Goal: Task Accomplishment & Management: Use online tool/utility

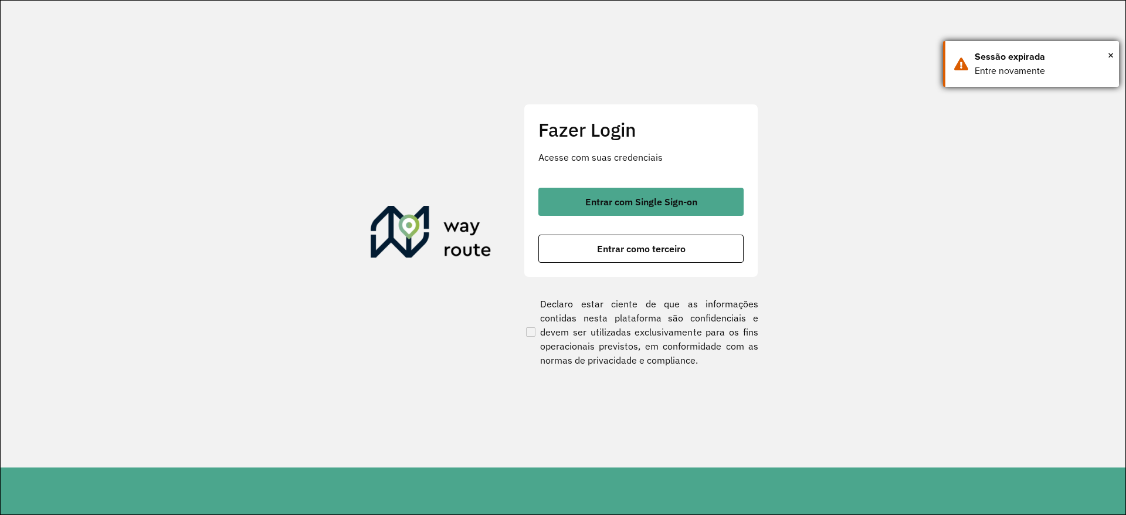
click at [1106, 56] on div "Sessão expirada" at bounding box center [1043, 57] width 136 height 14
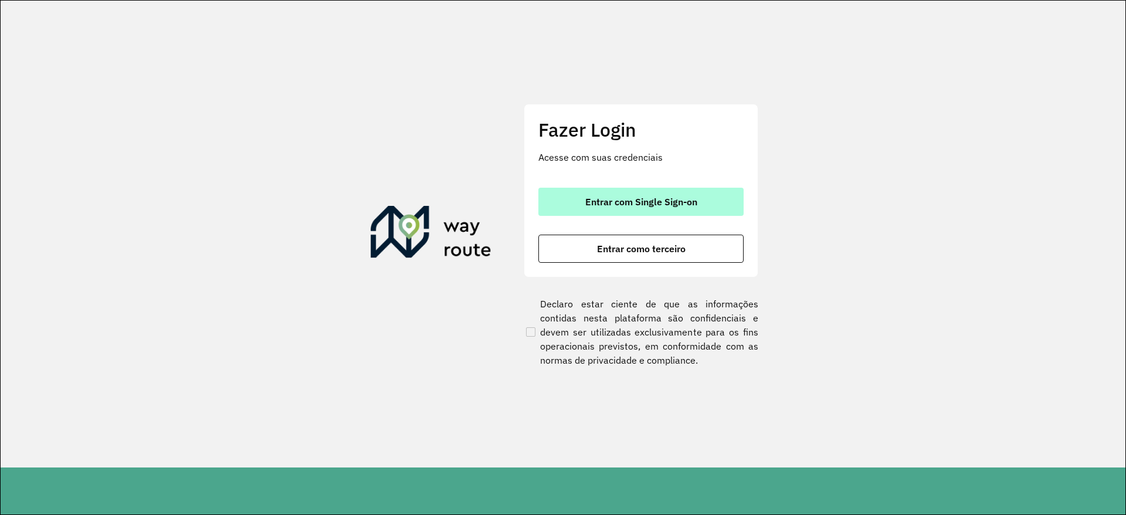
click at [642, 210] on button "Entrar com Single Sign-on" at bounding box center [641, 202] width 205 height 28
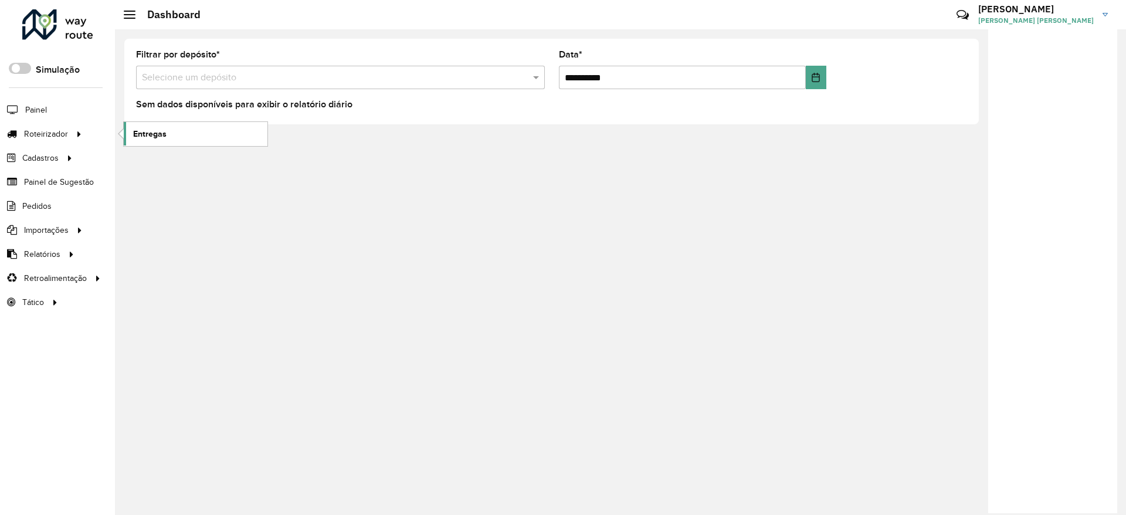
click at [145, 132] on span "Entregas" at bounding box center [149, 134] width 33 height 12
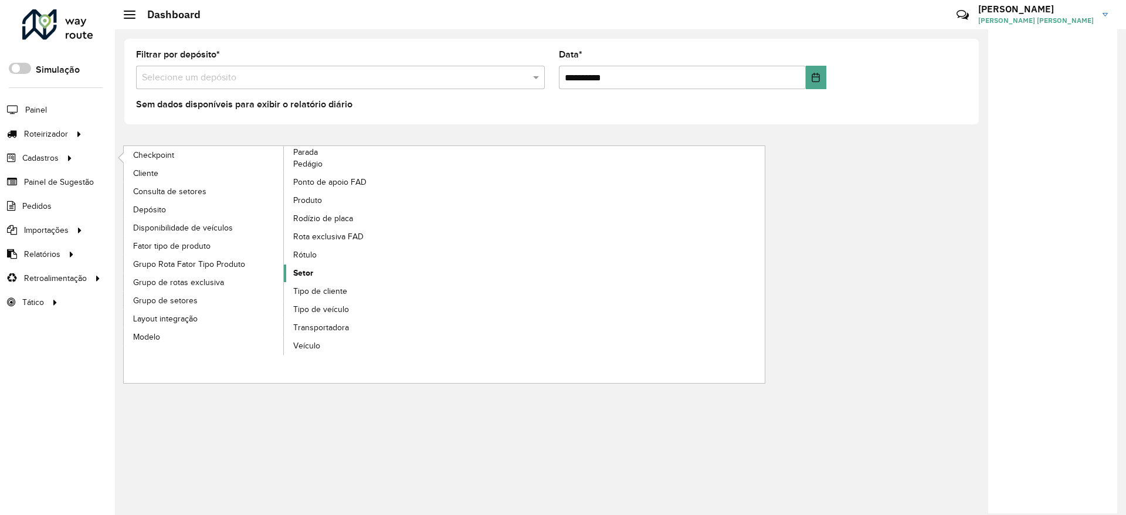
click at [308, 280] on link "Setor" at bounding box center [364, 274] width 161 height 18
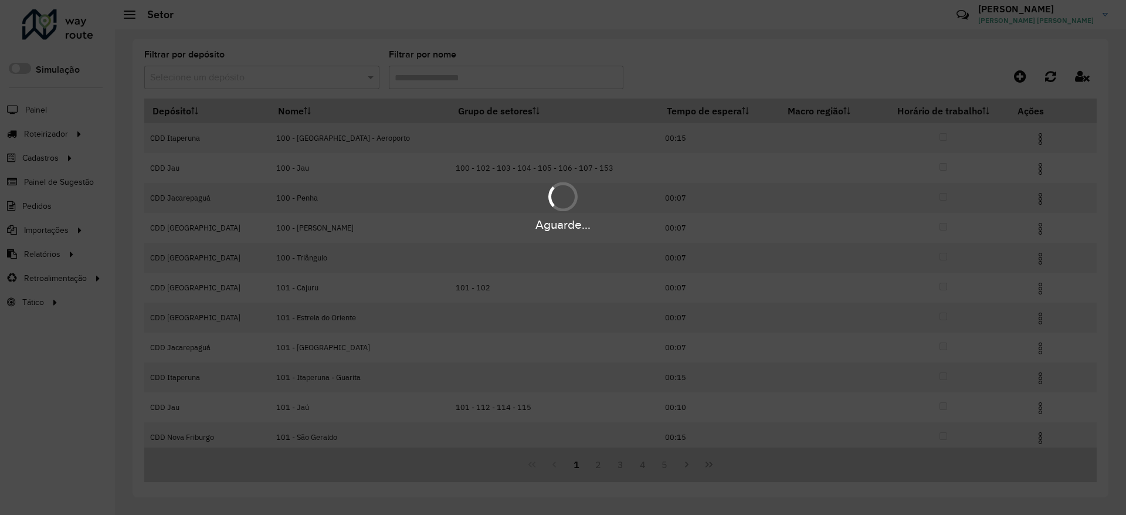
click at [334, 76] on input "text" at bounding box center [250, 78] width 200 height 14
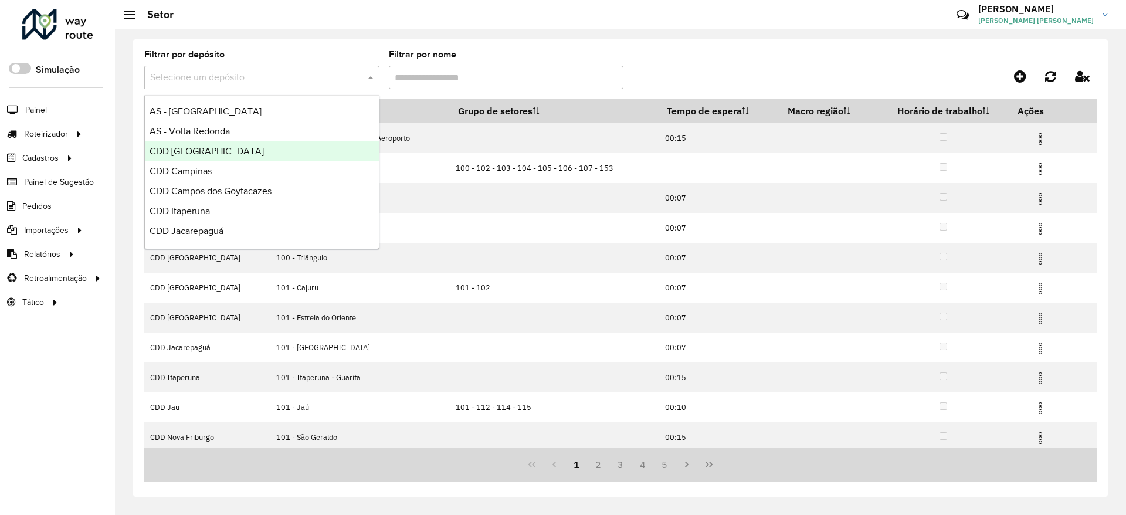
click at [245, 156] on div "CDD [GEOGRAPHIC_DATA]" at bounding box center [262, 151] width 234 height 20
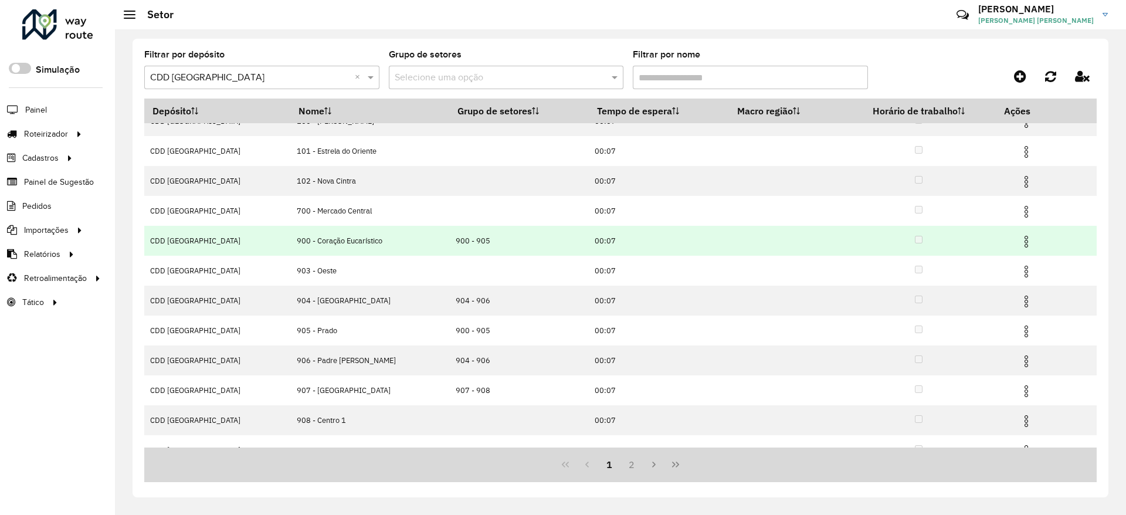
scroll to position [35, 0]
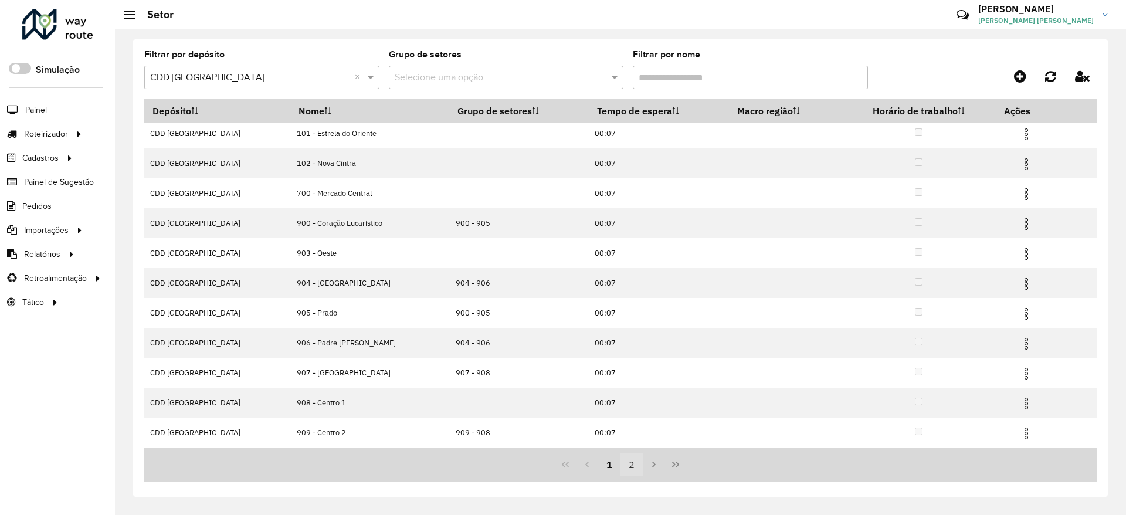
click at [631, 469] on button "2" at bounding box center [632, 464] width 22 height 22
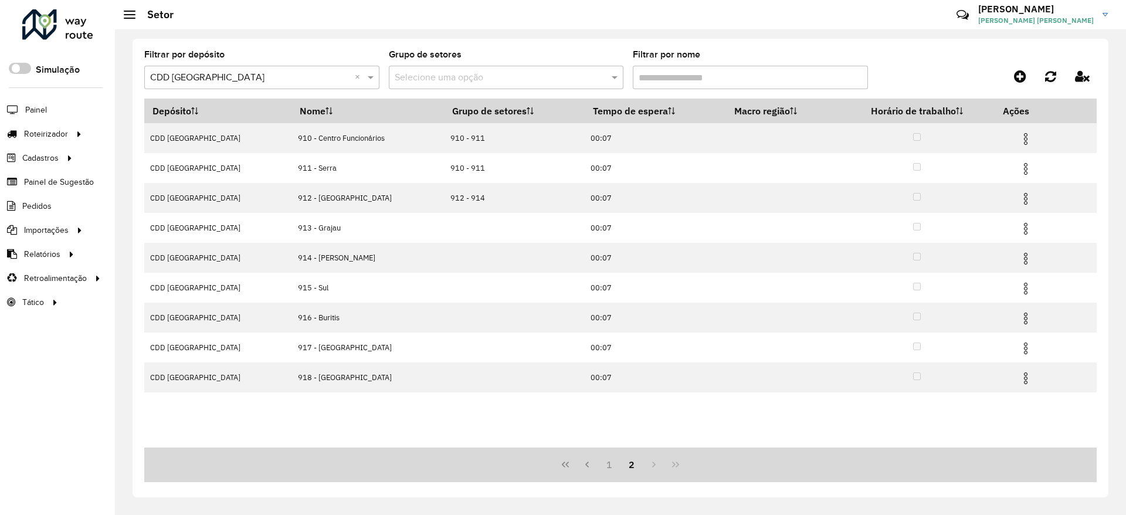
scroll to position [0, 0]
click at [607, 458] on button "1" at bounding box center [609, 464] width 22 height 22
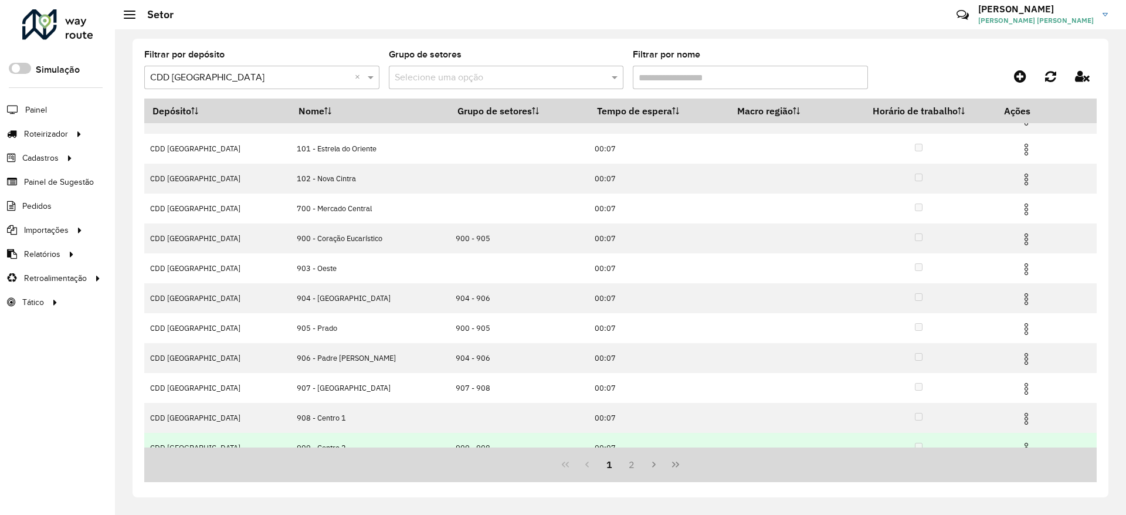
scroll to position [35, 0]
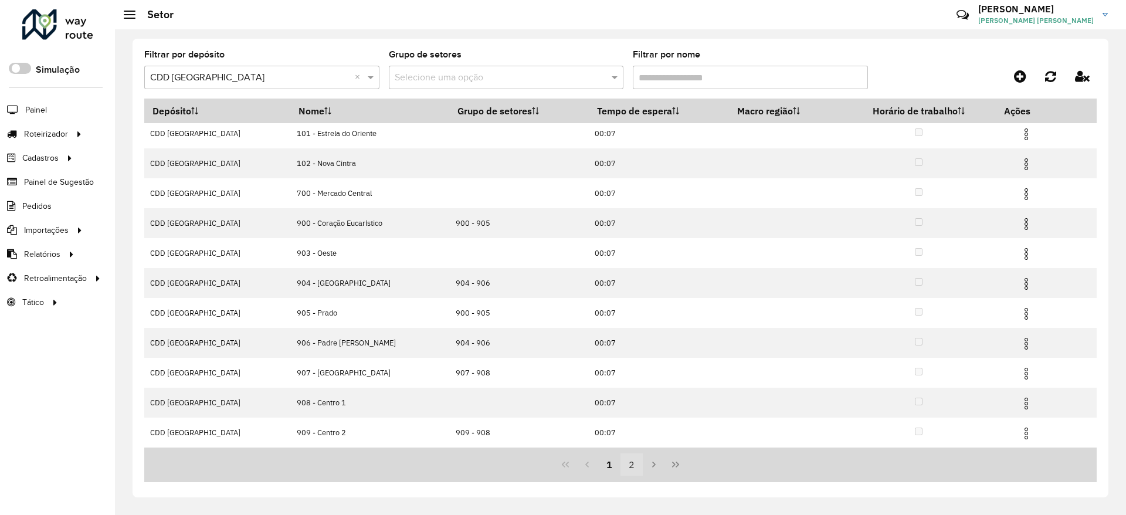
click at [628, 465] on button "2" at bounding box center [632, 464] width 22 height 22
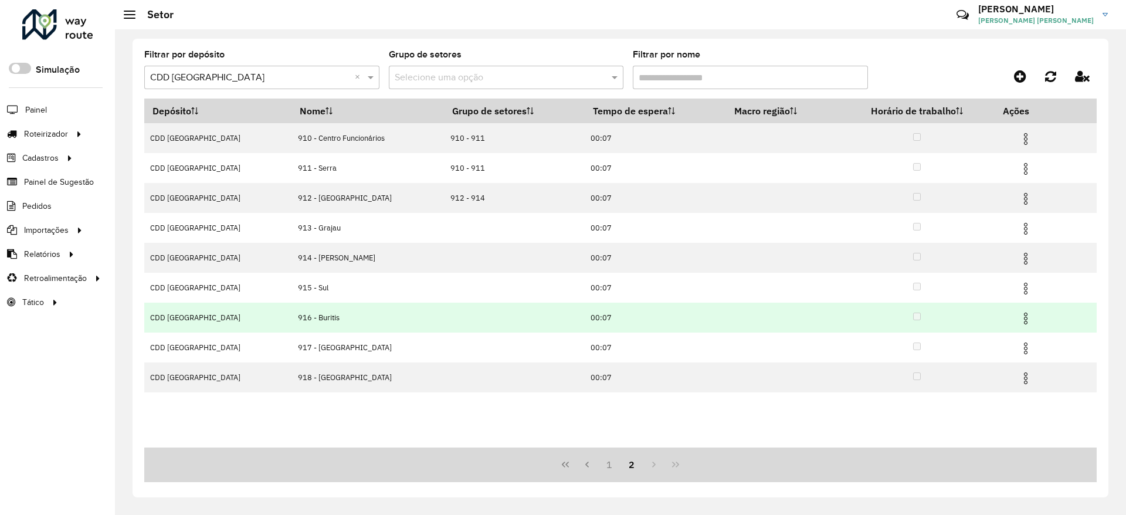
scroll to position [0, 0]
click at [1025, 321] on img at bounding box center [1026, 318] width 14 height 14
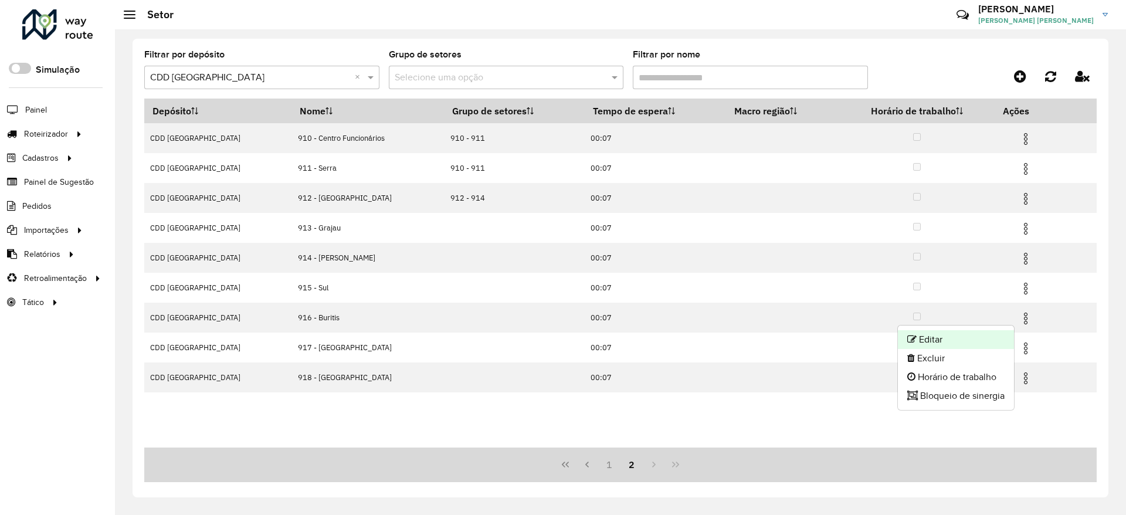
click at [976, 337] on li "Editar" at bounding box center [956, 339] width 116 height 19
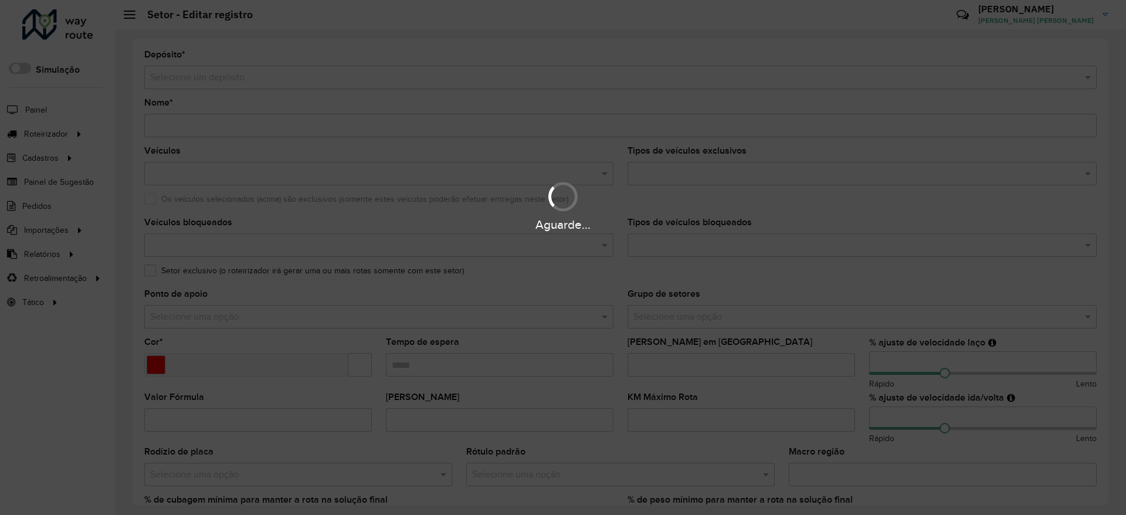
type input "**********"
type input "*******"
type input "*****"
type input "***"
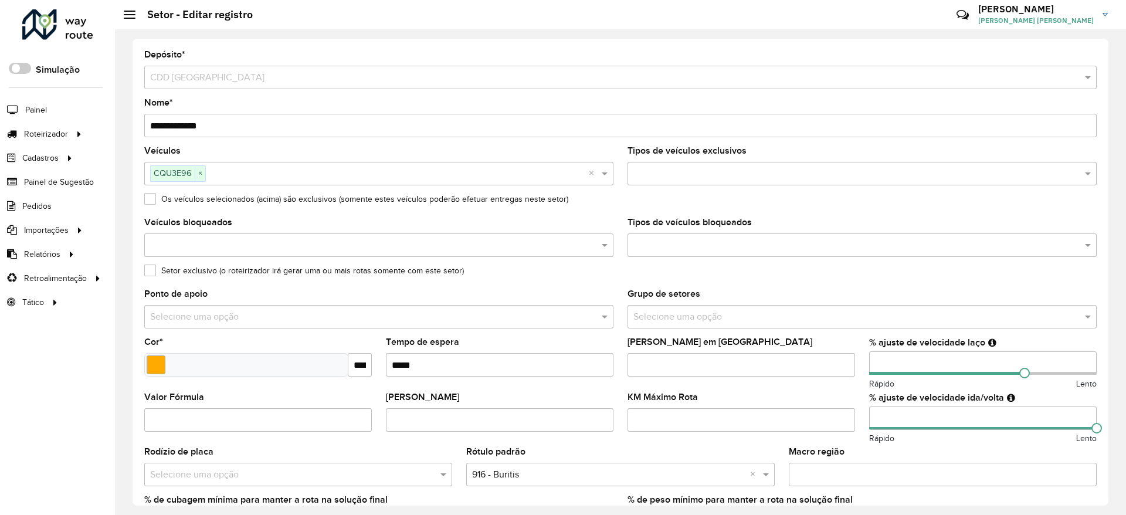
click at [913, 417] on input "***" at bounding box center [983, 418] width 228 height 23
type input "*"
type input "***"
click at [835, 402] on div "KM Máximo Rota" at bounding box center [742, 412] width 228 height 39
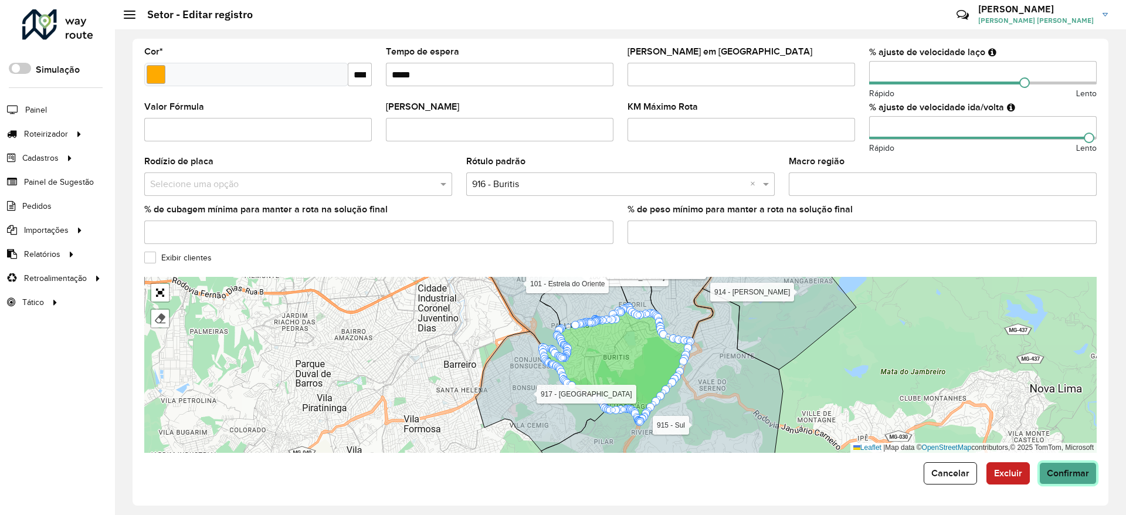
click at [1068, 477] on span "Confirmar" at bounding box center [1068, 473] width 42 height 10
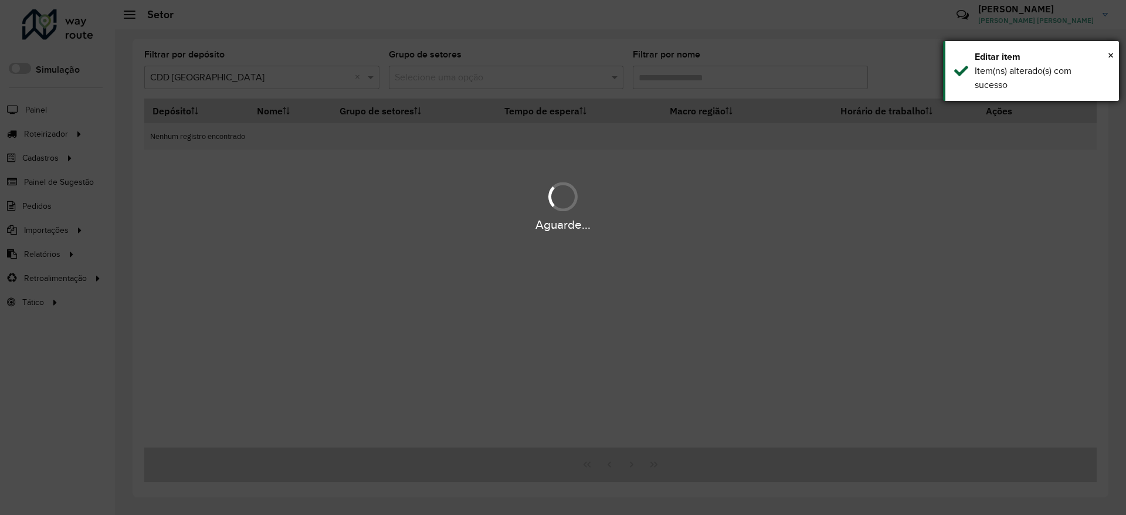
click at [1114, 56] on div "× Editar item Item(ns) alterado(s) com sucesso" at bounding box center [1031, 71] width 176 height 60
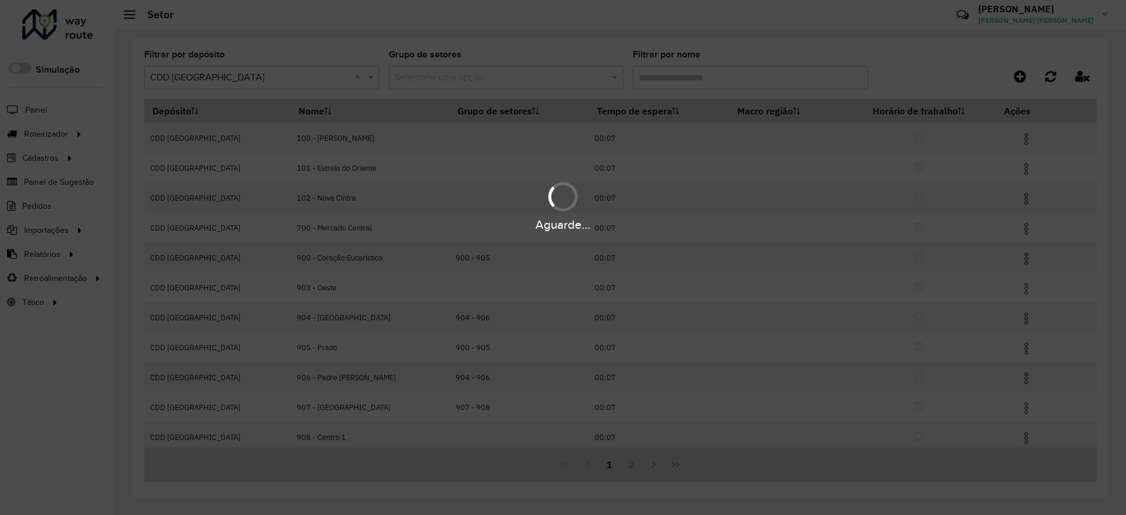
click at [861, 39] on div "Aguarde..." at bounding box center [563, 257] width 1126 height 515
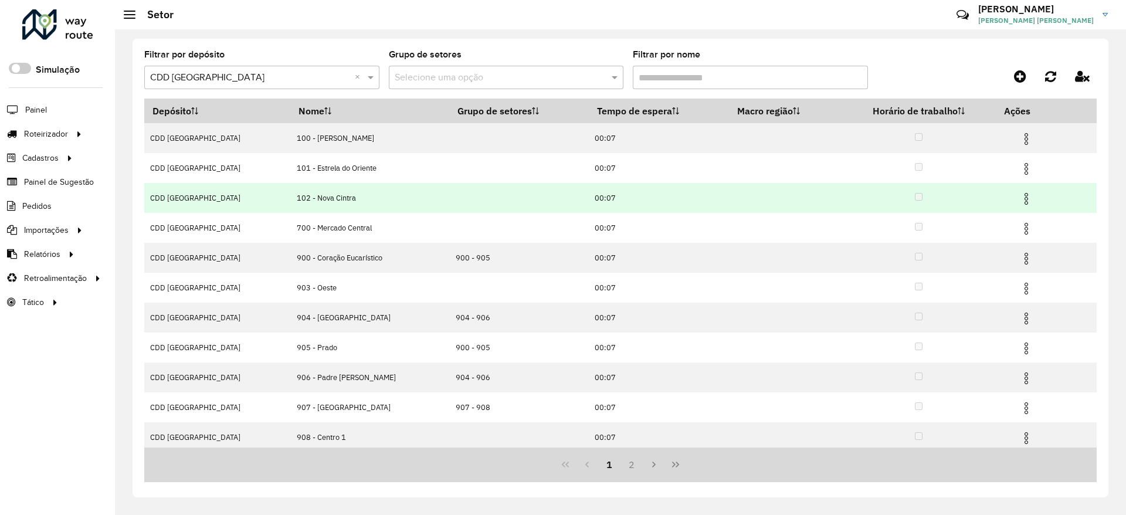
click at [1020, 197] on img at bounding box center [1027, 199] width 14 height 14
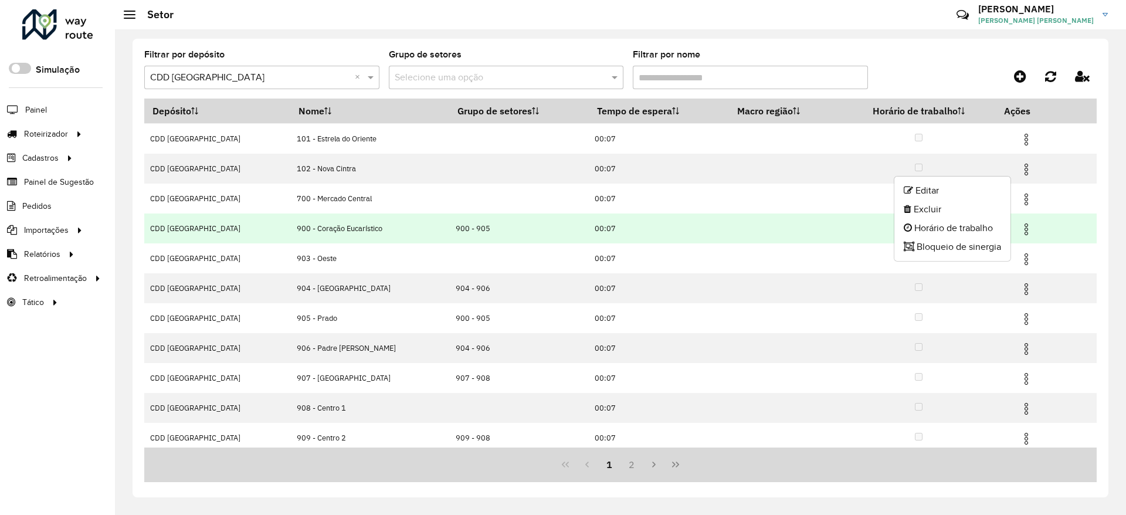
scroll to position [35, 0]
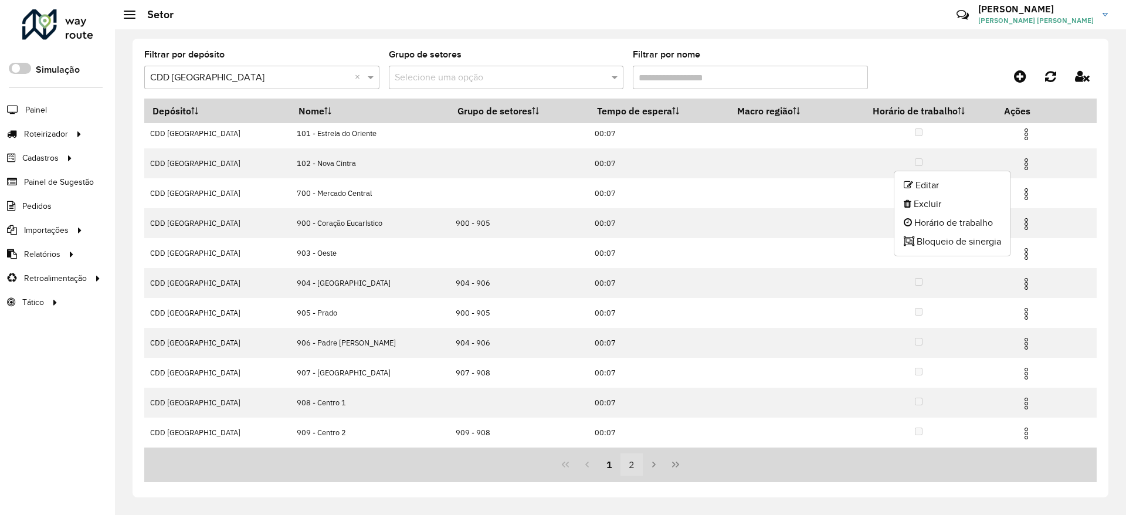
click at [635, 468] on button "2" at bounding box center [632, 464] width 22 height 22
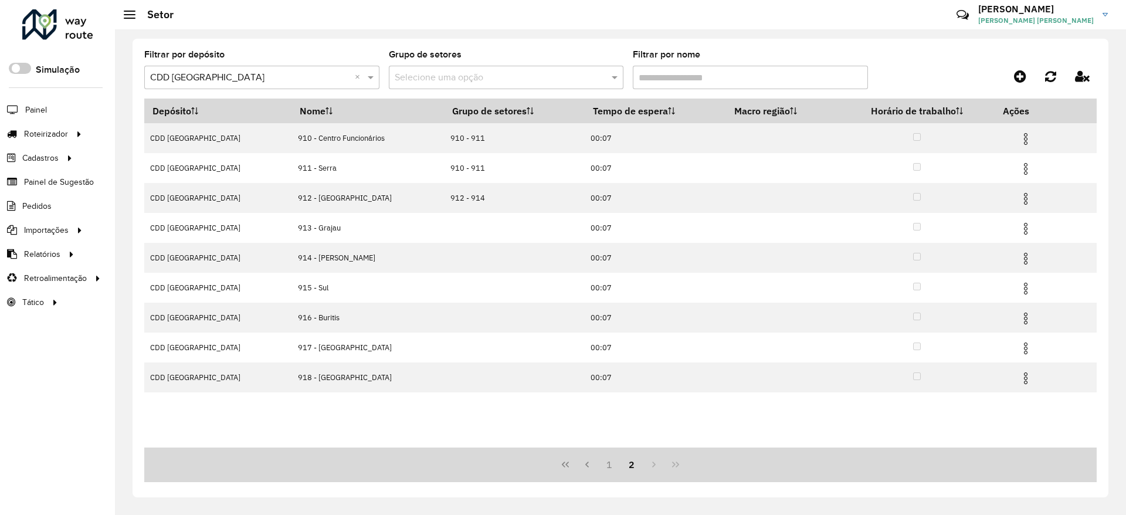
scroll to position [0, 0]
click at [706, 74] on input "Filtrar por nome" at bounding box center [750, 77] width 235 height 23
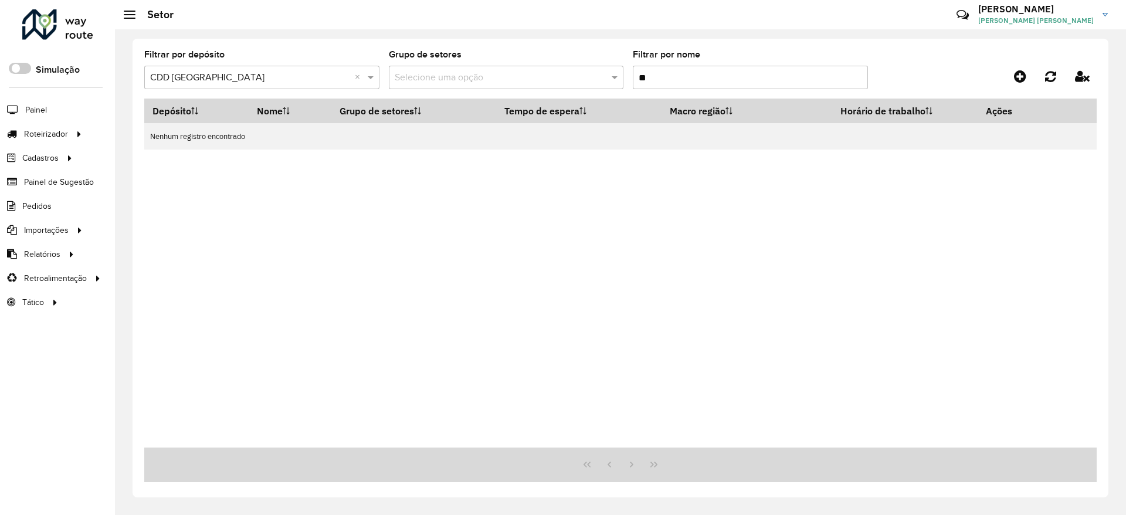
type input "*"
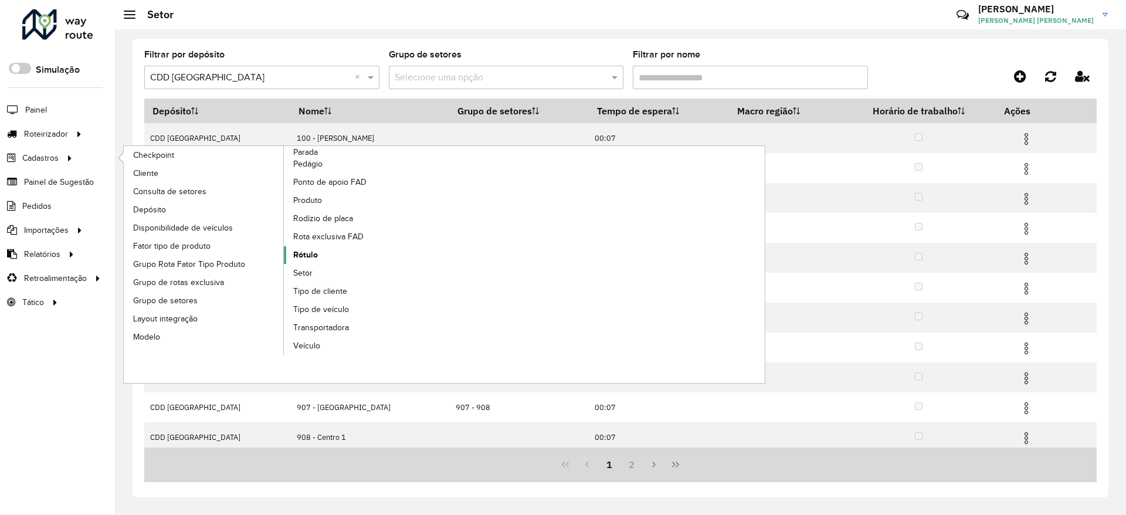
click at [306, 250] on span "Rótulo" at bounding box center [305, 255] width 25 height 12
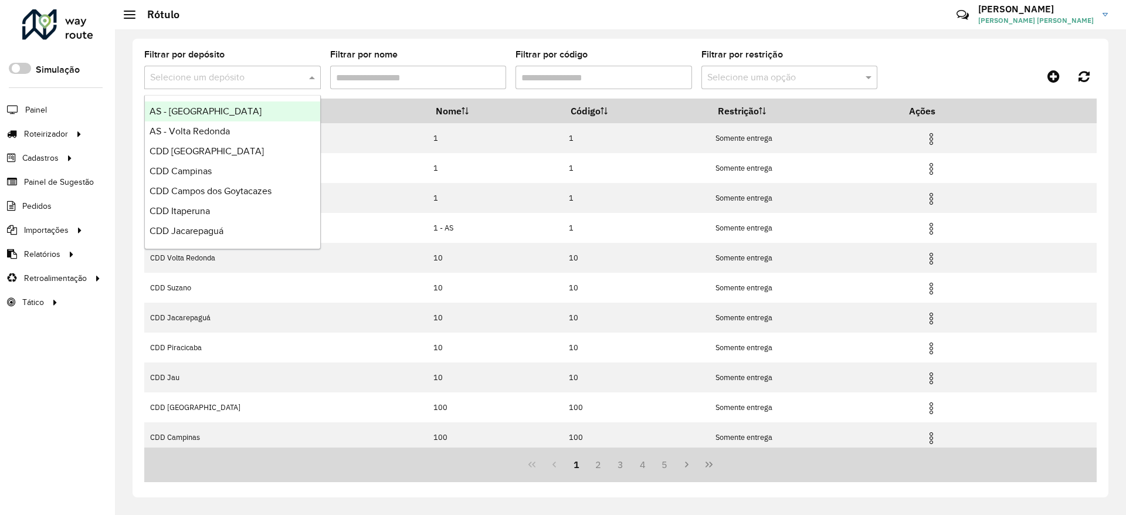
click at [247, 80] on input "text" at bounding box center [220, 78] width 141 height 14
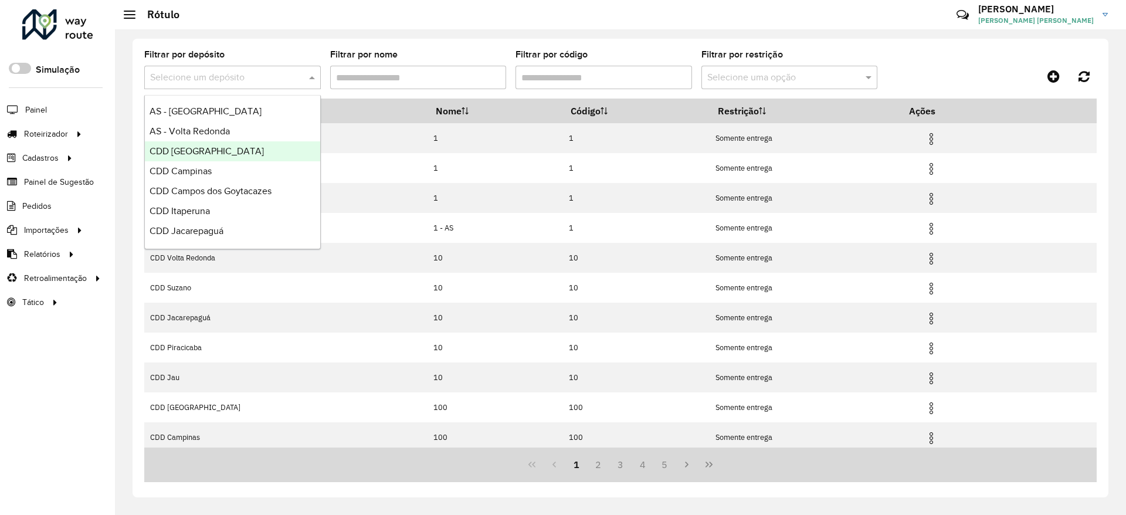
click at [260, 148] on div "CDD Belo Horizonte" at bounding box center [232, 151] width 175 height 20
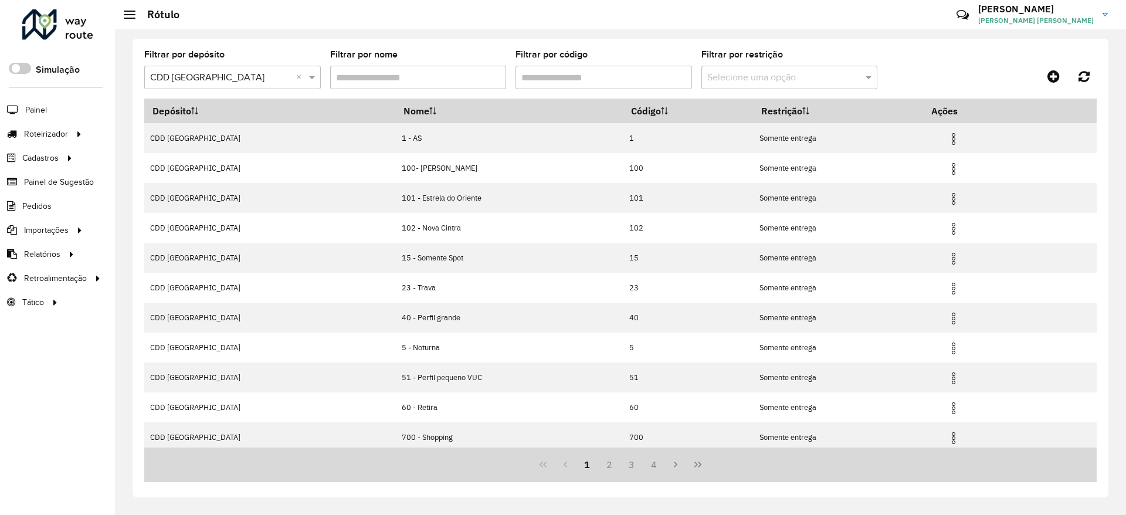
click at [583, 76] on input "Filtrar por código" at bounding box center [604, 77] width 177 height 23
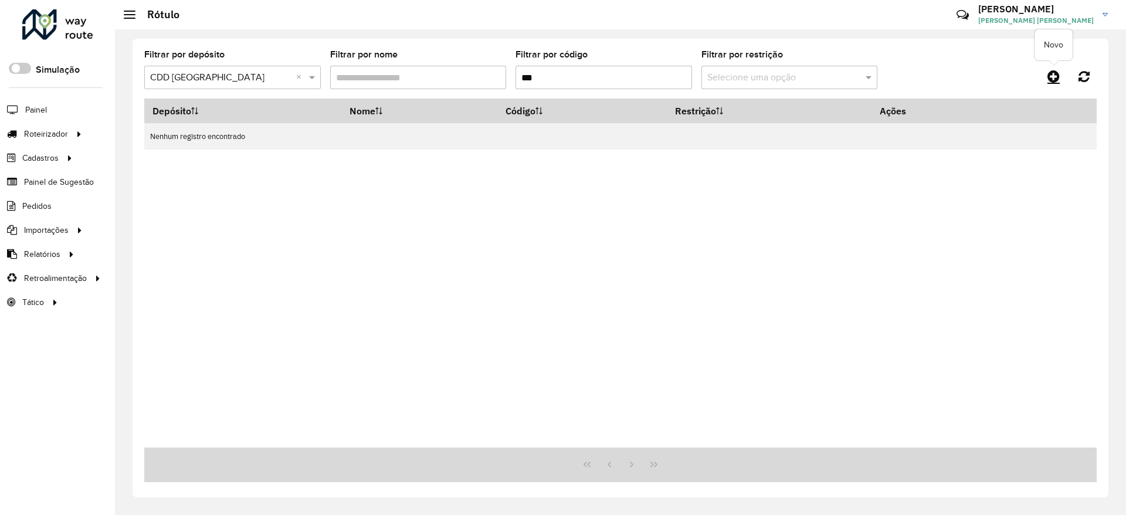
type input "***"
click at [1061, 77] on link at bounding box center [1054, 76] width 26 height 21
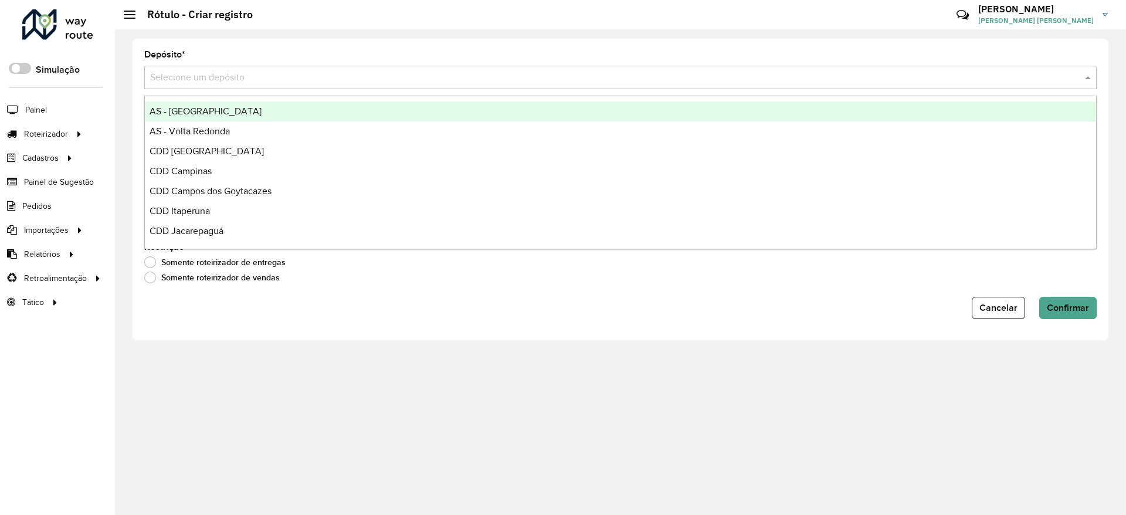
click at [221, 74] on input "text" at bounding box center [608, 78] width 917 height 14
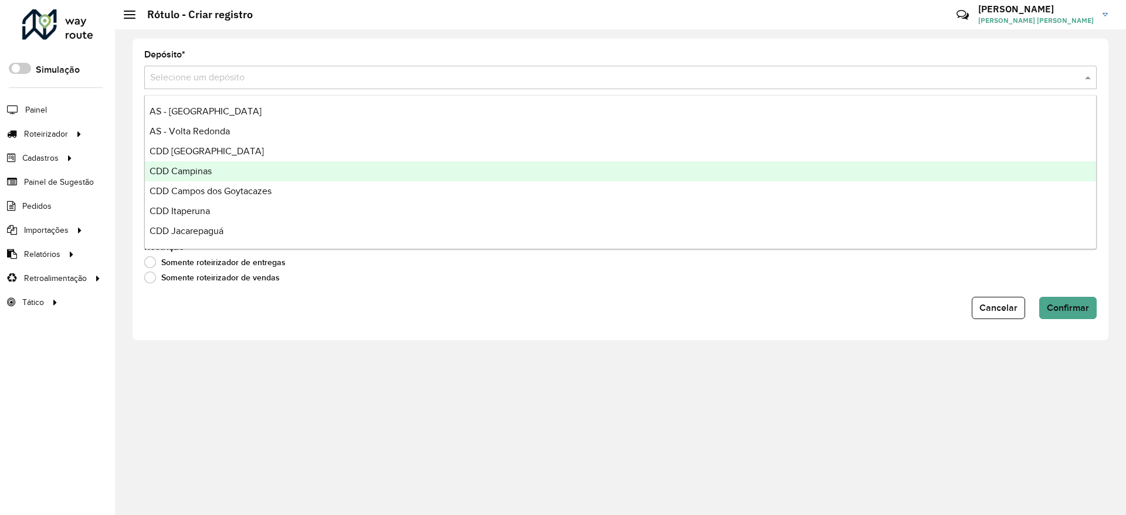
click at [230, 153] on span "CDD Belo Horizonte" at bounding box center [207, 151] width 114 height 10
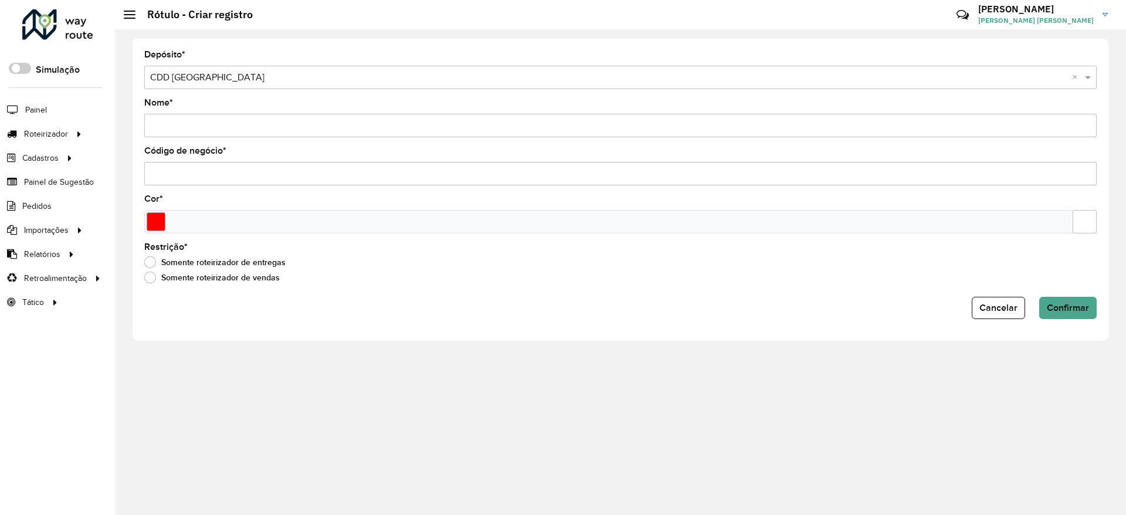
click at [212, 128] on input "Nome *" at bounding box center [620, 125] width 953 height 23
type input "***"
click at [151, 222] on input "Select a color" at bounding box center [156, 221] width 19 height 19
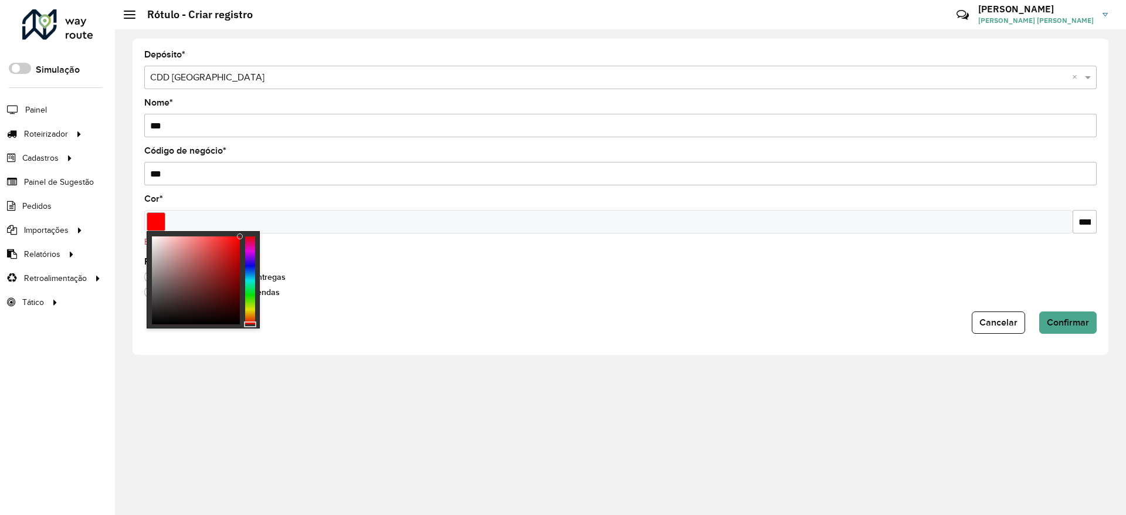
type input "*******"
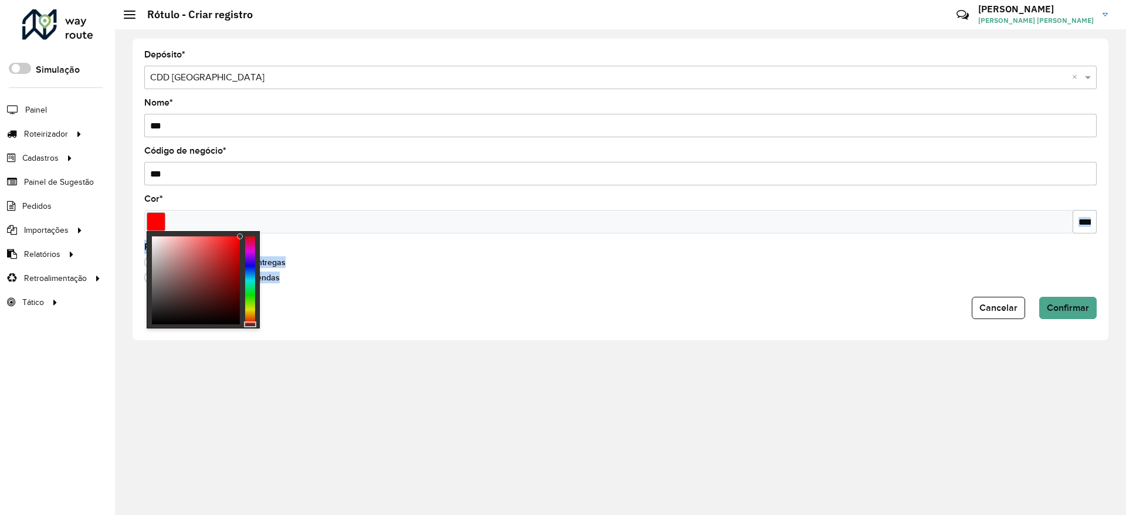
drag, startPoint x: 222, startPoint y: 257, endPoint x: 263, endPoint y: 224, distance: 52.1
click at [263, 224] on body "Aguarde... Pop-up bloqueado! Seu navegador bloqueou automáticamente a abertura …" at bounding box center [563, 257] width 1126 height 515
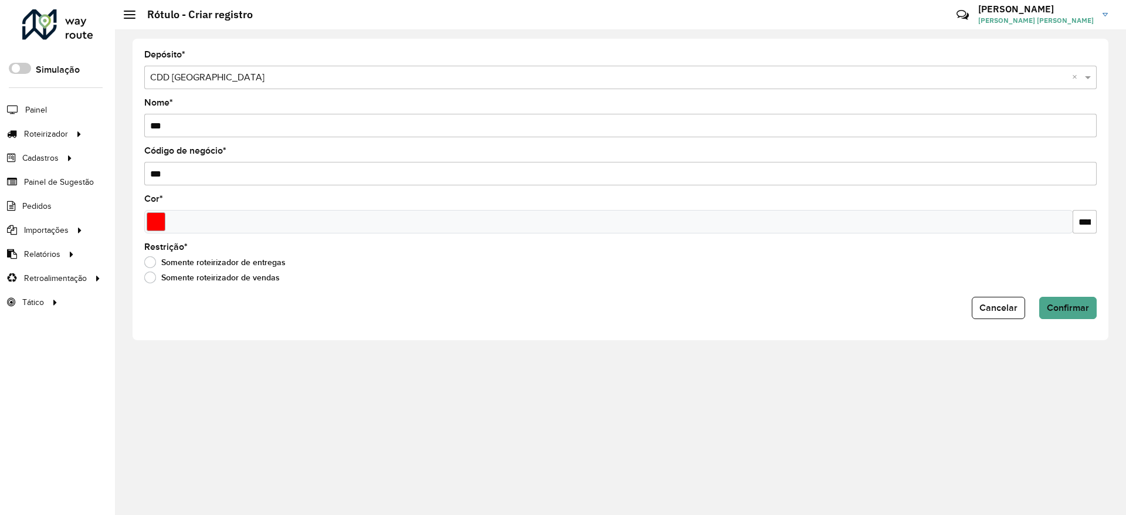
click at [592, 286] on div "Somente roteirizador de vendas" at bounding box center [620, 280] width 953 height 14
click at [1075, 309] on span "Confirmar" at bounding box center [1068, 308] width 42 height 10
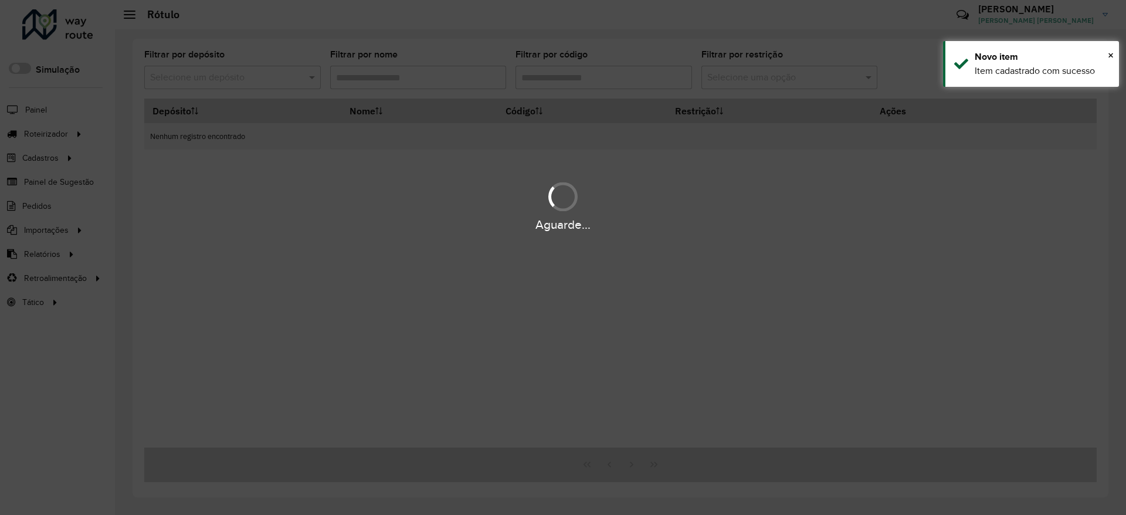
type input "***"
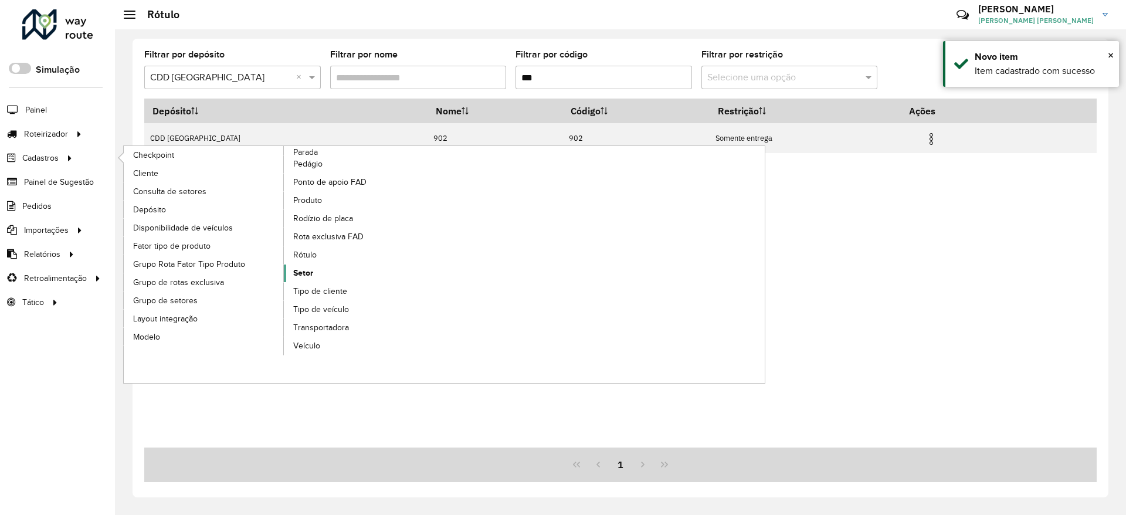
click at [307, 275] on span "Setor" at bounding box center [303, 273] width 20 height 12
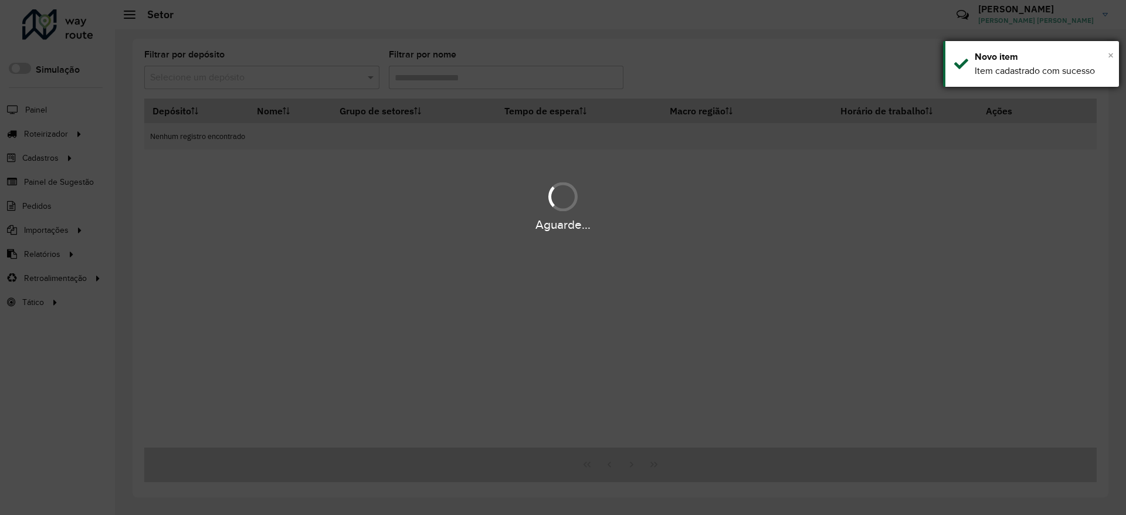
click at [1112, 60] on span "×" at bounding box center [1111, 55] width 6 height 13
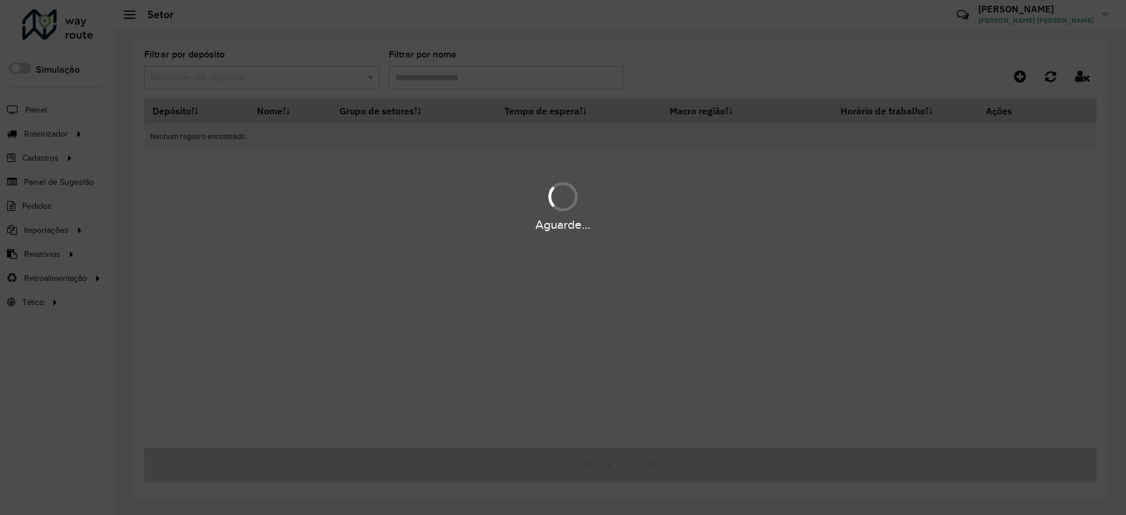
click at [677, 53] on div "Aguarde..." at bounding box center [563, 257] width 1126 height 515
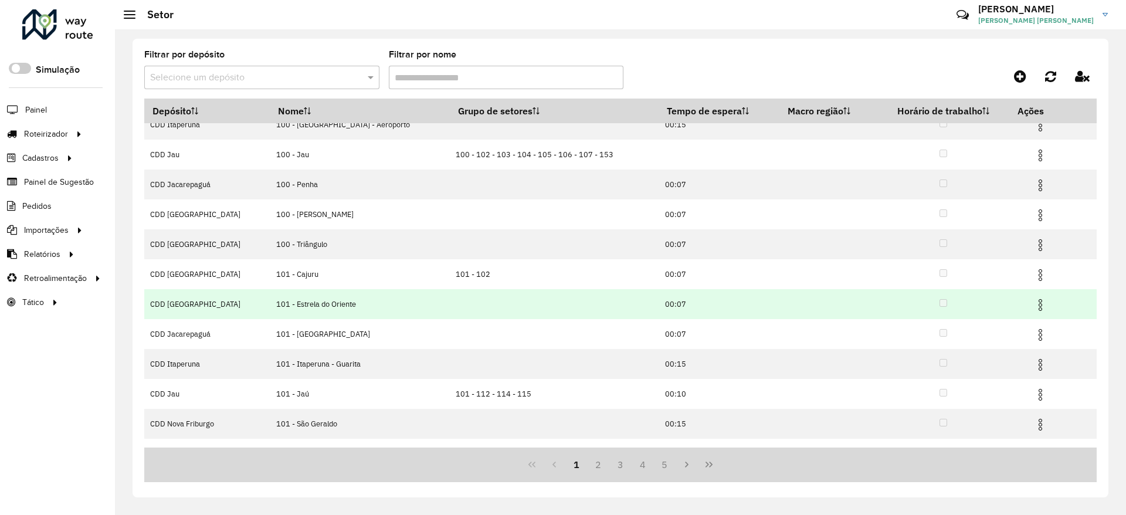
scroll to position [35, 0]
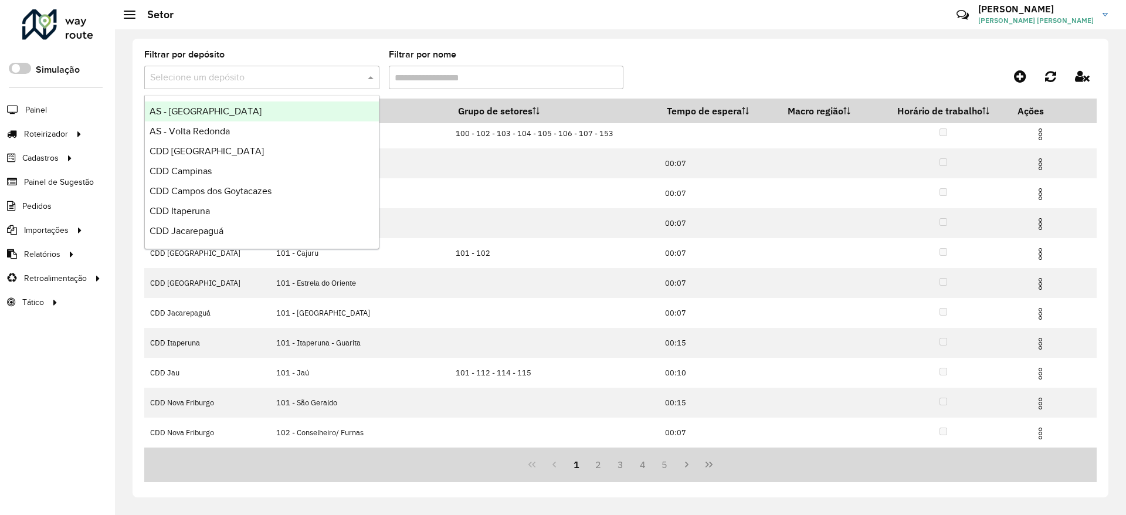
click at [313, 69] on div "Selecione um depósito" at bounding box center [261, 77] width 235 height 23
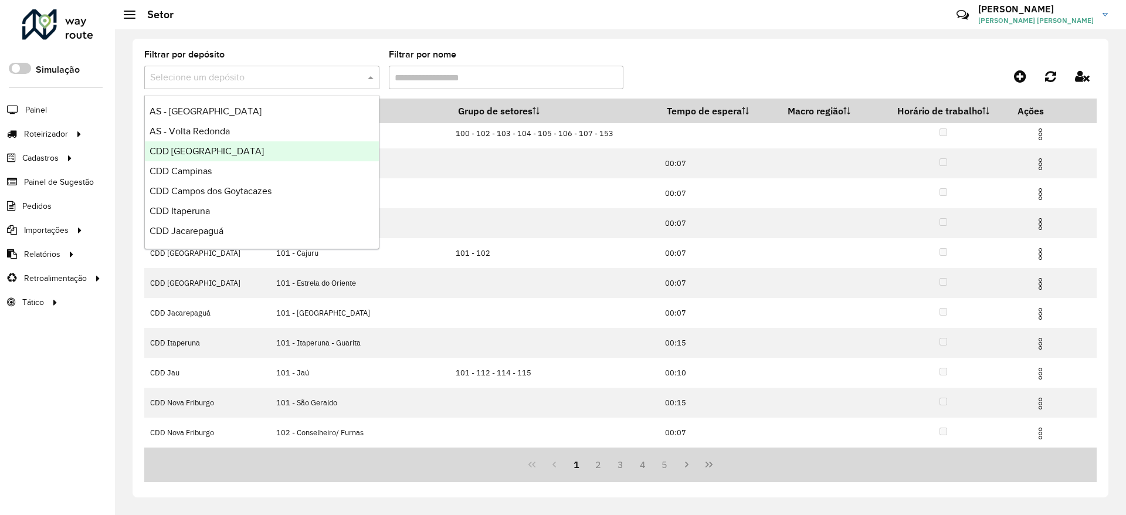
click at [266, 149] on div "CDD Belo Horizonte" at bounding box center [262, 151] width 234 height 20
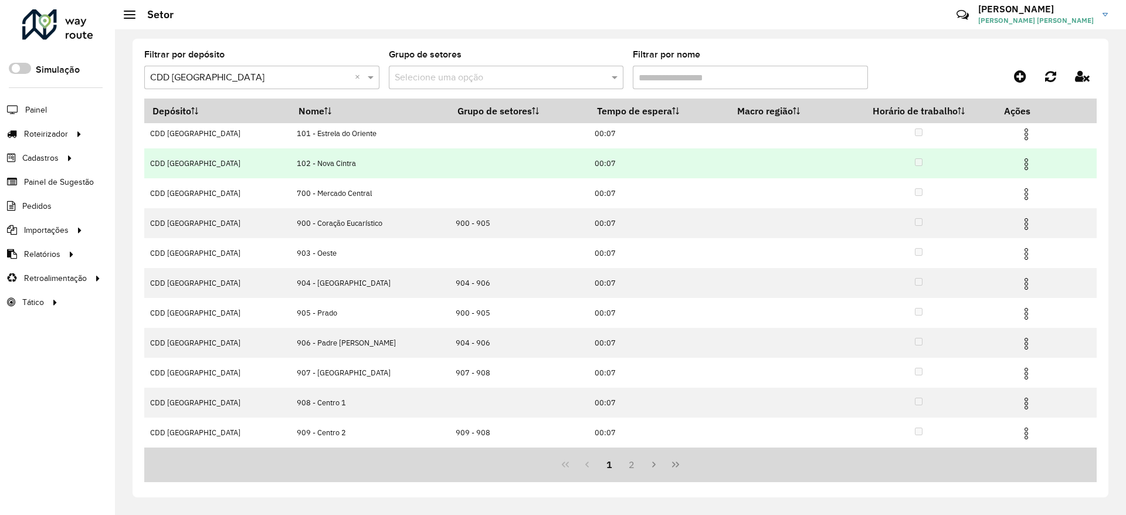
click at [1020, 162] on img at bounding box center [1027, 164] width 14 height 14
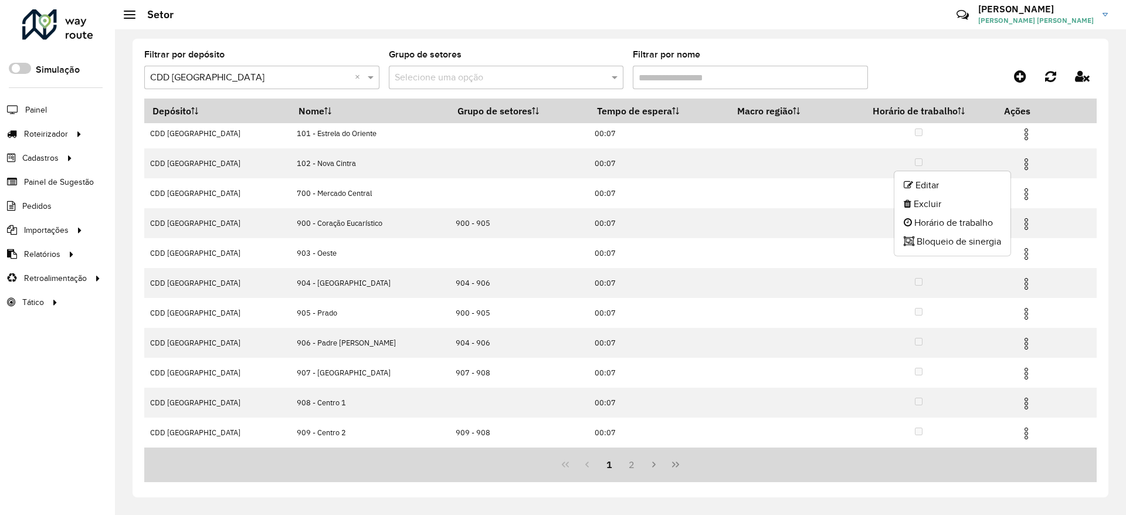
click at [1010, 174] on ul "Editar Excluir Horário de trabalho Bloqueio de sinergia" at bounding box center [952, 214] width 117 height 86
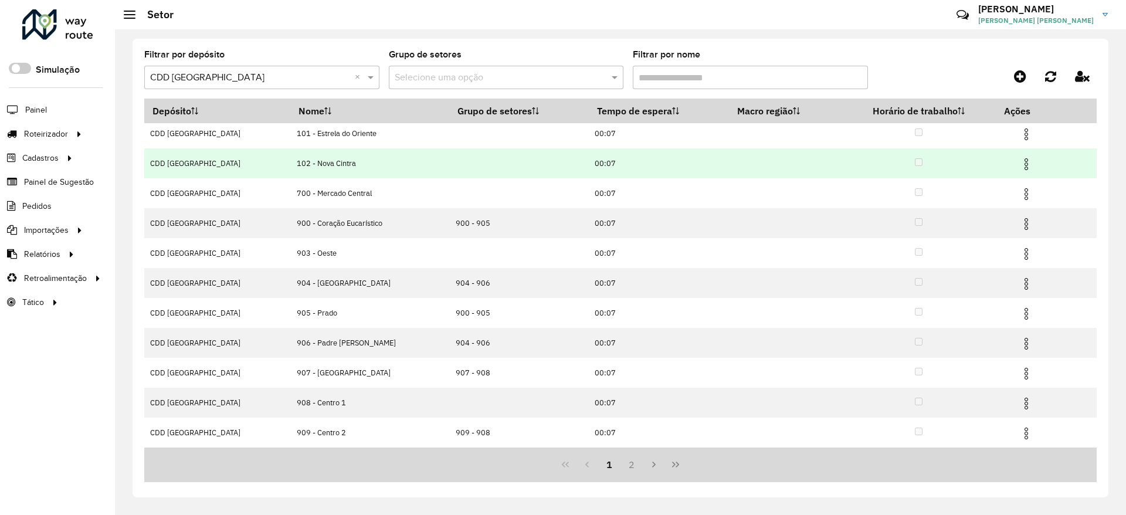
click at [1021, 157] on img at bounding box center [1027, 164] width 14 height 14
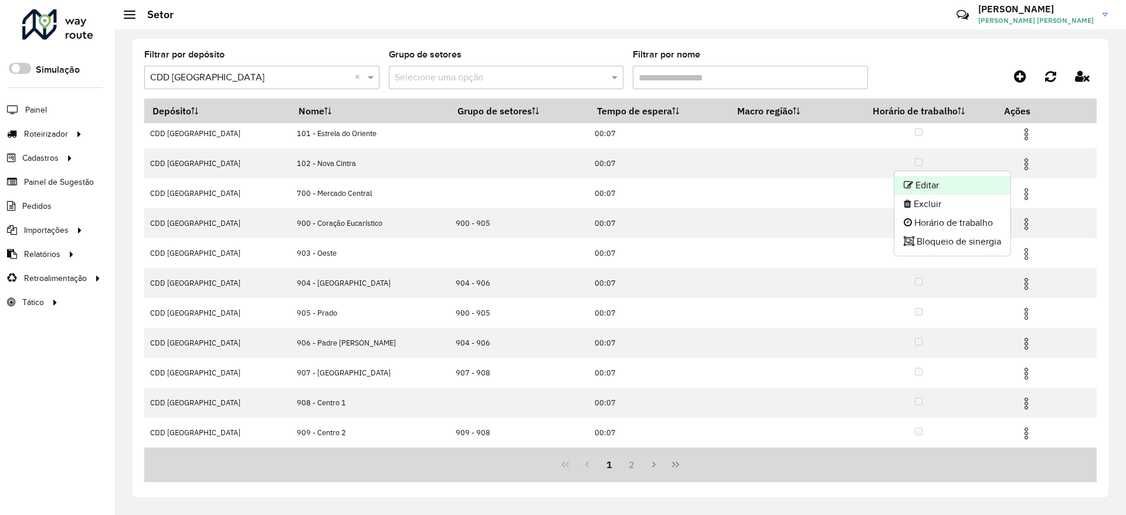
click at [968, 185] on li "Editar" at bounding box center [953, 185] width 116 height 19
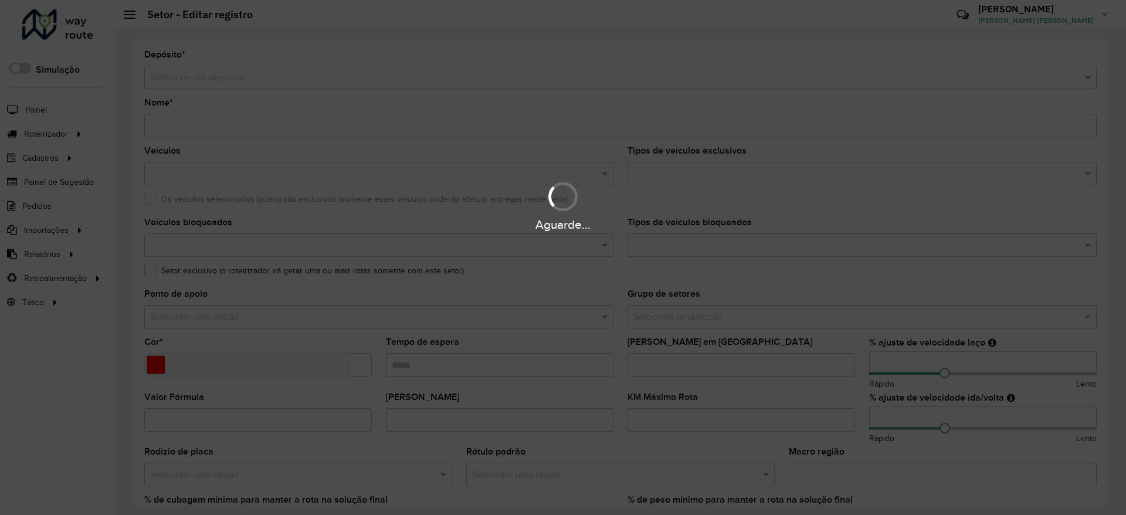
type input "**********"
type input "*******"
type input "*****"
type input "***"
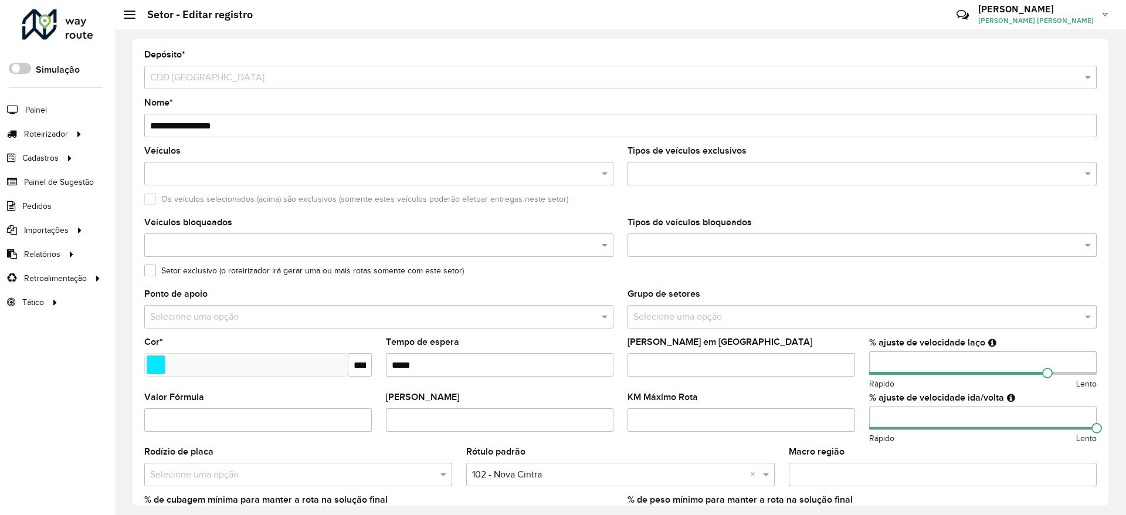
click at [166, 124] on input "**********" at bounding box center [620, 125] width 953 height 23
type input "**********"
click at [585, 145] on form "**********" at bounding box center [620, 412] width 953 height 724
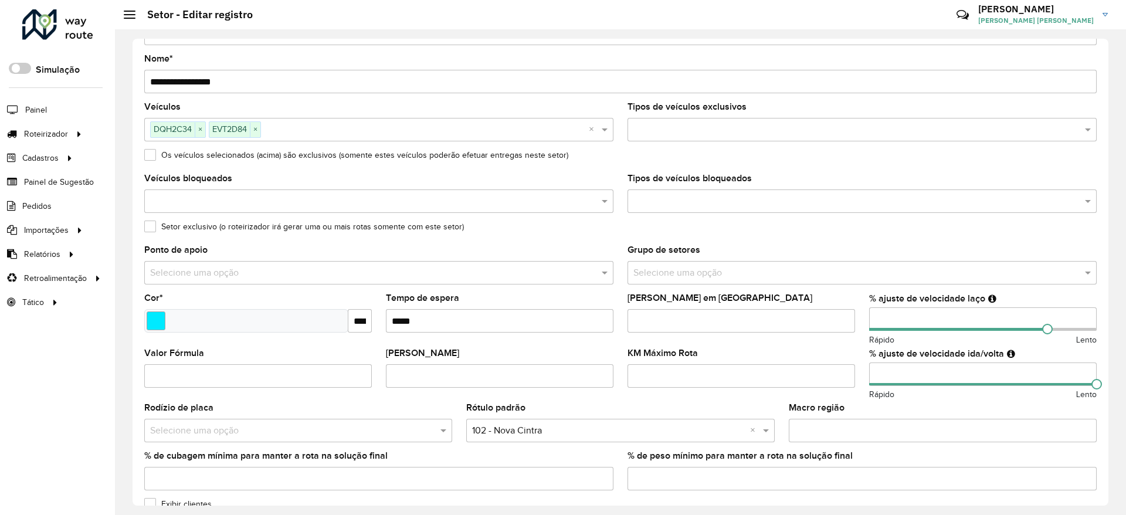
scroll to position [147, 0]
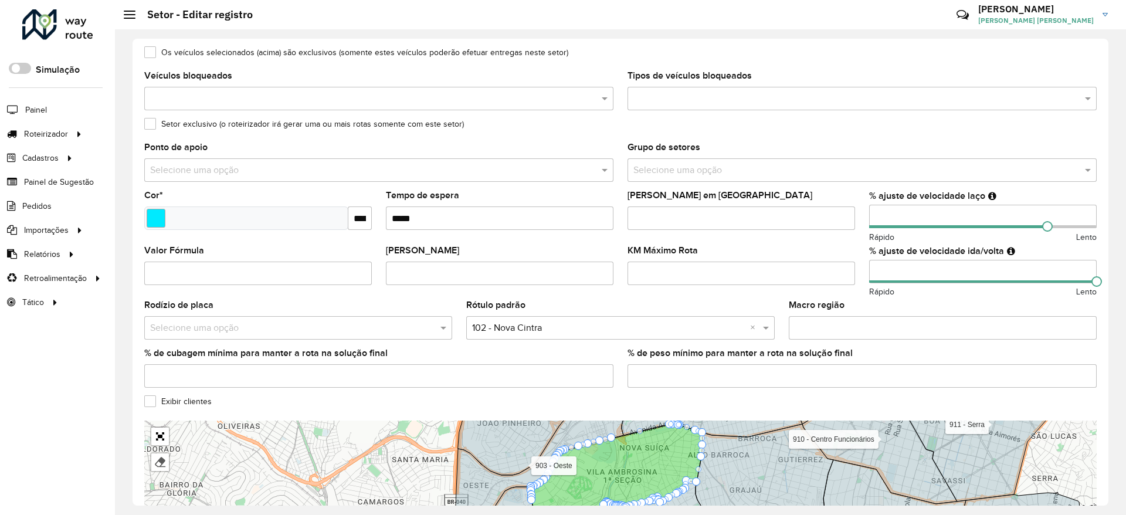
click at [581, 329] on input "text" at bounding box center [608, 328] width 273 height 14
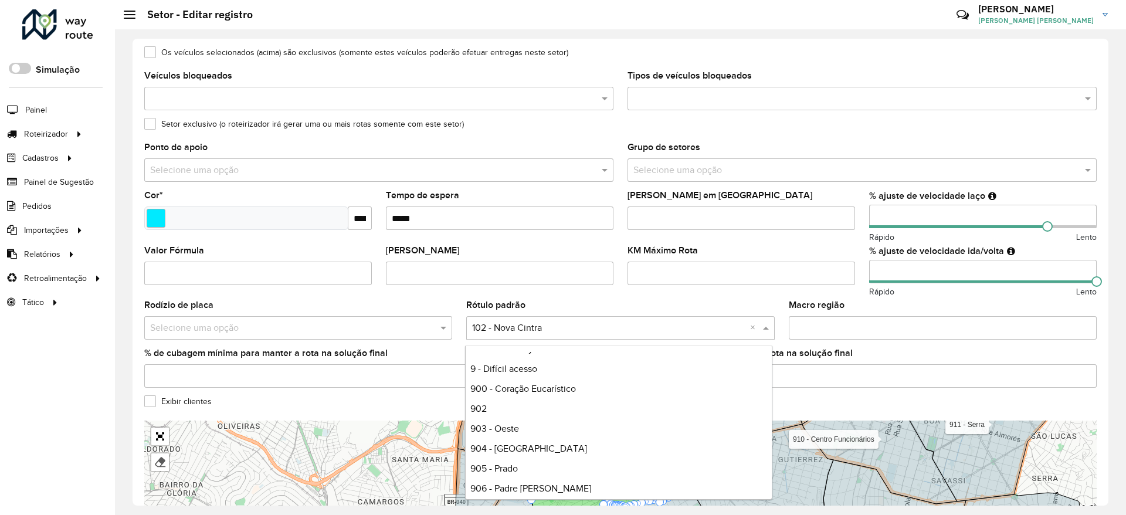
scroll to position [264, 0]
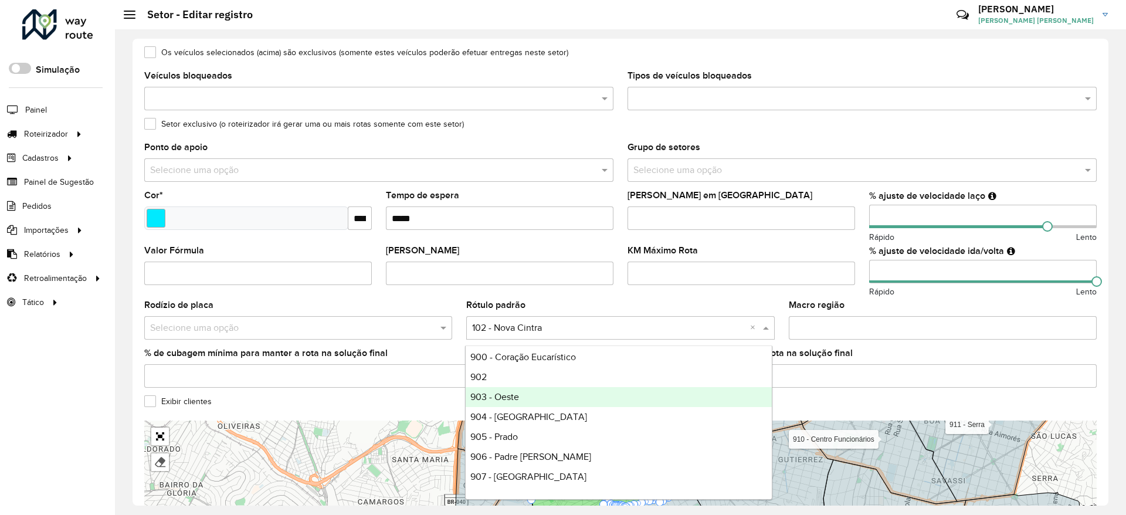
click at [542, 380] on div "902" at bounding box center [619, 377] width 306 height 20
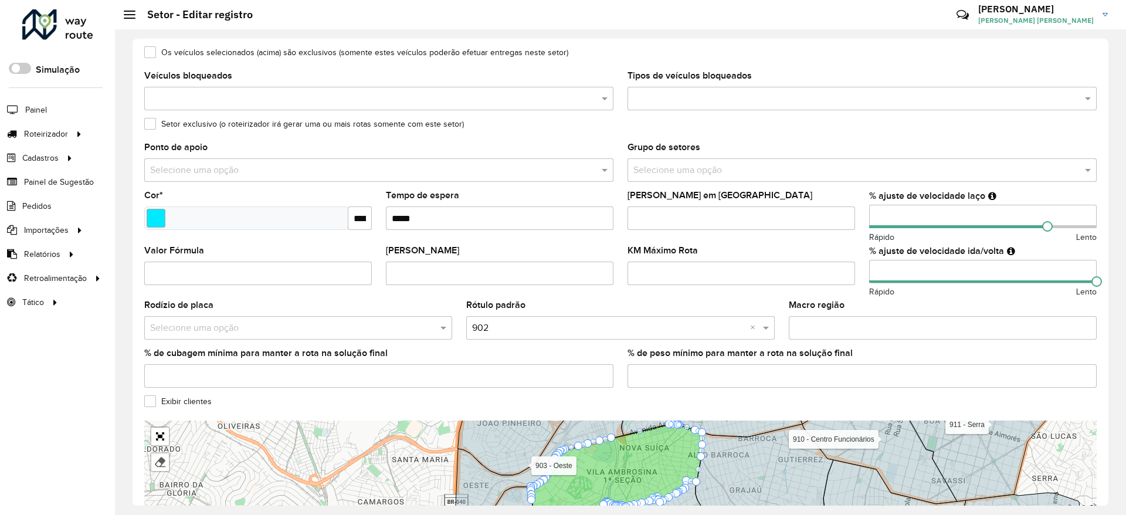
click at [594, 294] on formly-field "Valor Máximo Rota" at bounding box center [500, 273] width 242 height 55
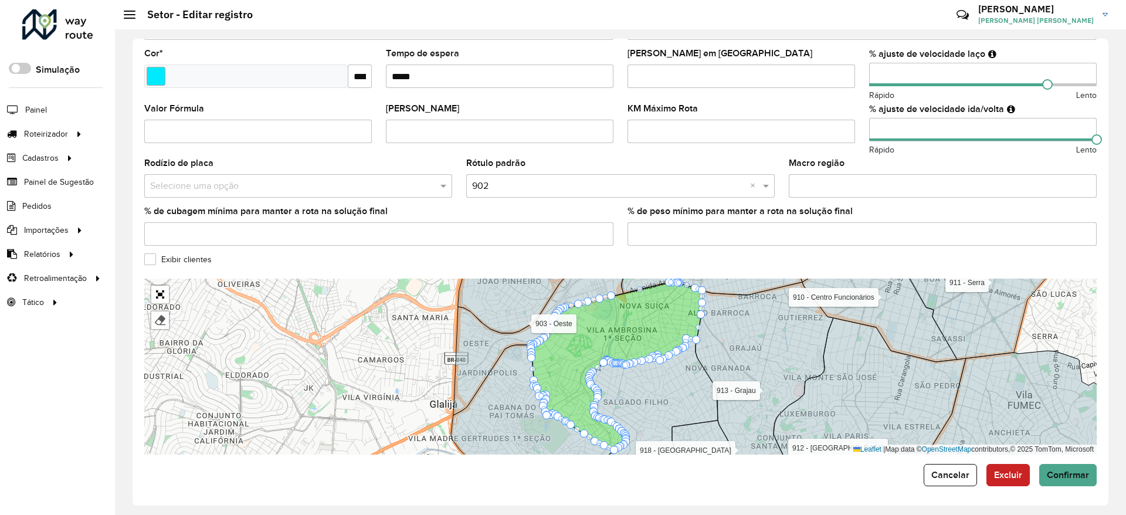
scroll to position [290, 0]
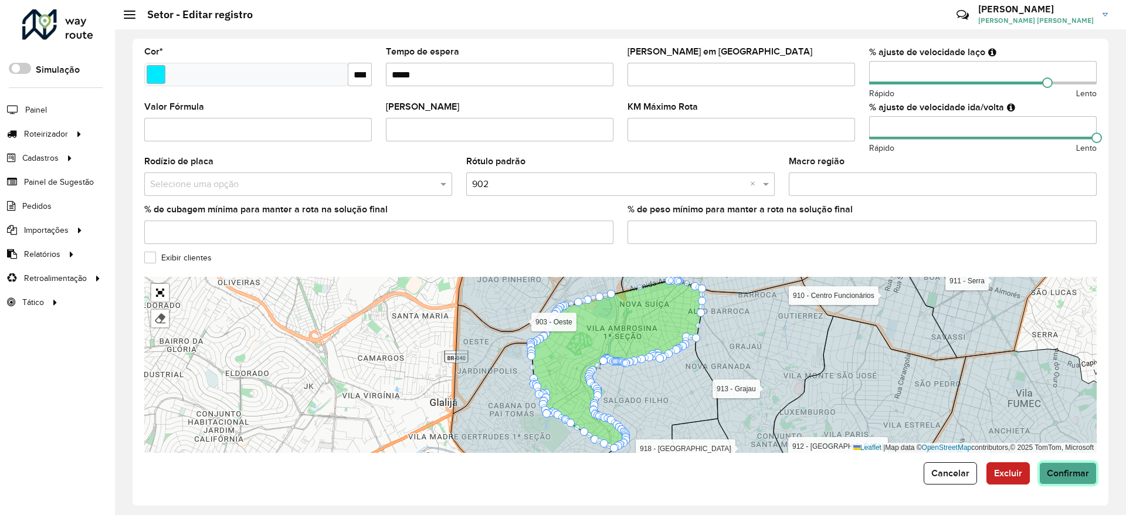
click at [1065, 463] on button "Confirmar" at bounding box center [1067, 473] width 57 height 22
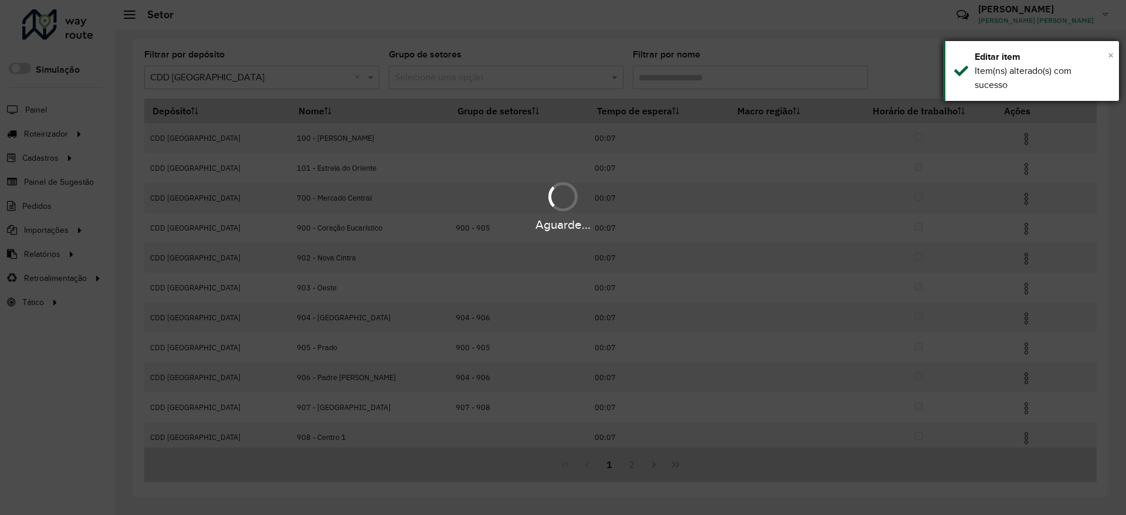
click at [1108, 54] on span "×" at bounding box center [1111, 55] width 6 height 13
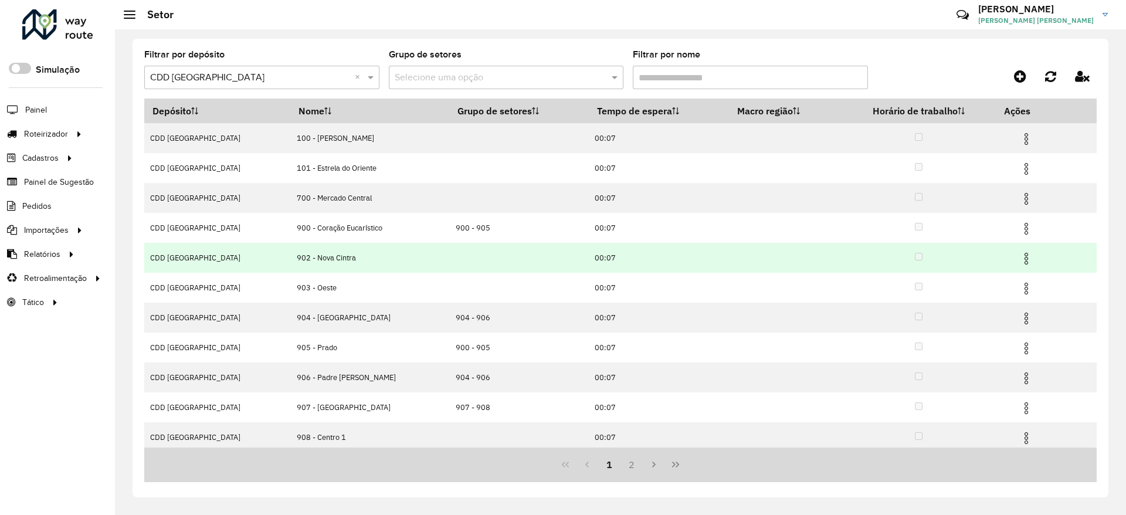
scroll to position [35, 0]
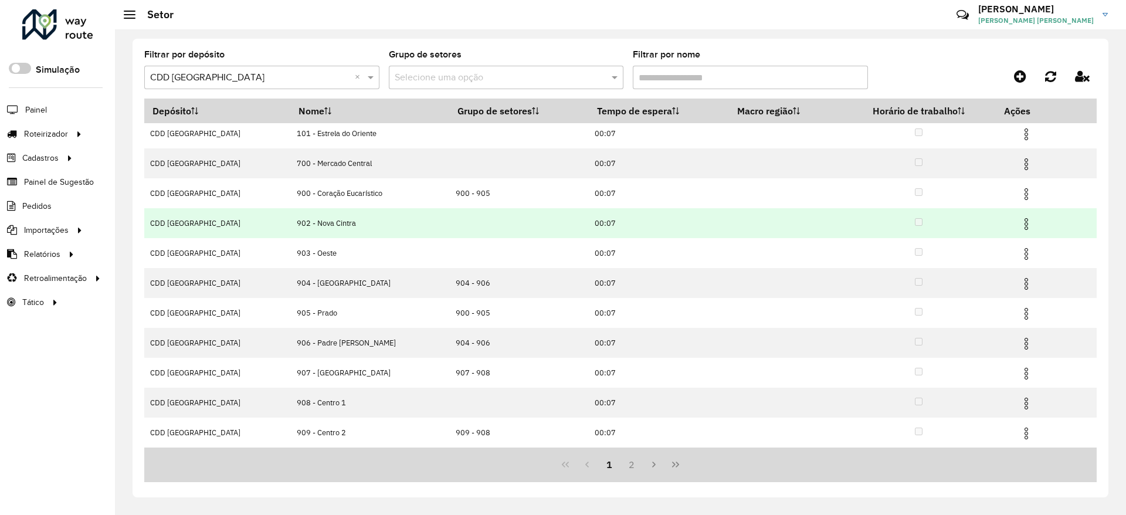
click at [1020, 224] on img at bounding box center [1027, 224] width 14 height 14
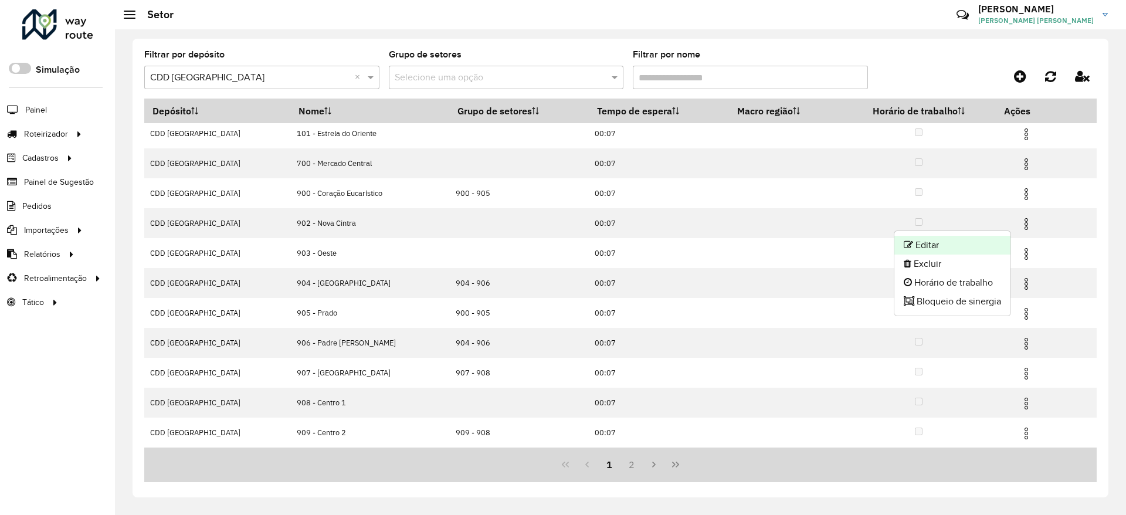
click at [957, 246] on li "Editar" at bounding box center [953, 245] width 116 height 19
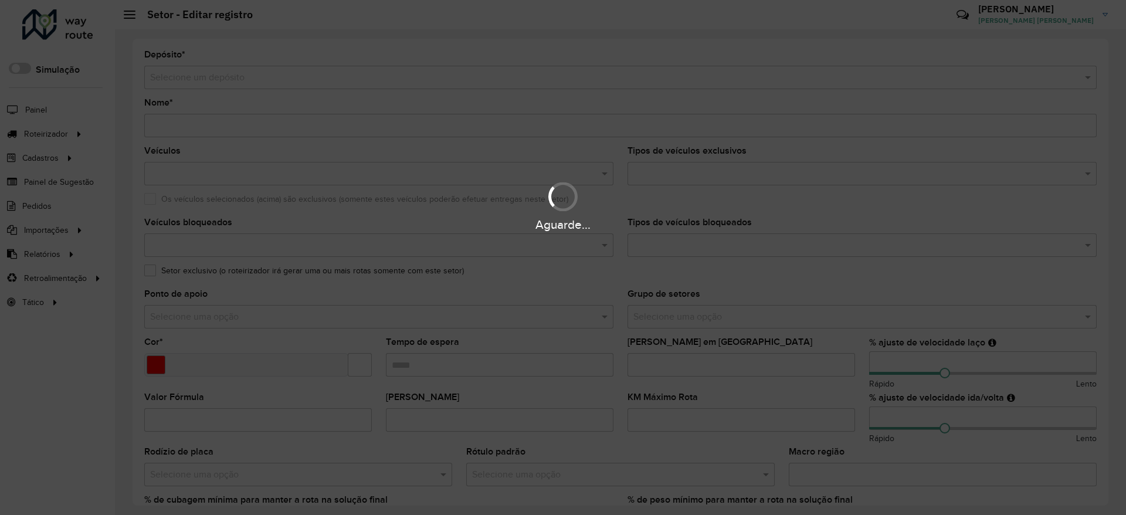
type input "**********"
type input "*******"
type input "*****"
type input "***"
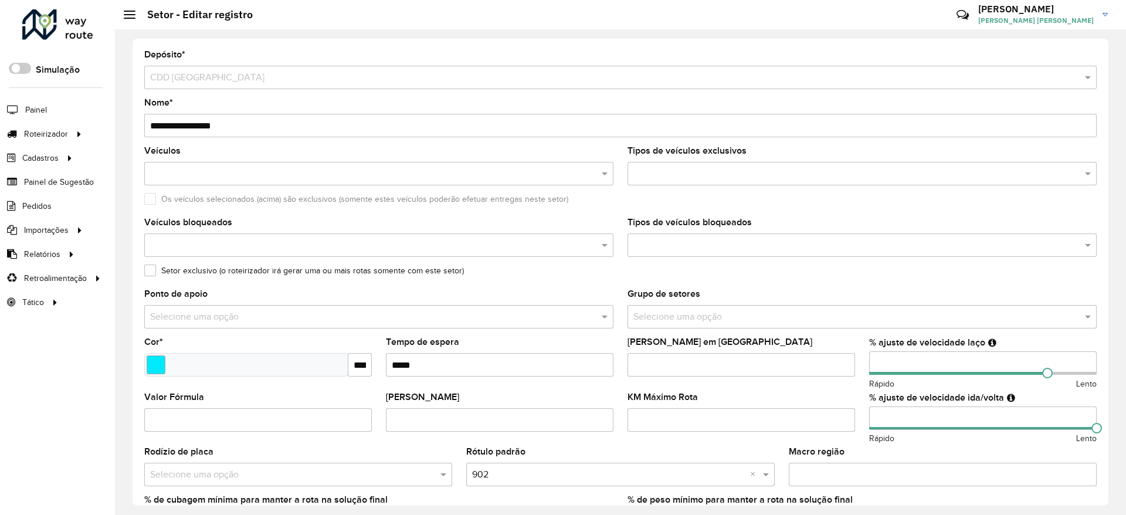
click at [168, 125] on input "**********" at bounding box center [620, 125] width 953 height 23
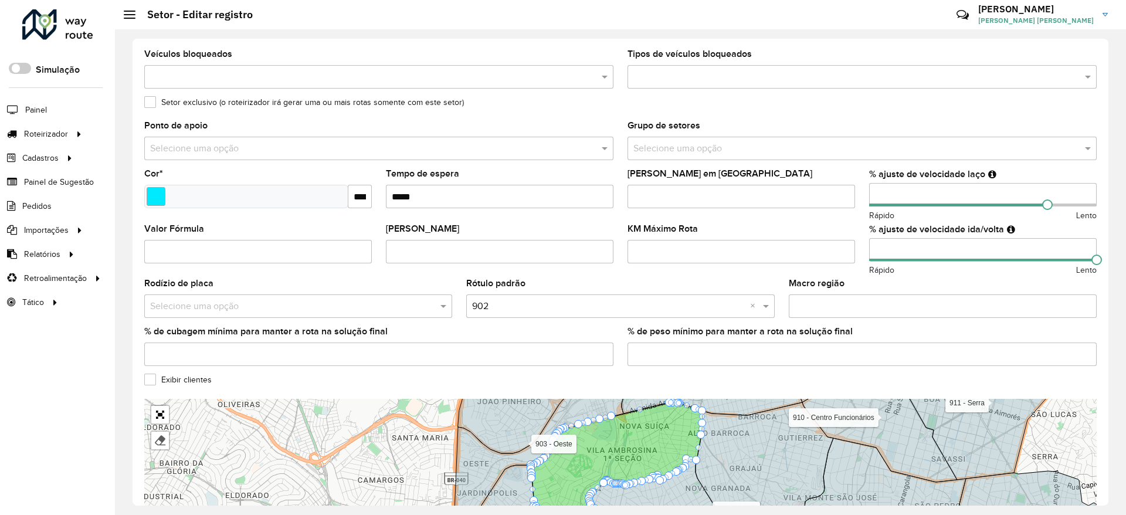
scroll to position [290, 0]
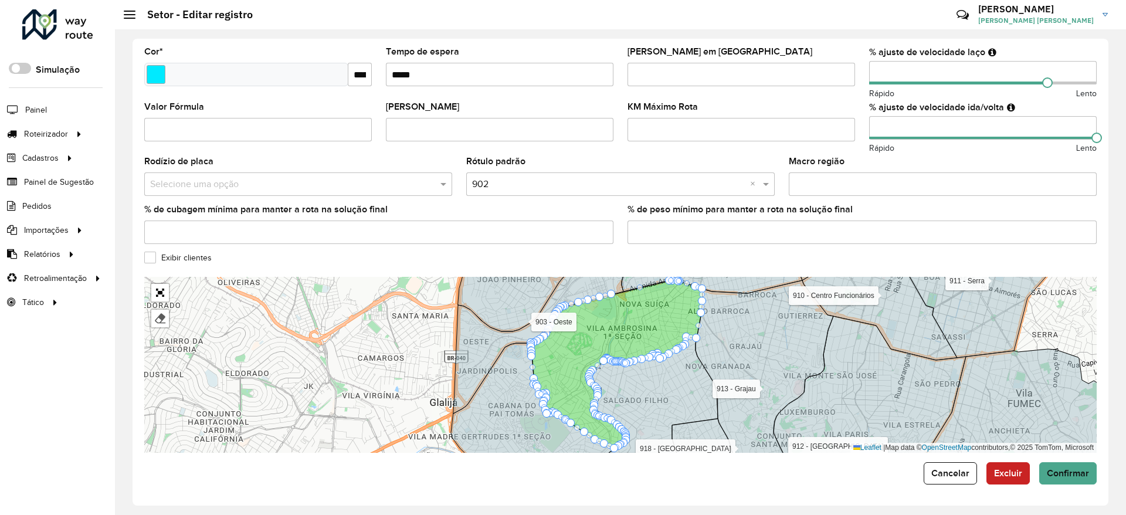
type input "**********"
click at [519, 188] on input "text" at bounding box center [608, 185] width 273 height 14
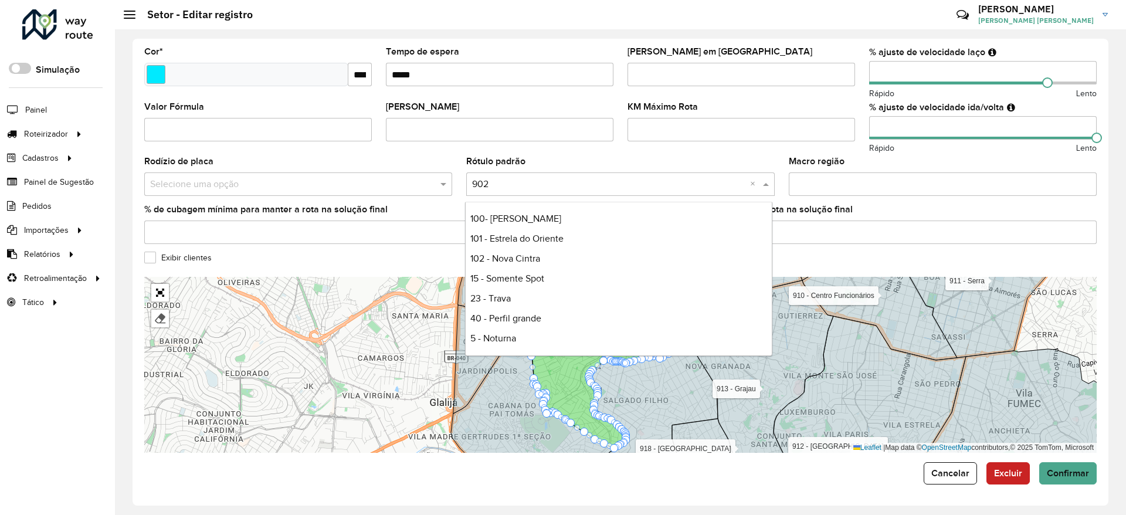
scroll to position [0, 0]
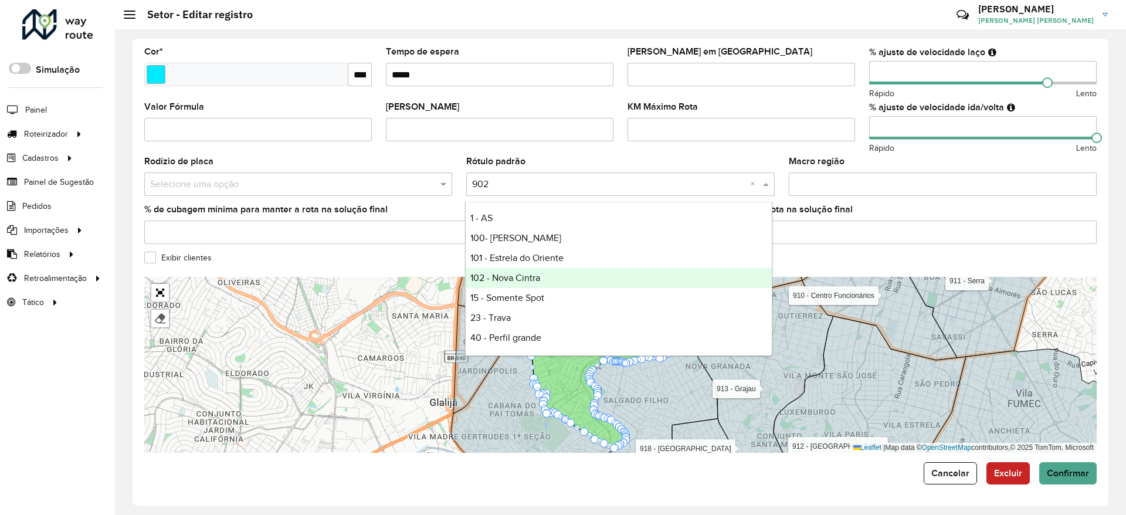
click at [535, 273] on span "102 - Nova Cintra" at bounding box center [505, 278] width 70 height 10
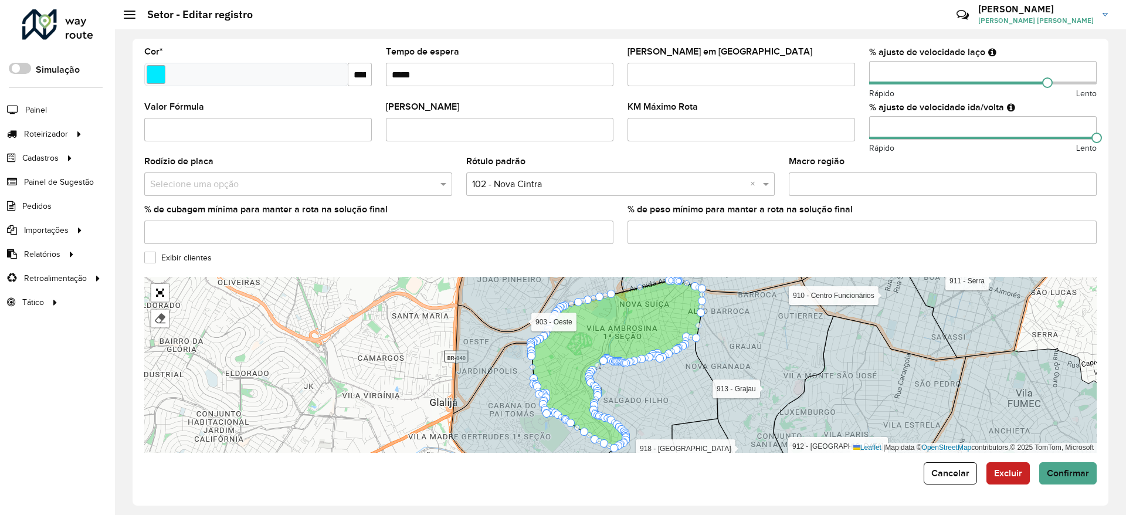
click at [465, 204] on formly-field "Rótulo padrão Selecione uma opção × 102 - Nova Cintra ×" at bounding box center [620, 181] width 322 height 48
click at [1059, 462] on button "Confirmar" at bounding box center [1067, 473] width 57 height 22
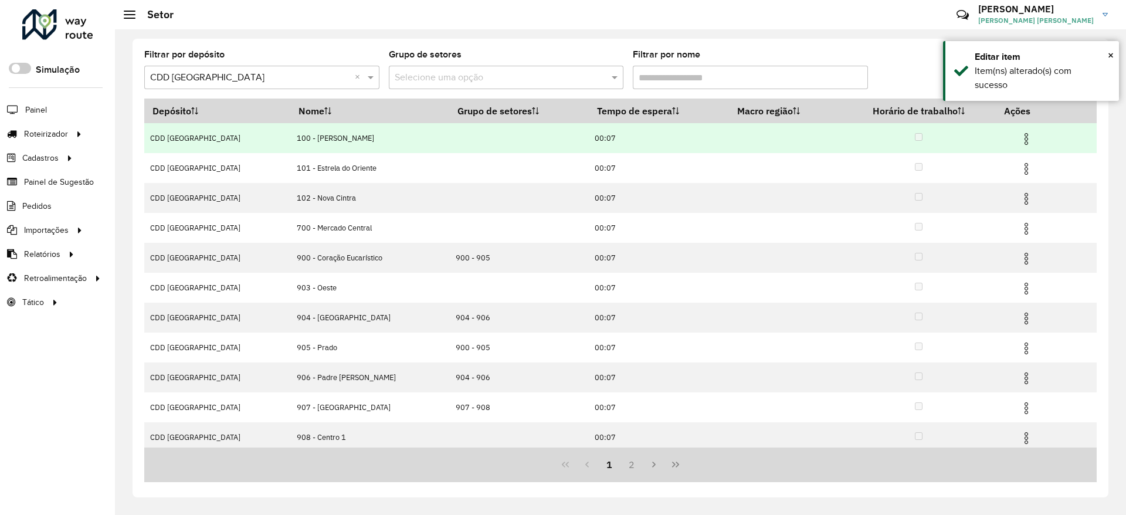
click at [1020, 137] on img at bounding box center [1027, 139] width 14 height 14
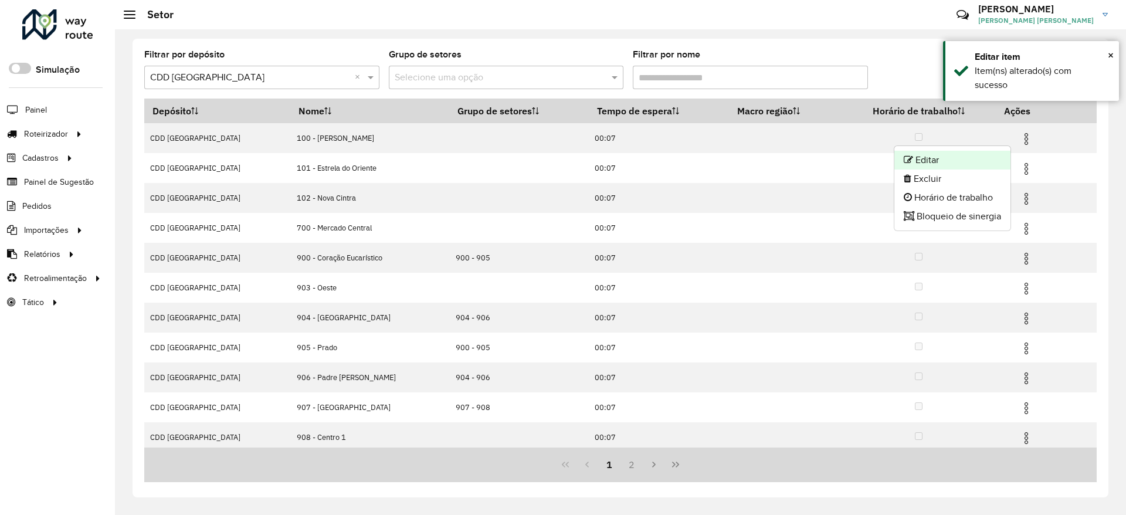
click at [983, 157] on li "Editar" at bounding box center [953, 160] width 116 height 19
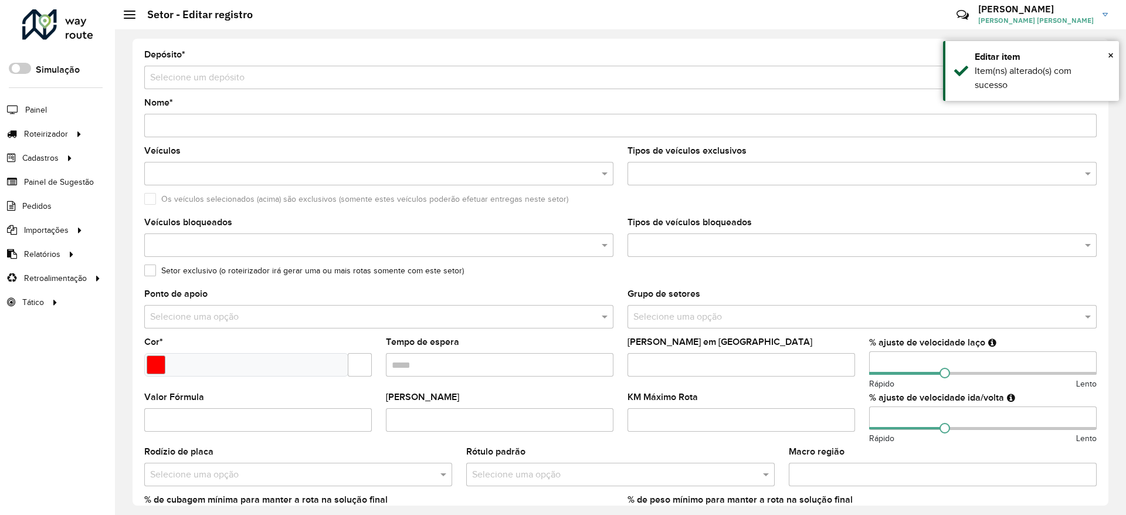
type input "**********"
type input "*******"
type input "*****"
type input "***"
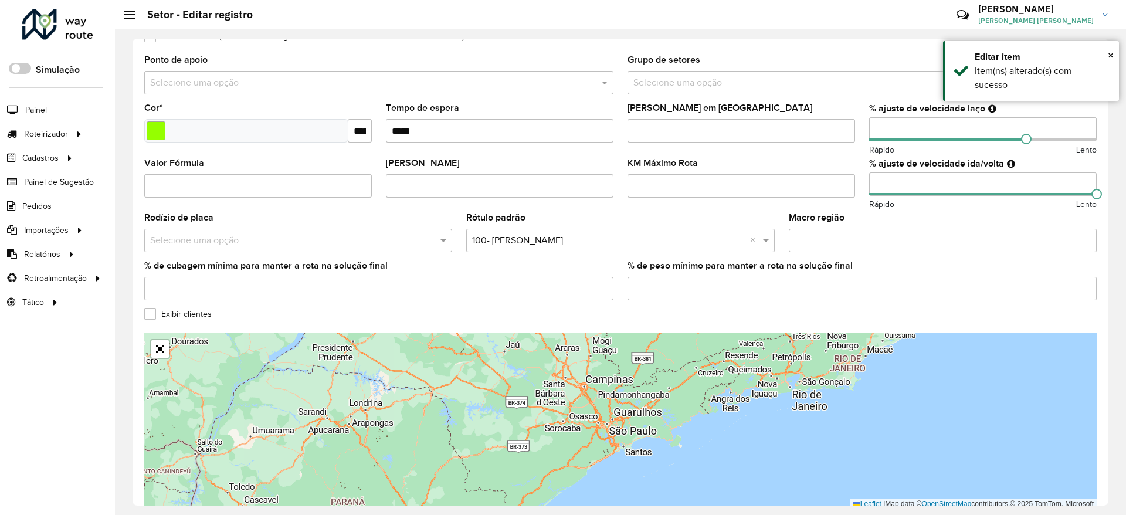
scroll to position [290, 0]
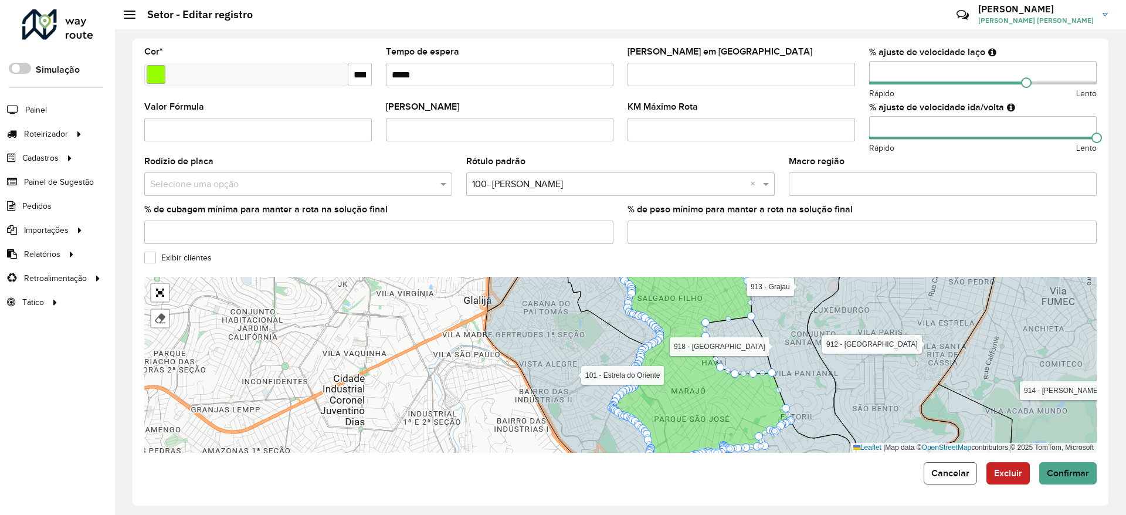
click at [944, 474] on span "Cancelar" at bounding box center [951, 473] width 38 height 10
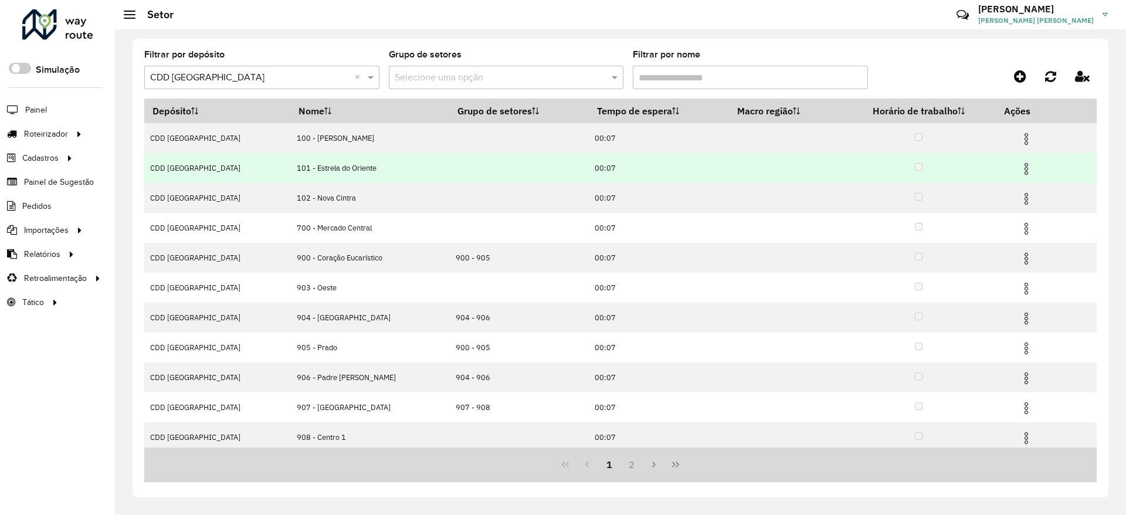
click at [1020, 168] on img at bounding box center [1027, 169] width 14 height 14
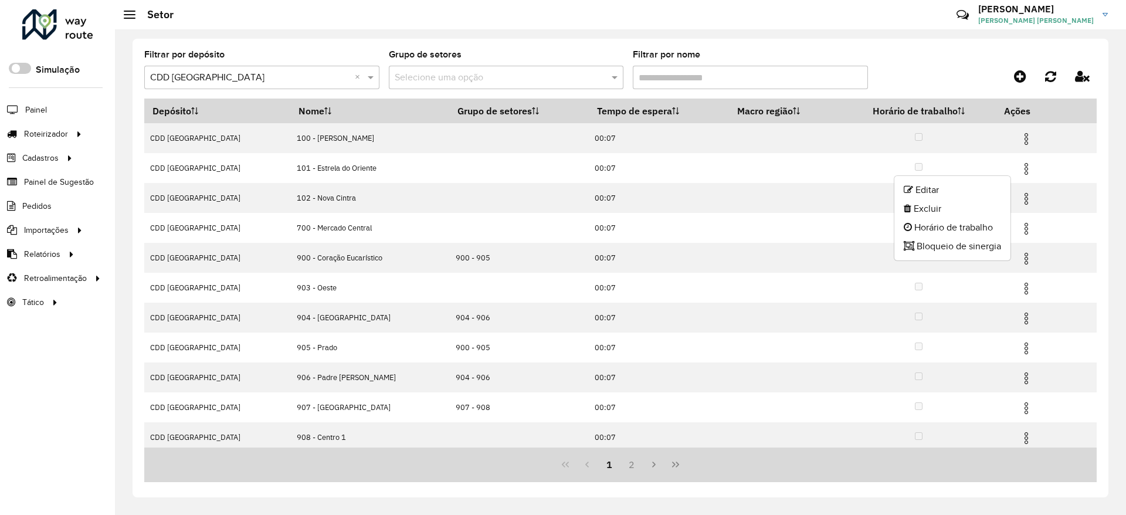
drag, startPoint x: 984, startPoint y: 187, endPoint x: 946, endPoint y: 188, distance: 38.1
click at [984, 188] on li "Editar" at bounding box center [953, 190] width 116 height 19
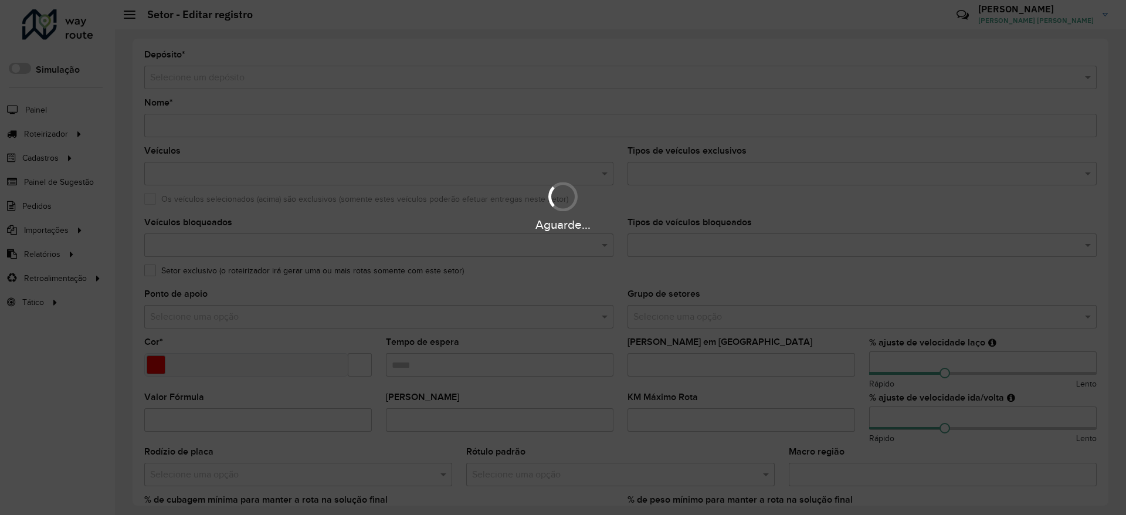
type input "**********"
type input "*******"
type input "*****"
type input "**"
type input "***"
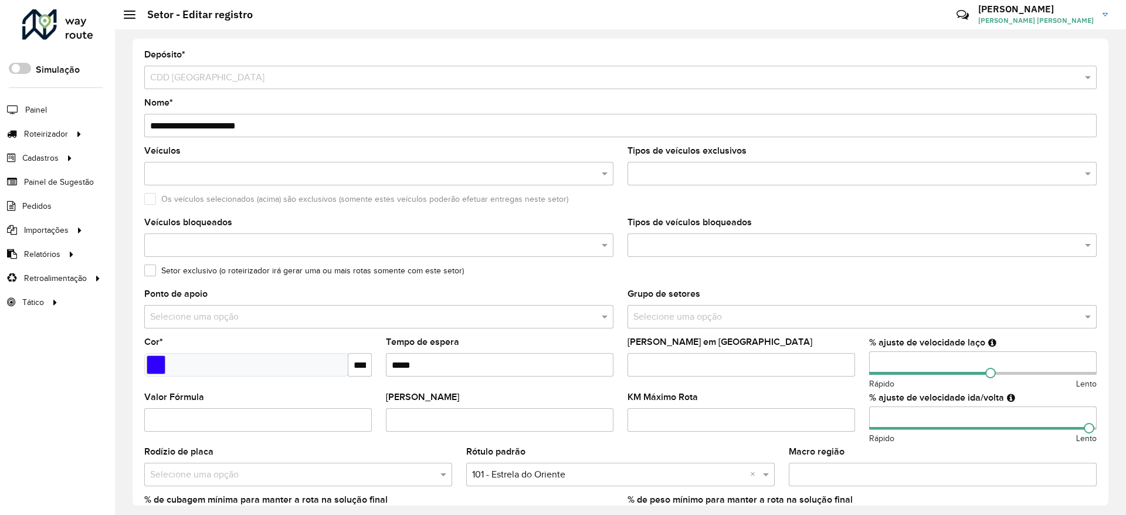
click at [165, 120] on input "**********" at bounding box center [620, 125] width 953 height 23
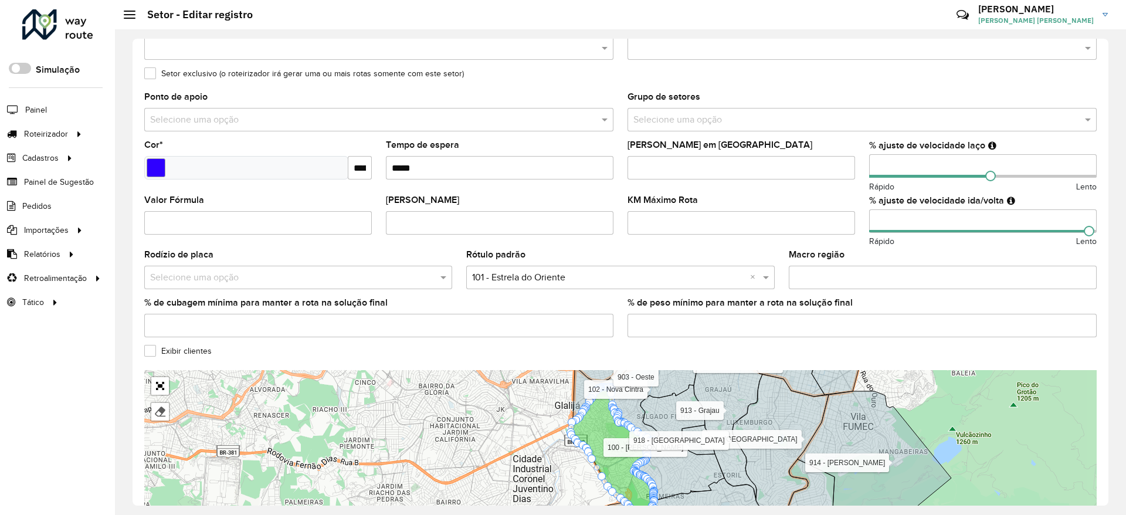
scroll to position [290, 0]
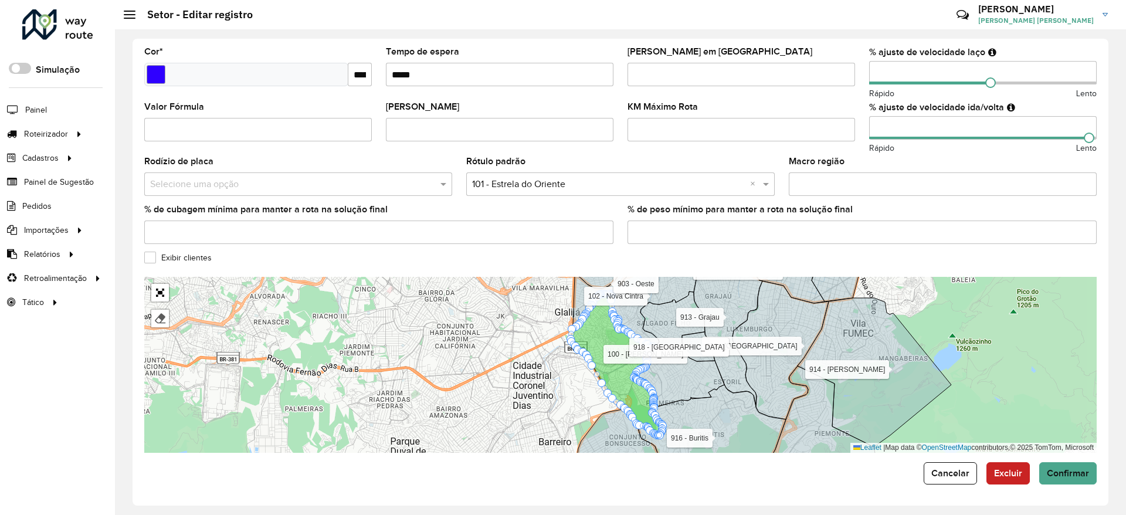
type input "**********"
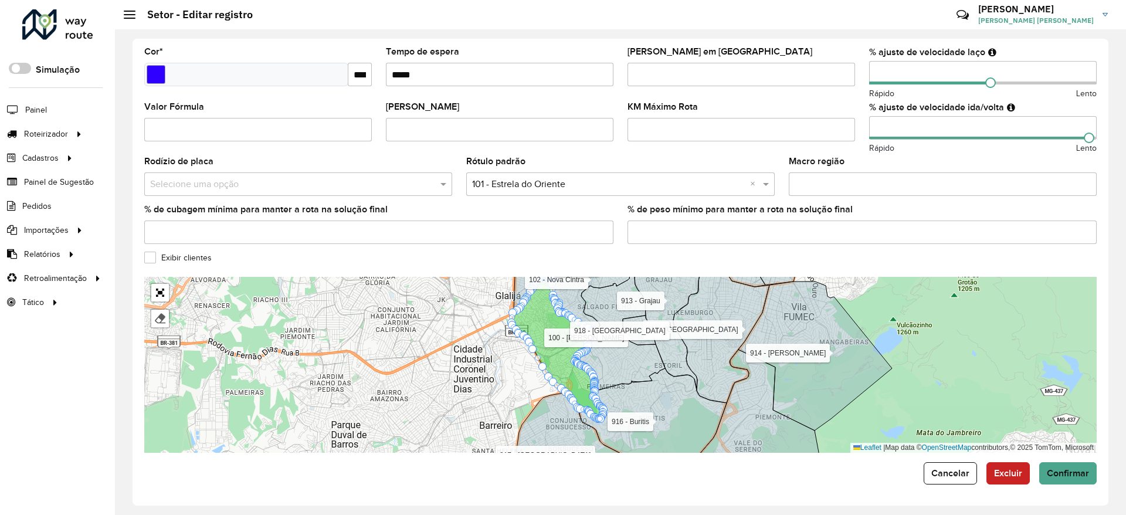
drag, startPoint x: 514, startPoint y: 388, endPoint x: 460, endPoint y: 372, distance: 57.0
click at [460, 372] on div "100 - Salgado Filho 102 - Nova Cintra 700 - Mercado Central 900 - Coração Eucar…" at bounding box center [620, 365] width 953 height 176
drag, startPoint x: 704, startPoint y: 357, endPoint x: 648, endPoint y: 461, distance: 118.4
click at [648, 461] on form "**********" at bounding box center [620, 122] width 953 height 724
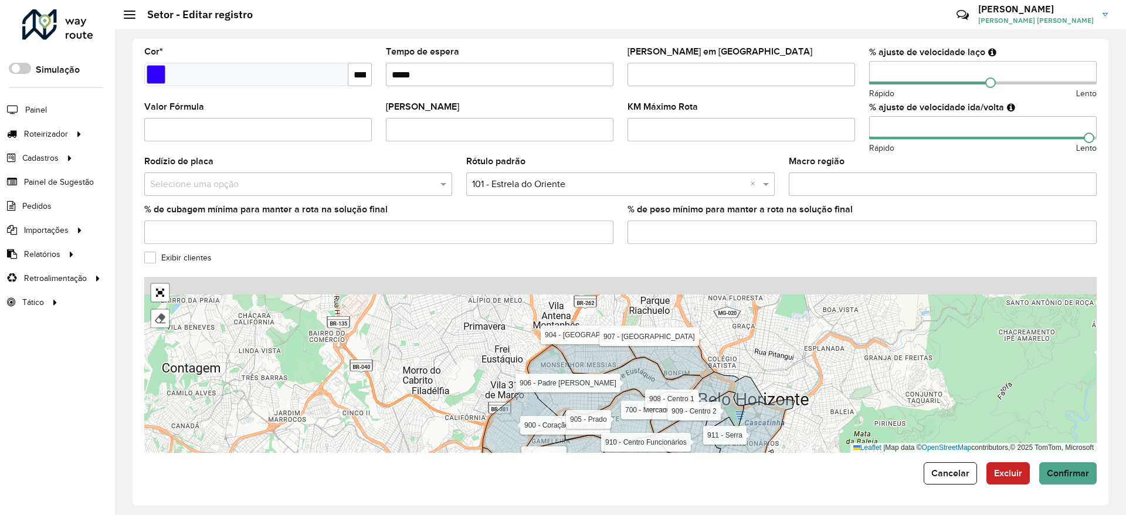
drag, startPoint x: 736, startPoint y: 321, endPoint x: 760, endPoint y: 410, distance: 91.9
click at [760, 412] on icon at bounding box center [750, 436] width 87 height 74
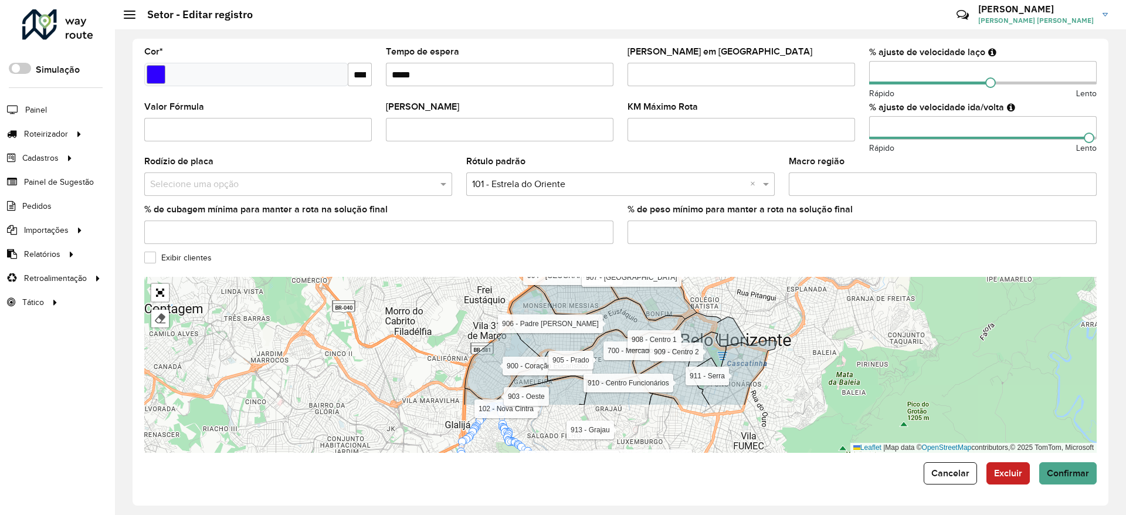
drag, startPoint x: 759, startPoint y: 379, endPoint x: 741, endPoint y: 306, distance: 74.8
click at [740, 303] on div "100 - Salgado Filho 102 - Nova Cintra 700 - Mercado Central 900 - Coração Eucar…" at bounding box center [620, 365] width 953 height 176
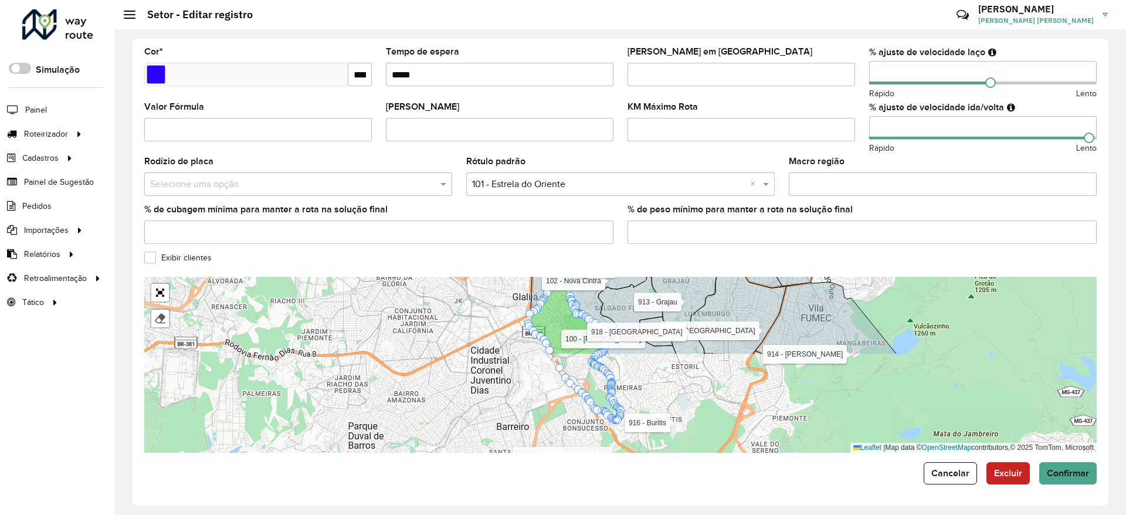
drag, startPoint x: 793, startPoint y: 326, endPoint x: 807, endPoint y: 302, distance: 28.2
click at [807, 302] on icon at bounding box center [826, 318] width 141 height 72
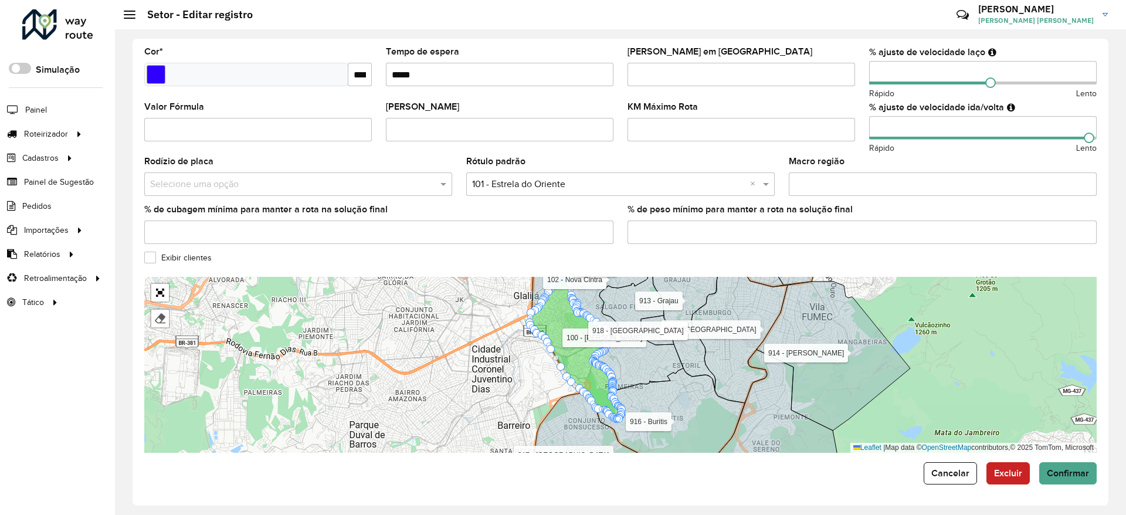
click at [601, 185] on input "text" at bounding box center [608, 185] width 273 height 14
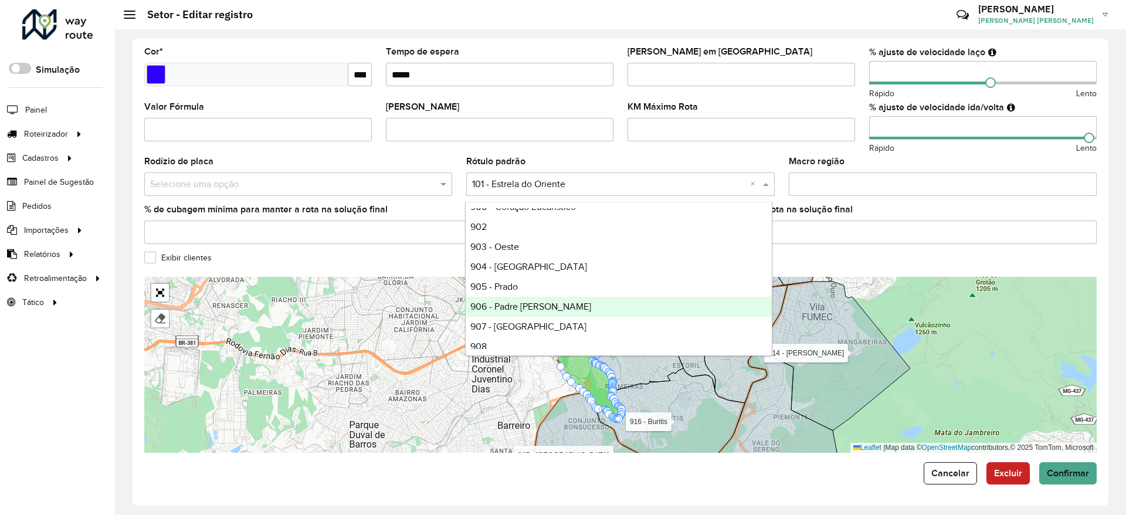
scroll to position [264, 0]
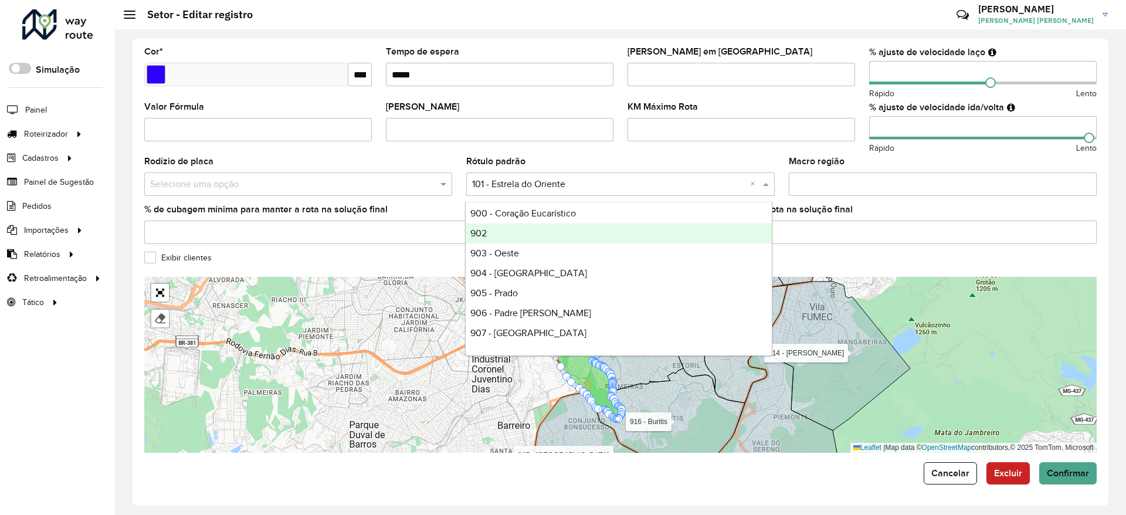
click at [536, 237] on div "902" at bounding box center [619, 234] width 306 height 20
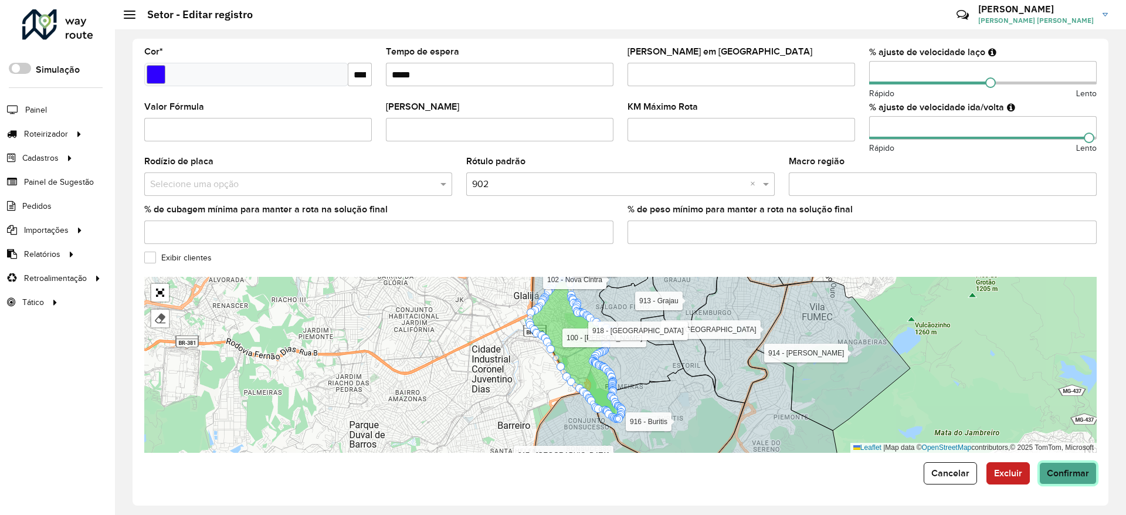
click at [1057, 471] on span "Confirmar" at bounding box center [1068, 473] width 42 height 10
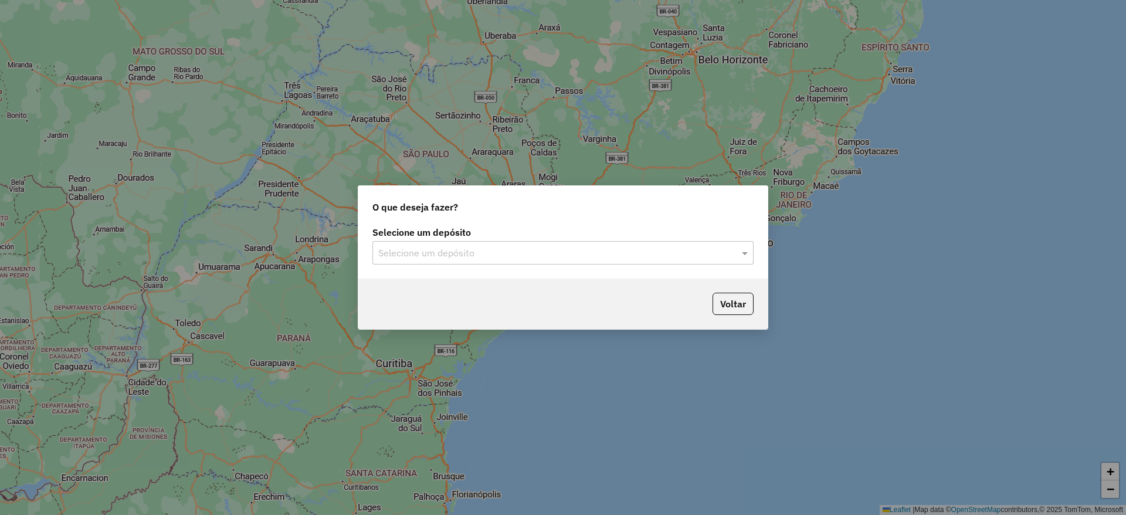
click at [499, 249] on input "text" at bounding box center [551, 253] width 346 height 14
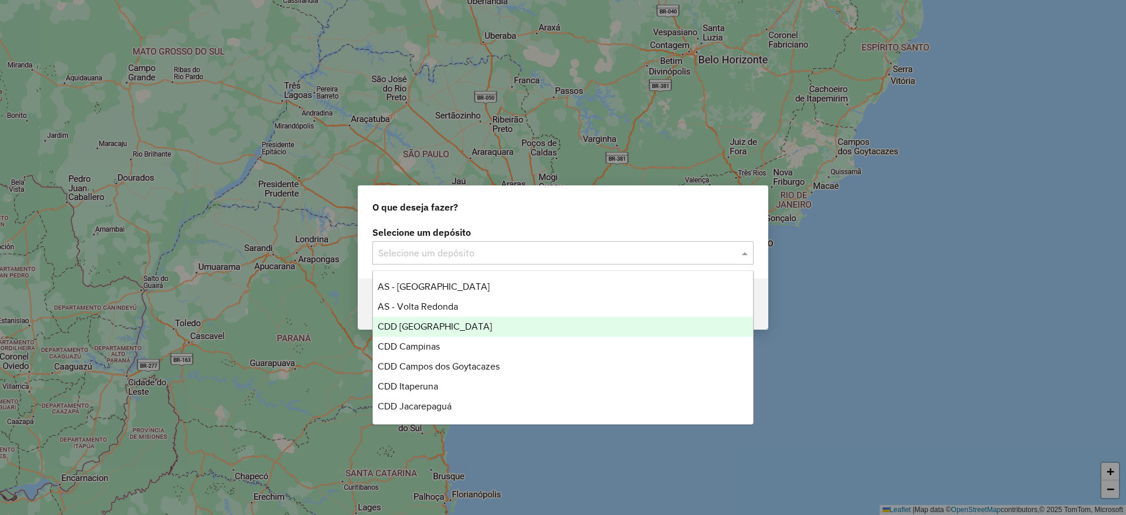
click at [452, 329] on span "CDD [GEOGRAPHIC_DATA]" at bounding box center [435, 326] width 114 height 10
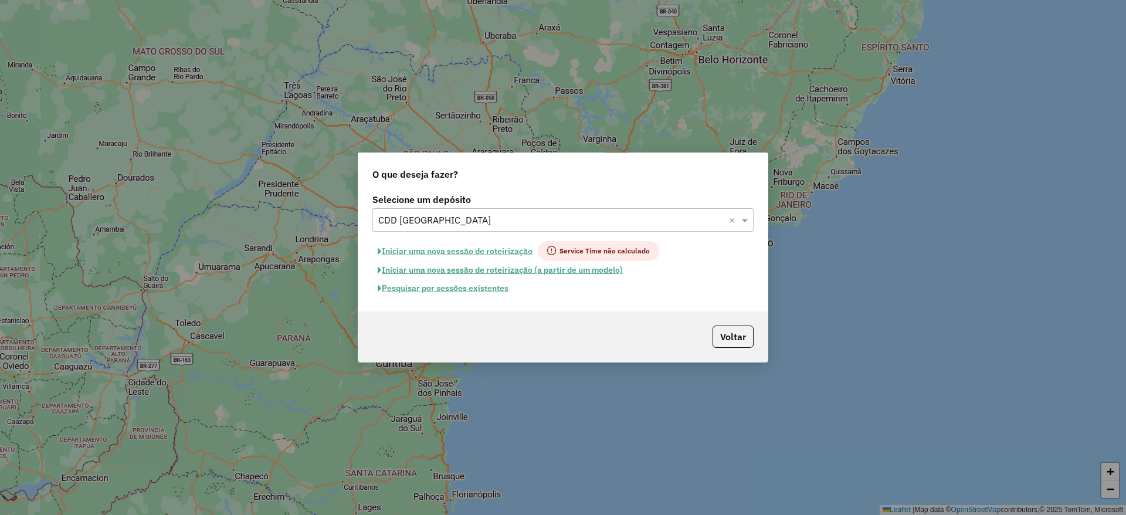
click at [475, 285] on button "Pesquisar por sessões existentes" at bounding box center [443, 288] width 141 height 18
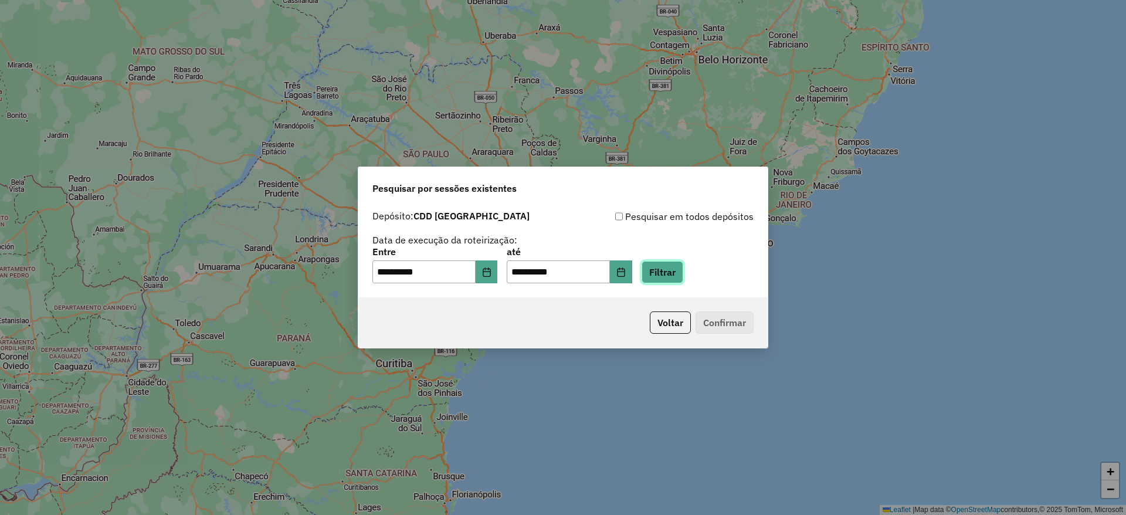
click at [679, 266] on button "Filtrar" at bounding box center [663, 272] width 42 height 22
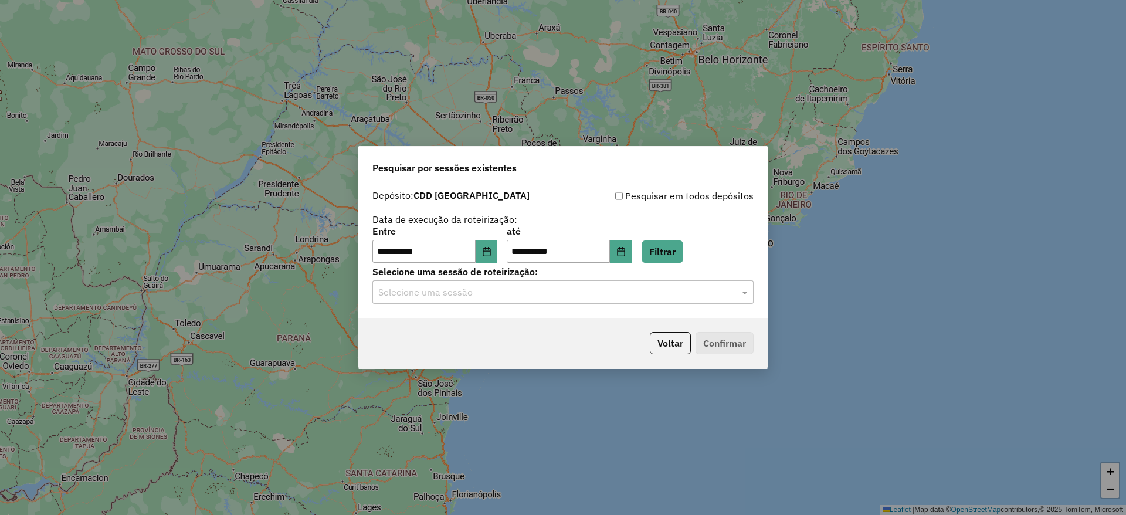
click at [550, 290] on input "text" at bounding box center [551, 293] width 346 height 14
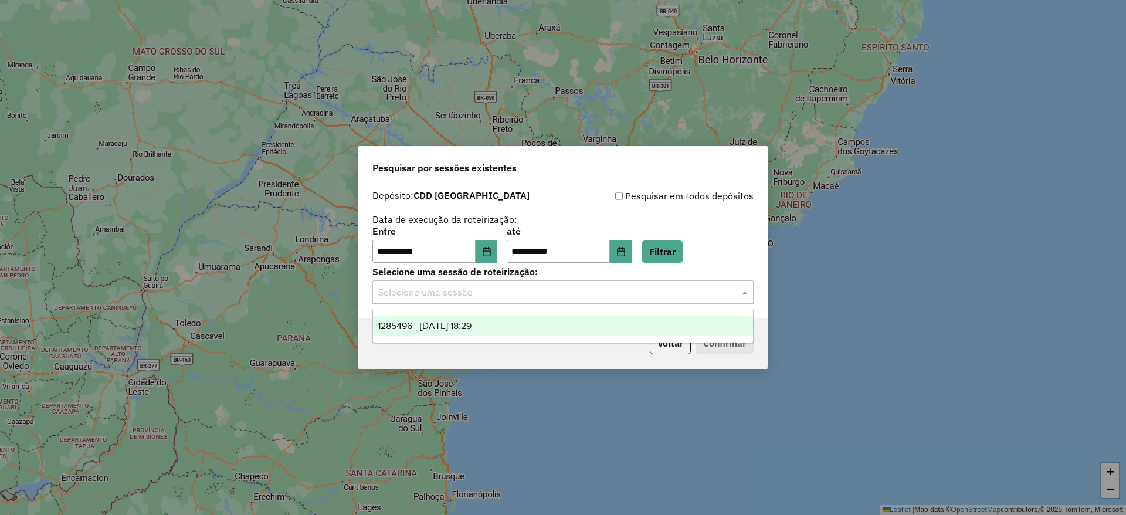
click at [539, 333] on div "1285496 - 30/09/2025 18:29" at bounding box center [563, 326] width 380 height 20
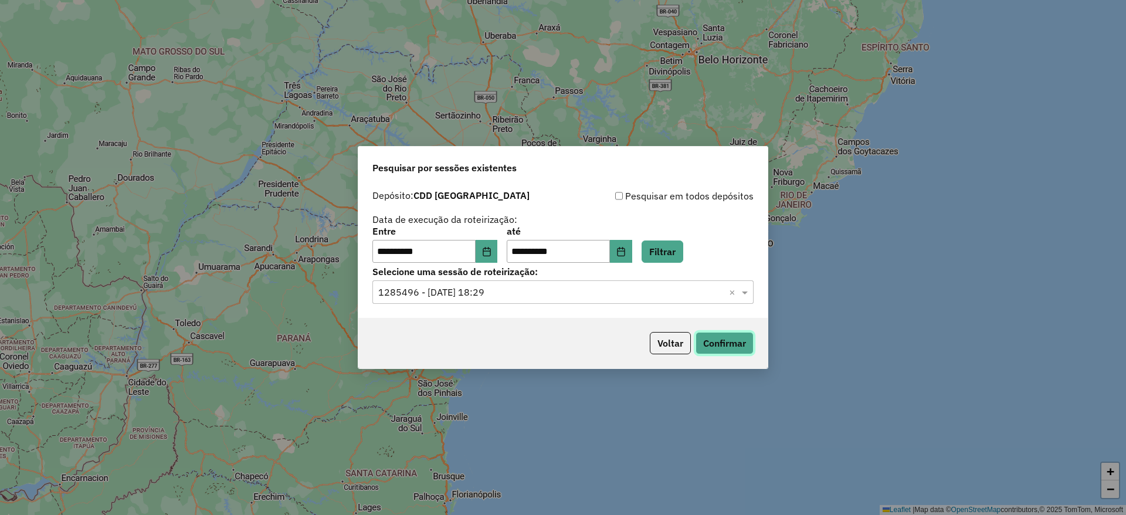
click at [712, 336] on button "Confirmar" at bounding box center [725, 343] width 58 height 22
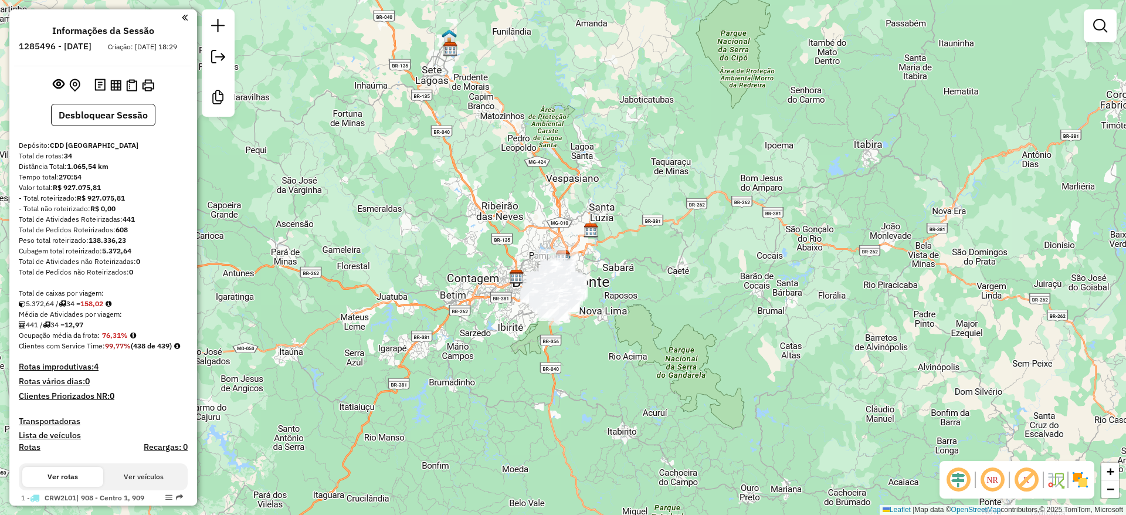
click at [966, 475] on em at bounding box center [958, 480] width 28 height 28
click at [1029, 473] on em at bounding box center [1026, 480] width 28 height 28
click at [1086, 483] on img at bounding box center [1080, 479] width 19 height 19
click at [851, 347] on div "Janela de atendimento Grade de atendimento Capacidade Transportadoras Veículos …" at bounding box center [563, 257] width 1126 height 515
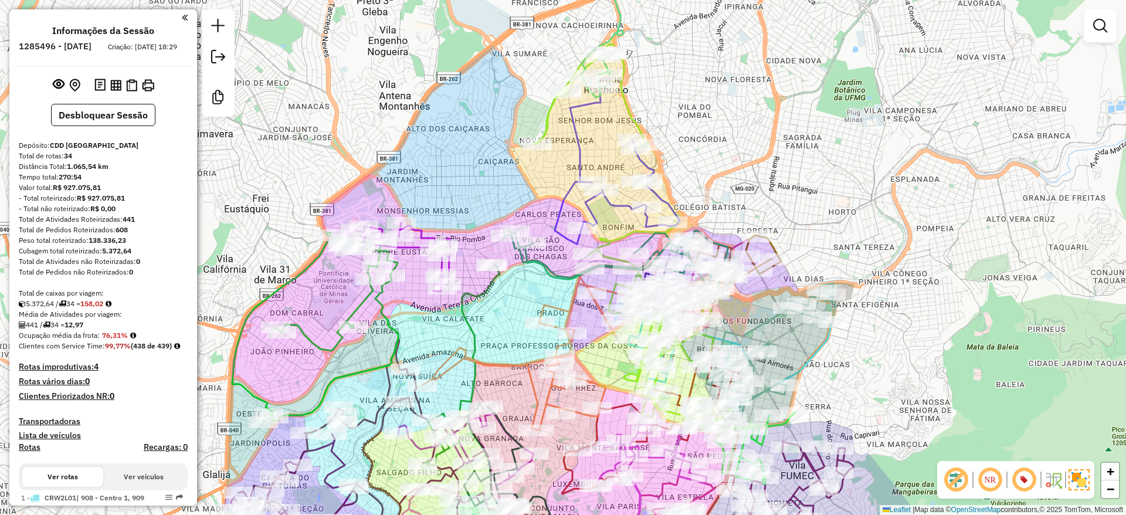
drag, startPoint x: 490, startPoint y: 163, endPoint x: 504, endPoint y: 160, distance: 13.9
click at [504, 160] on div "Janela de atendimento Grade de atendimento Capacidade Transportadoras Veículos …" at bounding box center [563, 257] width 1126 height 515
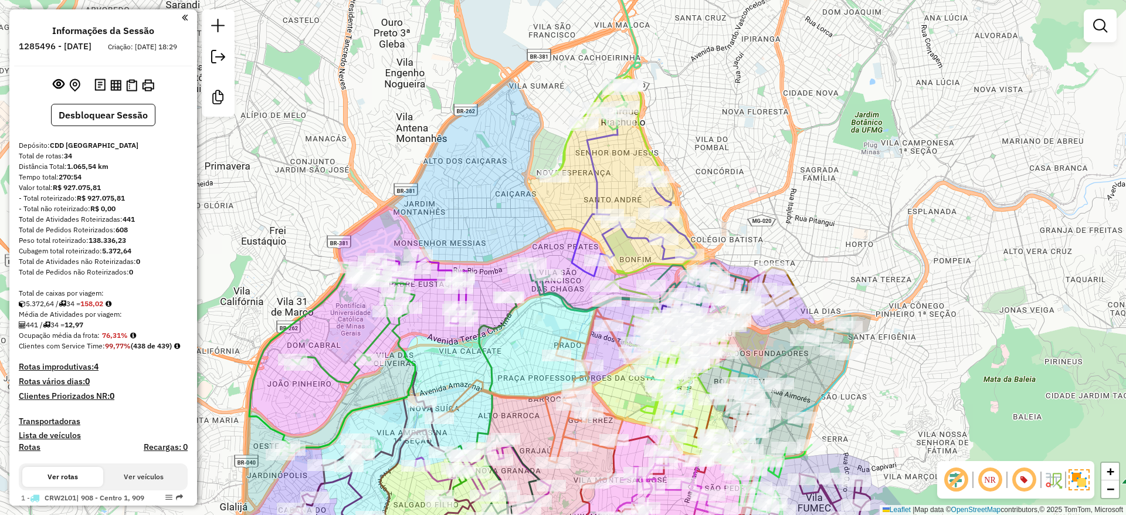
drag, startPoint x: 504, startPoint y: 160, endPoint x: 509, endPoint y: 198, distance: 39.0
click at [509, 198] on div "Janela de atendimento Grade de atendimento Capacidade Transportadoras Veículos …" at bounding box center [563, 257] width 1126 height 515
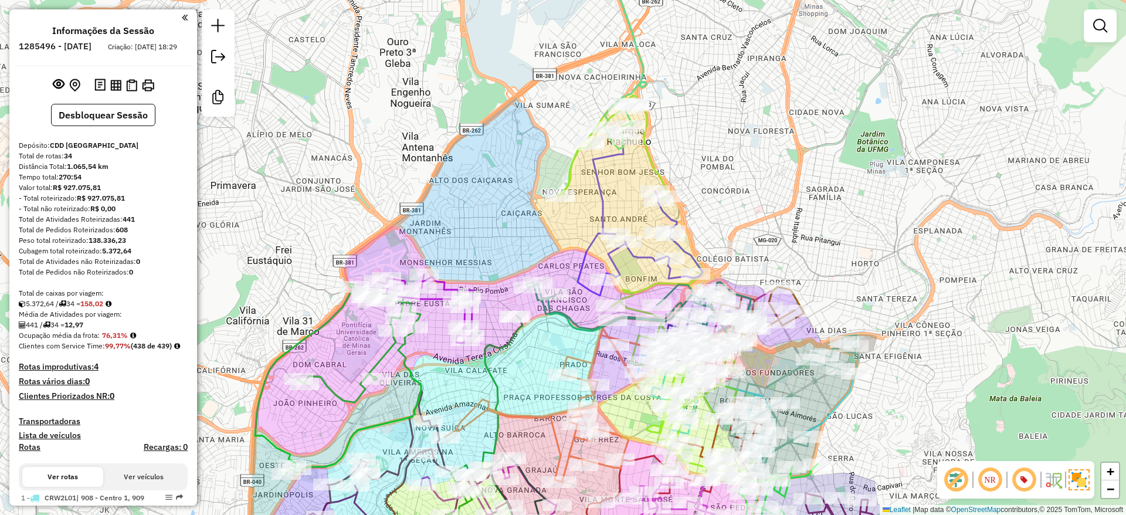
drag, startPoint x: 509, startPoint y: 198, endPoint x: 514, endPoint y: 216, distance: 19.1
click at [514, 216] on div "Janela de atendimento Grade de atendimento Capacidade Transportadoras Veículos …" at bounding box center [563, 257] width 1126 height 515
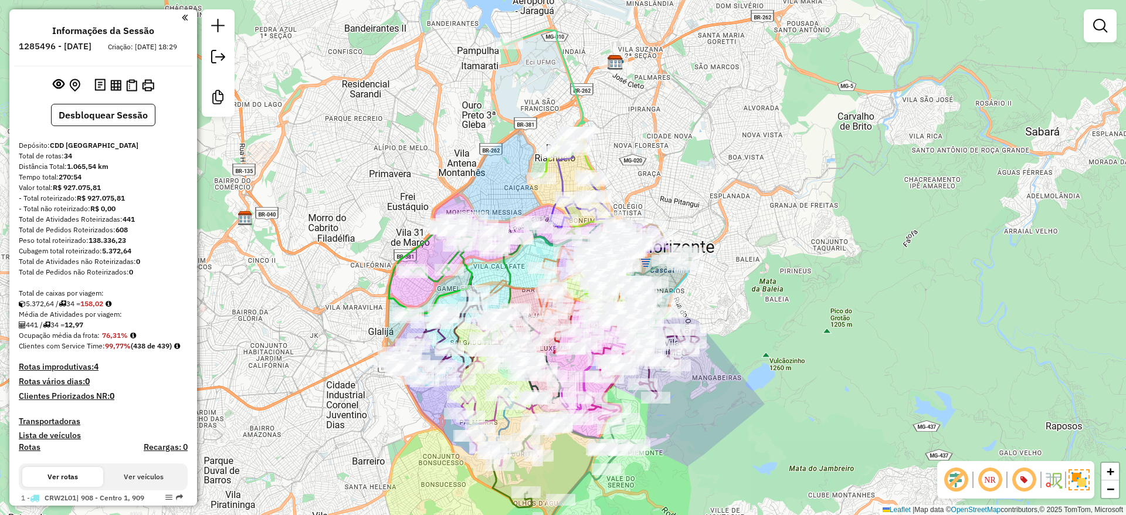
drag, startPoint x: 745, startPoint y: 234, endPoint x: 749, endPoint y: 206, distance: 27.8
click at [749, 206] on div "Janela de atendimento Grade de atendimento Capacidade Transportadoras Veículos …" at bounding box center [563, 257] width 1126 height 515
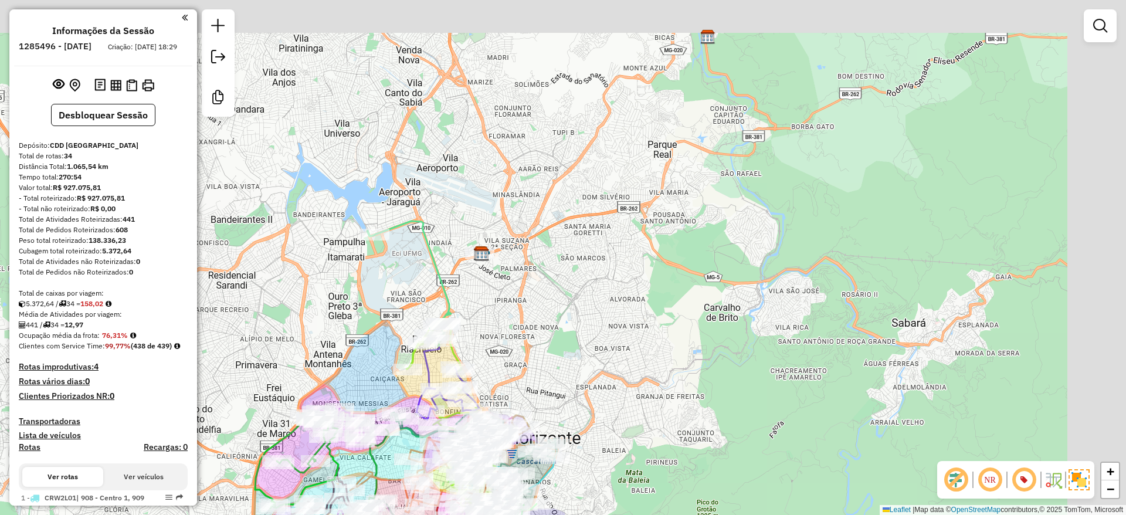
drag, startPoint x: 746, startPoint y: 176, endPoint x: 612, endPoint y: 365, distance: 231.4
click at [608, 365] on div "Janela de atendimento Grade de atendimento Capacidade Transportadoras Veículos …" at bounding box center [563, 257] width 1126 height 515
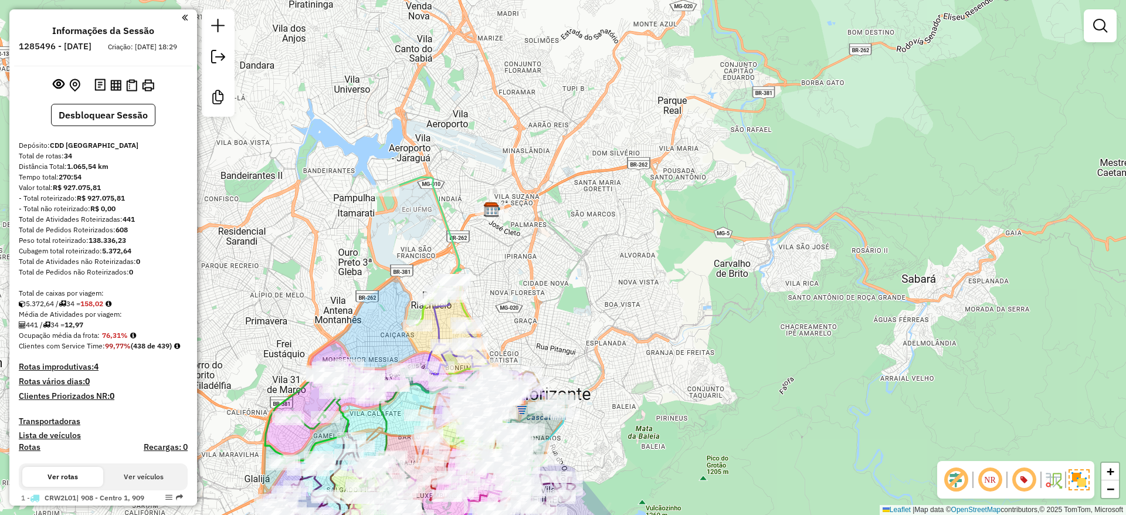
drag, startPoint x: 645, startPoint y: 381, endPoint x: 654, endPoint y: 299, distance: 82.7
click at [654, 299] on div "Janela de atendimento Grade de atendimento Capacidade Transportadoras Veículos …" at bounding box center [563, 257] width 1126 height 515
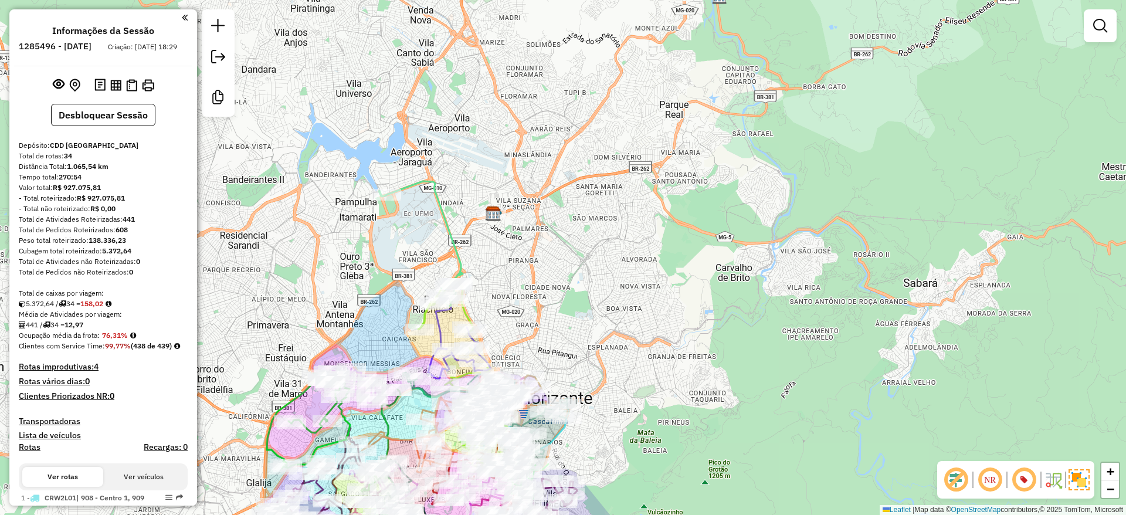
drag, startPoint x: 479, startPoint y: 80, endPoint x: 480, endPoint y: 219, distance: 139.0
click at [480, 222] on div "Janela de atendimento Grade de atendimento Capacidade Transportadoras Veículos …" at bounding box center [563, 257] width 1126 height 515
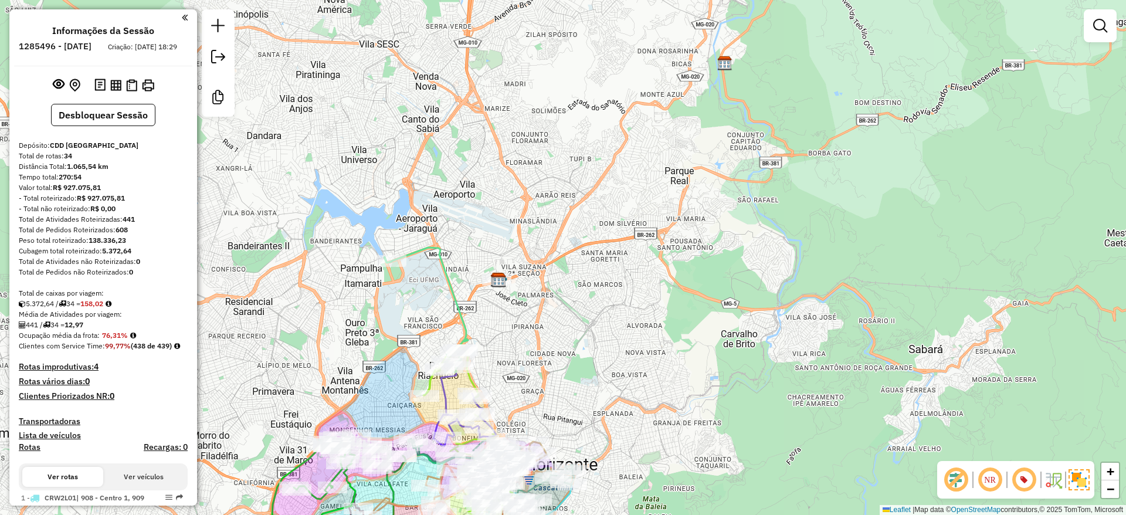
click at [658, 182] on div "Janela de atendimento Grade de atendimento Capacidade Transportadoras Veículos …" at bounding box center [563, 257] width 1126 height 515
drag, startPoint x: 682, startPoint y: 209, endPoint x: 701, endPoint y: 172, distance: 41.5
click at [701, 173] on div "Janela de atendimento Grade de atendimento Capacidade Transportadoras Veículos …" at bounding box center [563, 257] width 1126 height 515
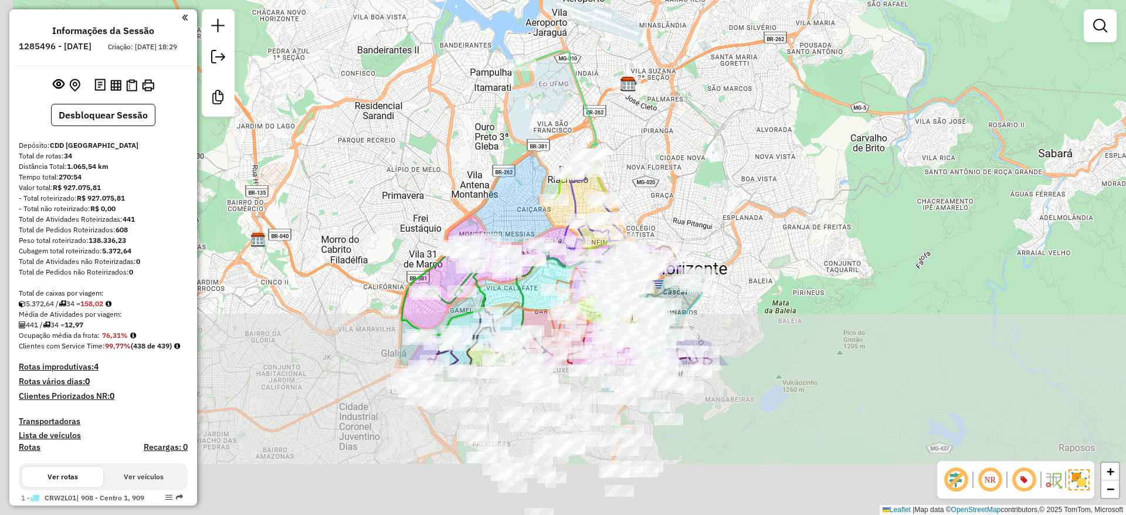
drag, startPoint x: 634, startPoint y: 253, endPoint x: 706, endPoint y: 154, distance: 123.1
click at [709, 148] on div "Janela de atendimento Grade de atendimento Capacidade Transportadoras Veículos …" at bounding box center [563, 257] width 1126 height 515
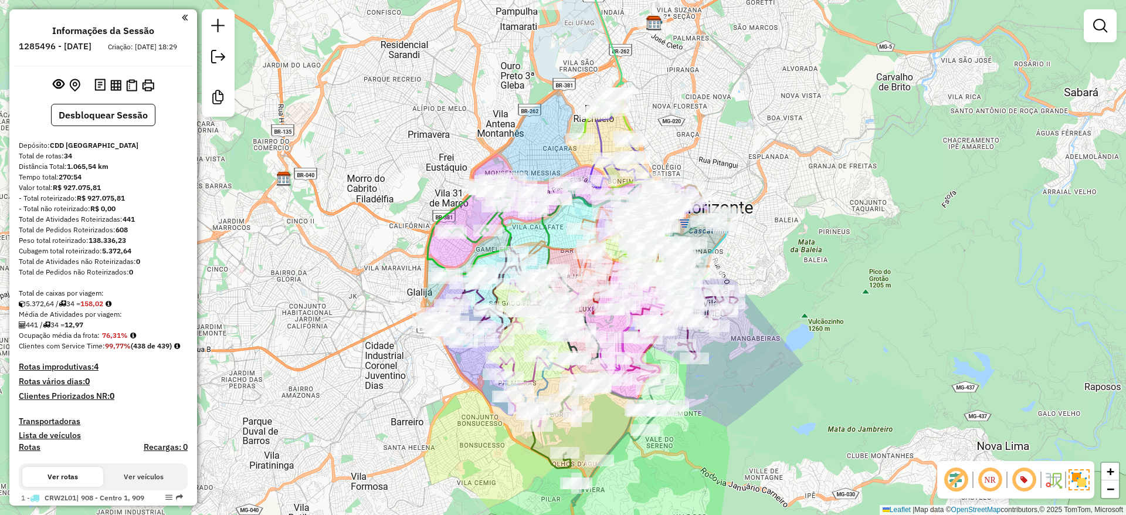
drag, startPoint x: 807, startPoint y: 292, endPoint x: 812, endPoint y: 266, distance: 26.3
click at [812, 266] on div "Janela de atendimento Grade de atendimento Capacidade Transportadoras Veículos …" at bounding box center [563, 257] width 1126 height 515
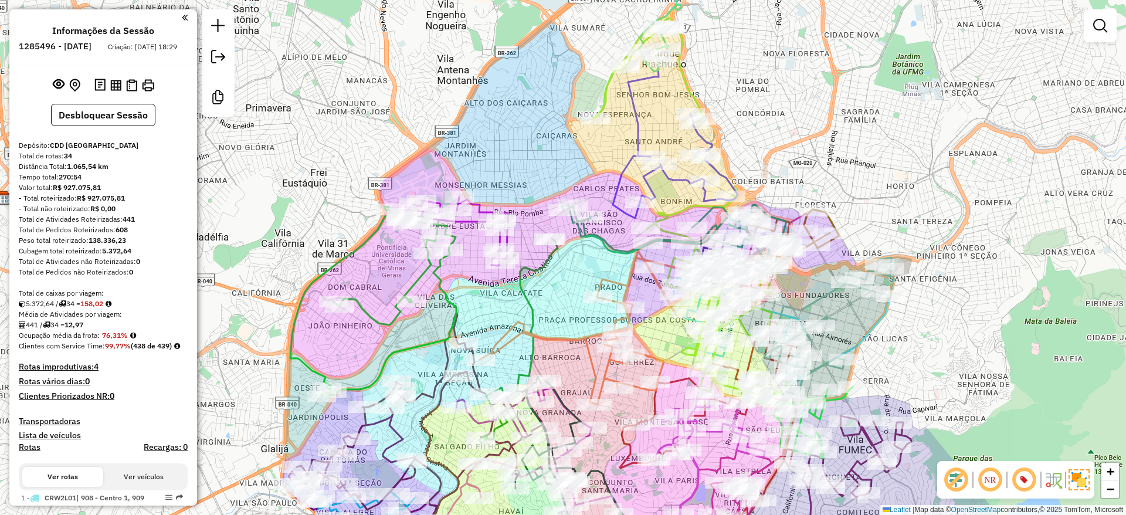
drag, startPoint x: 559, startPoint y: 159, endPoint x: 550, endPoint y: 136, distance: 24.7
click at [550, 136] on div "Janela de atendimento Grade de atendimento Capacidade Transportadoras Veículos …" at bounding box center [563, 257] width 1126 height 515
drag, startPoint x: 555, startPoint y: 95, endPoint x: 545, endPoint y: 101, distance: 11.9
click at [547, 102] on div "Janela de atendimento Grade de atendimento Capacidade Transportadoras Veículos …" at bounding box center [563, 257] width 1126 height 515
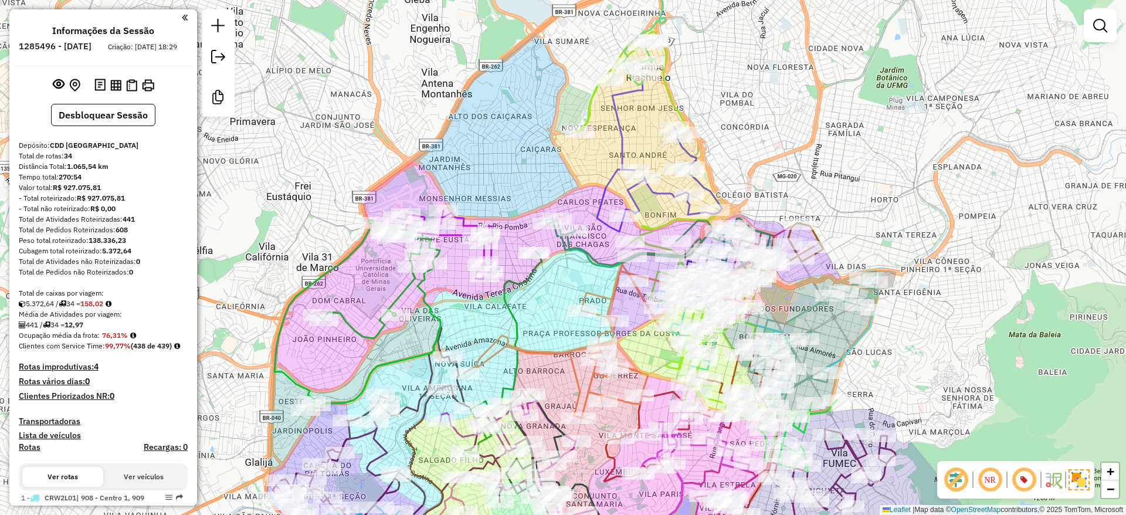
drag, startPoint x: 545, startPoint y: 101, endPoint x: 537, endPoint y: 108, distance: 10.0
click at [537, 108] on div "Janela de atendimento Grade de atendimento Capacidade Transportadoras Veículos …" at bounding box center [563, 257] width 1126 height 515
drag, startPoint x: 537, startPoint y: 108, endPoint x: 536, endPoint y: 117, distance: 8.9
click at [536, 117] on div "Janela de atendimento Grade de atendimento Capacidade Transportadoras Veículos …" at bounding box center [563, 257] width 1126 height 515
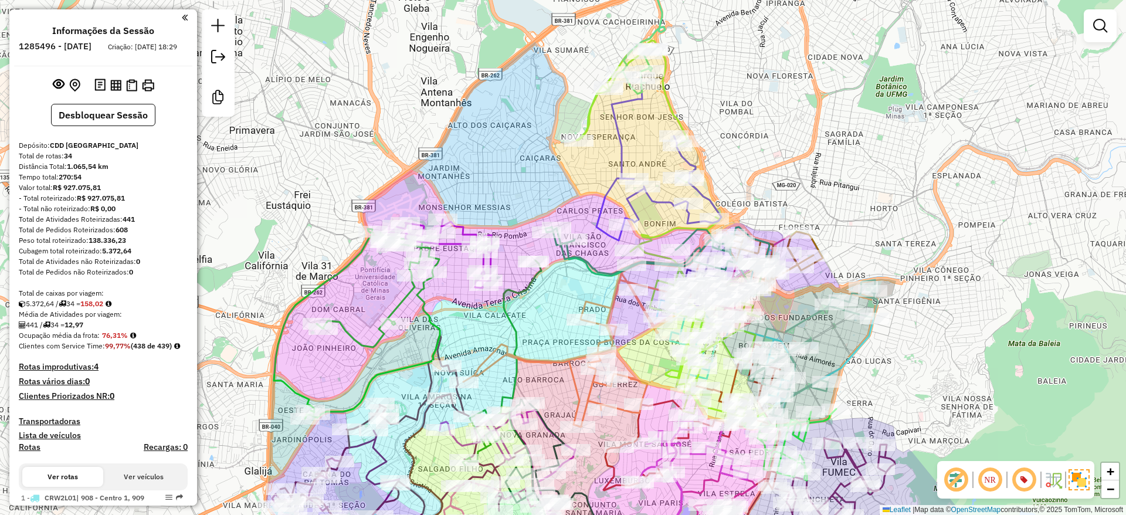
click at [528, 147] on div "Janela de atendimento Grade de atendimento Capacidade Transportadoras Veículos …" at bounding box center [563, 257] width 1126 height 515
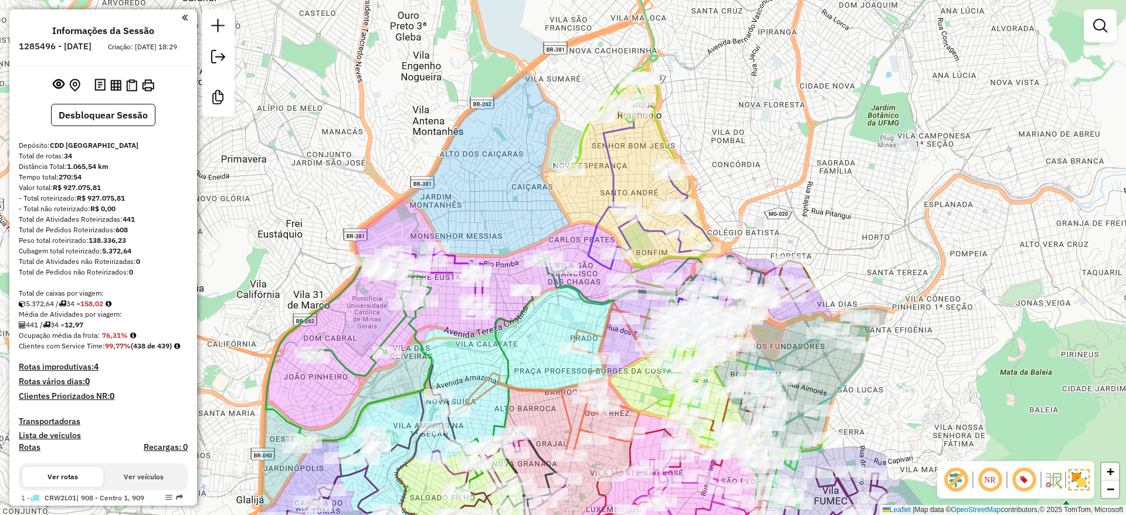
click at [530, 112] on div "Janela de atendimento Grade de atendimento Capacidade Transportadoras Veículos …" at bounding box center [563, 257] width 1126 height 515
drag, startPoint x: 483, startPoint y: 126, endPoint x: 485, endPoint y: 133, distance: 6.6
click at [485, 131] on div "Janela de atendimento Grade de atendimento Capacidade Transportadoras Veículos …" at bounding box center [563, 257] width 1126 height 515
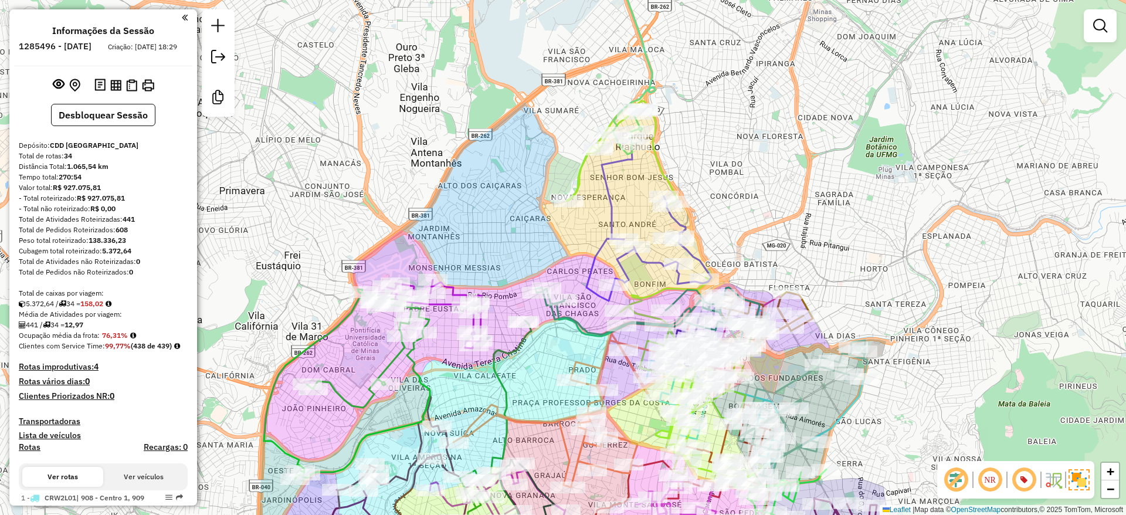
drag, startPoint x: 514, startPoint y: 172, endPoint x: 510, endPoint y: 202, distance: 30.3
click at [510, 202] on div "Janela de atendimento Grade de atendimento Capacidade Transportadoras Veículos …" at bounding box center [563, 257] width 1126 height 515
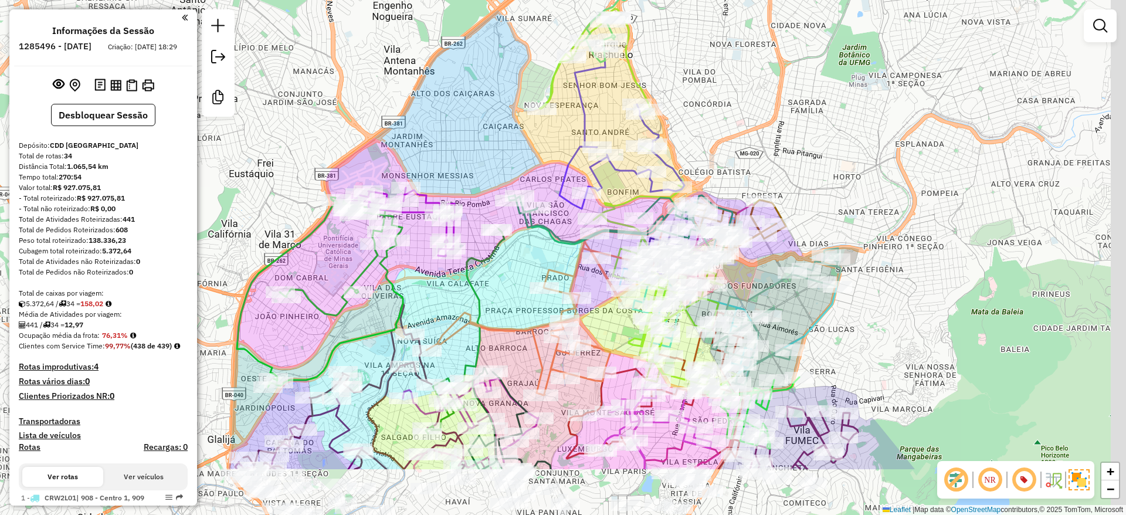
drag, startPoint x: 580, startPoint y: 265, endPoint x: 561, endPoint y: 90, distance: 175.9
click at [560, 108] on div "Janela de atendimento Grade de atendimento Capacidade Transportadoras Veículos …" at bounding box center [563, 257] width 1126 height 515
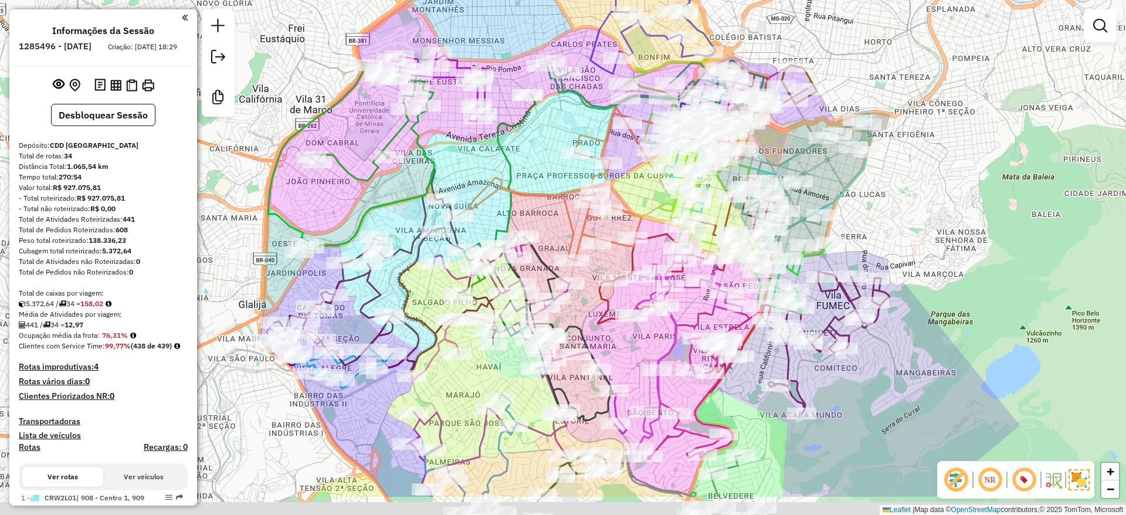
drag, startPoint x: 521, startPoint y: 200, endPoint x: 548, endPoint y: 119, distance: 85.3
click at [546, 124] on div "Janela de atendimento Grade de atendimento Capacidade Transportadoras Veículos …" at bounding box center [563, 257] width 1126 height 515
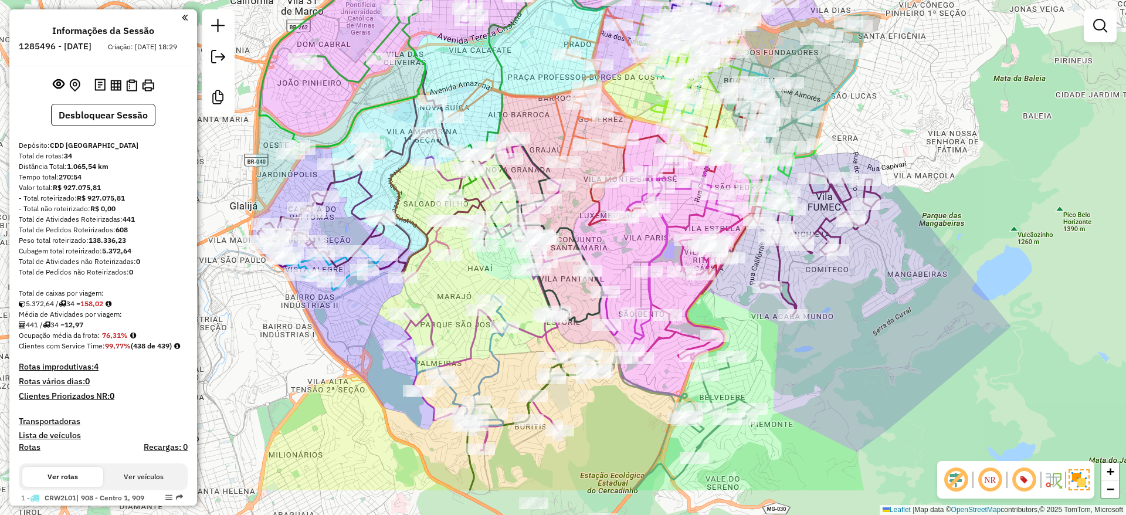
drag, startPoint x: 357, startPoint y: 415, endPoint x: 318, endPoint y: 241, distance: 179.0
click at [318, 243] on div "Janela de atendimento Grade de atendimento Capacidade Transportadoras Veículos …" at bounding box center [563, 257] width 1126 height 515
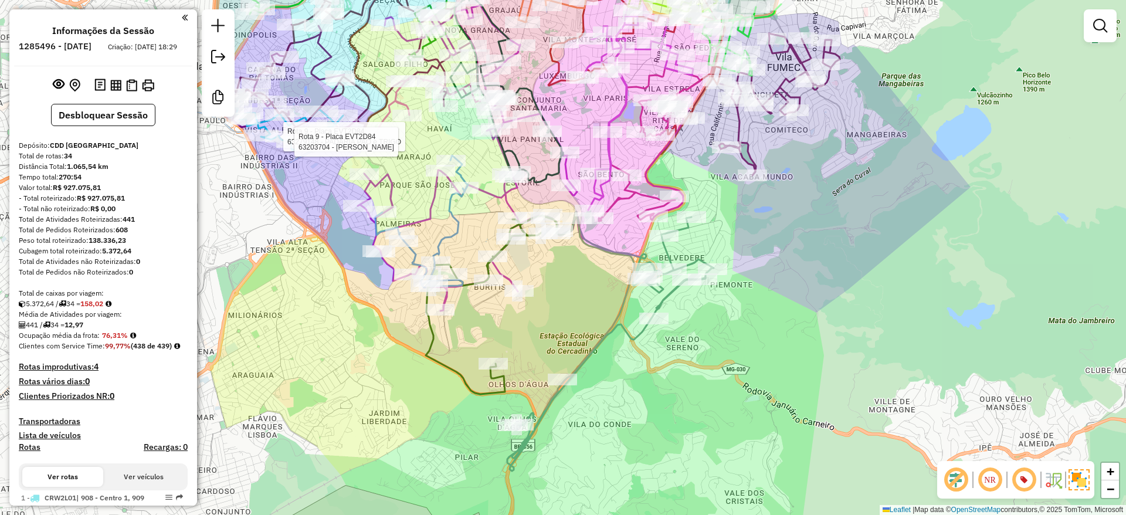
drag, startPoint x: 377, startPoint y: 380, endPoint x: 357, endPoint y: 333, distance: 50.8
click at [357, 333] on div "Rota 9 - Placa EVT2D84 63279148 - PADARIA PAO e TRIGO Rota 9 - Placa EVT2D84 63…" at bounding box center [563, 257] width 1126 height 515
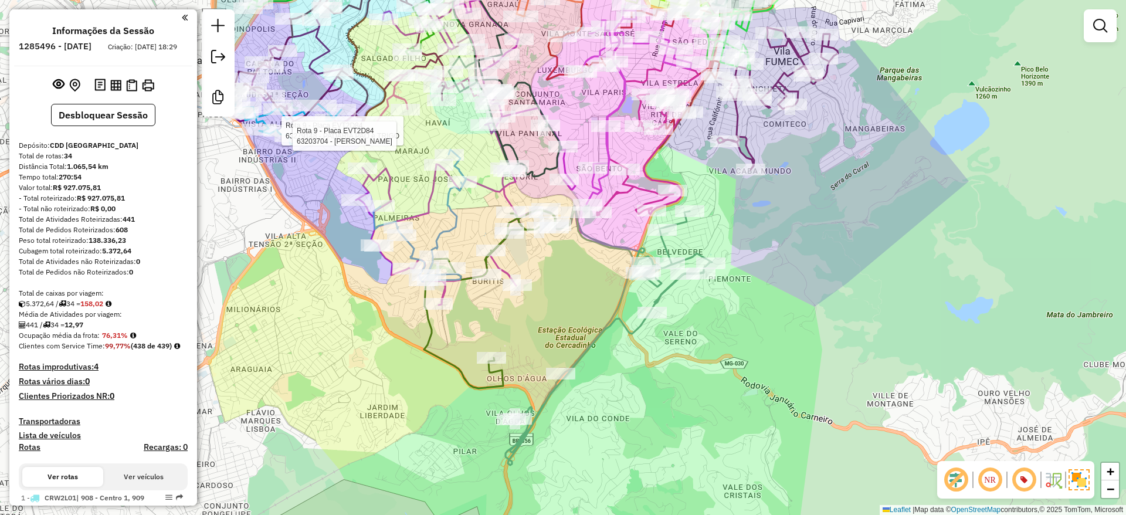
click at [544, 407] on icon at bounding box center [609, 335] width 206 height 259
select select "**********"
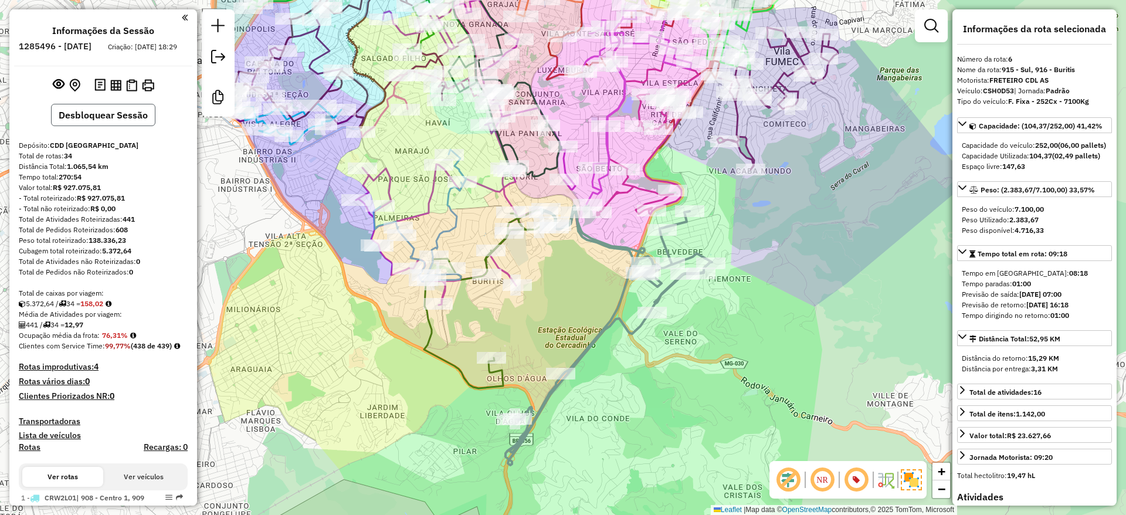
click at [108, 125] on button "Desbloquear Sessão" at bounding box center [103, 115] width 104 height 22
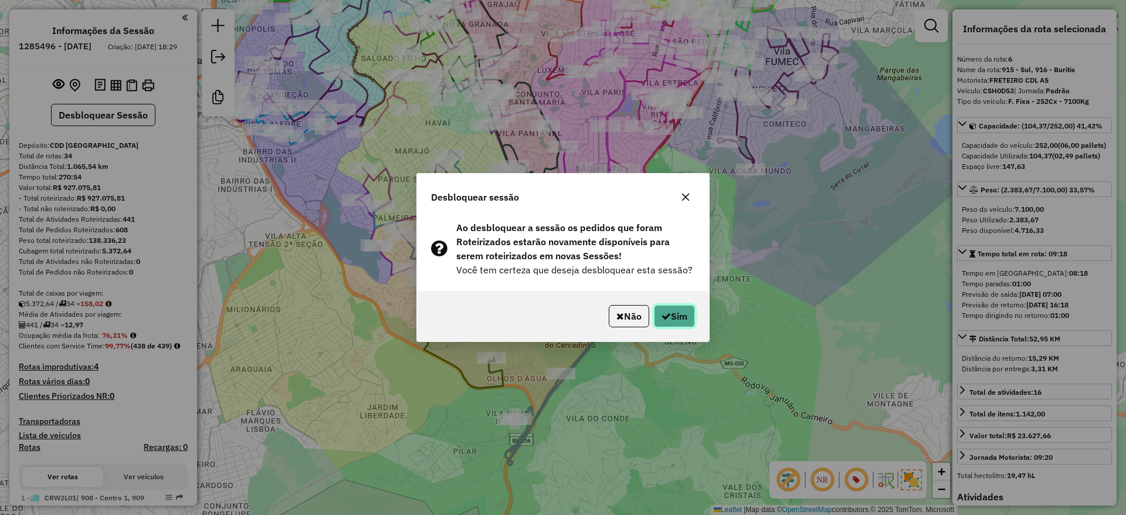
click at [679, 321] on button "Sim" at bounding box center [674, 316] width 41 height 22
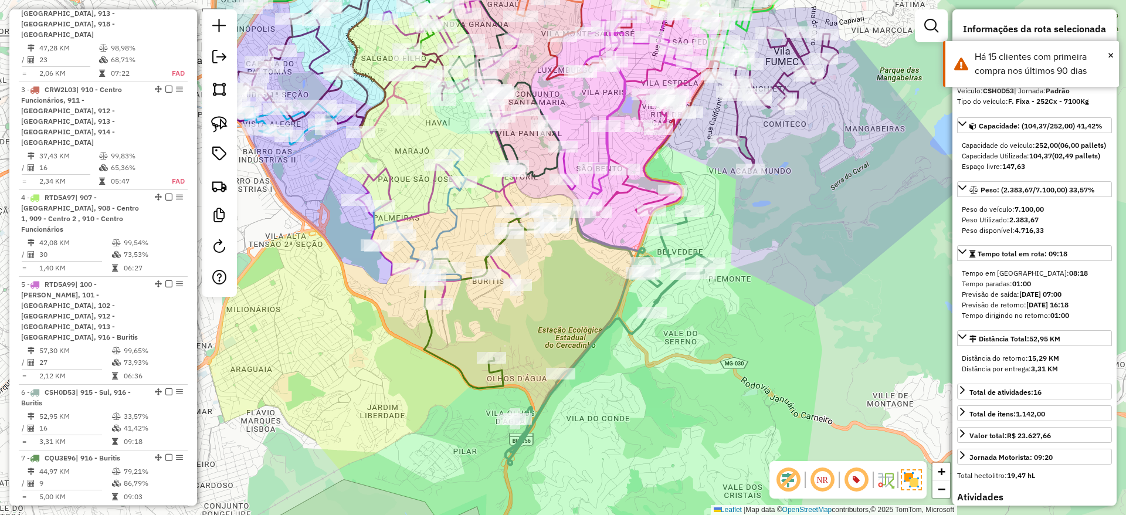
scroll to position [915, 0]
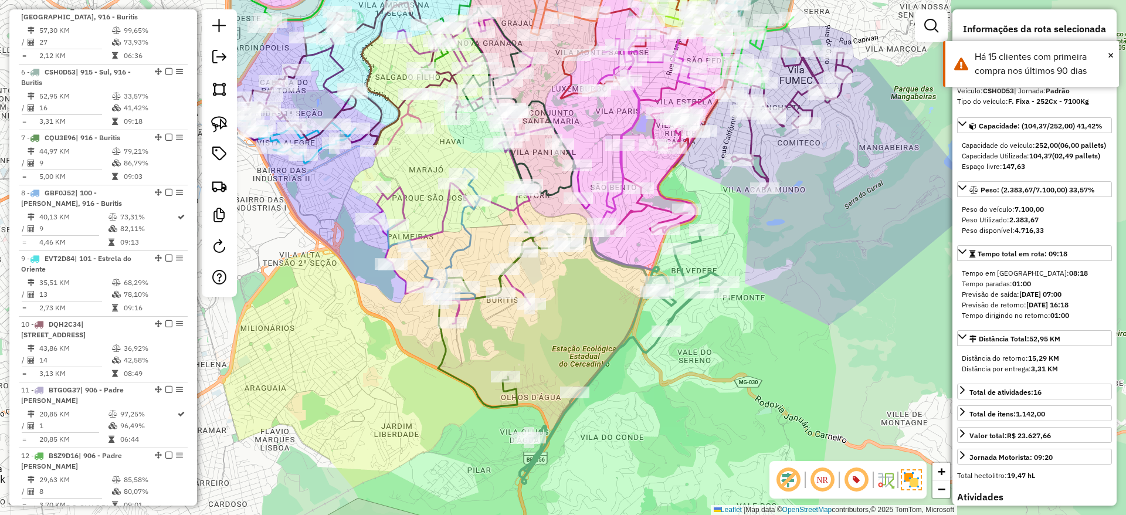
drag, startPoint x: 617, startPoint y: 385, endPoint x: 631, endPoint y: 404, distance: 23.5
click at [631, 404] on div "Janela de atendimento Grade de atendimento Capacidade Transportadoras Veículos …" at bounding box center [563, 257] width 1126 height 515
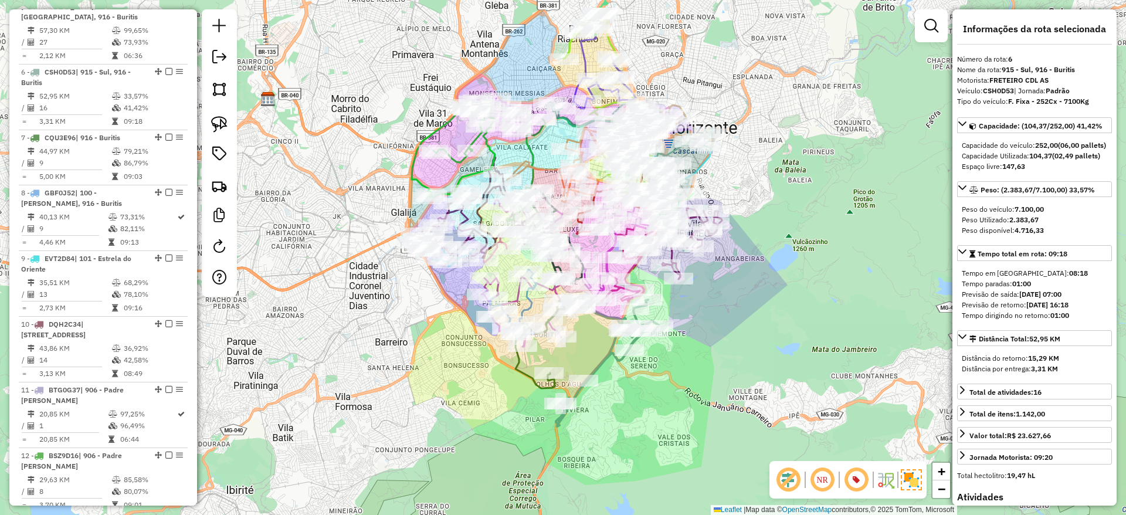
drag, startPoint x: 357, startPoint y: 367, endPoint x: 401, endPoint y: 274, distance: 102.3
click at [357, 368] on div "Janela de atendimento Grade de atendimento Capacidade Transportadoras Veículos …" at bounding box center [563, 257] width 1126 height 515
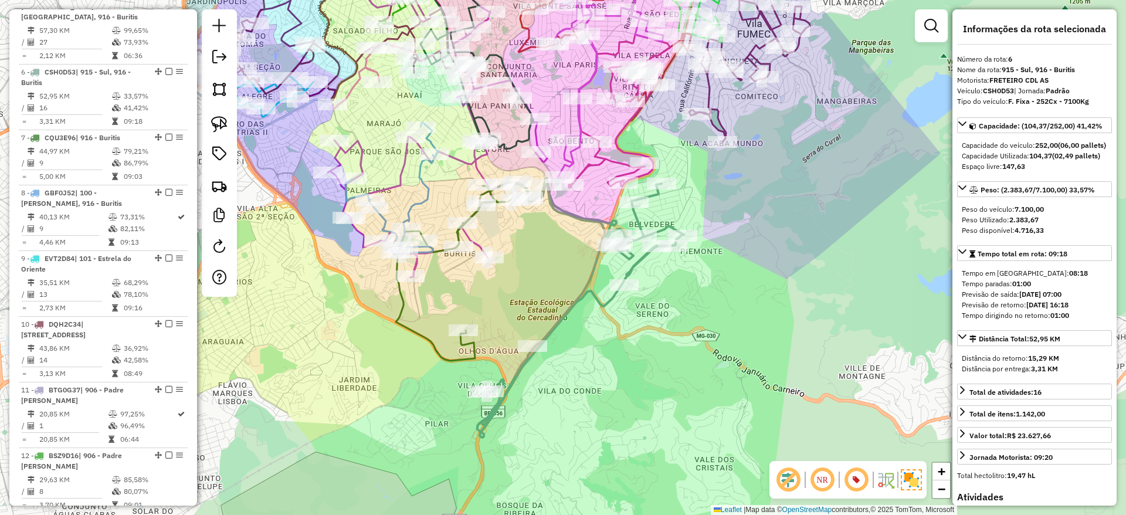
click at [564, 315] on icon at bounding box center [581, 307] width 206 height 259
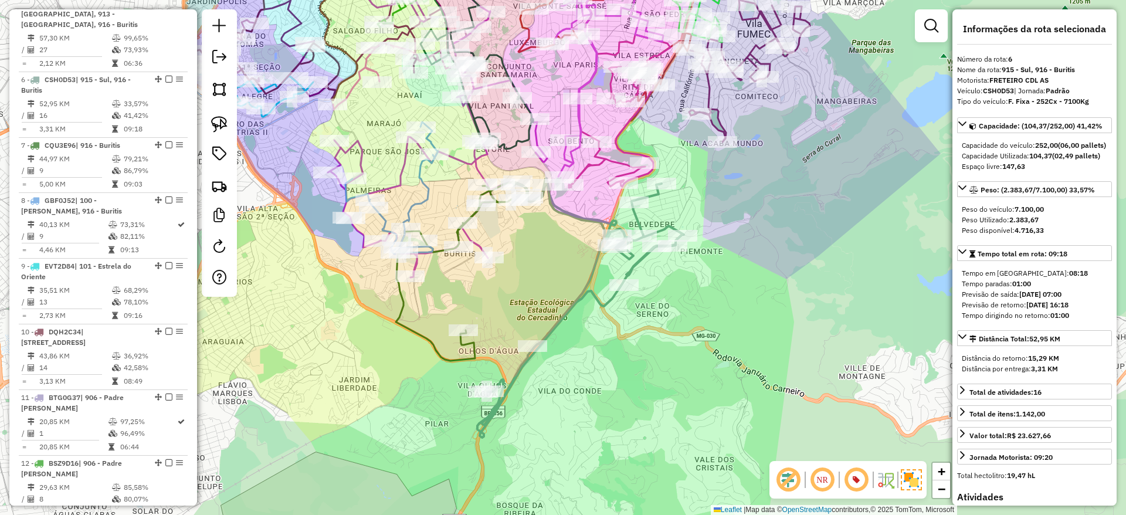
scroll to position [907, 0]
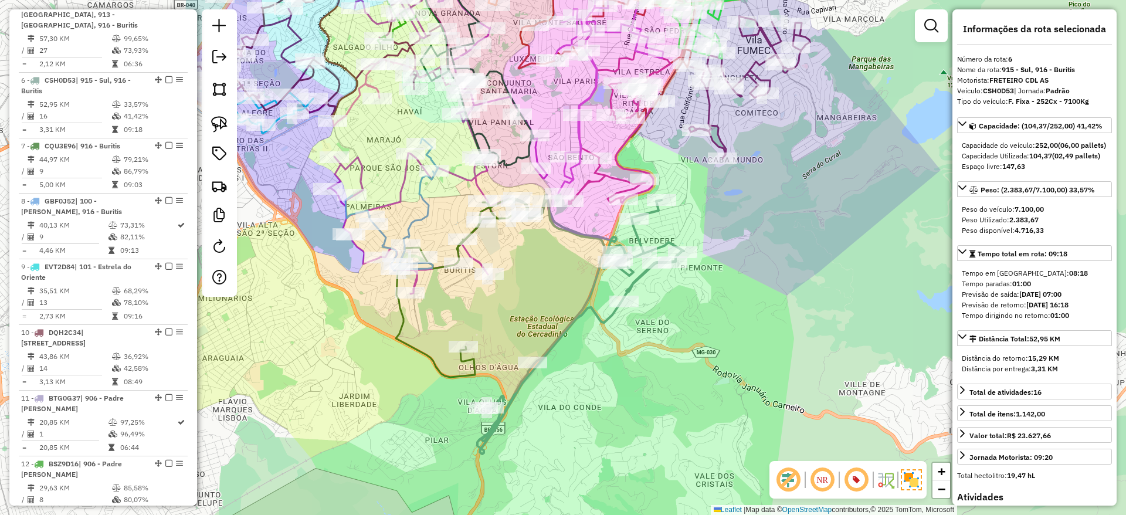
drag, startPoint x: 618, startPoint y: 401, endPoint x: 615, endPoint y: 449, distance: 47.6
click at [615, 449] on div "Janela de atendimento Grade de atendimento Capacidade Transportadoras Veículos …" at bounding box center [563, 257] width 1126 height 515
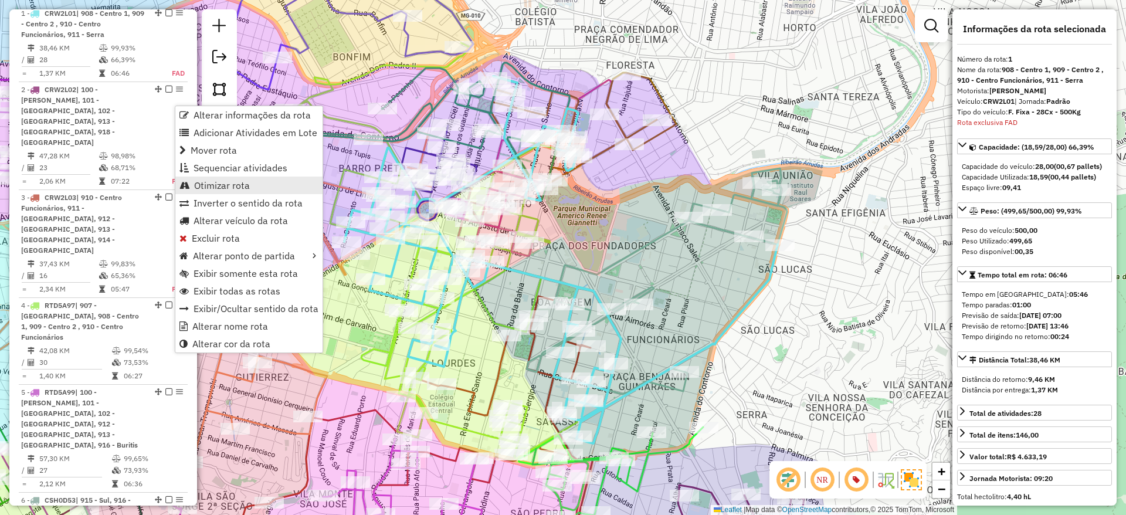
scroll to position [494, 0]
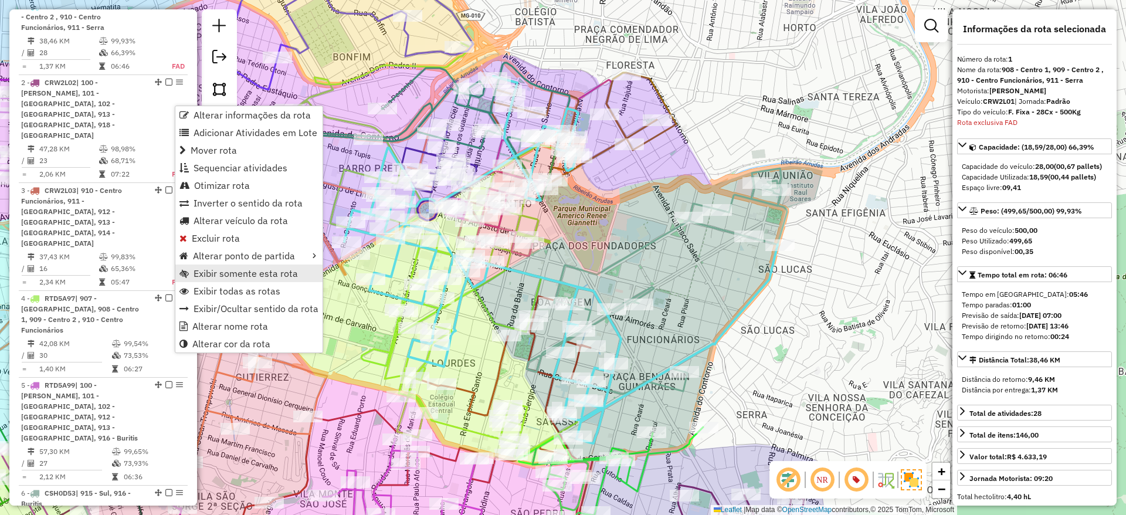
click at [284, 280] on link "Exibir somente esta rota" at bounding box center [248, 274] width 147 height 18
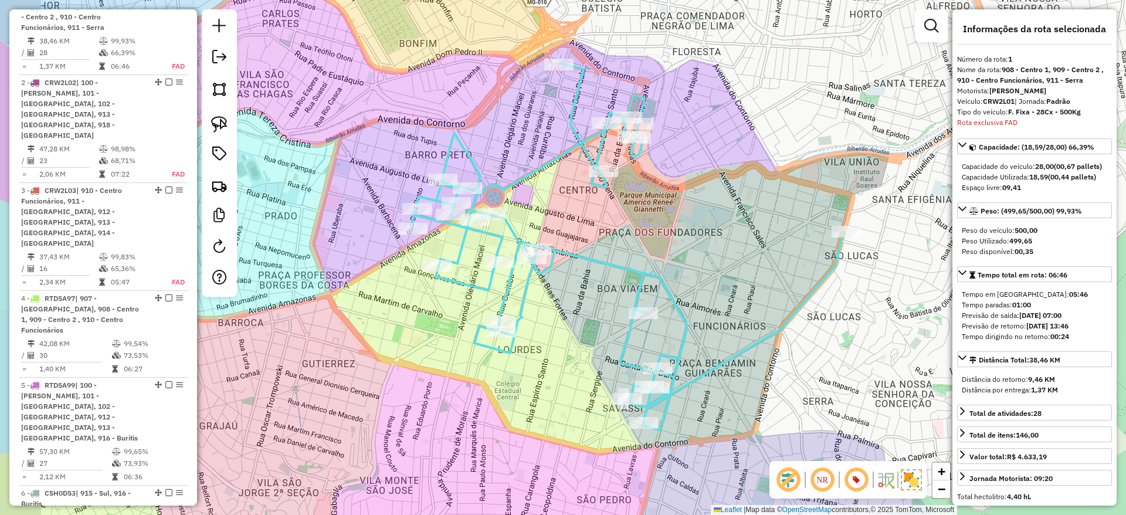
drag, startPoint x: 574, startPoint y: 252, endPoint x: 696, endPoint y: 224, distance: 125.1
click at [696, 224] on div "Janela de atendimento Grade de atendimento Capacidade Transportadoras Veículos …" at bounding box center [563, 257] width 1126 height 515
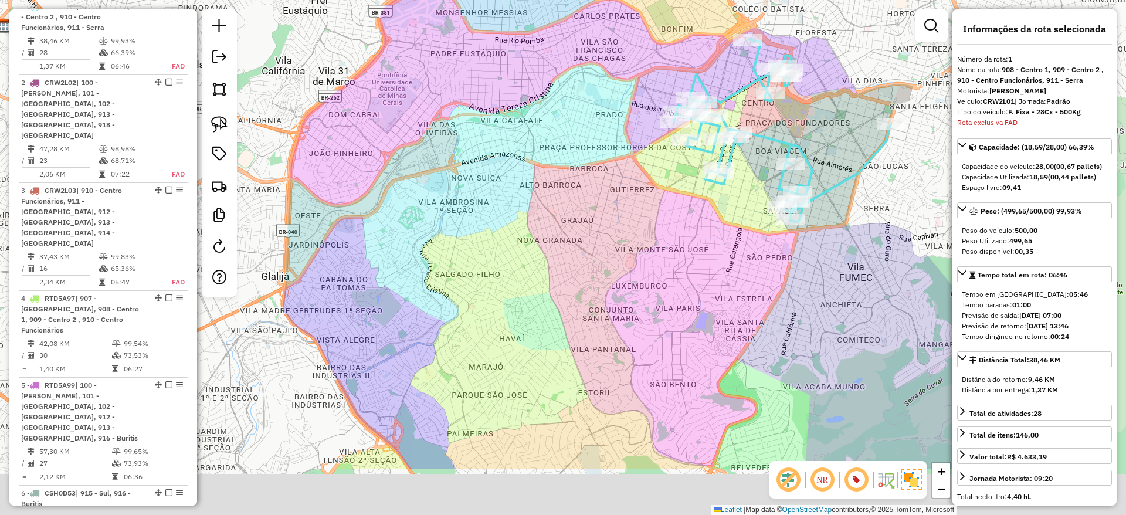
click at [551, 264] on div "Janela de atendimento Grade de atendimento Capacidade Transportadoras Veículos …" at bounding box center [563, 257] width 1126 height 515
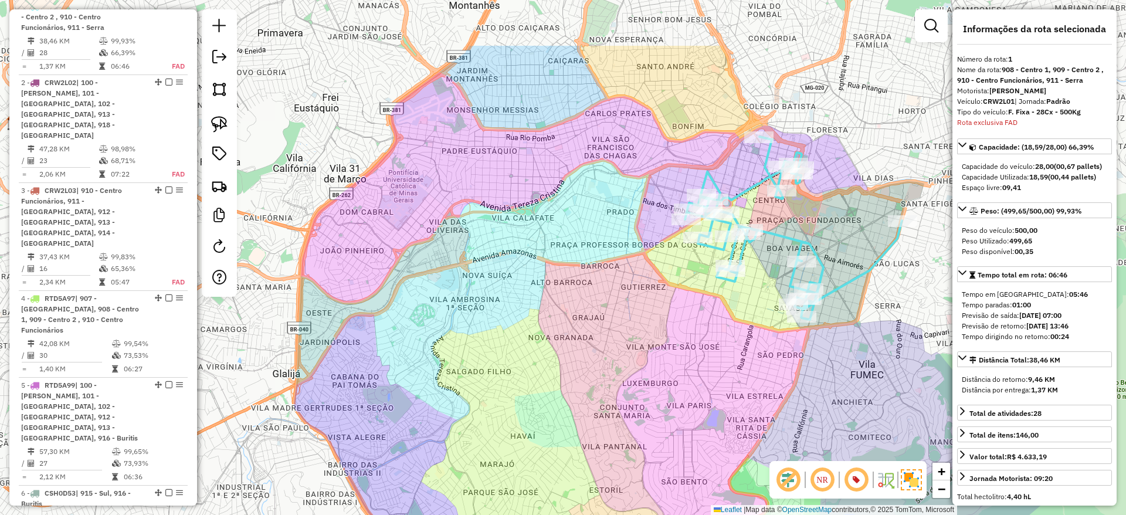
drag, startPoint x: 558, startPoint y: 260, endPoint x: 564, endPoint y: 365, distance: 105.8
click at [565, 370] on div "Janela de atendimento Grade de atendimento Capacidade Transportadoras Veículos …" at bounding box center [563, 257] width 1126 height 515
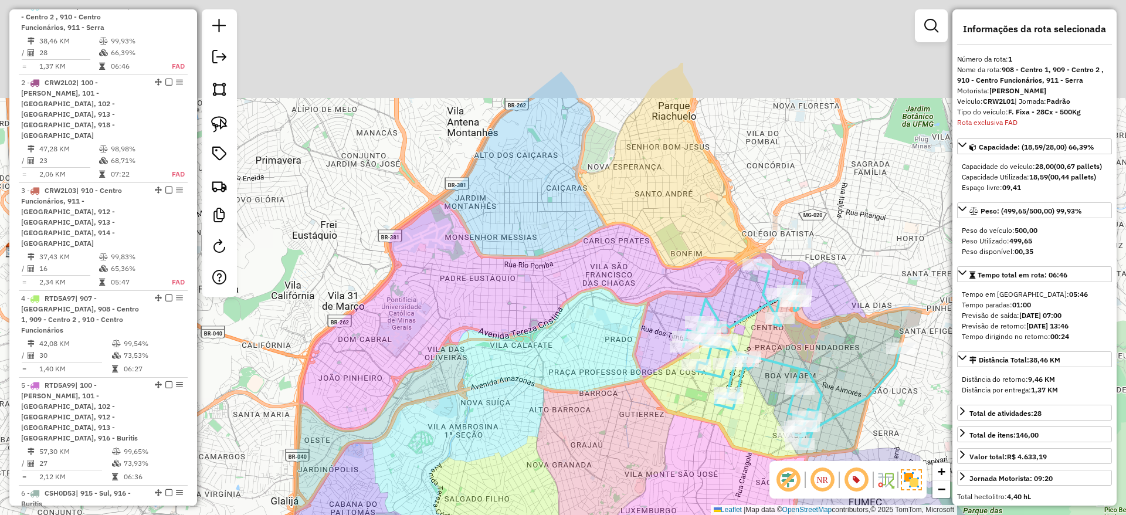
drag, startPoint x: 554, startPoint y: 272, endPoint x: 556, endPoint y: 385, distance: 112.6
click at [556, 387] on div "Janela de atendimento Grade de atendimento Capacidade Transportadoras Veículos …" at bounding box center [563, 257] width 1126 height 515
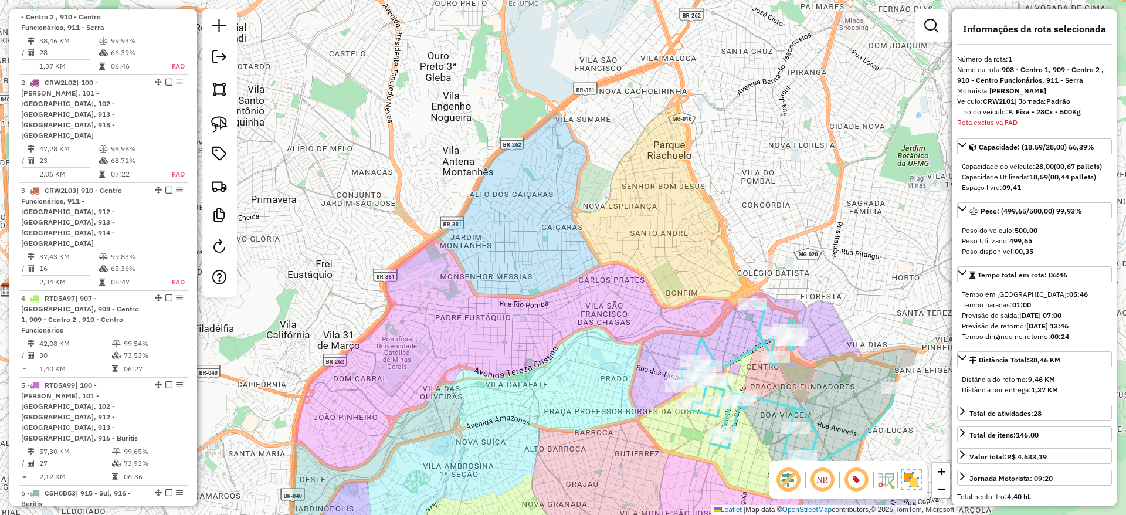
drag, startPoint x: 619, startPoint y: 270, endPoint x: 614, endPoint y: 309, distance: 39.1
click at [614, 309] on div "Janela de atendimento Grade de atendimento Capacidade Transportadoras Veículos …" at bounding box center [563, 257] width 1126 height 515
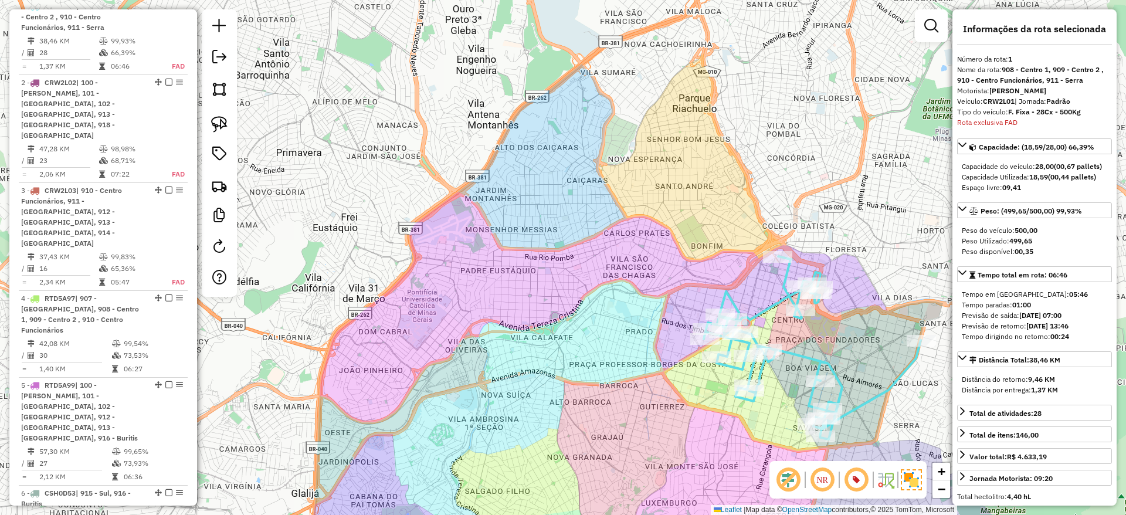
drag, startPoint x: 628, startPoint y: 271, endPoint x: 750, endPoint y: 120, distance: 194.4
click at [753, 114] on div "Janela de atendimento Grade de atendimento Capacidade Transportadoras Veículos …" at bounding box center [563, 257] width 1126 height 515
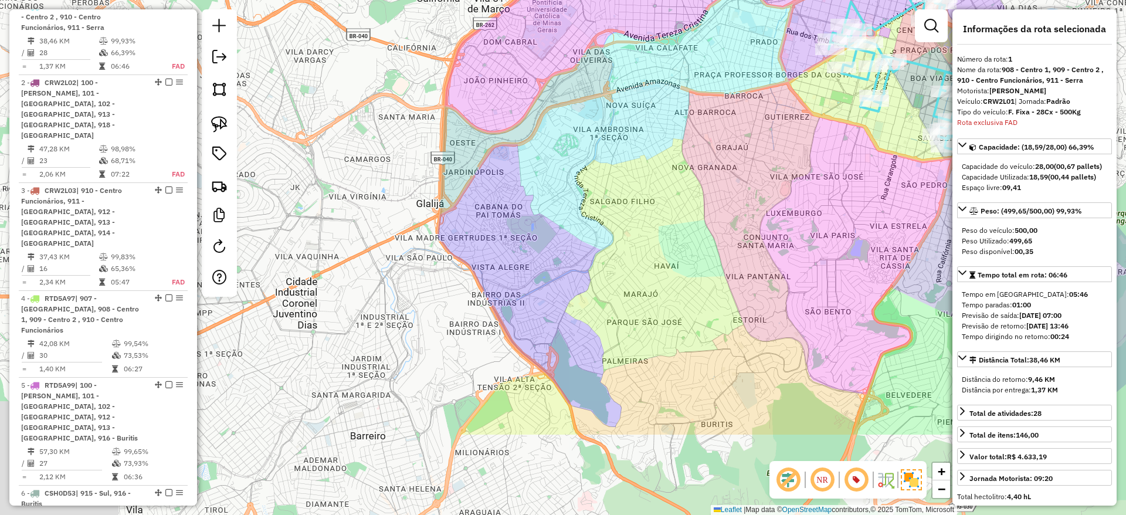
drag, startPoint x: 657, startPoint y: 327, endPoint x: 650, endPoint y: 245, distance: 81.8
click at [650, 245] on div "Janela de atendimento Grade de atendimento Capacidade Transportadoras Veículos …" at bounding box center [563, 257] width 1126 height 515
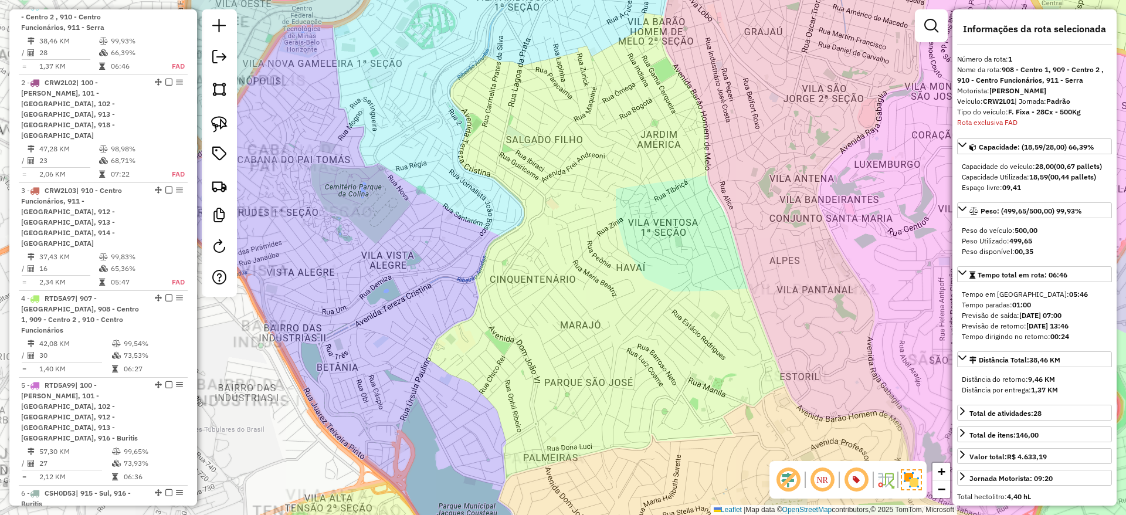
drag, startPoint x: 666, startPoint y: 256, endPoint x: 654, endPoint y: 290, distance: 35.4
click at [654, 290] on div "Janela de atendimento Grade de atendimento Capacidade Transportadoras Veículos …" at bounding box center [563, 257] width 1126 height 515
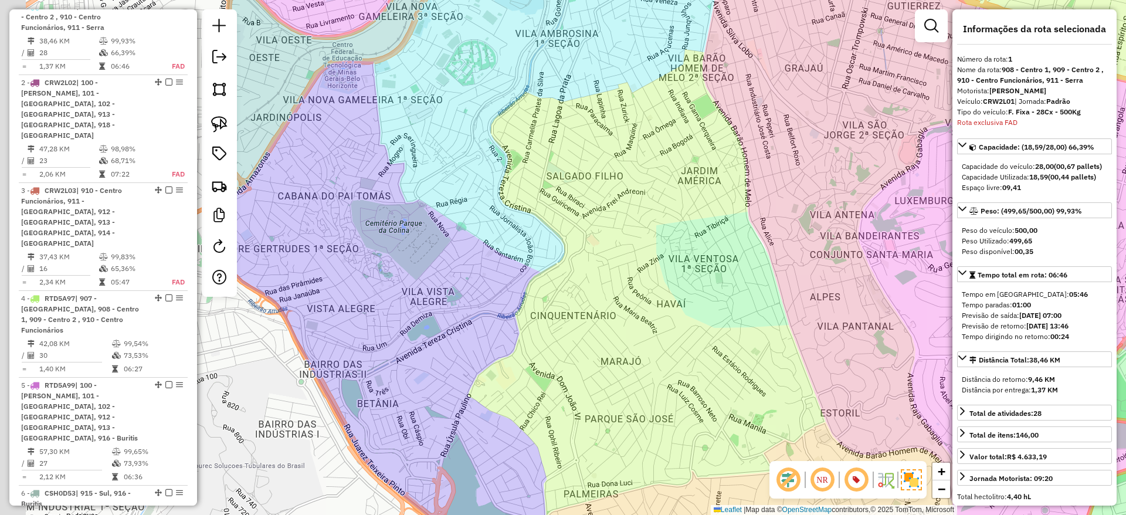
drag, startPoint x: 652, startPoint y: 268, endPoint x: 705, endPoint y: 267, distance: 52.2
click at [705, 267] on div "Janela de atendimento Grade de atendimento Capacidade Transportadoras Veículos …" at bounding box center [563, 257] width 1126 height 515
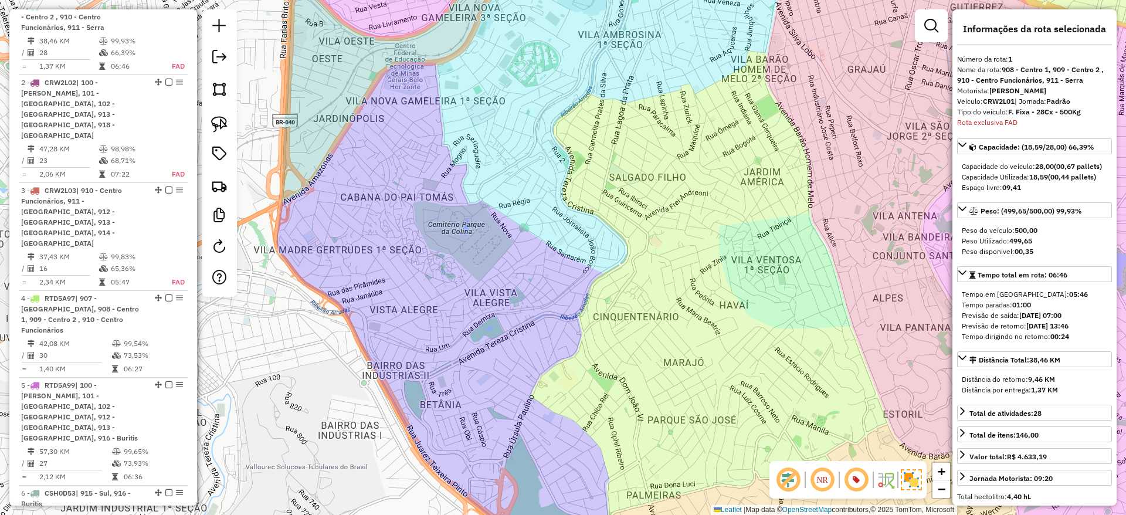
drag, startPoint x: 497, startPoint y: 327, endPoint x: 548, endPoint y: 338, distance: 52.4
click at [548, 338] on div "Janela de atendimento Grade de atendimento Capacidade Transportadoras Veículos …" at bounding box center [563, 257] width 1126 height 515
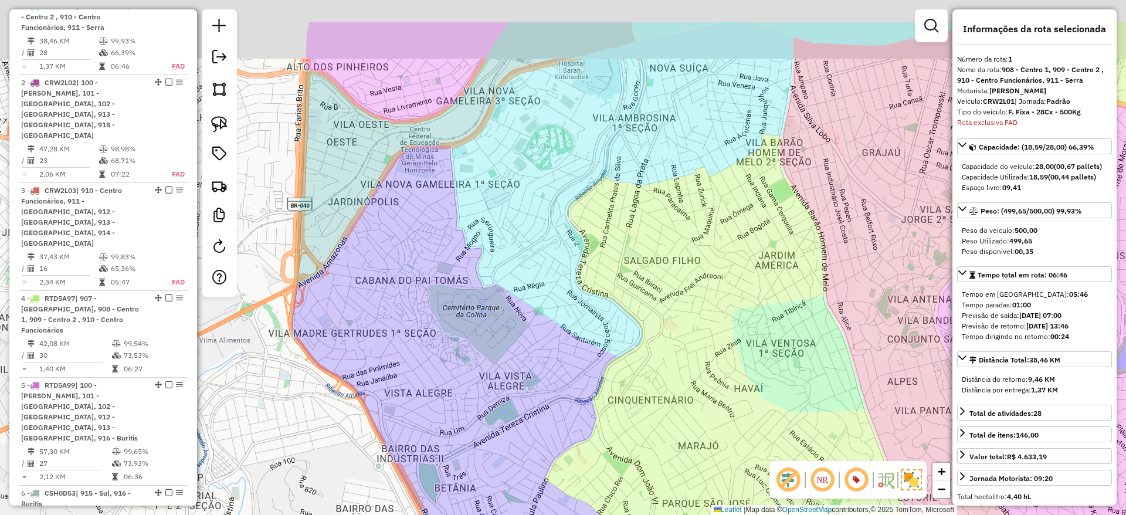
drag, startPoint x: 594, startPoint y: 323, endPoint x: 550, endPoint y: 362, distance: 58.6
click at [517, 514] on html "Aguarde... Pop-up bloqueado! Seu navegador bloqueou automáticamente a abertura …" at bounding box center [563, 257] width 1126 height 515
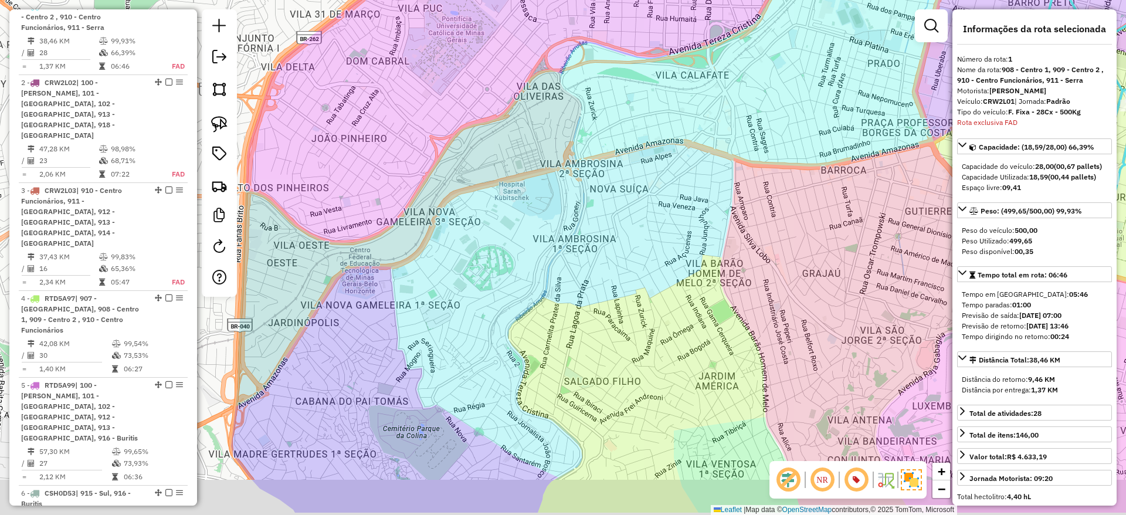
drag, startPoint x: 669, startPoint y: 386, endPoint x: 678, endPoint y: 356, distance: 31.4
click at [678, 356] on div "Janela de atendimento Grade de atendimento Capacidade Transportadoras Veículos …" at bounding box center [563, 257] width 1126 height 515
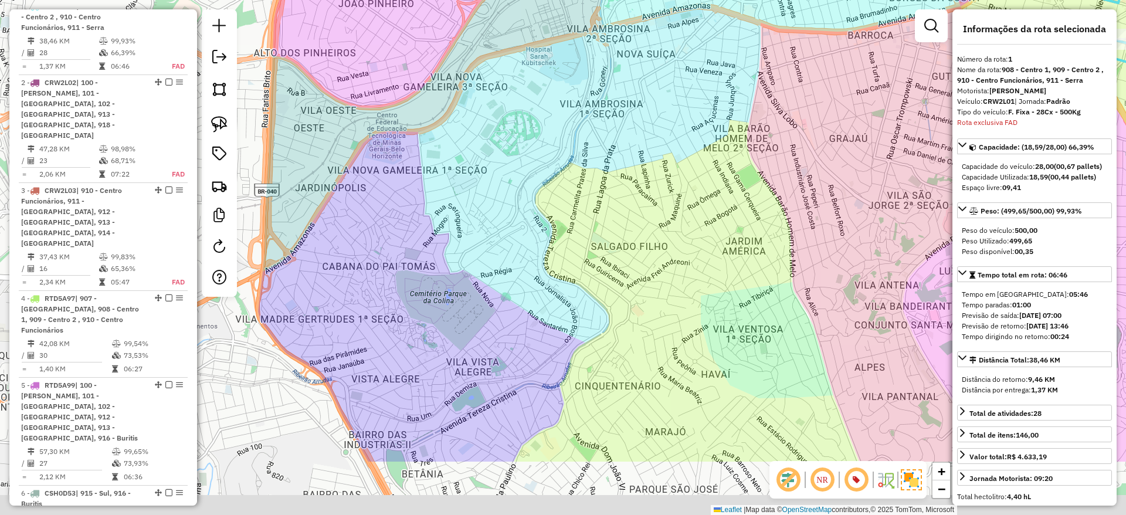
drag, startPoint x: 663, startPoint y: 397, endPoint x: 678, endPoint y: 301, distance: 97.3
click at [678, 301] on div "Janela de atendimento Grade de atendimento Capacidade Transportadoras Veículos …" at bounding box center [563, 257] width 1126 height 515
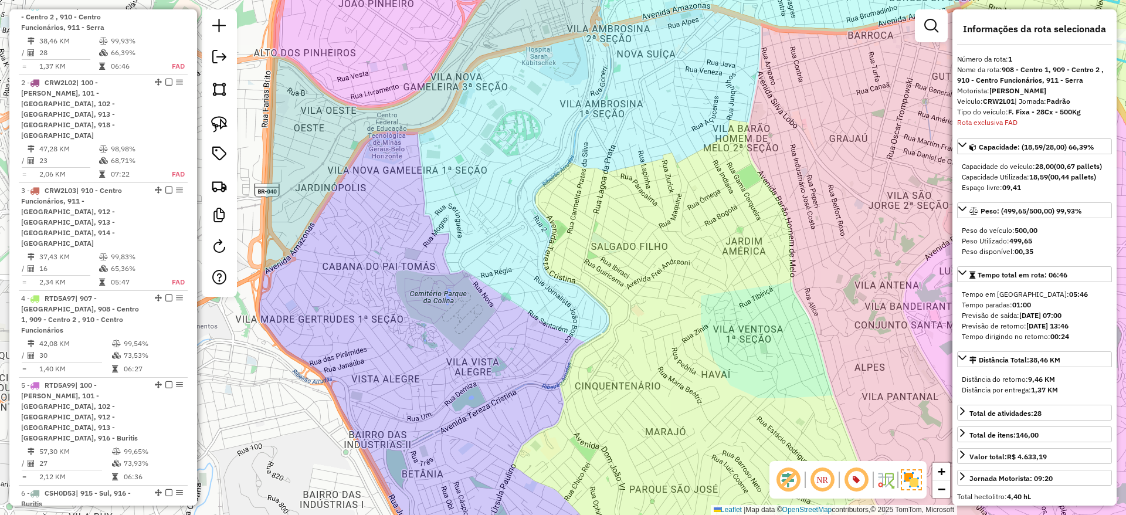
click at [648, 328] on div "Janela de atendimento Grade de atendimento Capacidade Transportadoras Veículos …" at bounding box center [563, 257] width 1126 height 515
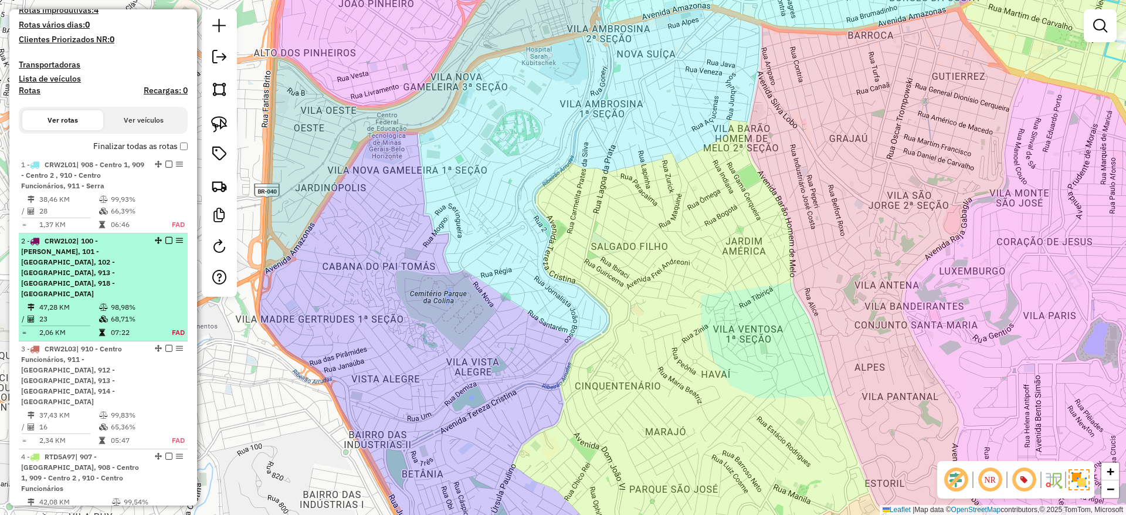
scroll to position [347, 0]
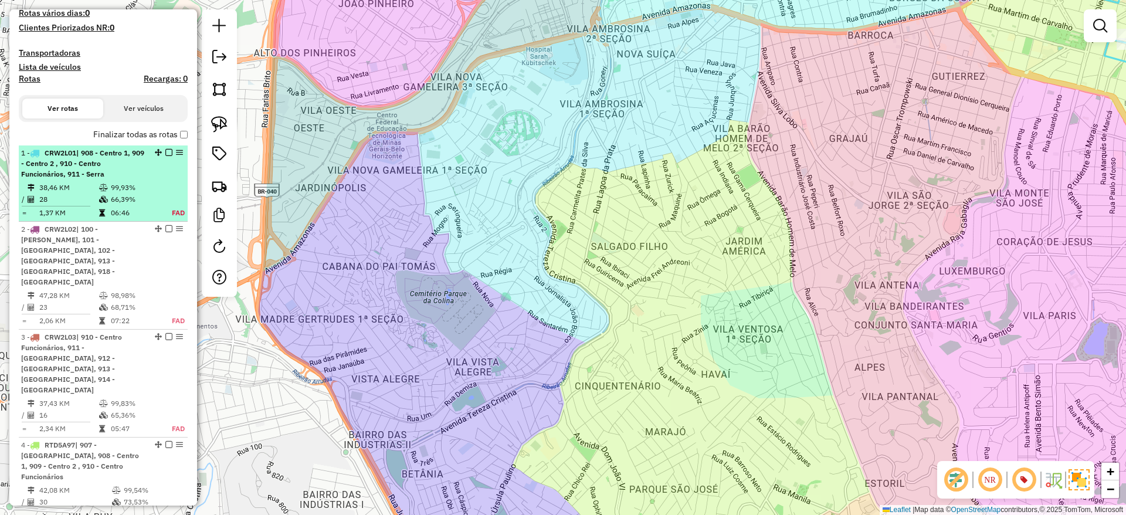
click at [127, 205] on td "66,39%" at bounding box center [134, 200] width 49 height 12
select select "**********"
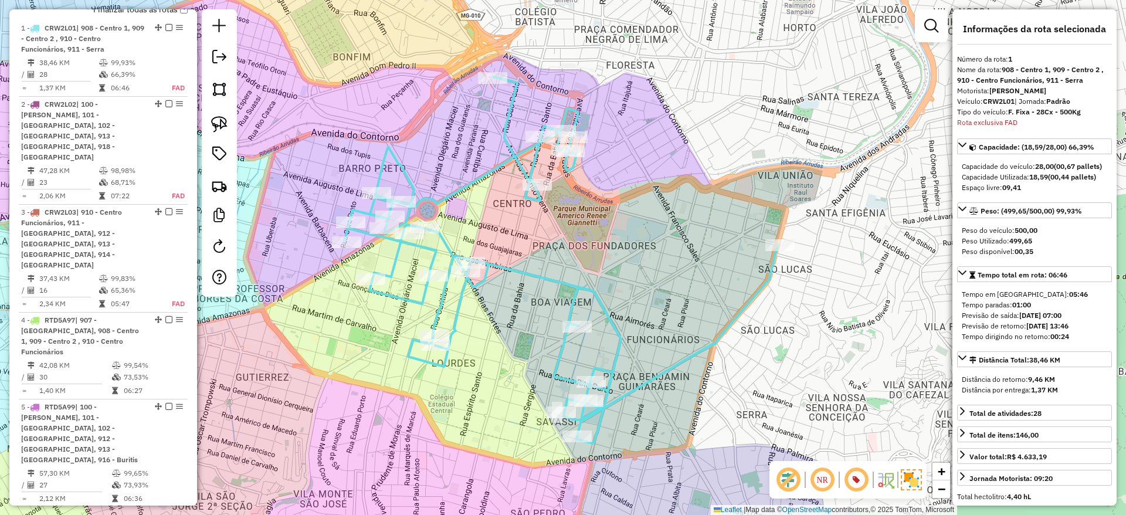
scroll to position [494, 0]
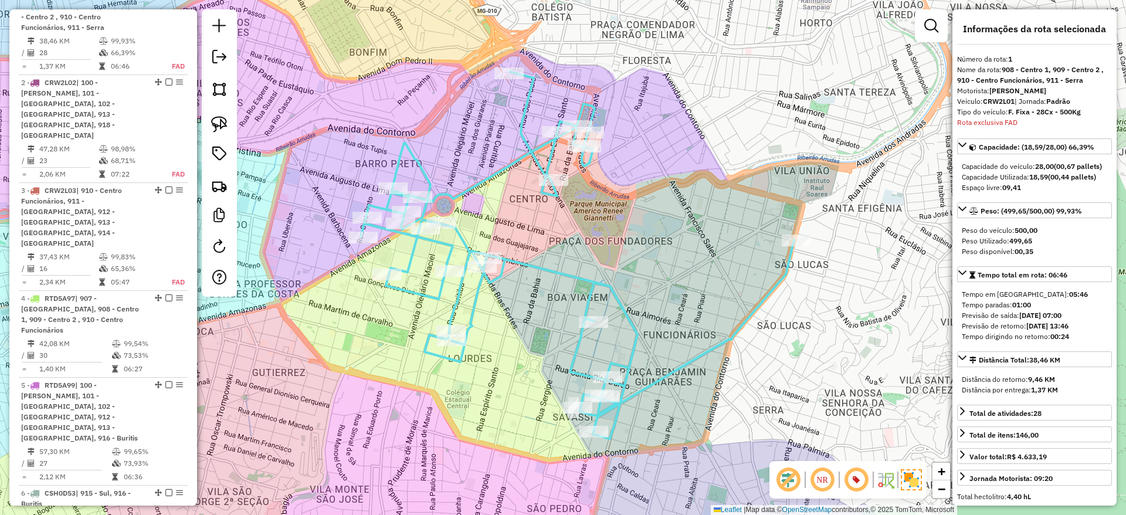
drag, startPoint x: 570, startPoint y: 245, endPoint x: 604, endPoint y: 233, distance: 36.0
click at [604, 233] on div "Janela de atendimento Grade de atendimento Capacidade Transportadoras Veículos …" at bounding box center [563, 257] width 1126 height 515
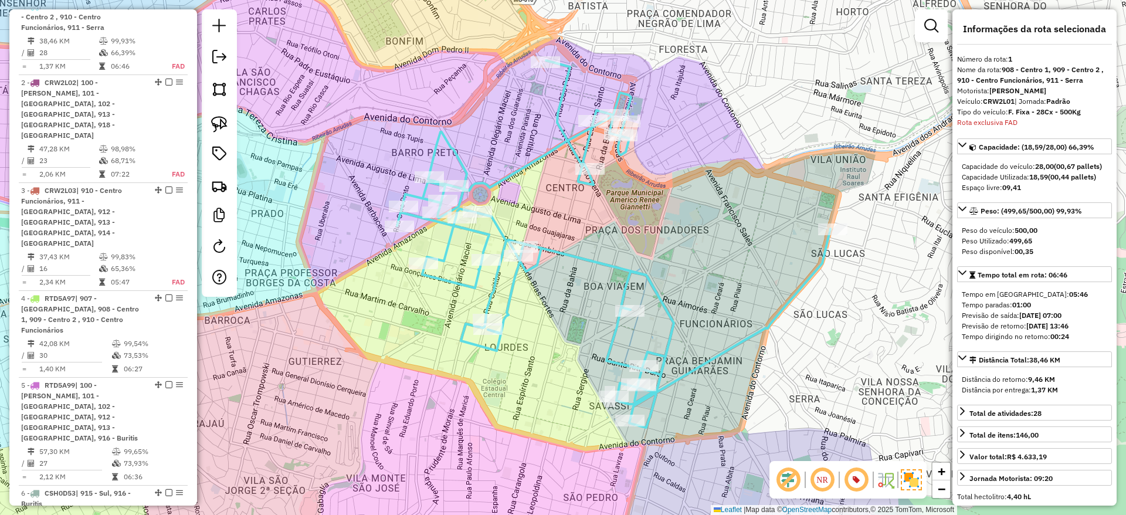
drag, startPoint x: 604, startPoint y: 233, endPoint x: 623, endPoint y: 229, distance: 19.3
click at [623, 229] on div "Janela de atendimento Grade de atendimento Capacidade Transportadoras Veículos …" at bounding box center [563, 257] width 1126 height 515
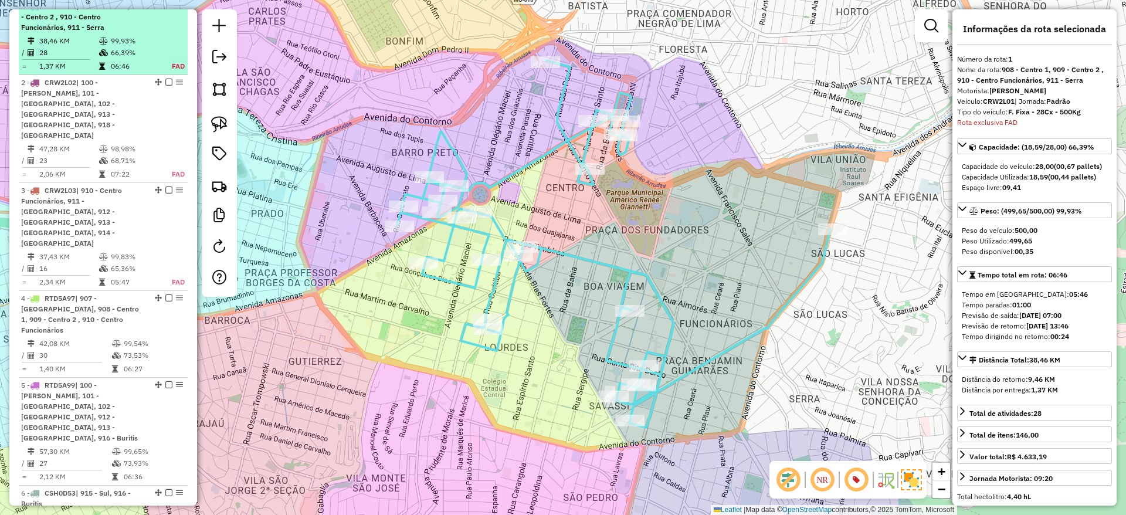
click at [165, 9] on em at bounding box center [168, 5] width 7 height 7
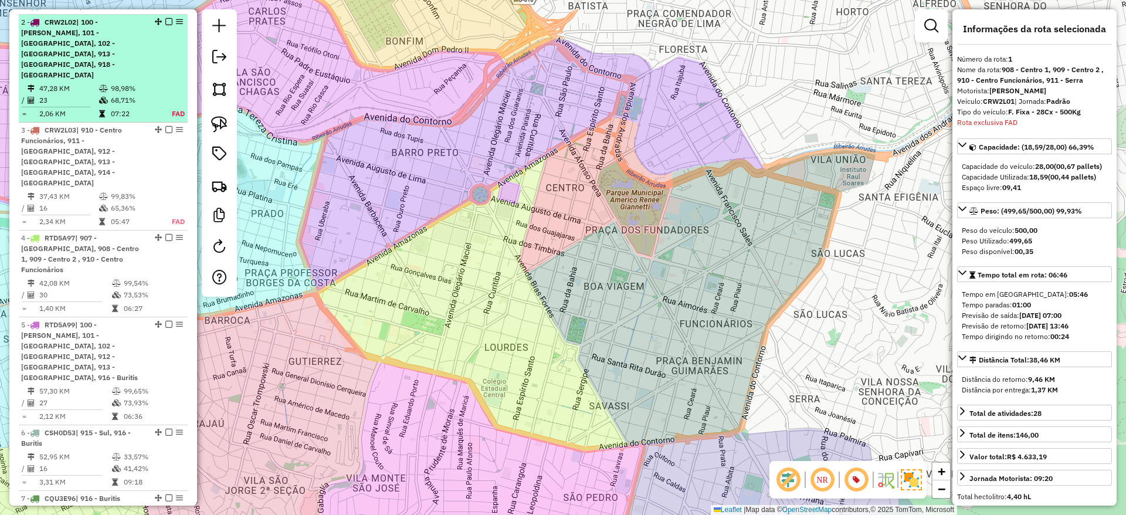
click at [158, 63] on div "2 - CRW2L02 | 100 - Salgado Filho, 101 - Estrela do Oriente, 102 - Nova Cintra,…" at bounding box center [103, 48] width 164 height 63
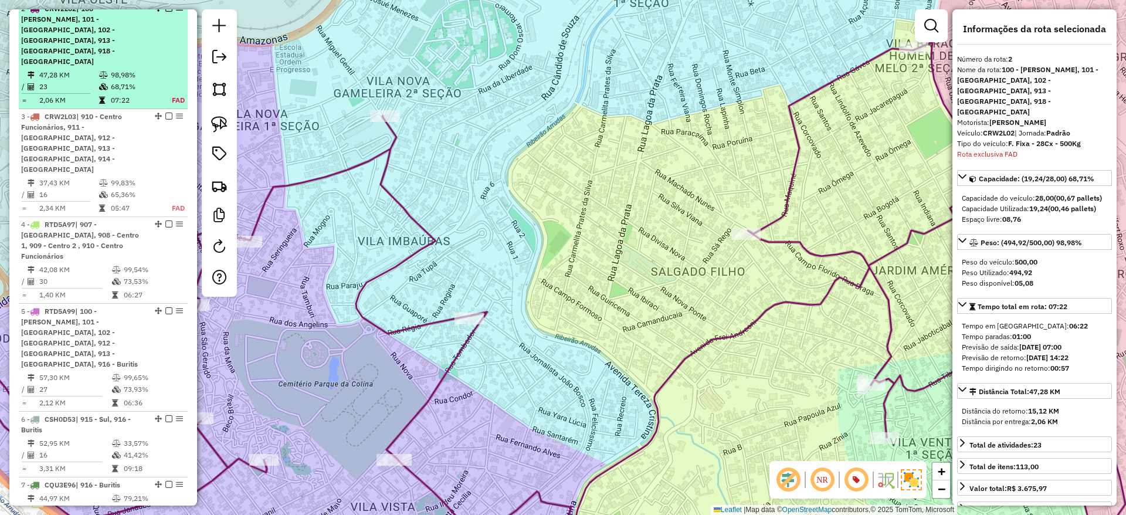
scroll to position [510, 0]
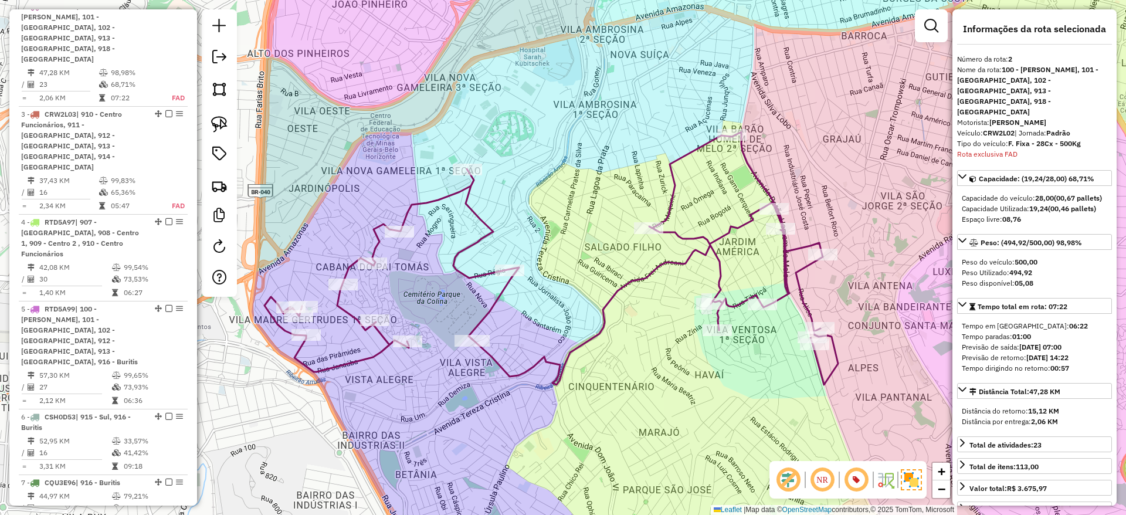
drag, startPoint x: 479, startPoint y: 204, endPoint x: 525, endPoint y: 216, distance: 48.0
click at [525, 216] on div "Janela de atendimento Grade de atendimento Capacidade Transportadoras Veículos …" at bounding box center [563, 257] width 1126 height 515
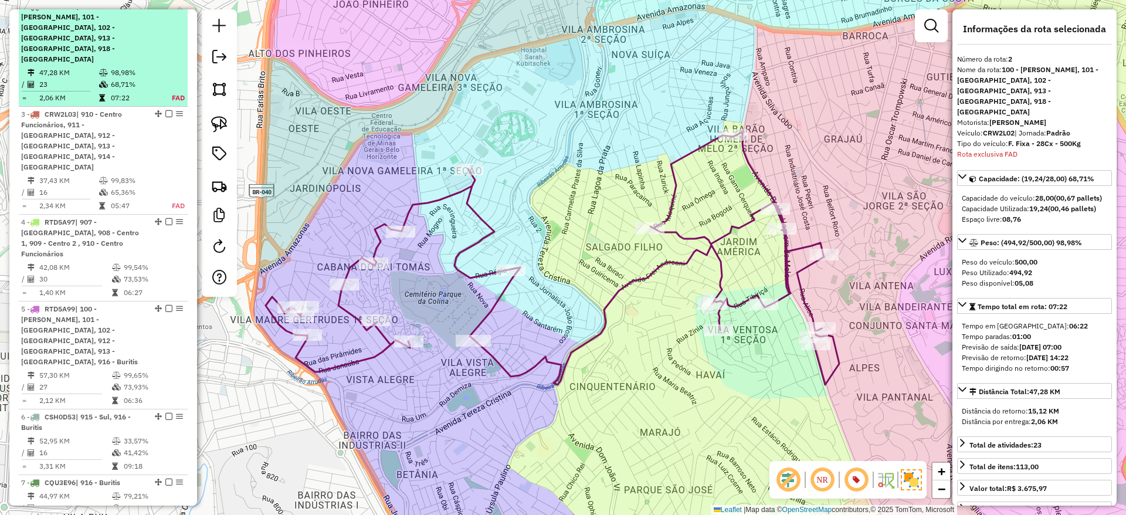
click at [165, 9] on em at bounding box center [168, 5] width 7 height 7
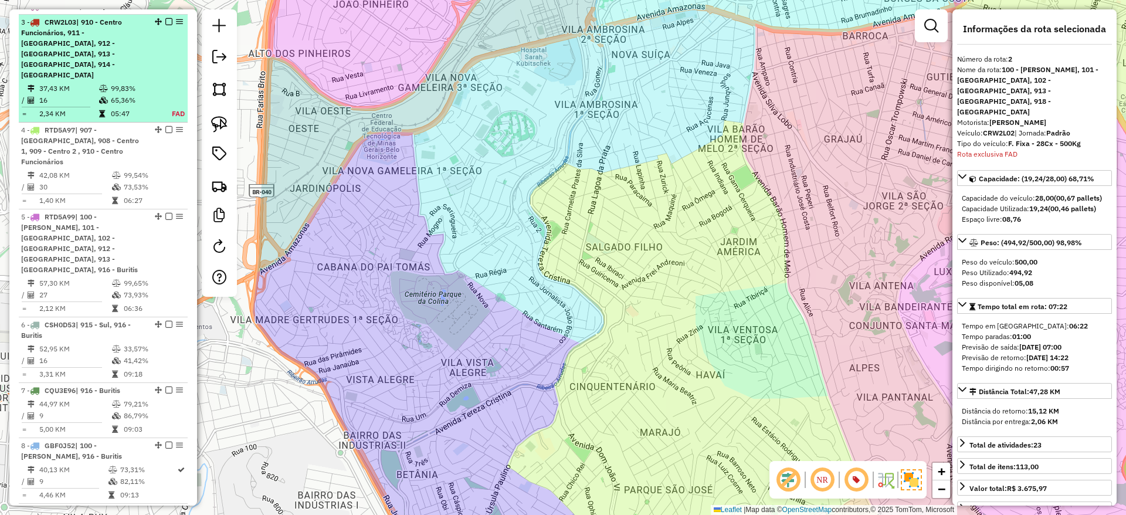
click at [128, 66] on div "3 - CRW2L03 | 910 - Centro Funcionários, 911 - Serra, 912 - Nova Granada, 913 -…" at bounding box center [83, 48] width 124 height 63
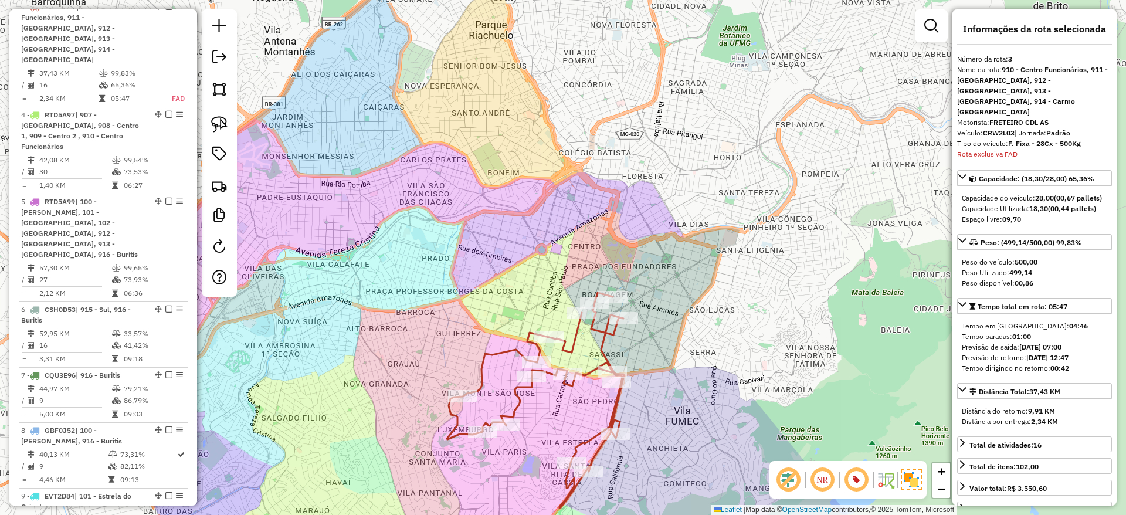
scroll to position [526, 0]
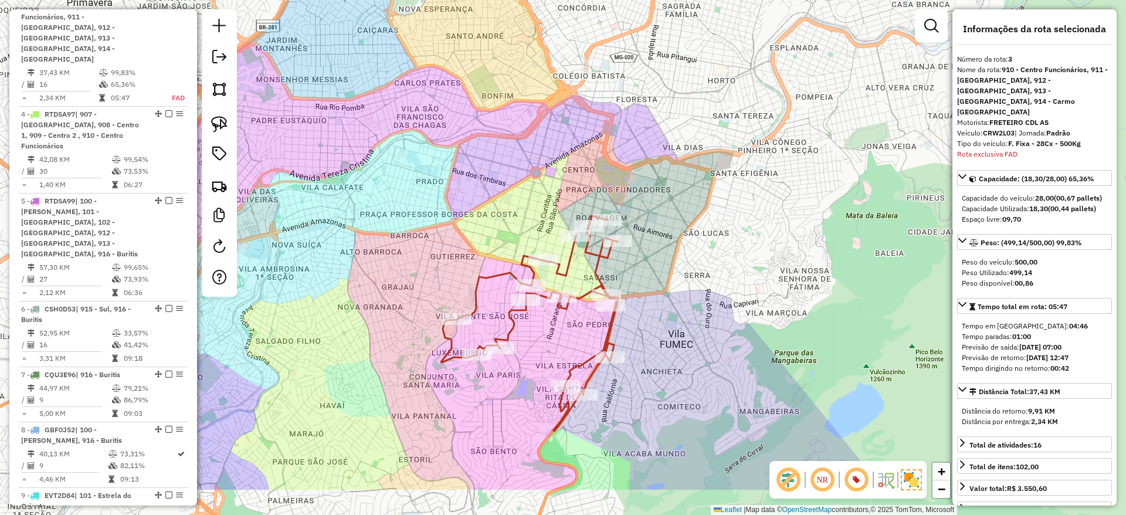
drag, startPoint x: 489, startPoint y: 265, endPoint x: 486, endPoint y: 214, distance: 51.1
click at [486, 214] on div "Janela de atendimento Grade de atendimento Capacidade Transportadoras Veículos …" at bounding box center [563, 257] width 1126 height 515
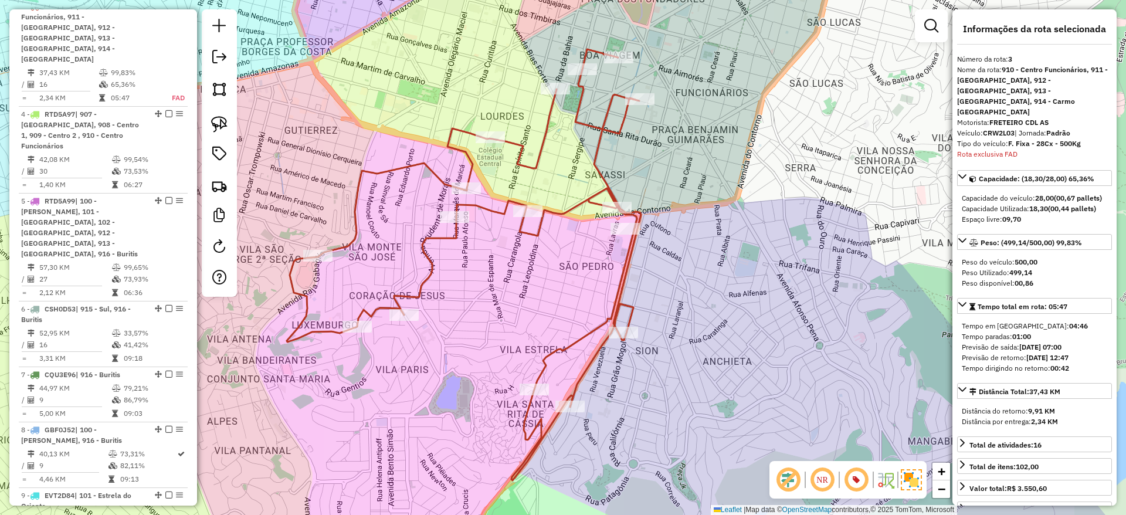
drag, startPoint x: 525, startPoint y: 331, endPoint x: 547, endPoint y: 359, distance: 35.9
click at [548, 339] on div "Janela de atendimento Grade de atendimento Capacidade Transportadoras Veículos …" at bounding box center [563, 257] width 1126 height 515
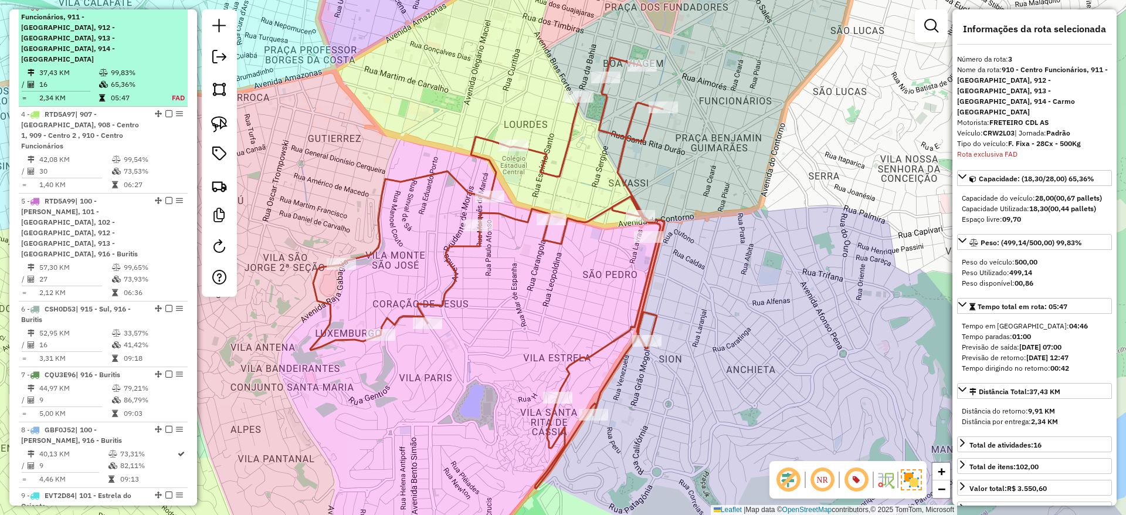
click at [165, 9] on em at bounding box center [168, 5] width 7 height 7
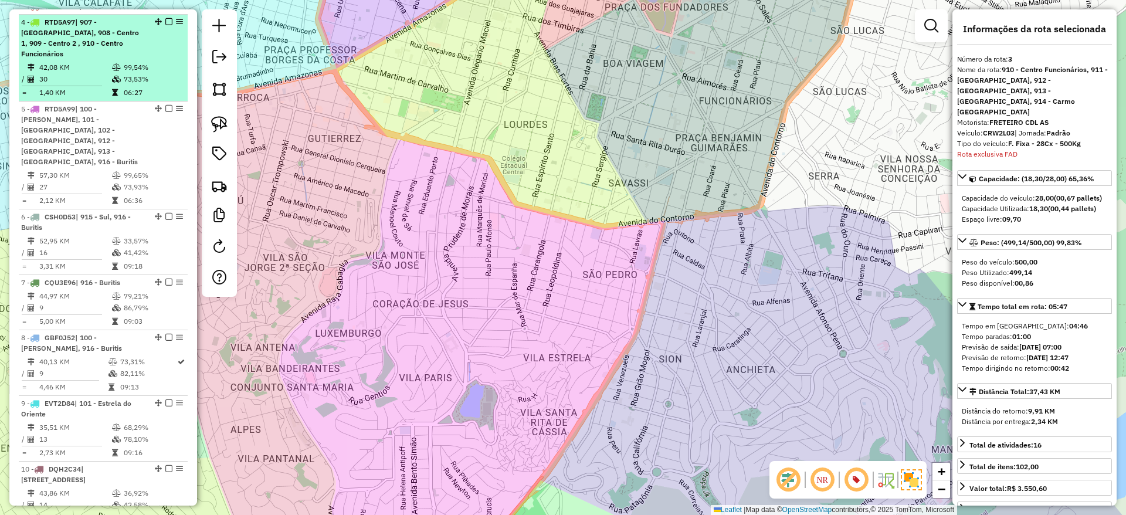
click at [157, 78] on td "73,53%" at bounding box center [152, 79] width 59 height 12
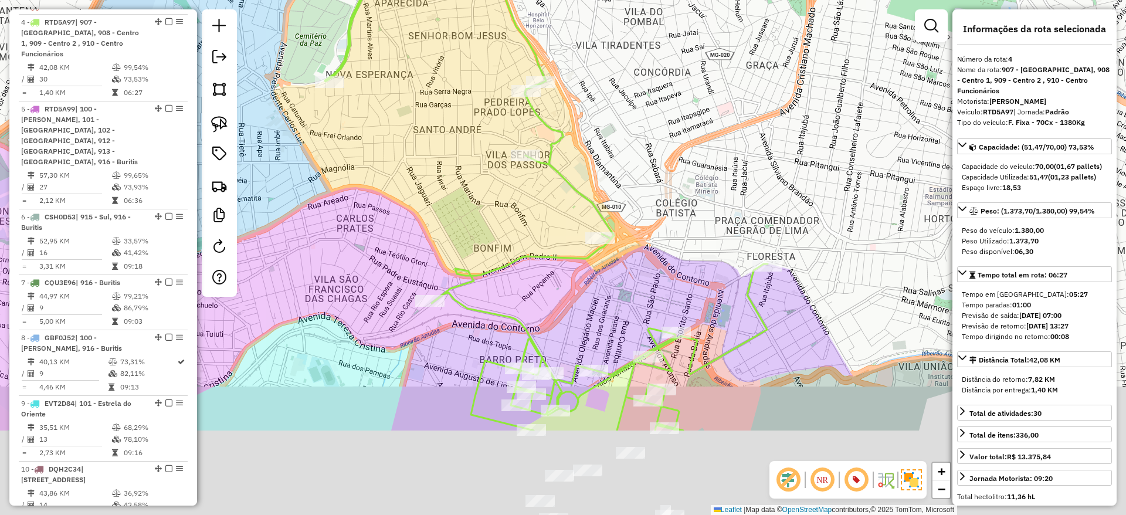
drag, startPoint x: 492, startPoint y: 277, endPoint x: 446, endPoint y: 111, distance: 172.9
click at [446, 110] on div "Janela de atendimento Grade de atendimento Capacidade Transportadoras Veículos …" at bounding box center [563, 257] width 1126 height 515
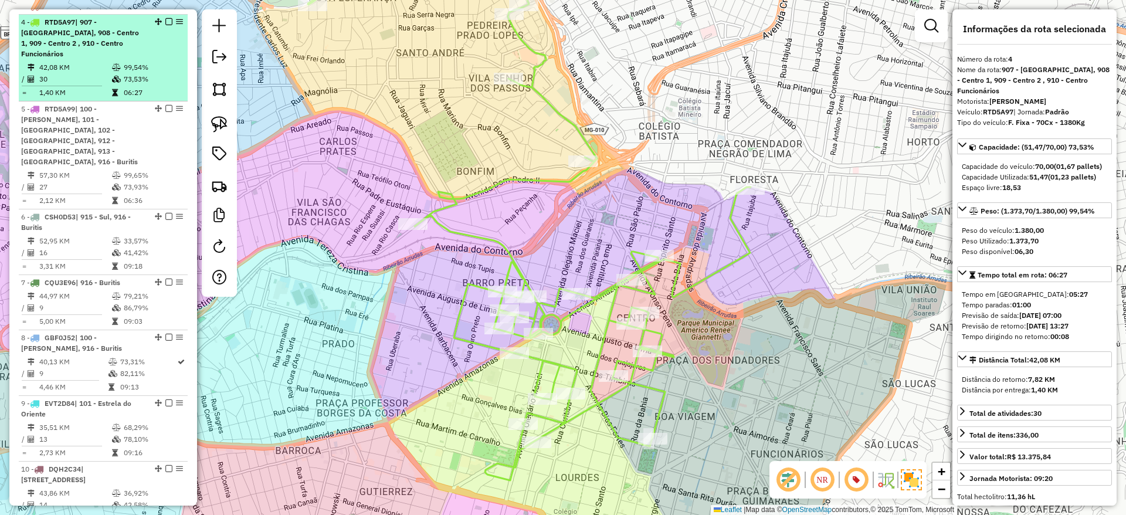
click at [165, 36] on div "4 - RTD5A97 | 907 - Santo André, 908 - Centro 1, 909 - Centro 2 , 910 - Centro …" at bounding box center [103, 38] width 164 height 42
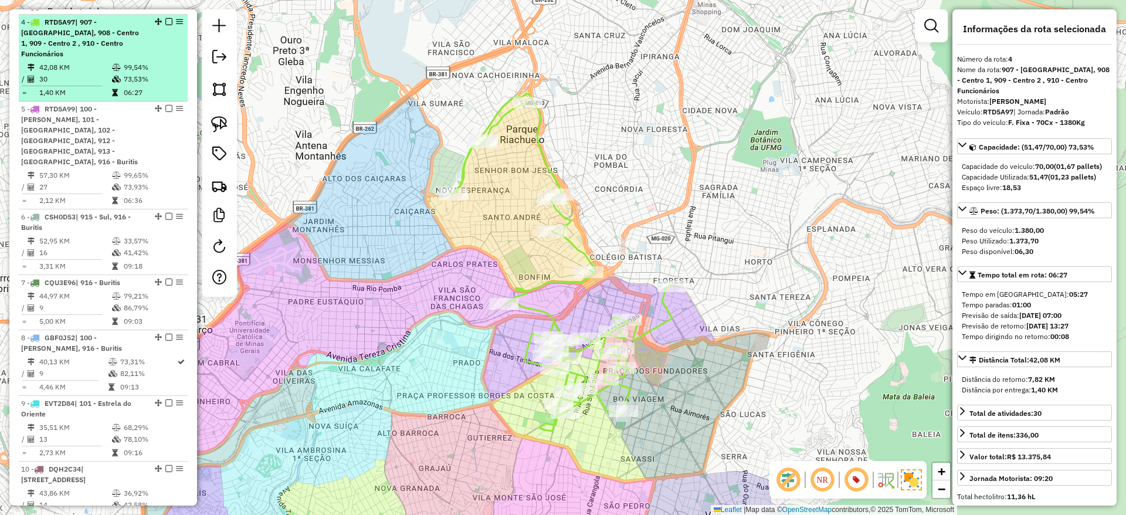
click at [165, 25] on em at bounding box center [168, 21] width 7 height 7
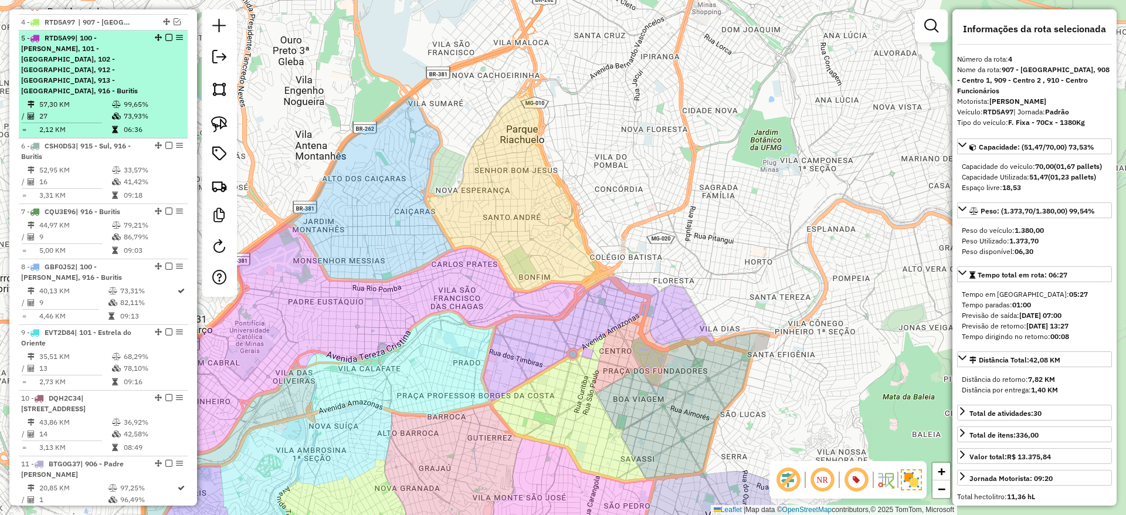
click at [149, 99] on td "99,65%" at bounding box center [152, 105] width 59 height 12
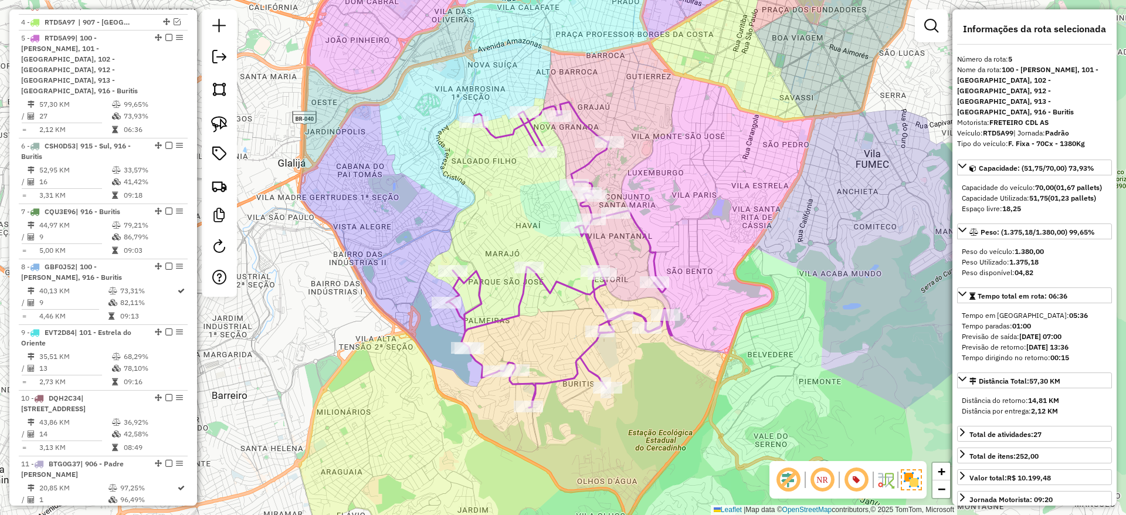
drag, startPoint x: 558, startPoint y: 329, endPoint x: 549, endPoint y: 331, distance: 9.7
click at [549, 331] on div "Janela de atendimento Grade de atendimento Capacidade Transportadoras Veículos …" at bounding box center [563, 257] width 1126 height 515
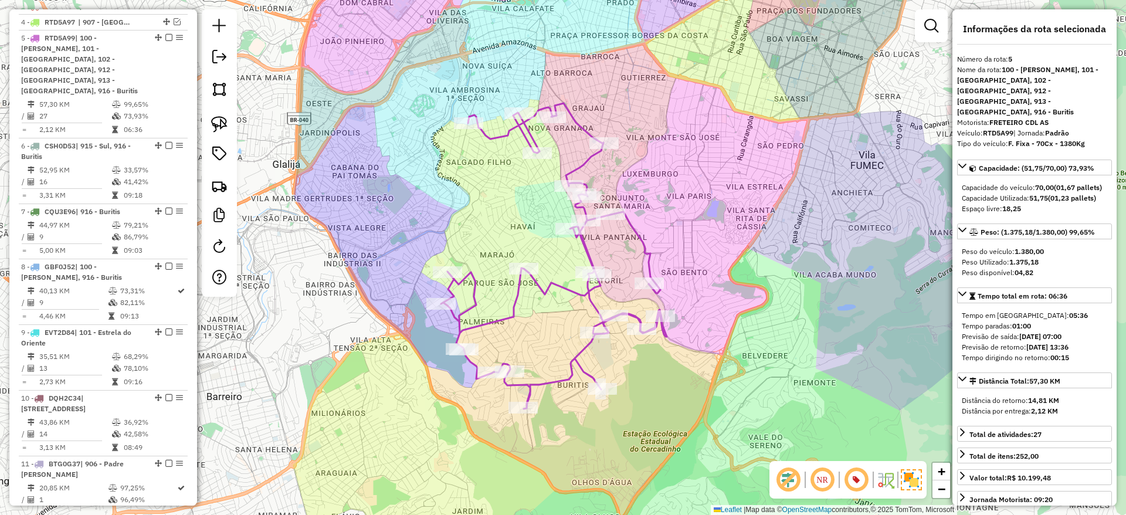
drag, startPoint x: 549, startPoint y: 331, endPoint x: 539, endPoint y: 334, distance: 11.0
click at [539, 334] on div "Janela de atendimento Grade de atendimento Capacidade Transportadoras Veículos …" at bounding box center [563, 257] width 1126 height 515
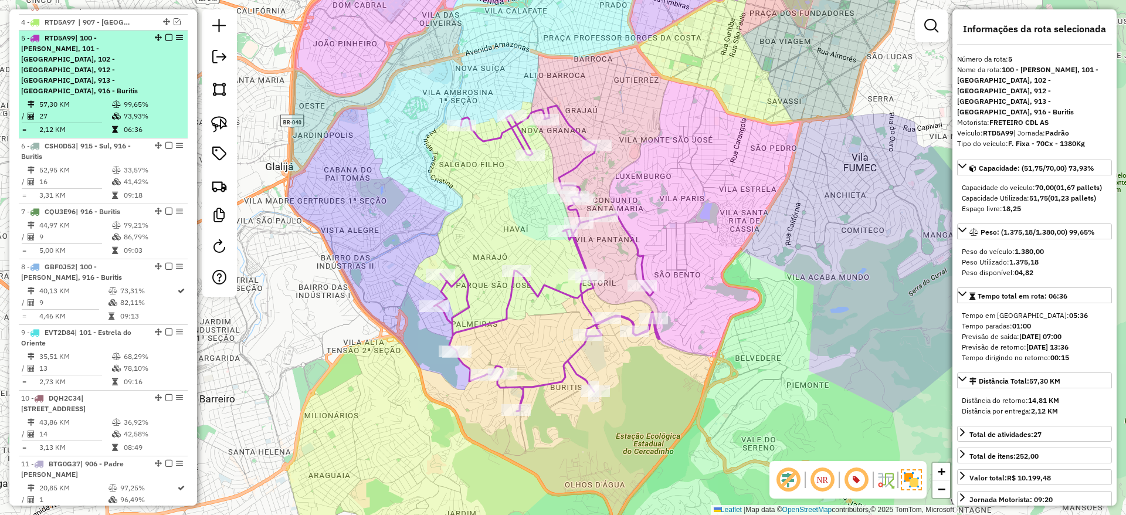
click at [166, 41] on em at bounding box center [168, 37] width 7 height 7
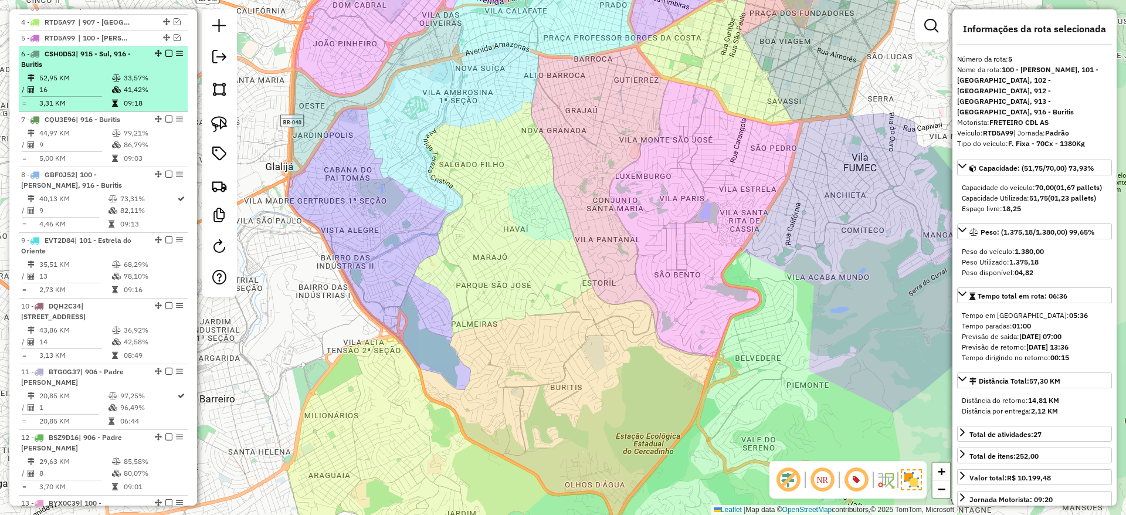
click at [151, 84] on td "33,57%" at bounding box center [152, 78] width 59 height 12
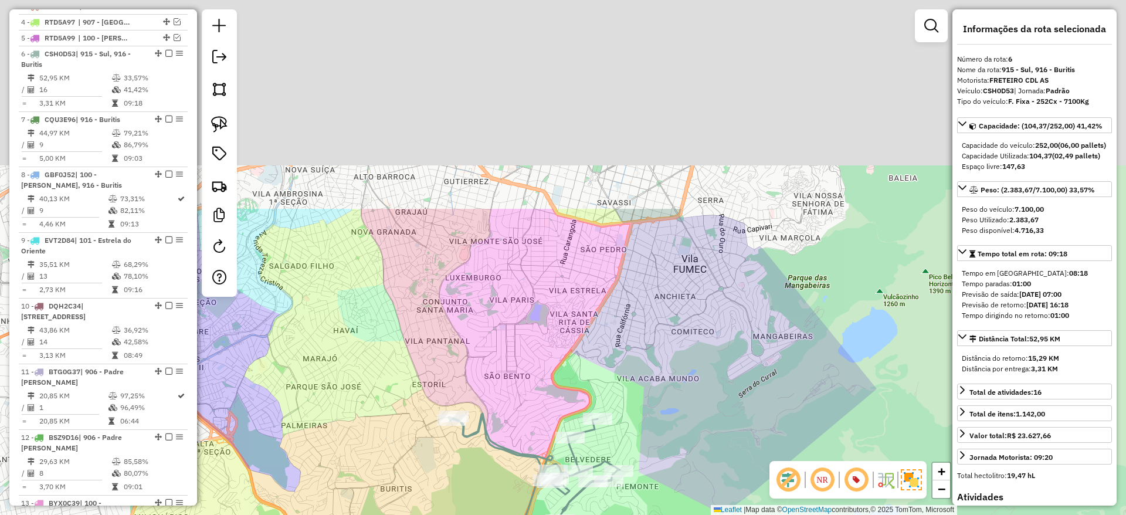
drag, startPoint x: 470, startPoint y: 239, endPoint x: 487, endPoint y: 201, distance: 42.0
click at [460, 514] on html "Aguarde... Pop-up bloqueado! Seu navegador bloqueou automáticamente a abertura …" at bounding box center [563, 257] width 1126 height 515
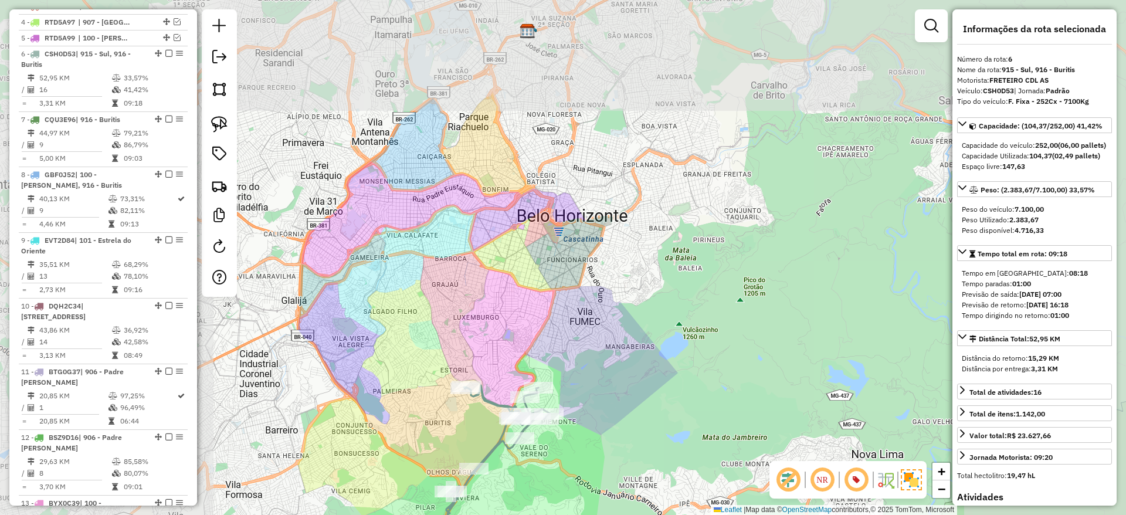
drag, startPoint x: 495, startPoint y: 229, endPoint x: 482, endPoint y: 331, distance: 102.9
click at [504, 363] on div "Janela de atendimento Grade de atendimento Capacidade Transportadoras Veículos …" at bounding box center [563, 257] width 1126 height 515
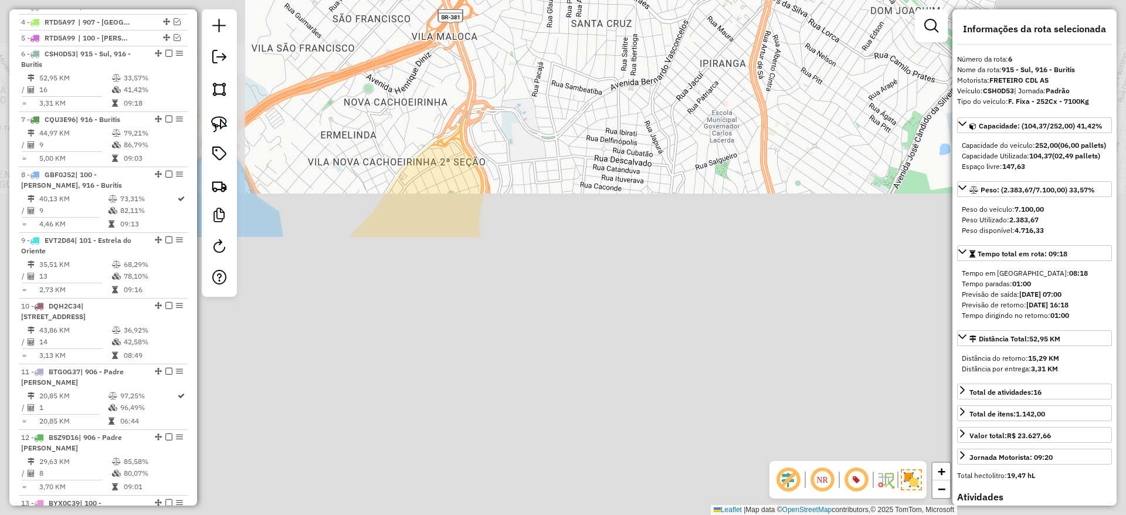
drag, startPoint x: 544, startPoint y: 372, endPoint x: 604, endPoint y: 28, distance: 349.5
click at [603, 42] on div "Janela de atendimento Grade de atendimento Capacidade Transportadoras Veículos …" at bounding box center [563, 257] width 1126 height 515
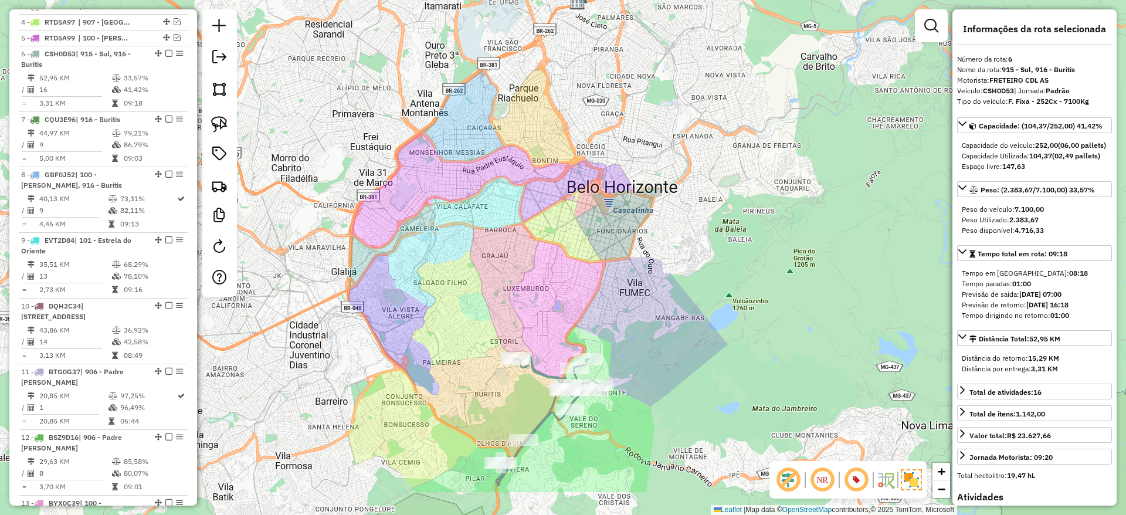
drag, startPoint x: 535, startPoint y: 194, endPoint x: 554, endPoint y: 1, distance: 194.0
click at [554, 1] on div "Janela de atendimento Grade de atendimento Capacidade Transportadoras Veículos …" at bounding box center [563, 257] width 1126 height 515
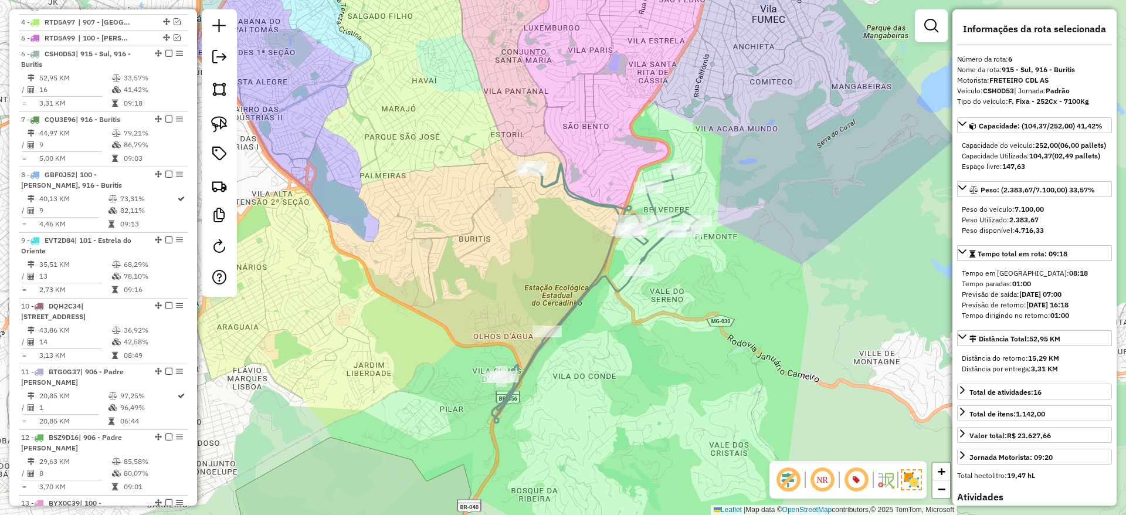
drag, startPoint x: 670, startPoint y: 252, endPoint x: 676, endPoint y: 275, distance: 23.8
click at [676, 275] on div "Janela de atendimento Grade de atendimento Capacidade Transportadoras Veículos …" at bounding box center [563, 257] width 1126 height 515
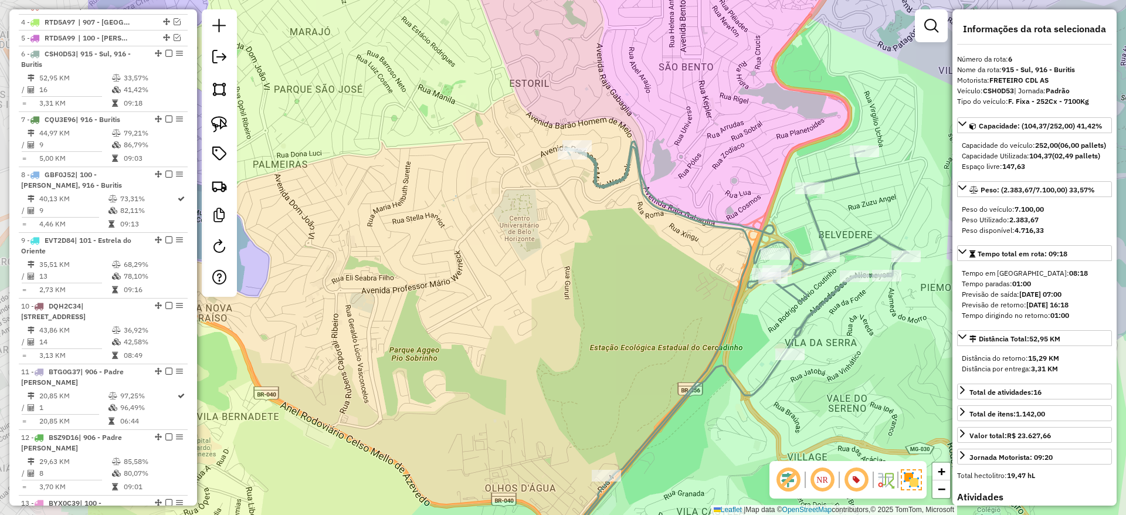
drag, startPoint x: 486, startPoint y: 211, endPoint x: 673, endPoint y: 242, distance: 189.8
click at [676, 242] on div "Janela de atendimento Grade de atendimento Capacidade Transportadoras Veículos …" at bounding box center [563, 257] width 1126 height 515
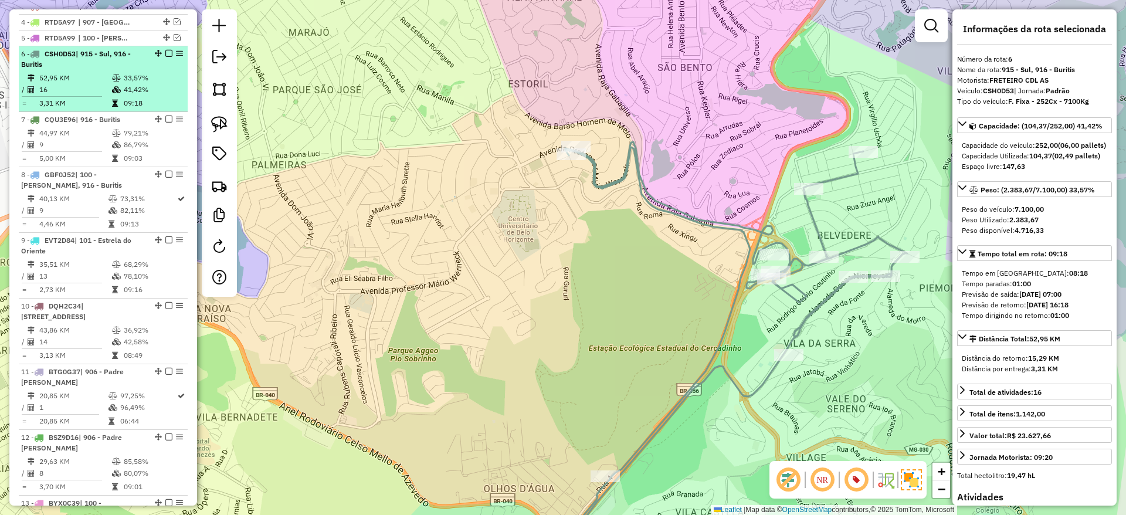
click at [165, 57] on em at bounding box center [168, 53] width 7 height 7
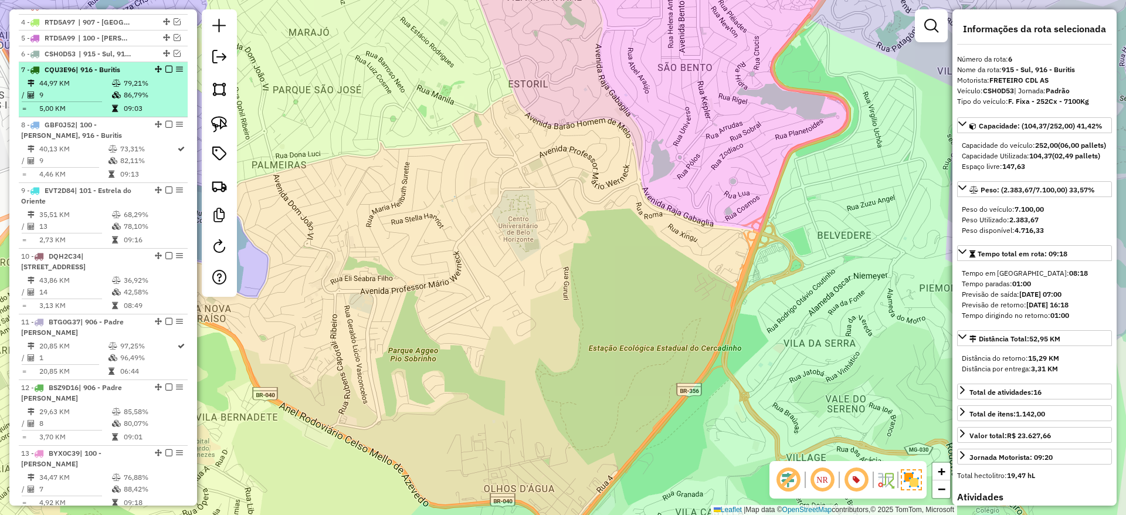
click at [158, 89] on td "79,21%" at bounding box center [152, 83] width 59 height 12
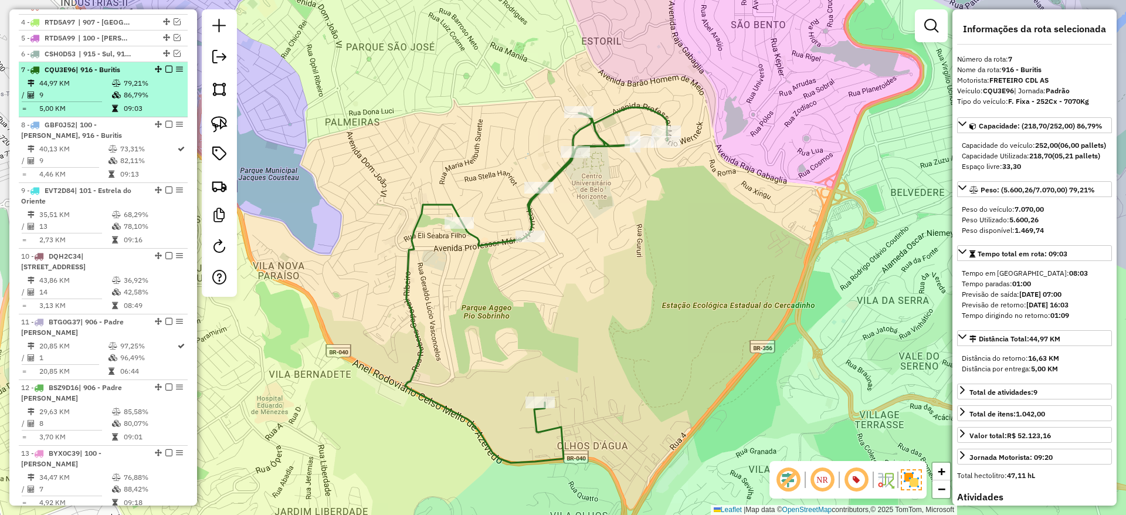
click at [167, 73] on em at bounding box center [168, 69] width 7 height 7
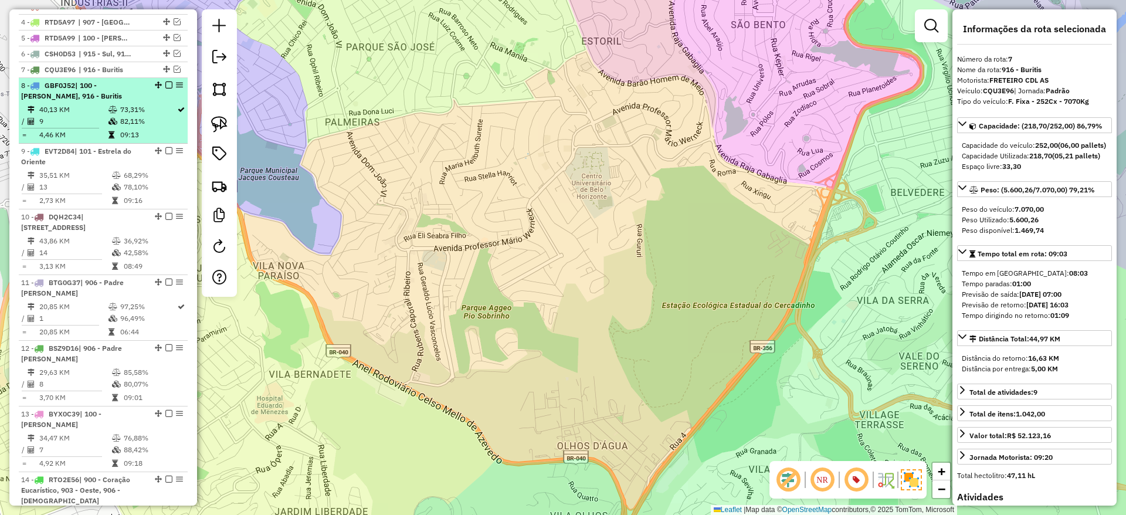
click at [155, 116] on td "73,31%" at bounding box center [148, 110] width 57 height 12
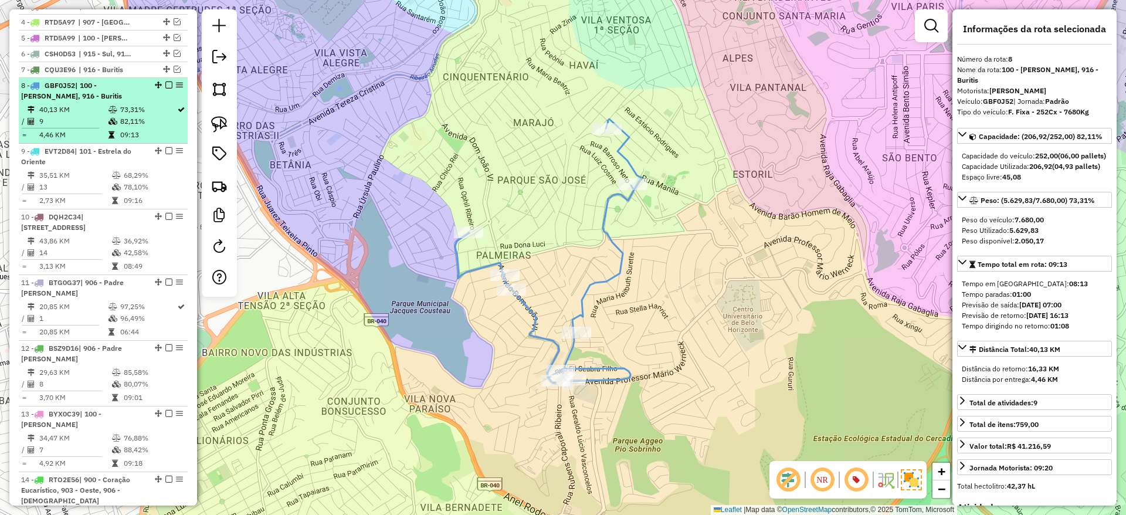
click at [166, 89] on em at bounding box center [168, 85] width 7 height 7
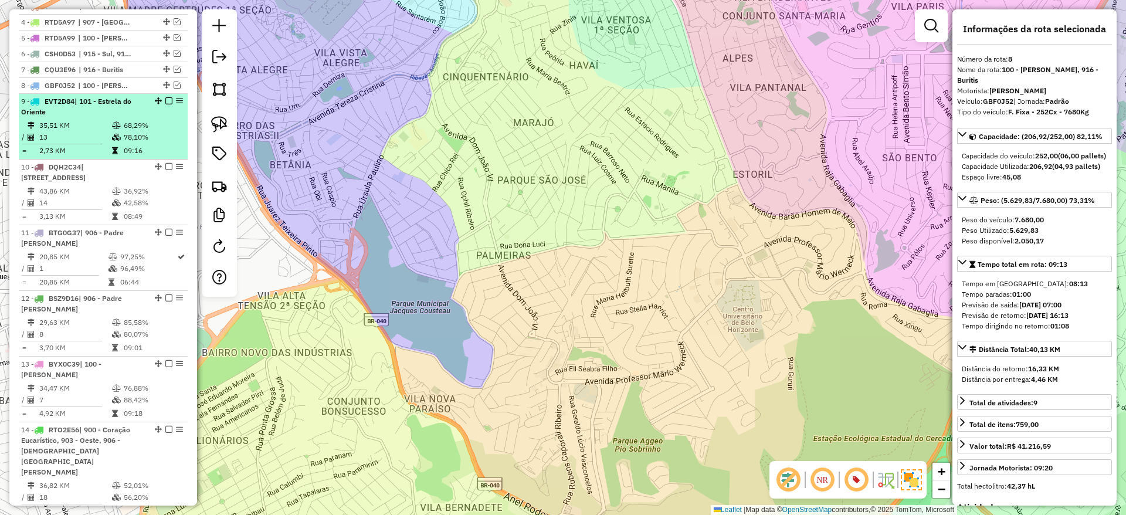
click at [145, 143] on td "78,10%" at bounding box center [152, 137] width 59 height 12
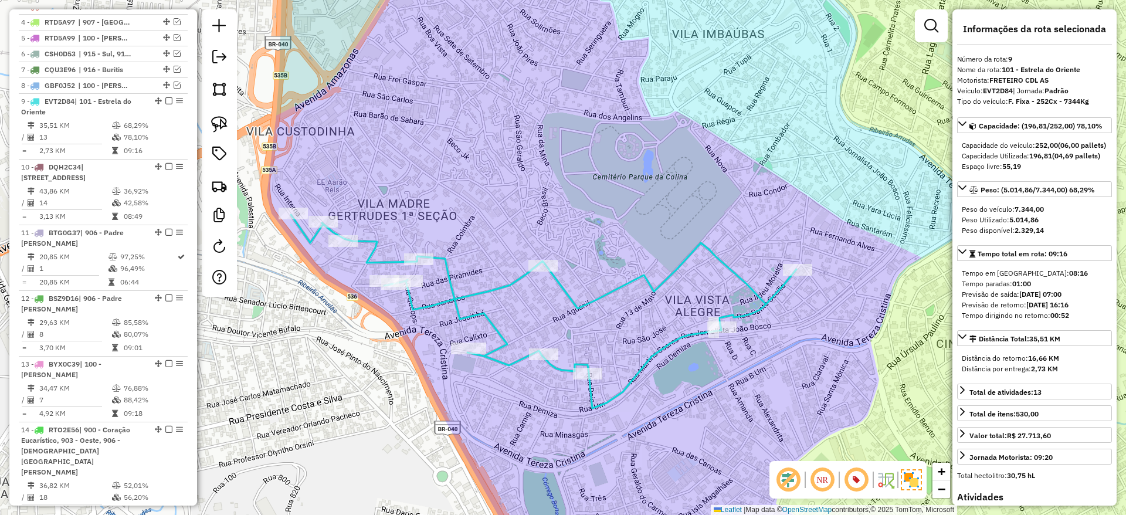
drag, startPoint x: 700, startPoint y: 435, endPoint x: 667, endPoint y: 425, distance: 34.7
click at [667, 425] on div "Janela de atendimento Grade de atendimento Capacidade Transportadoras Veículos …" at bounding box center [563, 257] width 1126 height 515
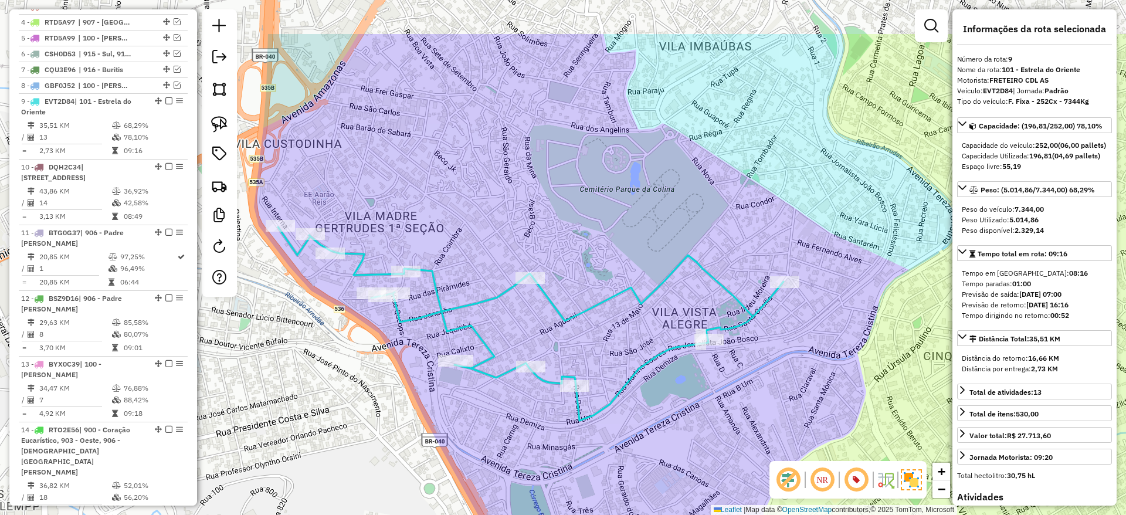
drag, startPoint x: 469, startPoint y: 134, endPoint x: 471, endPoint y: 220, distance: 85.7
click at [471, 220] on div "Janela de atendimento Grade de atendimento Capacidade Transportadoras Veículos …" at bounding box center [563, 257] width 1126 height 515
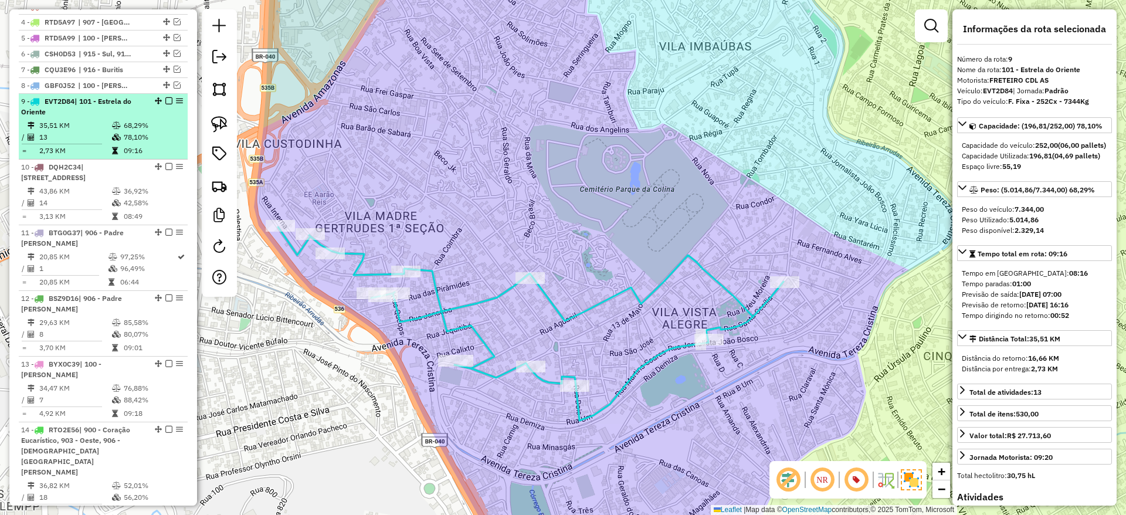
click at [165, 104] on em at bounding box center [168, 100] width 7 height 7
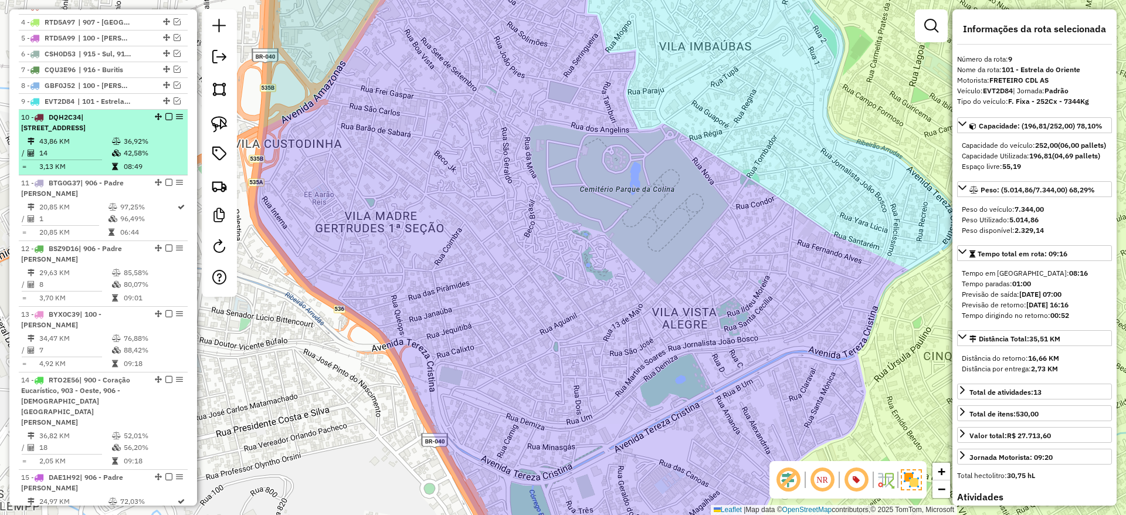
click at [149, 158] on td "42,58%" at bounding box center [152, 153] width 59 height 12
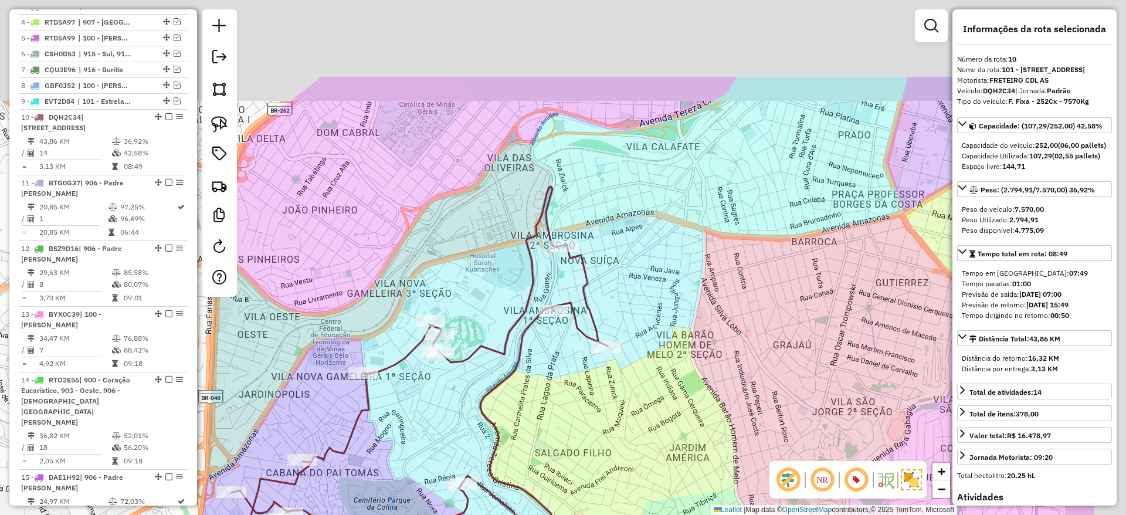
drag, startPoint x: 685, startPoint y: 170, endPoint x: 523, endPoint y: 332, distance: 229.4
click at [523, 332] on div "Janela de atendimento Grade de atendimento Capacidade Transportadoras Veículos …" at bounding box center [563, 257] width 1126 height 515
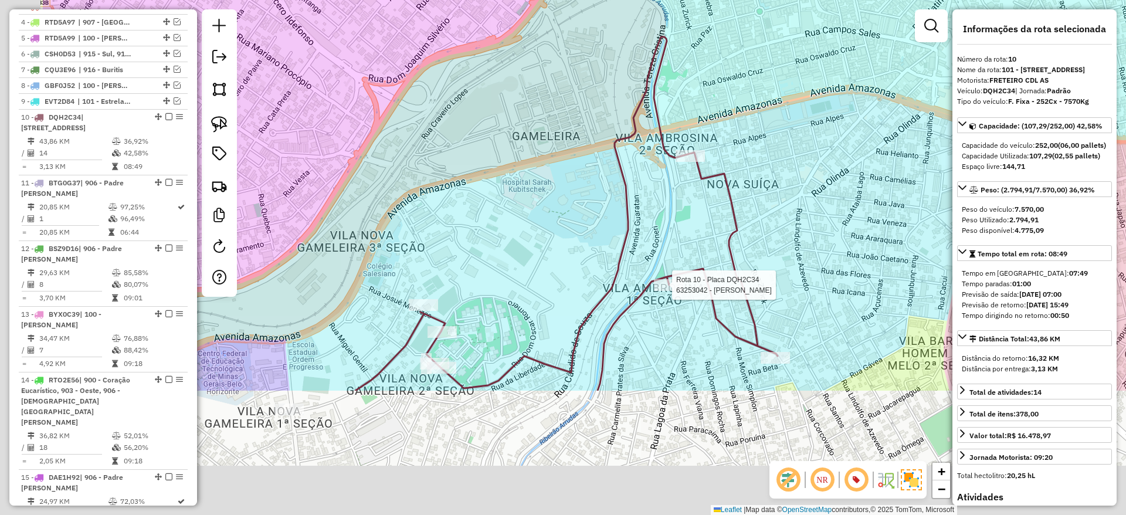
drag, startPoint x: 556, startPoint y: 376, endPoint x: 679, endPoint y: 214, distance: 203.4
click at [692, 205] on div "Rota 10 - Placa DQH2C34 63253042 - SILVANA DE OLIVEIRA Janela de atendimento Gr…" at bounding box center [563, 257] width 1126 height 515
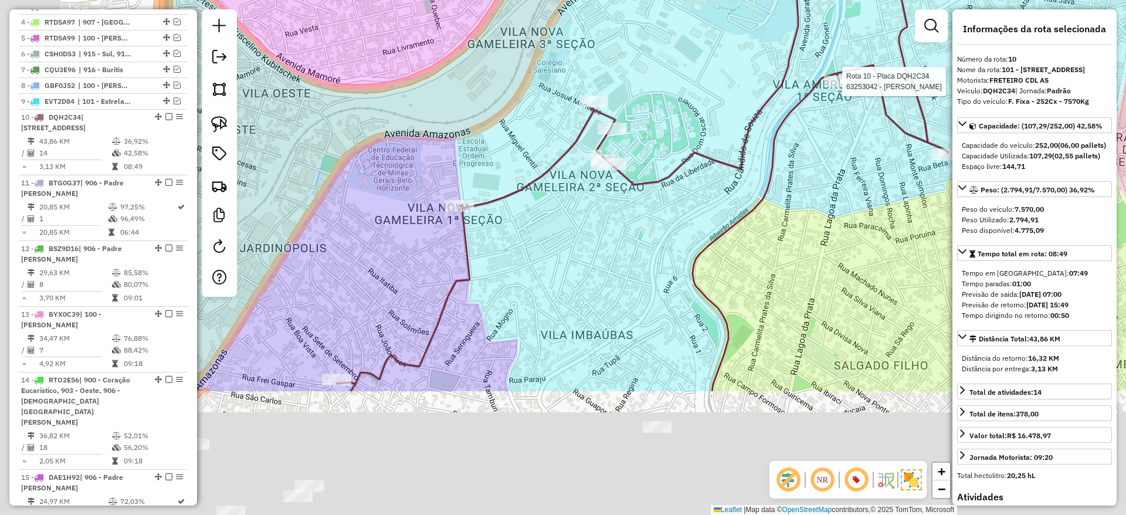
drag, startPoint x: 632, startPoint y: 220, endPoint x: 618, endPoint y: 207, distance: 19.5
click at [664, 181] on div "Rota 10 - Placa DQH2C34 63253042 - SILVANA DE OLIVEIRA Janela de atendimento Gr…" at bounding box center [563, 257] width 1126 height 515
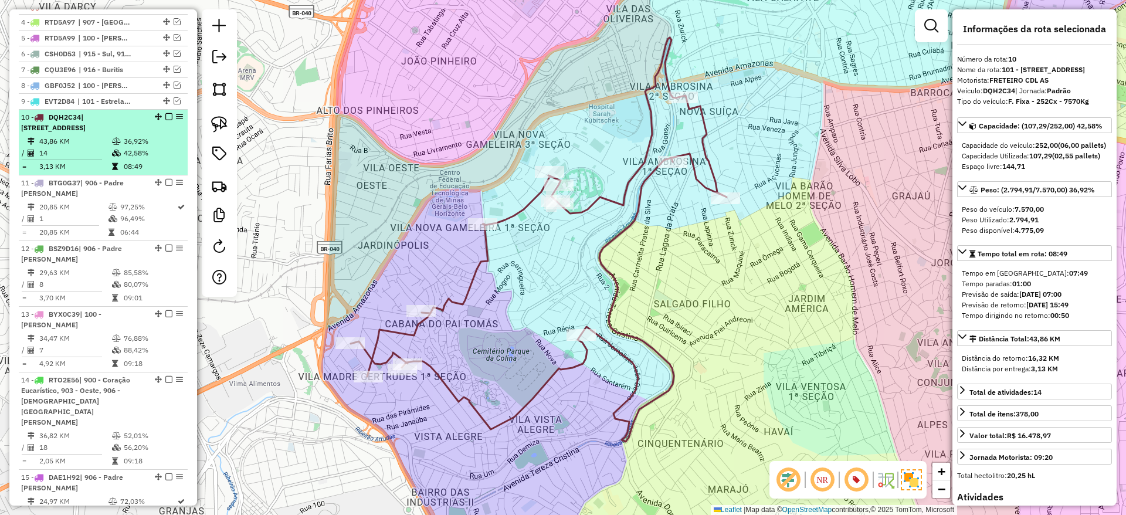
click at [165, 120] on em at bounding box center [168, 116] width 7 height 7
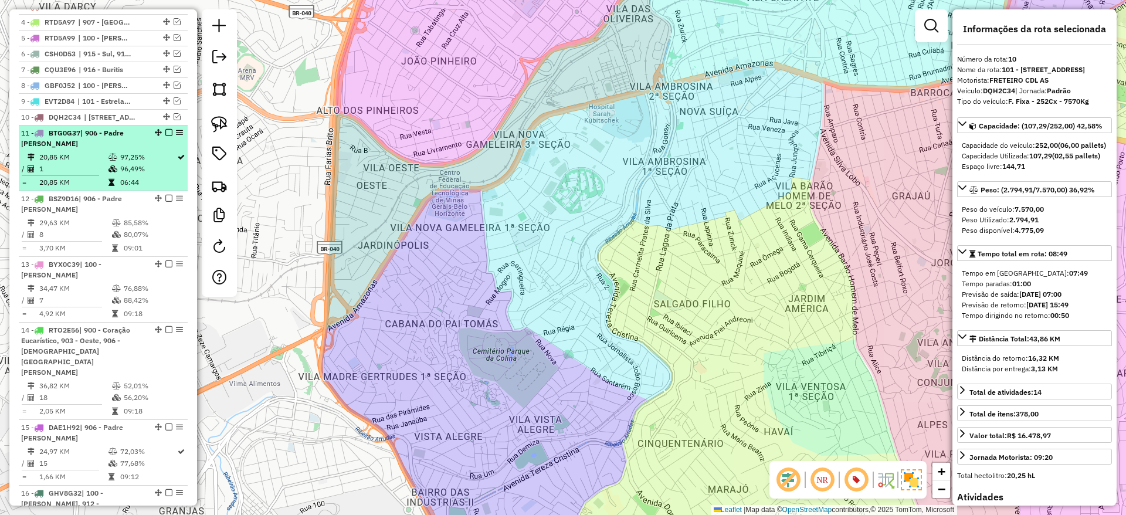
click at [150, 163] on td "97,25%" at bounding box center [148, 157] width 57 height 12
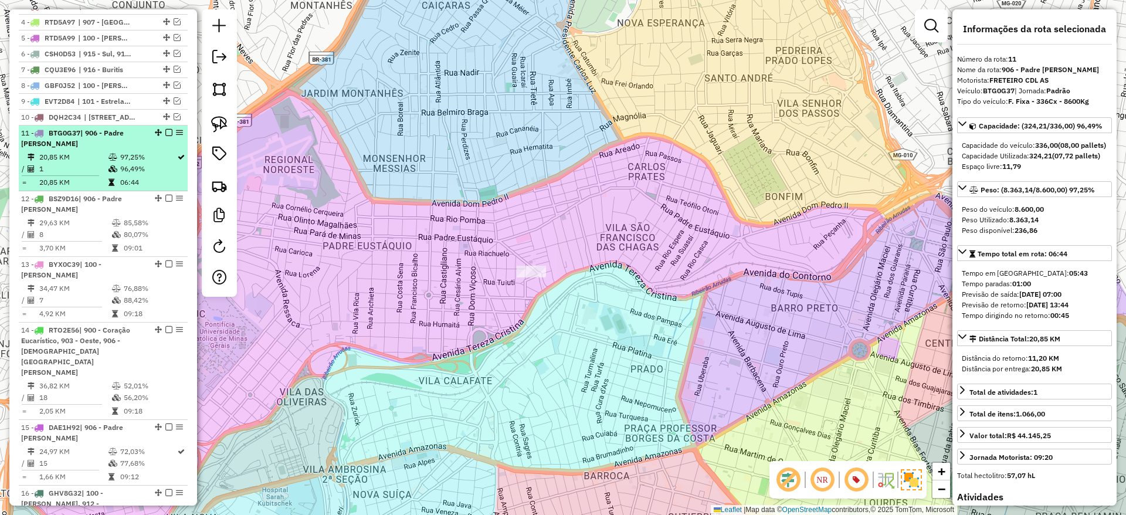
click at [165, 138] on div "11 - BTG0G37 | 906 - Padre Eustáquio" at bounding box center [103, 138] width 164 height 21
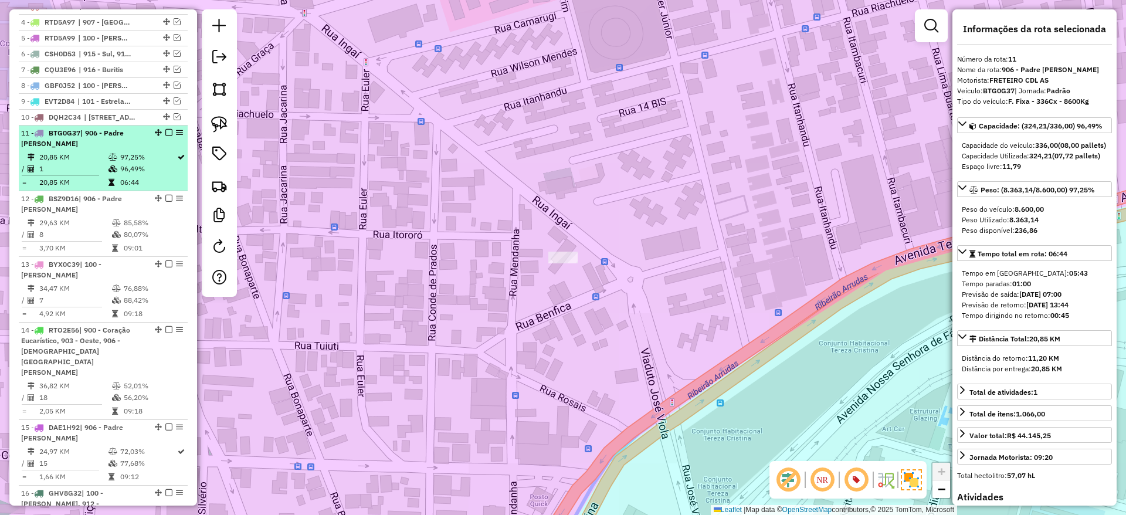
click at [165, 136] on em at bounding box center [168, 132] width 7 height 7
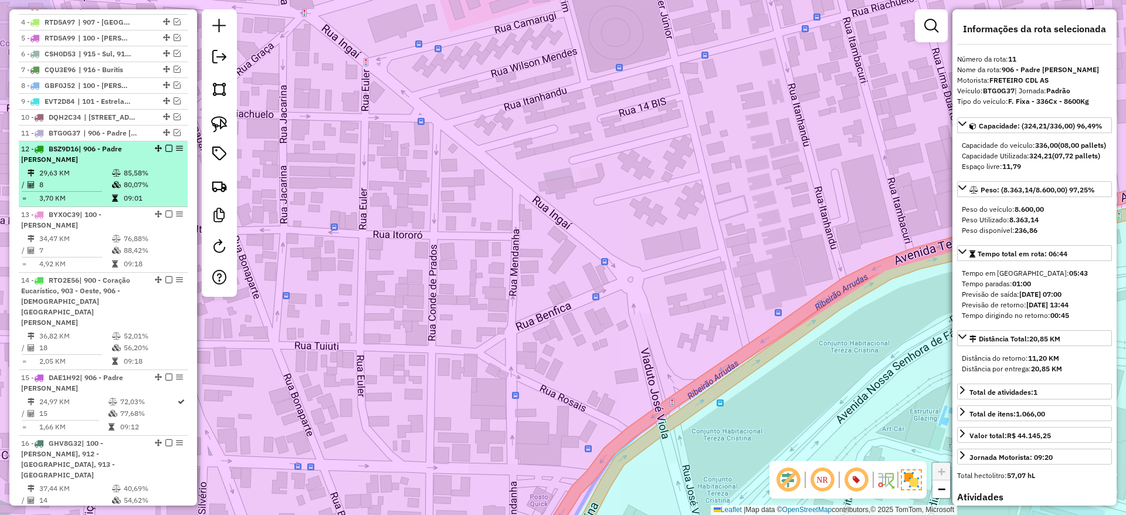
click at [143, 165] on div "12 - BSZ9D16 | 906 - Padre Eustáquio" at bounding box center [103, 154] width 164 height 21
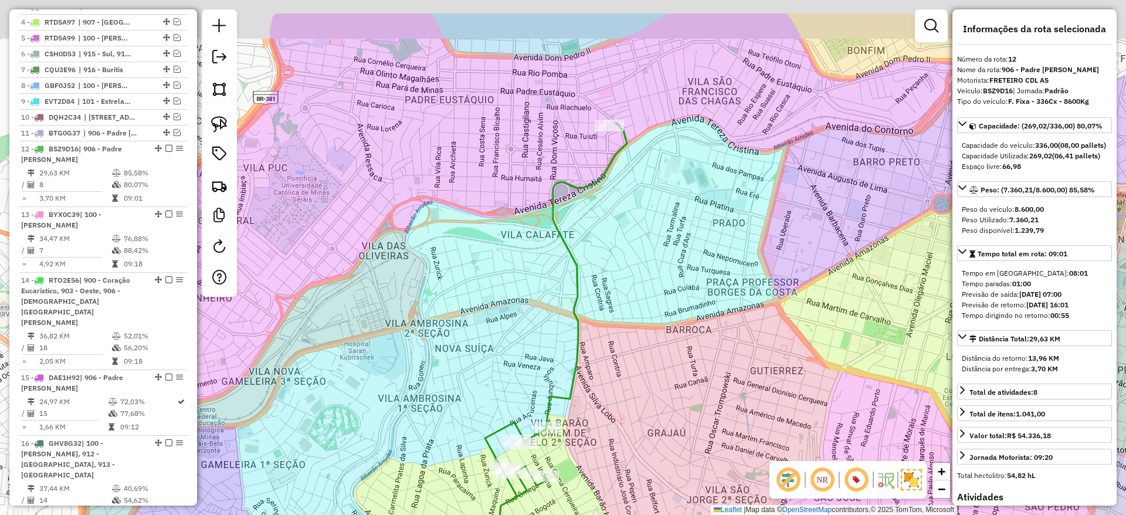
drag, startPoint x: 607, startPoint y: 158, endPoint x: 590, endPoint y: 223, distance: 67.3
click at [590, 223] on div "Janela de atendimento Grade de atendimento Capacidade Transportadoras Veículos …" at bounding box center [563, 257] width 1126 height 515
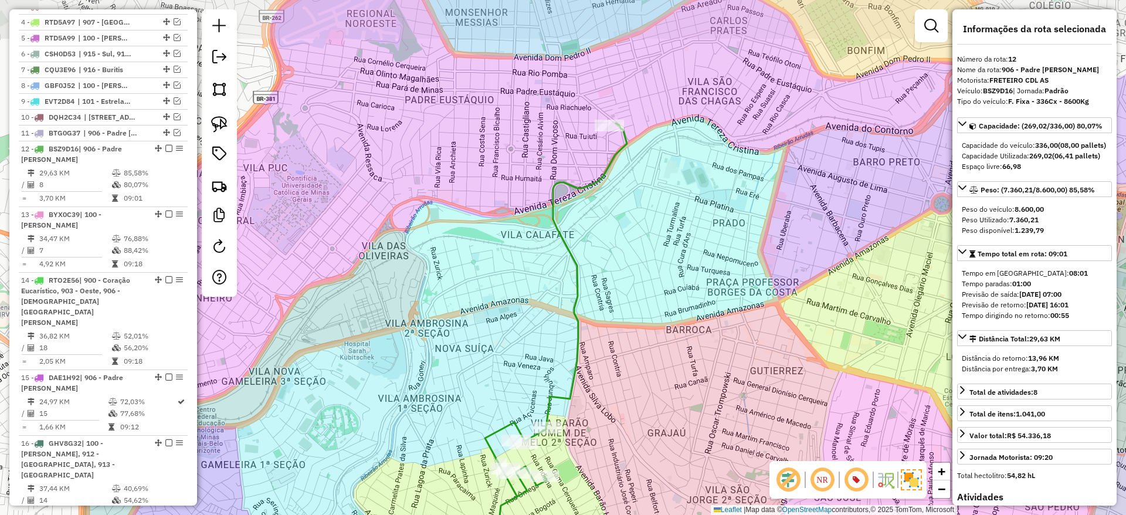
drag, startPoint x: 631, startPoint y: 208, endPoint x: 531, endPoint y: 392, distance: 209.5
click at [534, 397] on div "Janela de atendimento Grade de atendimento Capacidade Transportadoras Veículos …" at bounding box center [563, 257] width 1126 height 515
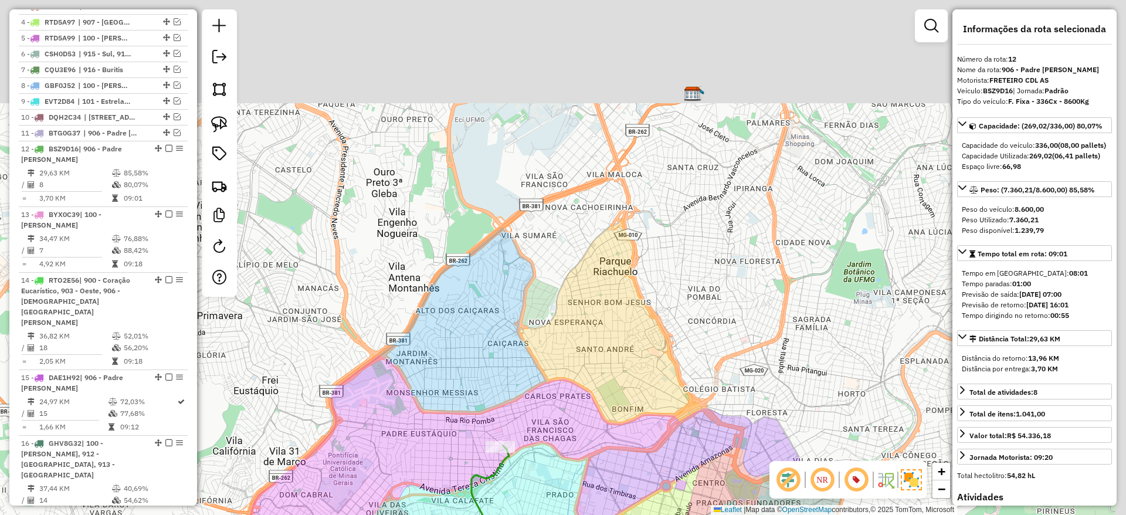
drag, startPoint x: 596, startPoint y: 214, endPoint x: 551, endPoint y: 382, distance: 173.7
click at [551, 382] on div "Janela de atendimento Grade de atendimento Capacidade Transportadoras Veículos …" at bounding box center [563, 257] width 1126 height 515
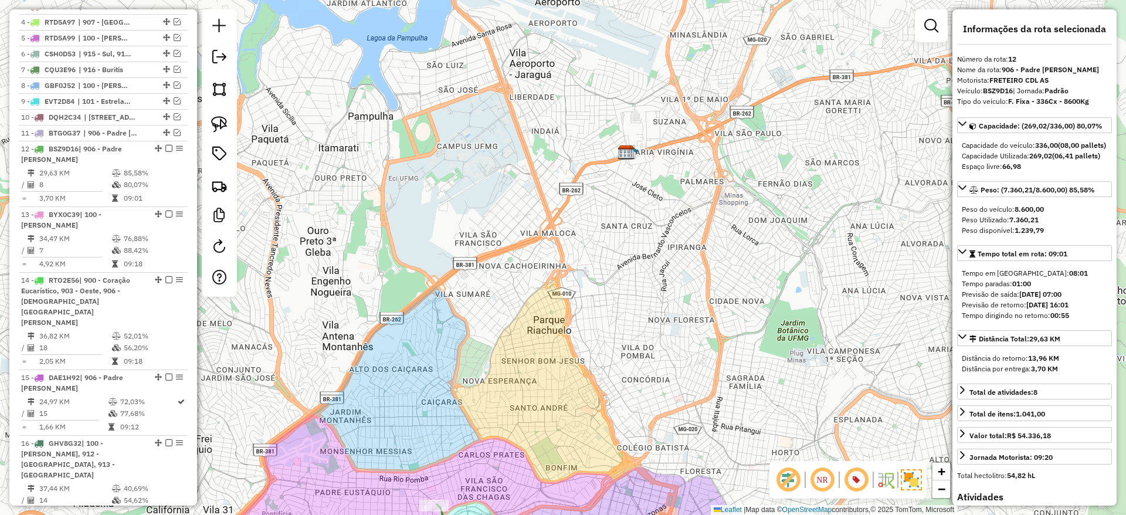
drag, startPoint x: 499, startPoint y: 300, endPoint x: 625, endPoint y: 101, distance: 235.2
click at [625, 93] on div "Janela de atendimento Grade de atendimento Capacidade Transportadoras Veículos …" at bounding box center [563, 257] width 1126 height 515
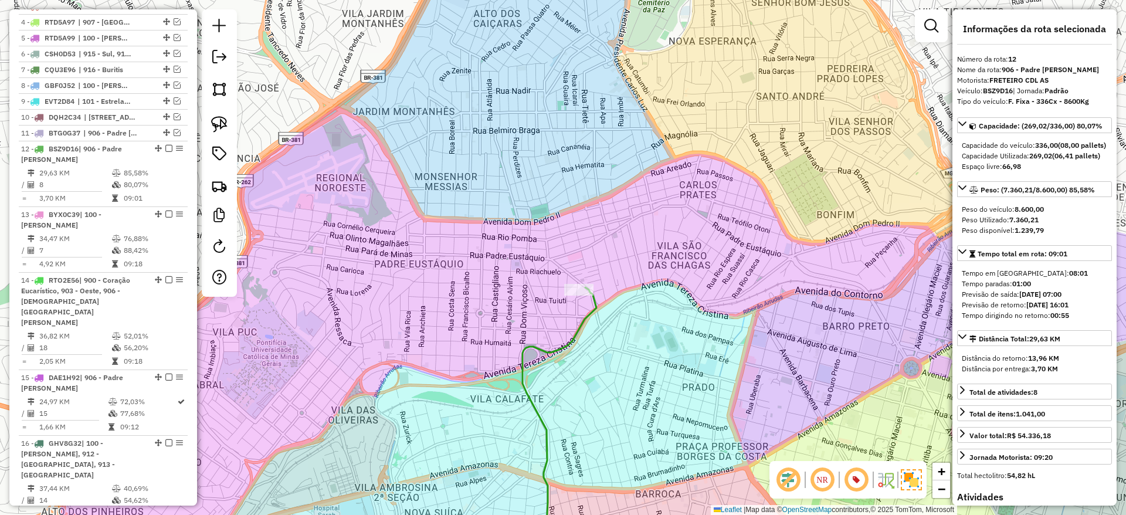
drag, startPoint x: 551, startPoint y: 395, endPoint x: 571, endPoint y: 126, distance: 270.0
click at [566, 95] on div "Rota 12 - Placa BSZ9D16 63261526 - ZE SOLUCOES TECNOLOG Janela de atendimento G…" at bounding box center [563, 257] width 1126 height 515
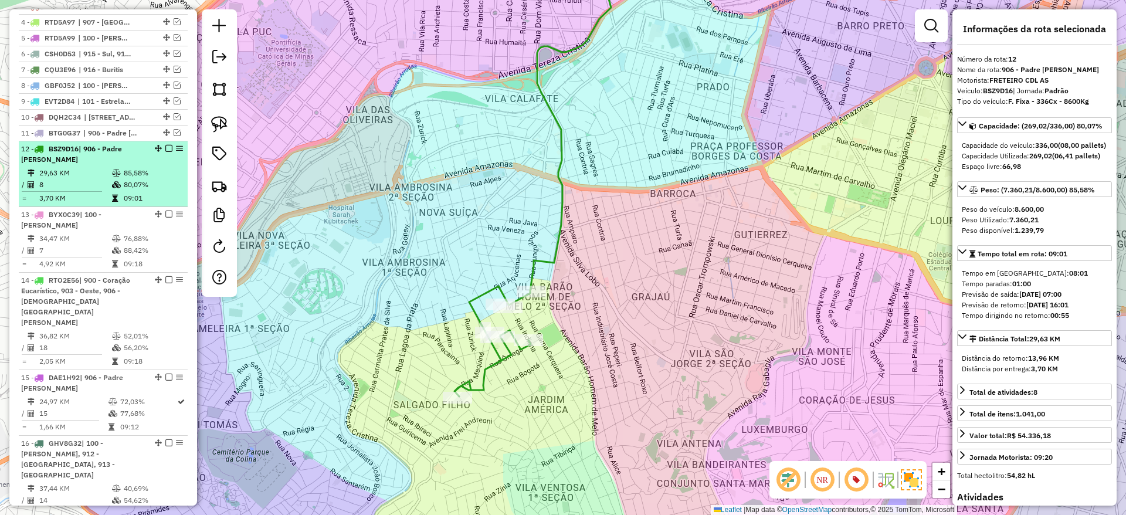
click at [168, 152] on em at bounding box center [168, 148] width 7 height 7
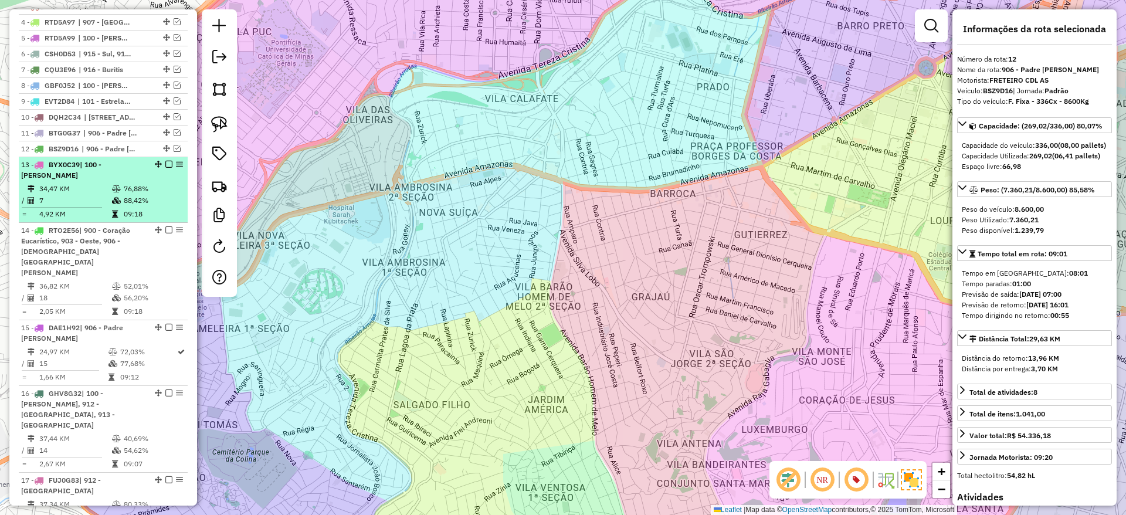
click at [137, 206] on td "88,42%" at bounding box center [152, 201] width 59 height 12
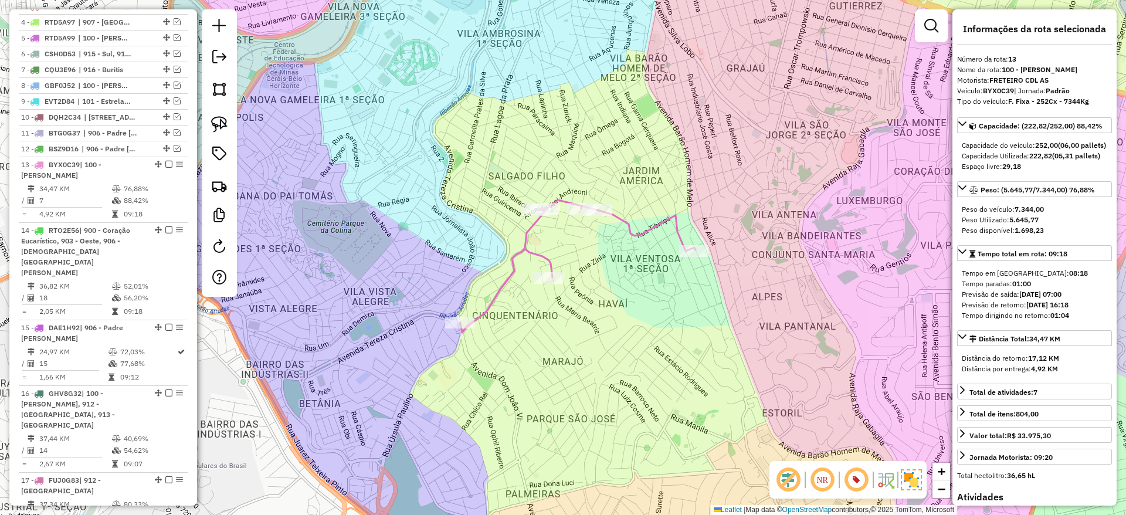
drag, startPoint x: 656, startPoint y: 292, endPoint x: 638, endPoint y: 302, distance: 20.7
click at [638, 302] on div "Janela de atendimento Grade de atendimento Capacidade Transportadoras Veículos …" at bounding box center [563, 257] width 1126 height 515
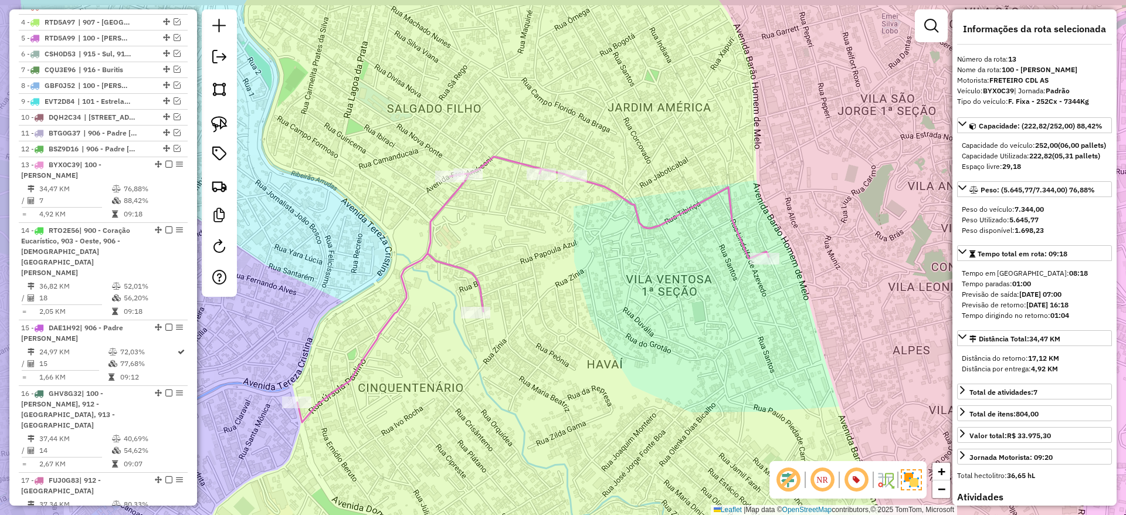
drag, startPoint x: 673, startPoint y: 268, endPoint x: 726, endPoint y: 268, distance: 52.8
click at [726, 268] on div "Janela de atendimento Grade de atendimento Capacidade Transportadoras Veículos …" at bounding box center [563, 257] width 1126 height 515
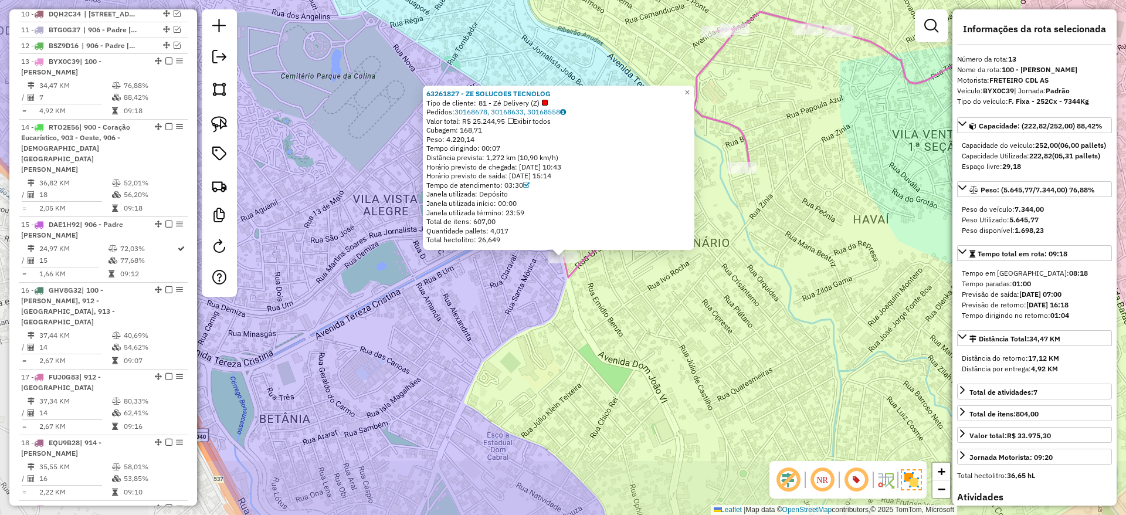
scroll to position [684, 0]
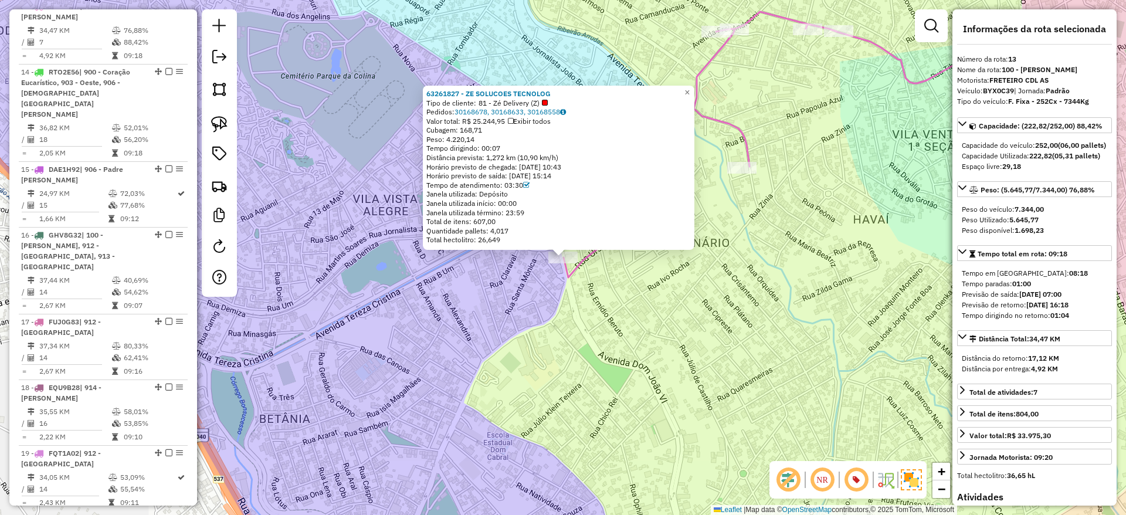
click at [294, 114] on div "63261827 - ZE SOLUCOES TECNOLOG Tipo de cliente: 81 - Zé Delivery (Z) Pedidos: …" at bounding box center [563, 257] width 1126 height 515
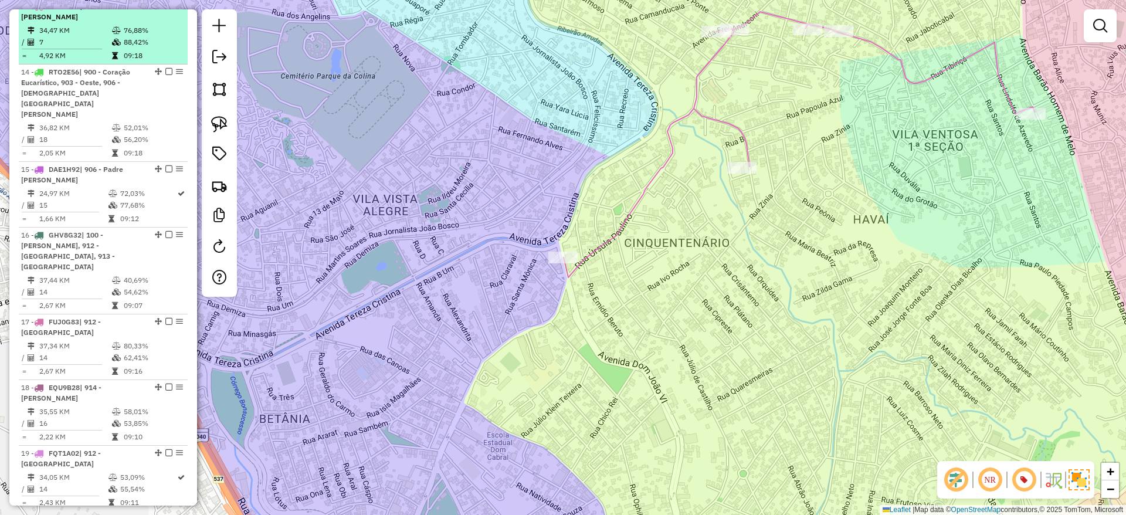
click at [165, 9] on em at bounding box center [168, 5] width 7 height 7
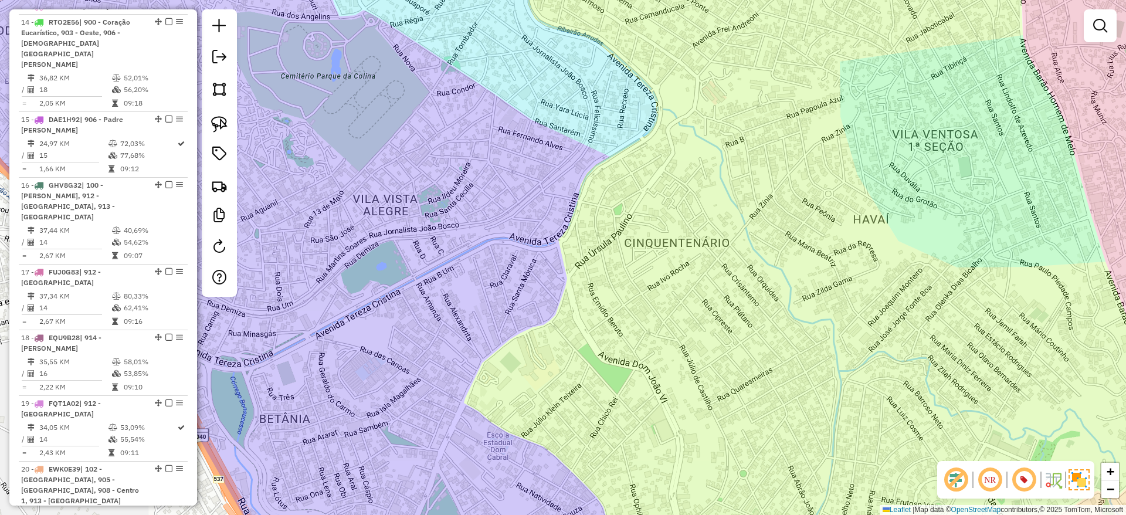
click at [136, 72] on td "52,01%" at bounding box center [152, 78] width 59 height 12
select select "**********"
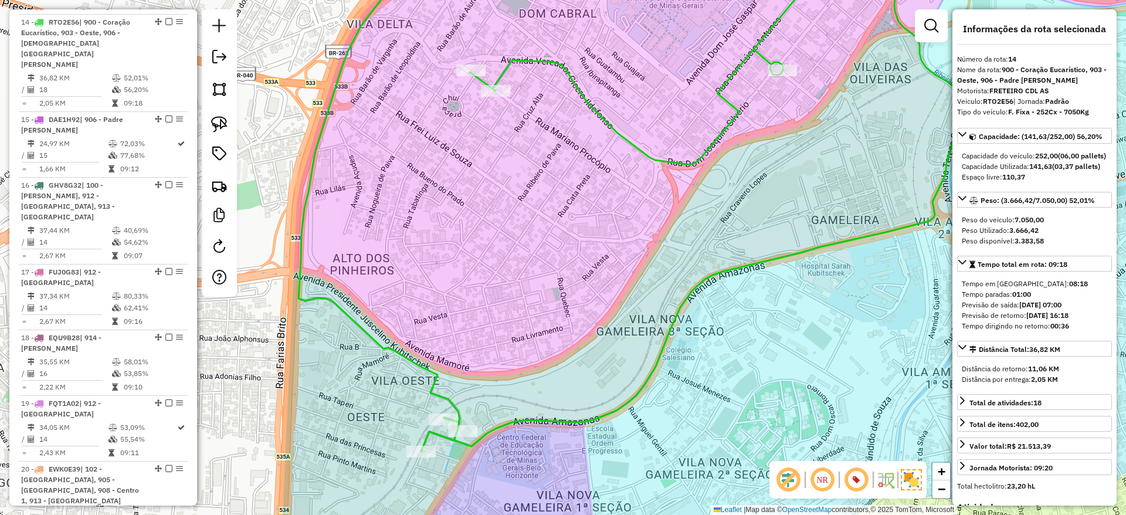
drag, startPoint x: 623, startPoint y: 360, endPoint x: 565, endPoint y: 341, distance: 61.0
click at [571, 354] on div "Janela de atendimento Grade de atendimento Capacidade Transportadoras Veículos …" at bounding box center [563, 257] width 1126 height 515
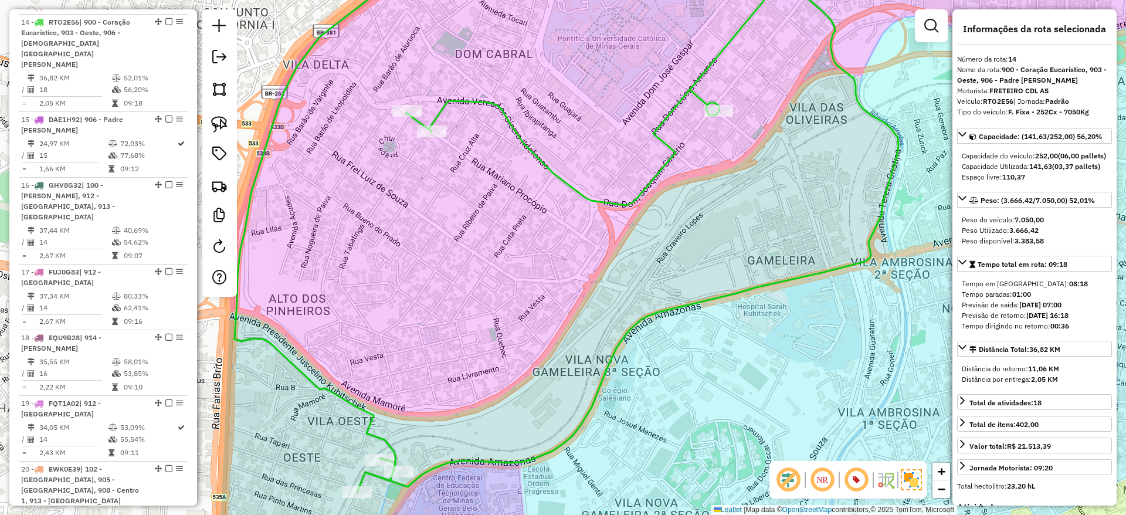
drag, startPoint x: 527, startPoint y: 275, endPoint x: 514, endPoint y: 322, distance: 48.7
click at [514, 322] on div "Janela de atendimento Grade de atendimento Capacidade Transportadoras Veículos …" at bounding box center [563, 257] width 1126 height 515
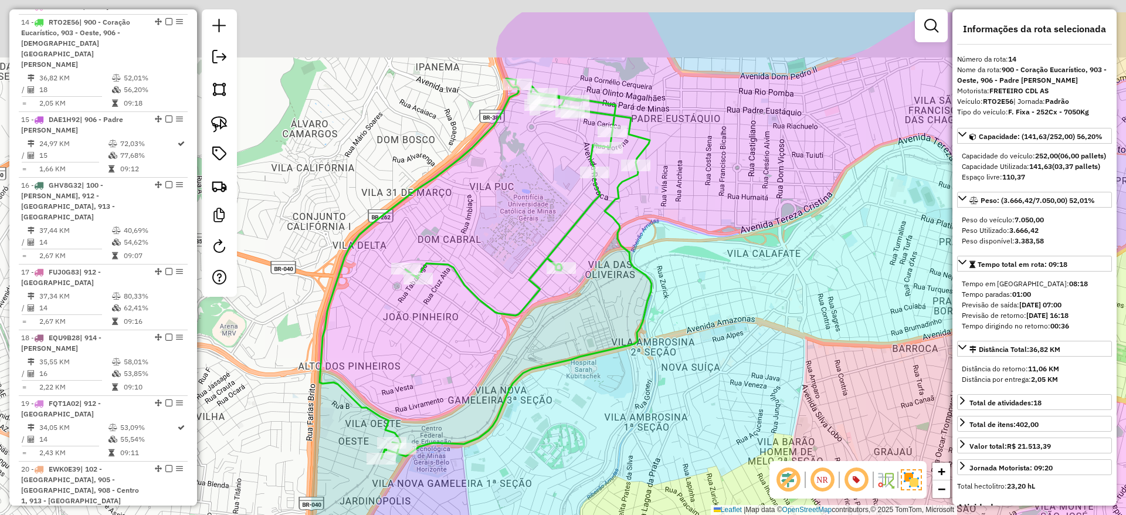
drag, startPoint x: 520, startPoint y: 184, endPoint x: 472, endPoint y: 244, distance: 76.8
click at [466, 249] on div "Janela de atendimento Grade de atendimento Capacidade Transportadoras Veículos …" at bounding box center [563, 257] width 1126 height 515
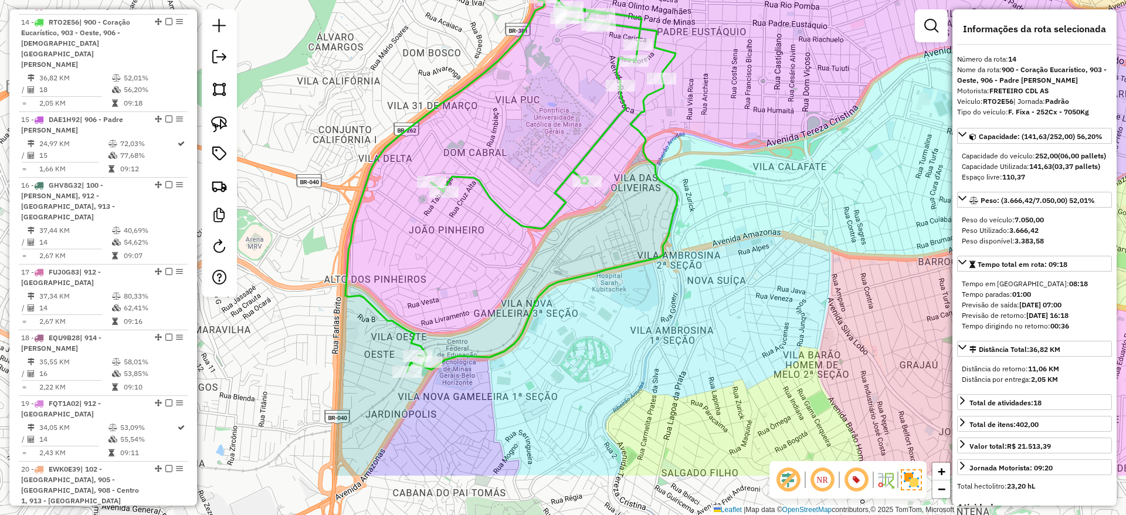
drag, startPoint x: 514, startPoint y: 381, endPoint x: 520, endPoint y: 353, distance: 28.9
click at [520, 353] on div "Janela de atendimento Grade de atendimento Capacidade Transportadoras Veículos …" at bounding box center [563, 257] width 1126 height 515
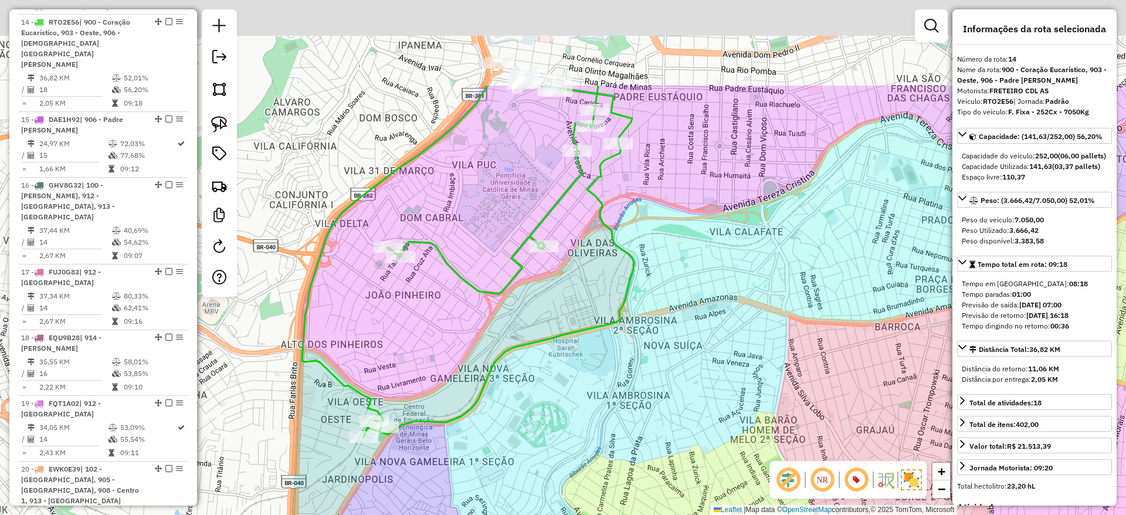
drag, startPoint x: 421, startPoint y: 370, endPoint x: 422, endPoint y: 351, distance: 18.8
click at [412, 378] on div "Janela de atendimento Grade de atendimento Capacidade Transportadoras Veículos …" at bounding box center [563, 257] width 1126 height 515
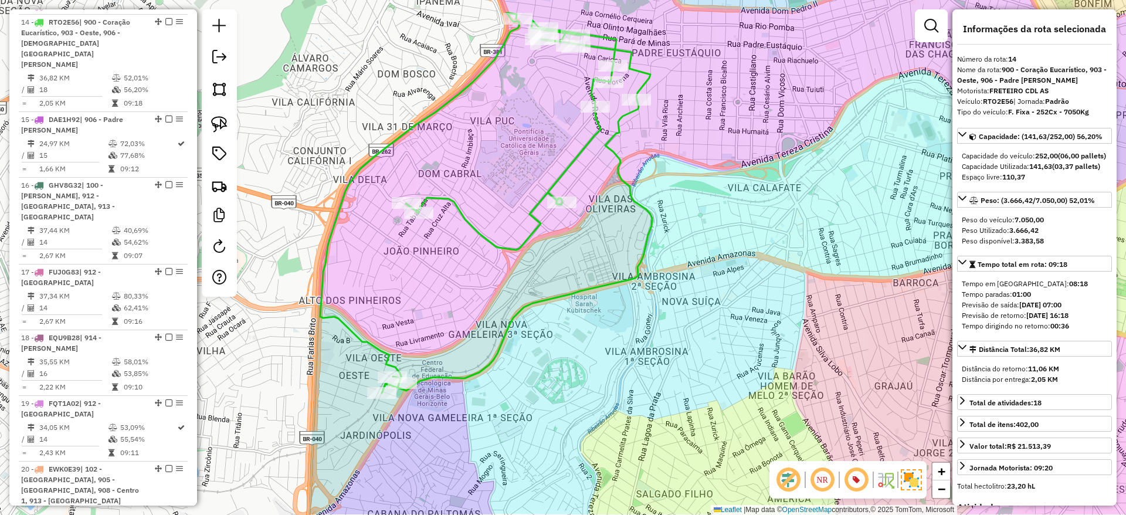
drag, startPoint x: 431, startPoint y: 259, endPoint x: 441, endPoint y: 242, distance: 19.4
click at [441, 242] on div "Janela de atendimento Grade de atendimento Capacidade Transportadoras Veículos …" at bounding box center [563, 257] width 1126 height 515
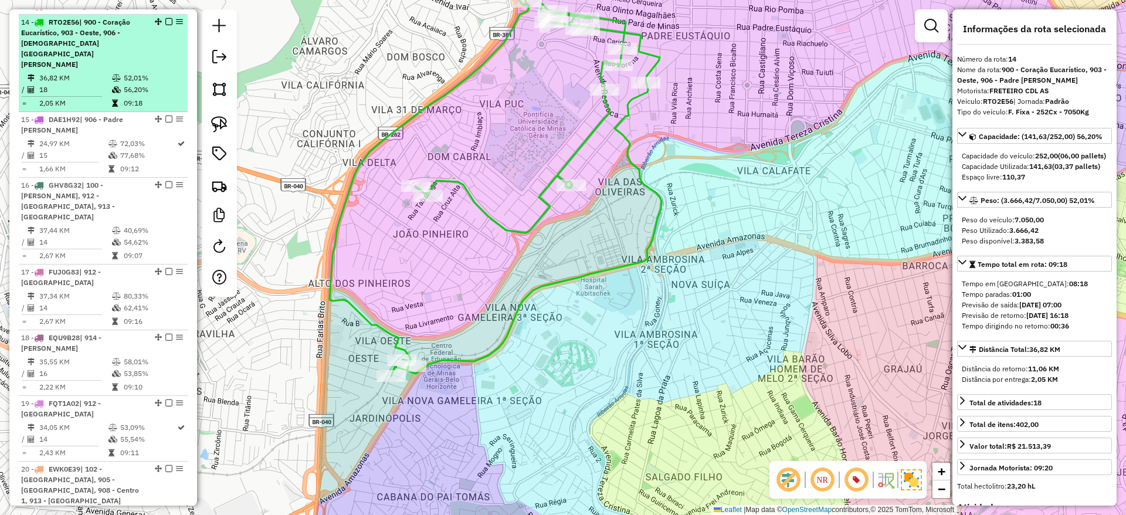
click at [165, 25] on em at bounding box center [168, 21] width 7 height 7
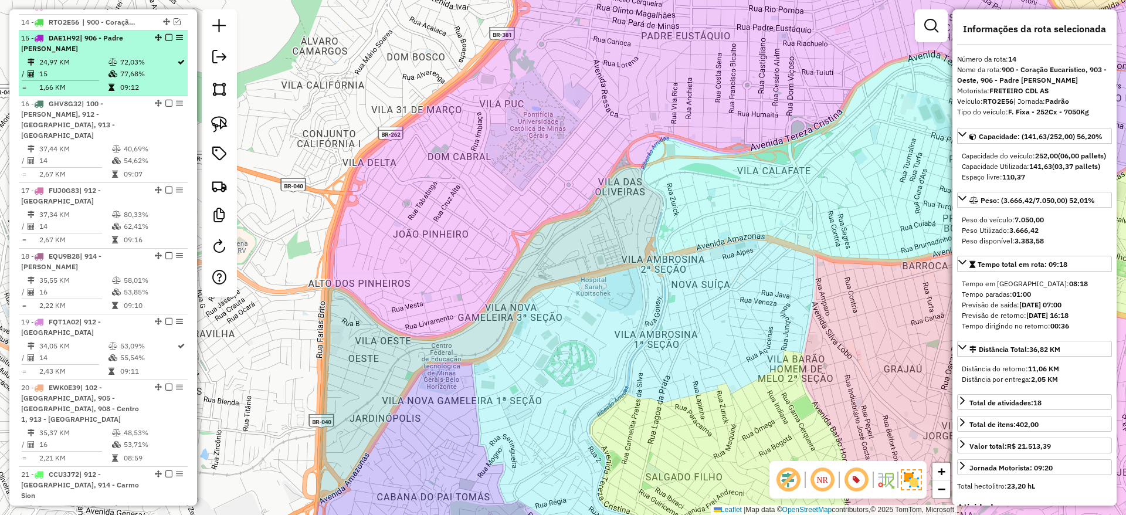
click at [137, 92] on td "09:12" at bounding box center [148, 88] width 57 height 12
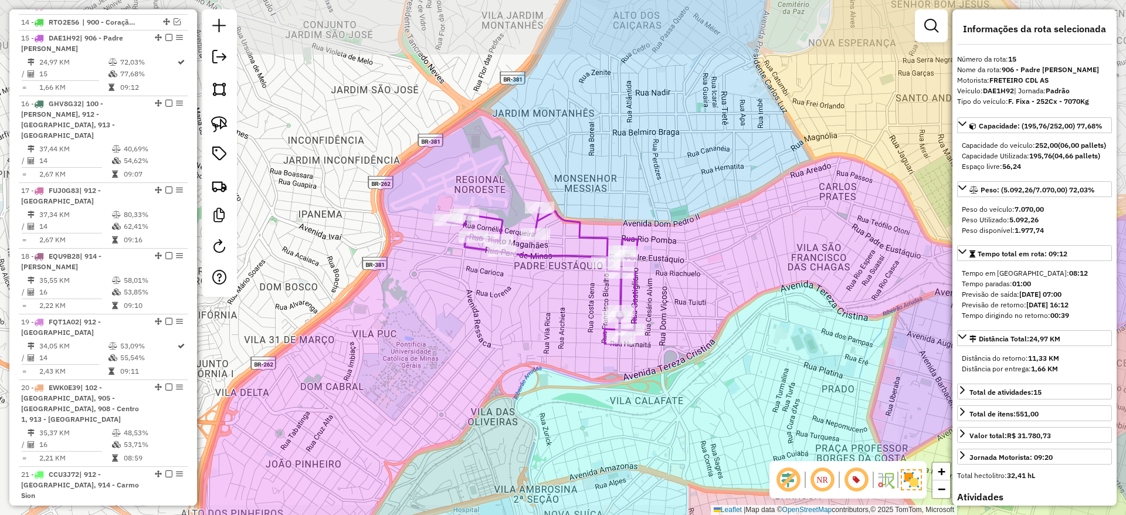
drag, startPoint x: 493, startPoint y: 353, endPoint x: 470, endPoint y: 285, distance: 71.8
click at [470, 285] on div "Janela de atendimento Grade de atendimento Capacidade Transportadoras Veículos …" at bounding box center [563, 257] width 1126 height 515
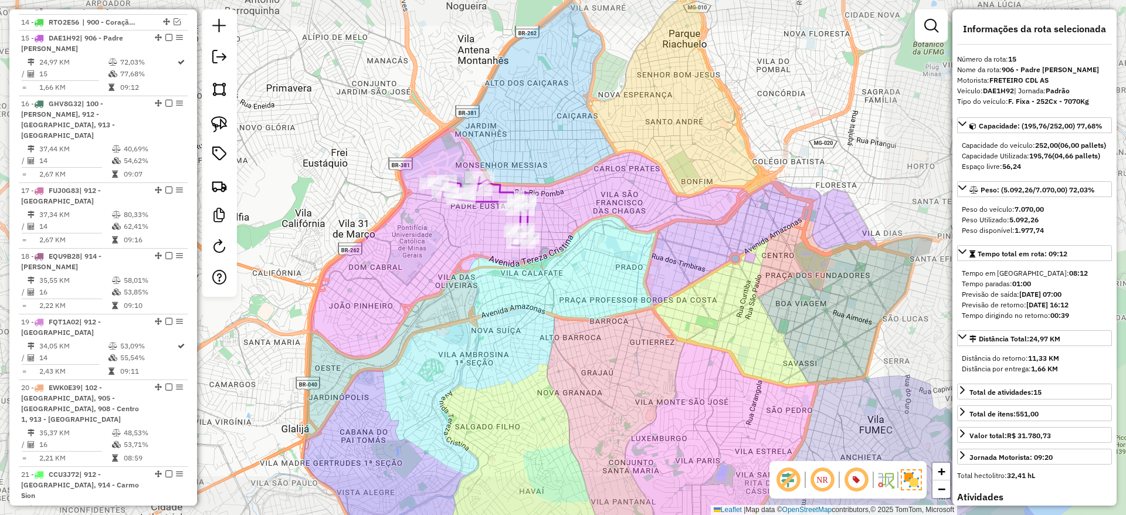
drag, startPoint x: 500, startPoint y: 351, endPoint x: 486, endPoint y: 320, distance: 34.1
click at [486, 320] on div "Janela de atendimento Grade de atendimento Capacidade Transportadoras Veículos …" at bounding box center [563, 257] width 1126 height 515
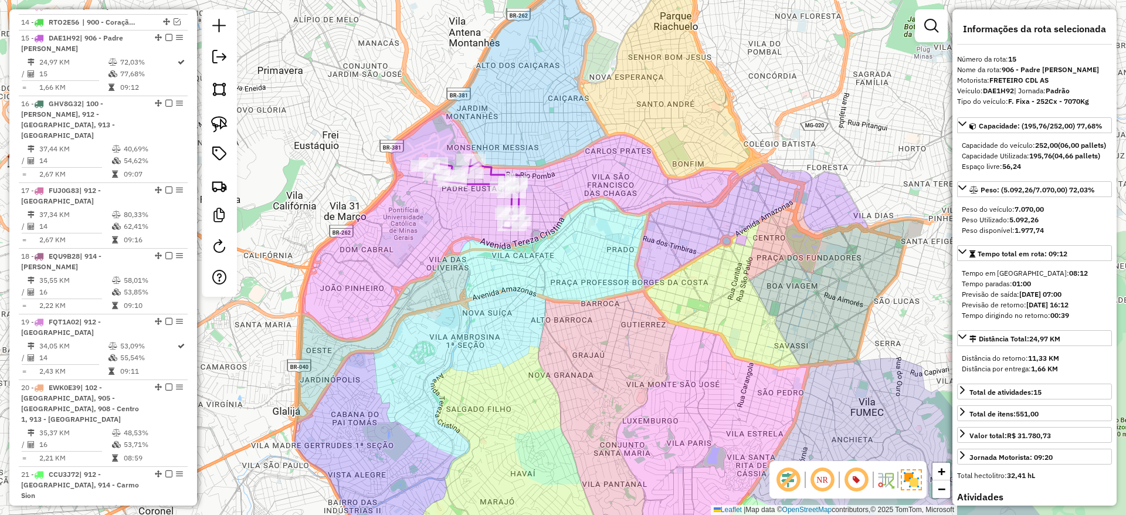
drag, startPoint x: 486, startPoint y: 320, endPoint x: 473, endPoint y: 302, distance: 21.8
click at [473, 302] on div "Janela de atendimento Grade de atendimento Capacidade Transportadoras Veículos …" at bounding box center [563, 257] width 1126 height 515
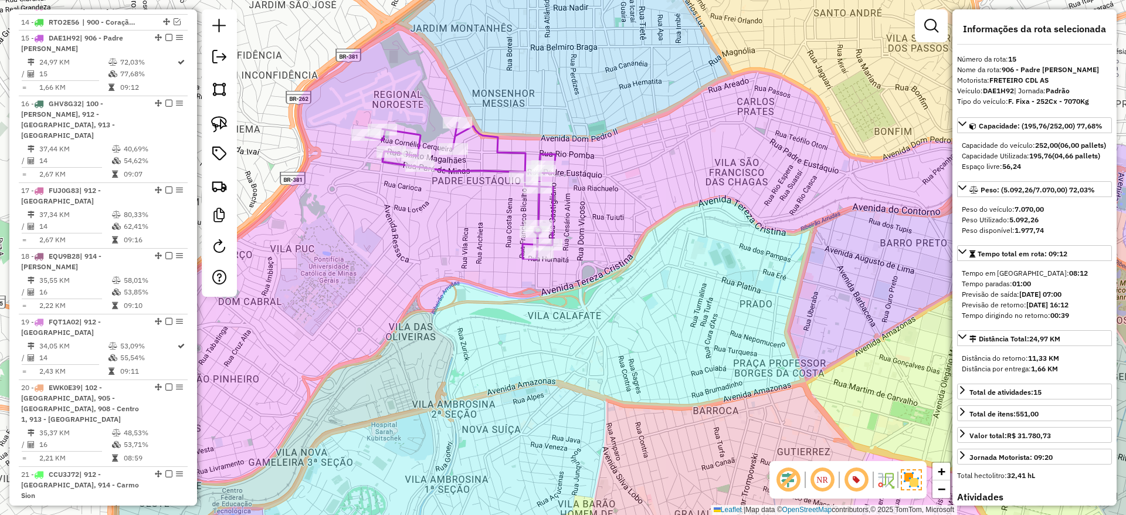
drag, startPoint x: 453, startPoint y: 224, endPoint x: 452, endPoint y: 244, distance: 20.6
click at [452, 244] on div "Janela de atendimento Grade de atendimento Capacidade Transportadoras Veículos …" at bounding box center [563, 257] width 1126 height 515
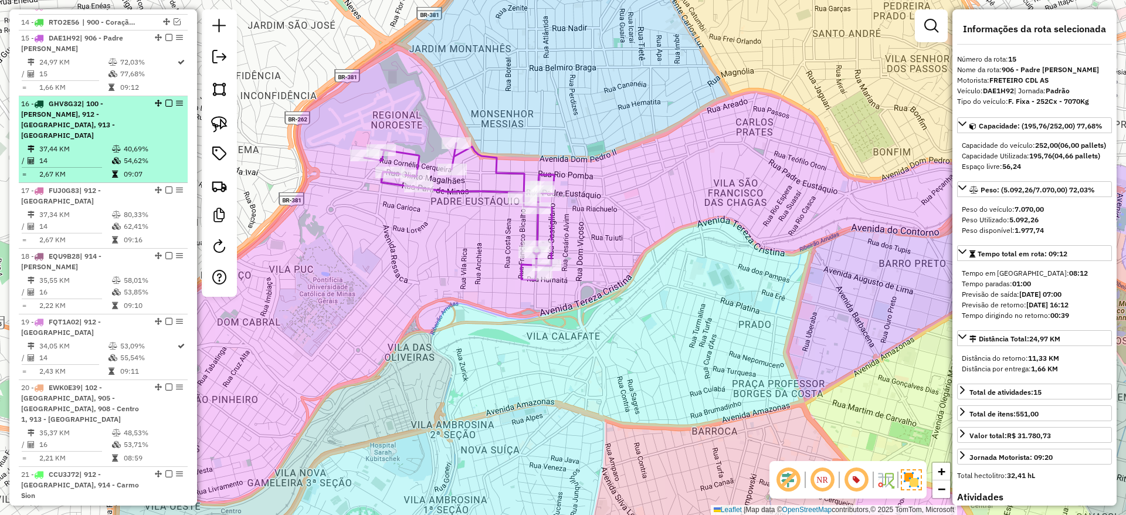
drag, startPoint x: 165, startPoint y: 46, endPoint x: 162, endPoint y: 64, distance: 17.8
click at [165, 41] on em at bounding box center [168, 37] width 7 height 7
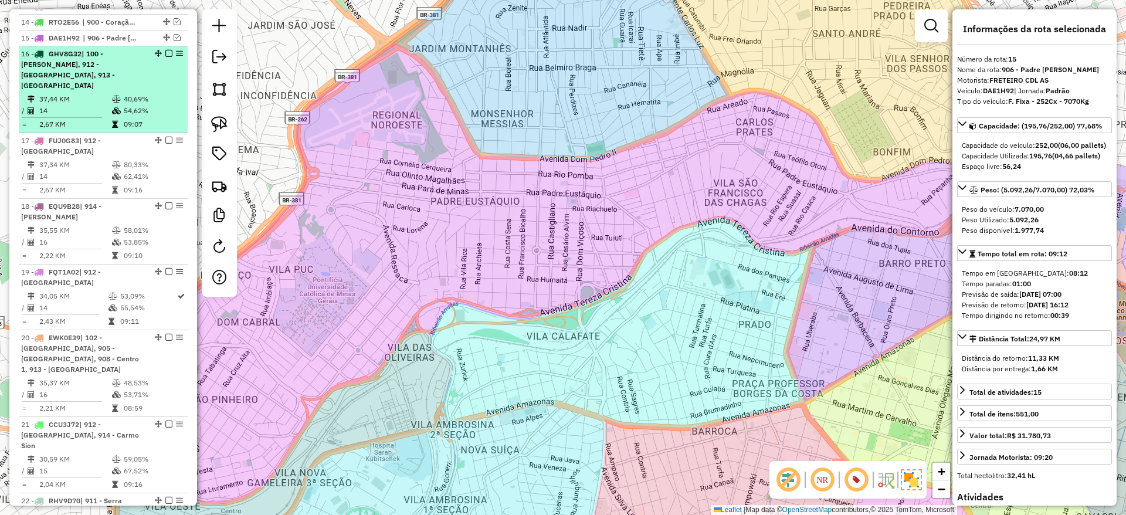
click at [138, 100] on td "40,69%" at bounding box center [152, 99] width 59 height 12
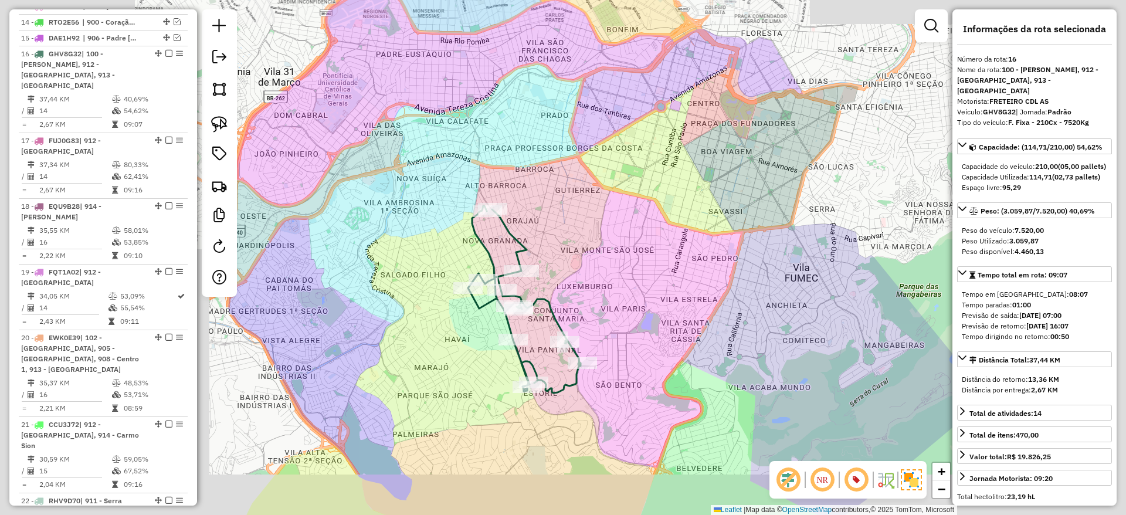
drag, startPoint x: 490, startPoint y: 353, endPoint x: 522, endPoint y: 331, distance: 39.2
click at [522, 331] on div "Janela de atendimento Grade de atendimento Capacidade Transportadoras Veículos …" at bounding box center [563, 257] width 1126 height 515
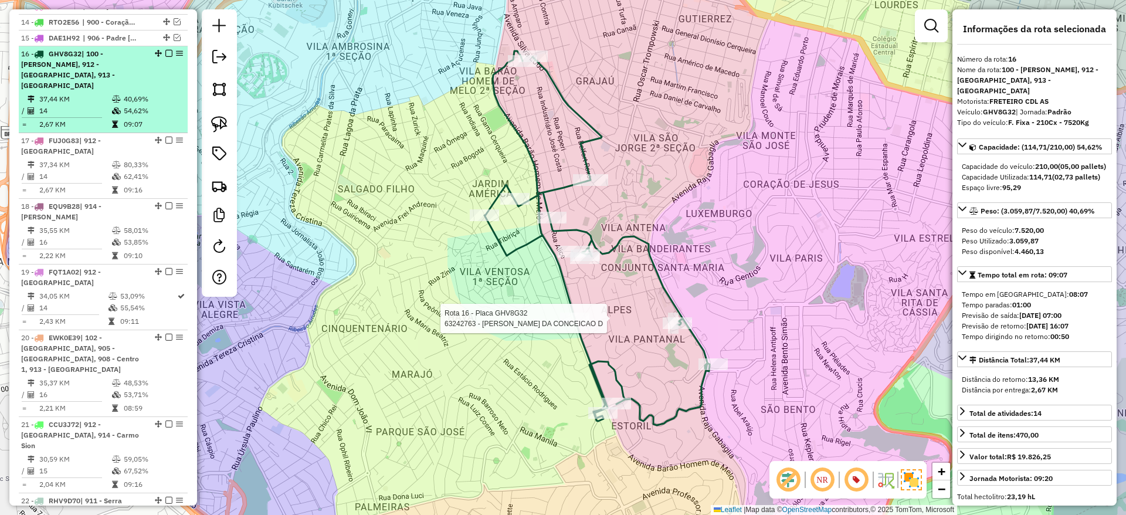
click at [166, 57] on em at bounding box center [168, 53] width 7 height 7
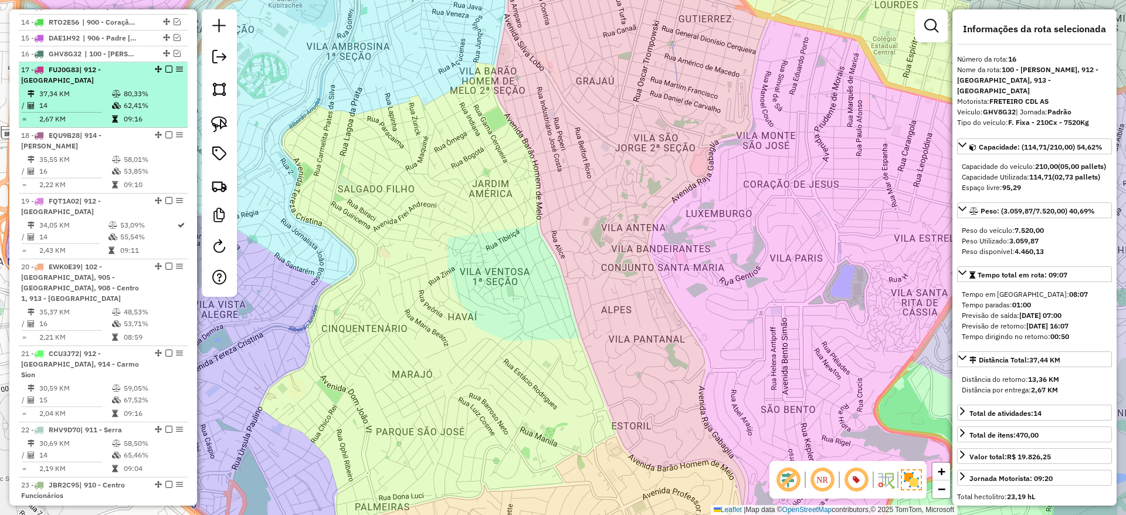
click at [146, 111] on td "62,41%" at bounding box center [152, 106] width 59 height 12
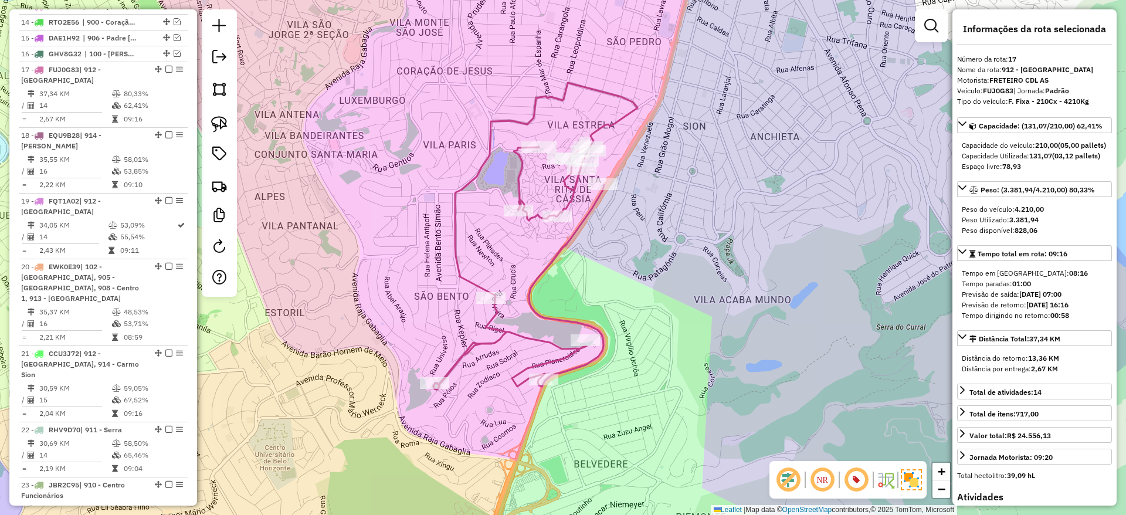
drag, startPoint x: 407, startPoint y: 240, endPoint x: 432, endPoint y: 256, distance: 29.8
click at [432, 256] on div "Janela de atendimento Grade de atendimento Capacidade Transportadoras Veículos …" at bounding box center [563, 257] width 1126 height 515
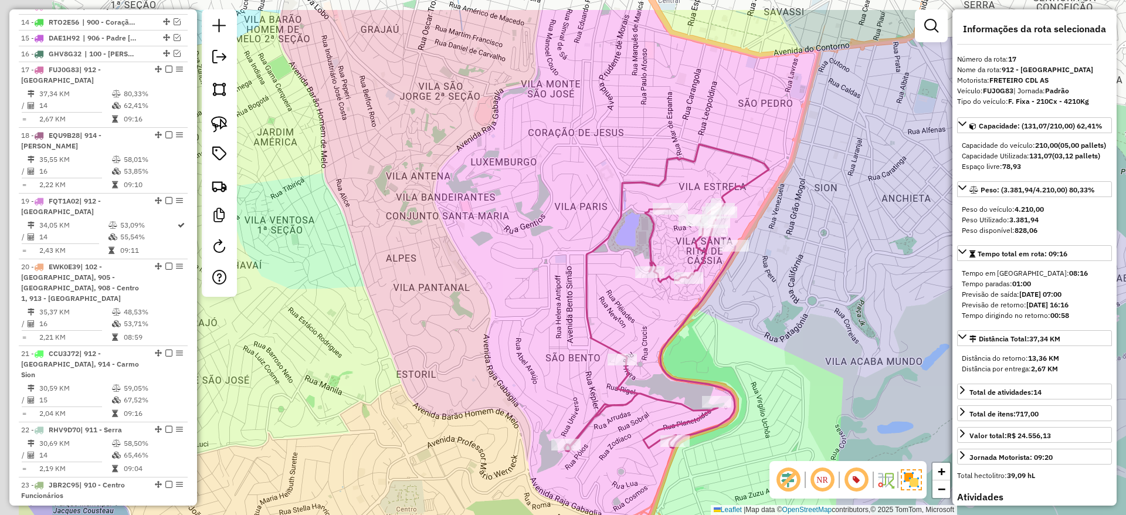
drag, startPoint x: 386, startPoint y: 214, endPoint x: 536, endPoint y: 286, distance: 166.9
click at [536, 286] on div "Janela de atendimento Grade de atendimento Capacidade Transportadoras Veículos …" at bounding box center [563, 257] width 1126 height 515
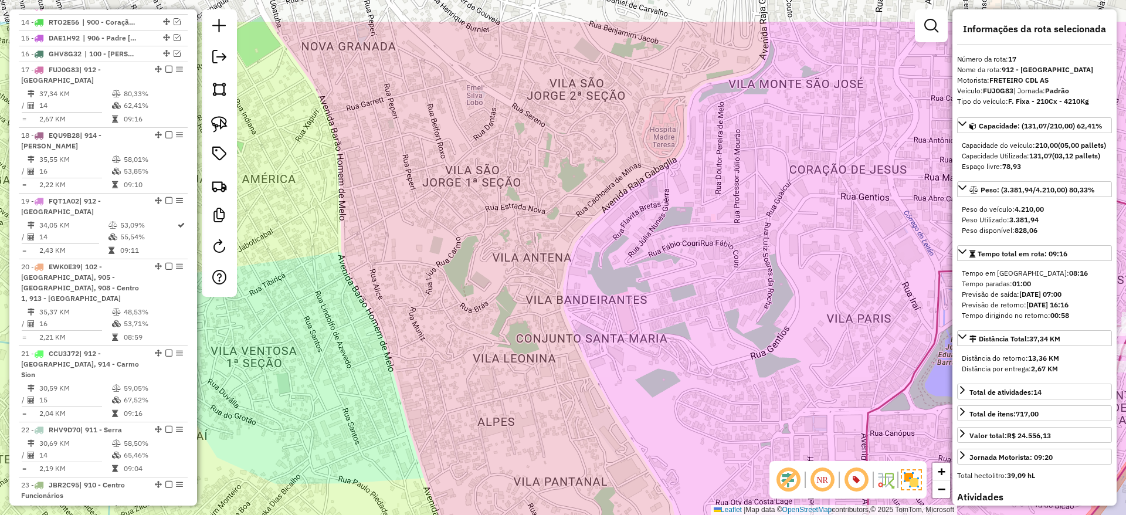
drag, startPoint x: 459, startPoint y: 174, endPoint x: 527, endPoint y: 236, distance: 92.2
click at [527, 236] on div "Janela de atendimento Grade de atendimento Capacidade Transportadoras Veículos …" at bounding box center [563, 257] width 1126 height 515
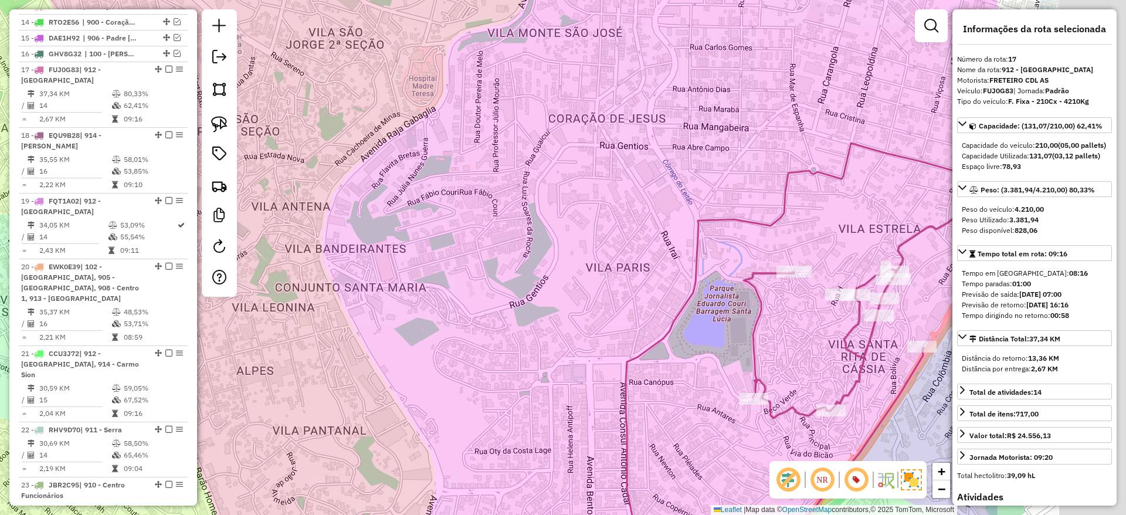
drag, startPoint x: 434, startPoint y: 271, endPoint x: 267, endPoint y: 237, distance: 170.0
click at [251, 230] on div "Janela de atendimento Grade de atendimento Capacidade Transportadoras Veículos …" at bounding box center [563, 257] width 1126 height 515
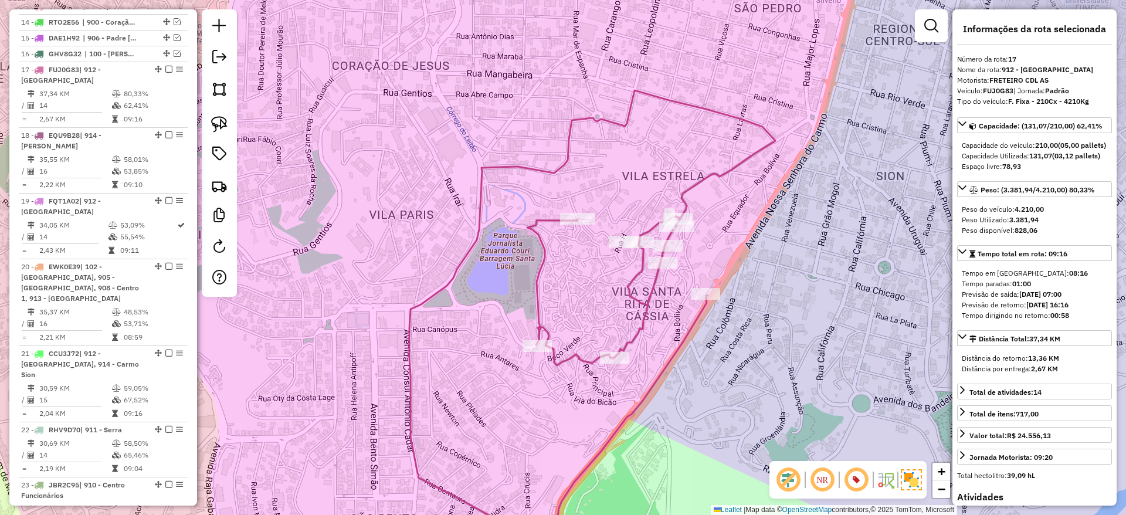
drag, startPoint x: 631, startPoint y: 320, endPoint x: 581, endPoint y: 301, distance: 52.7
click at [581, 301] on div "Janela de atendimento Grade de atendimento Capacidade Transportadoras Veículos …" at bounding box center [563, 257] width 1126 height 515
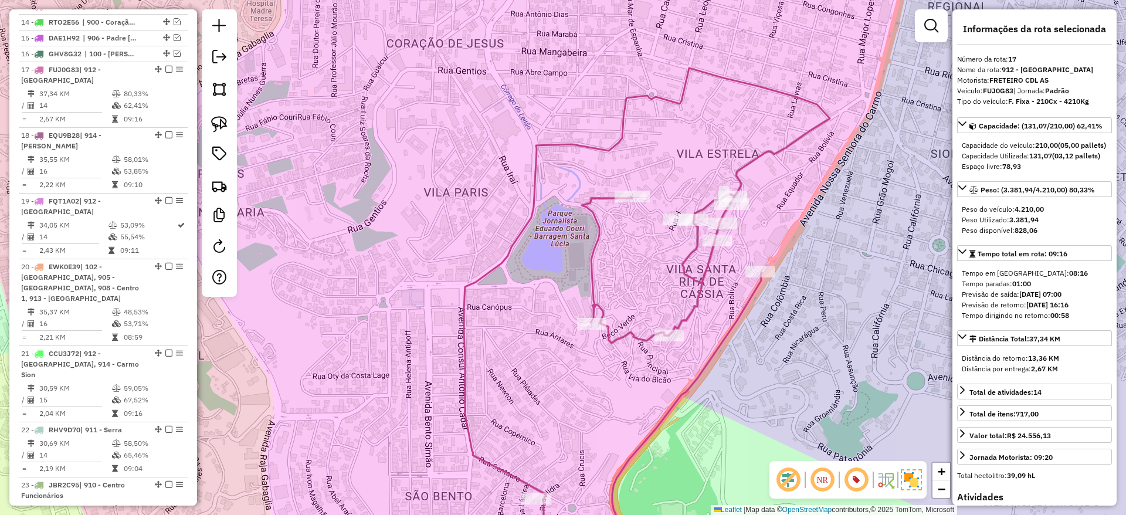
drag, startPoint x: 536, startPoint y: 316, endPoint x: 625, endPoint y: 289, distance: 93.0
click at [625, 289] on div "Janela de atendimento Grade de atendimento Capacidade Transportadoras Veículos …" at bounding box center [563, 257] width 1126 height 515
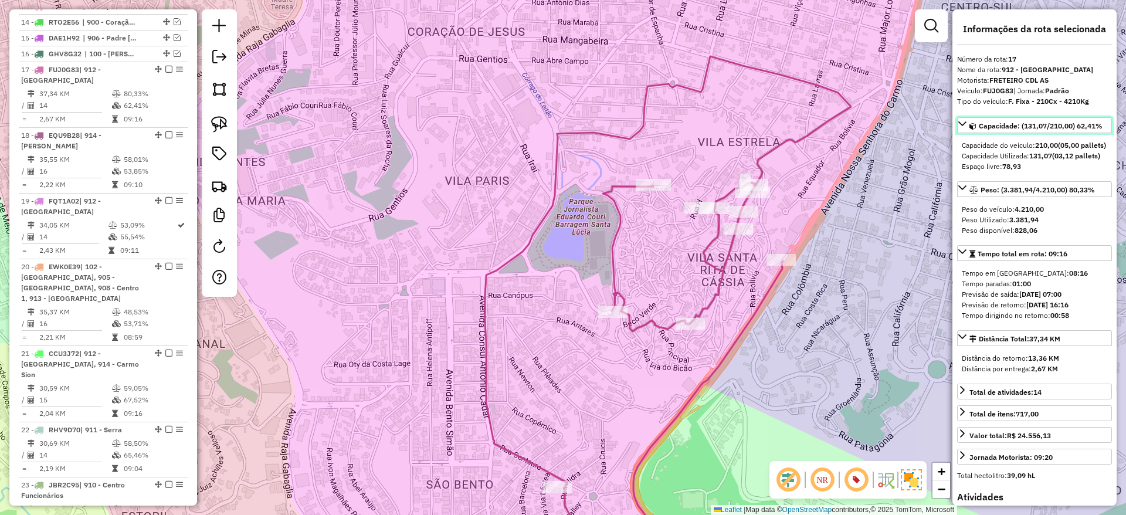
drag, startPoint x: 1053, startPoint y: 126, endPoint x: 1073, endPoint y: 125, distance: 20.0
click at [1073, 125] on span "Capacidade: (131,07/210,00) 62,41%" at bounding box center [1041, 125] width 124 height 9
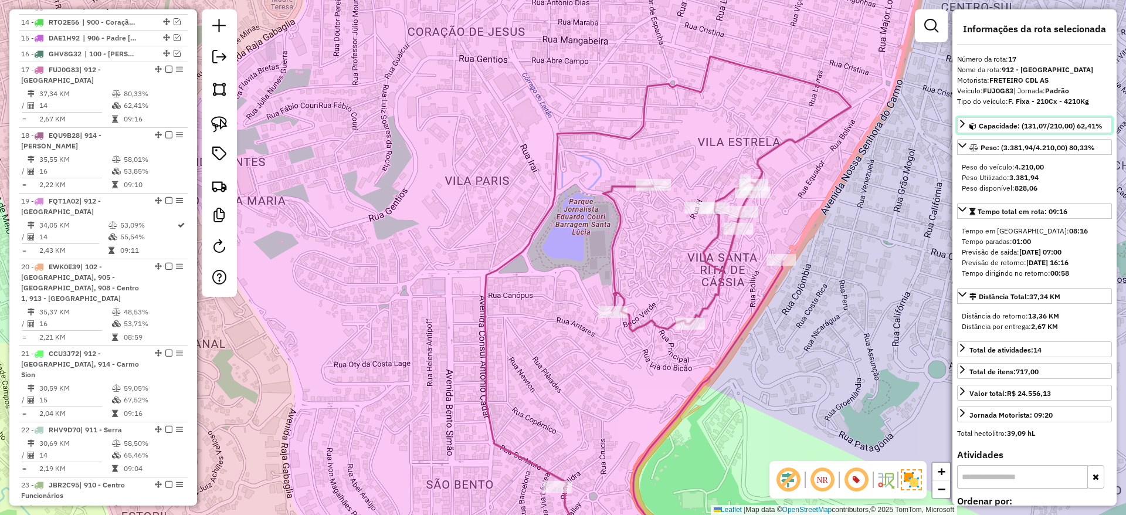
click at [1004, 123] on span "Capacidade: (131,07/210,00) 62,41%" at bounding box center [1041, 125] width 124 height 9
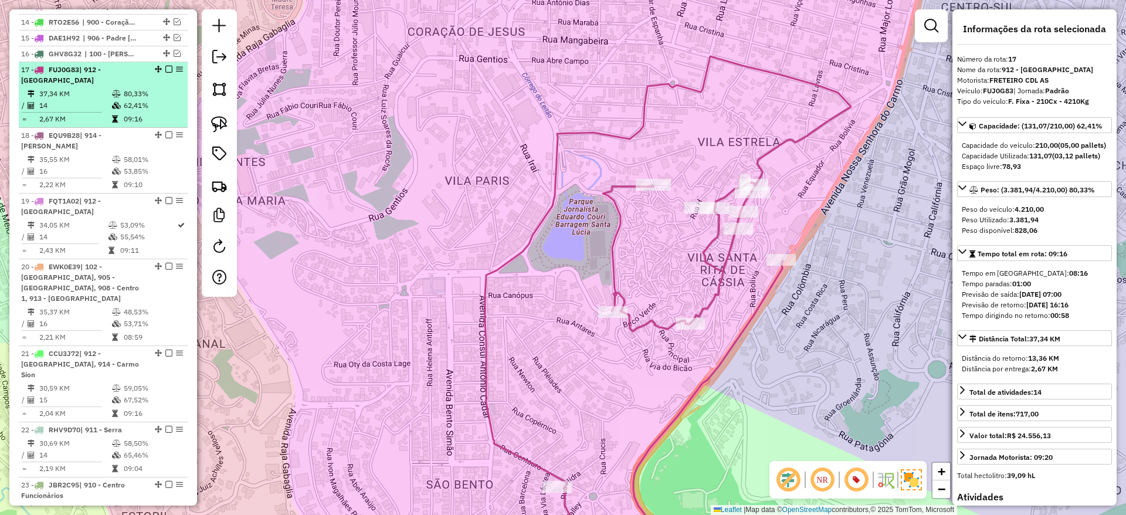
click at [165, 73] on em at bounding box center [168, 69] width 7 height 7
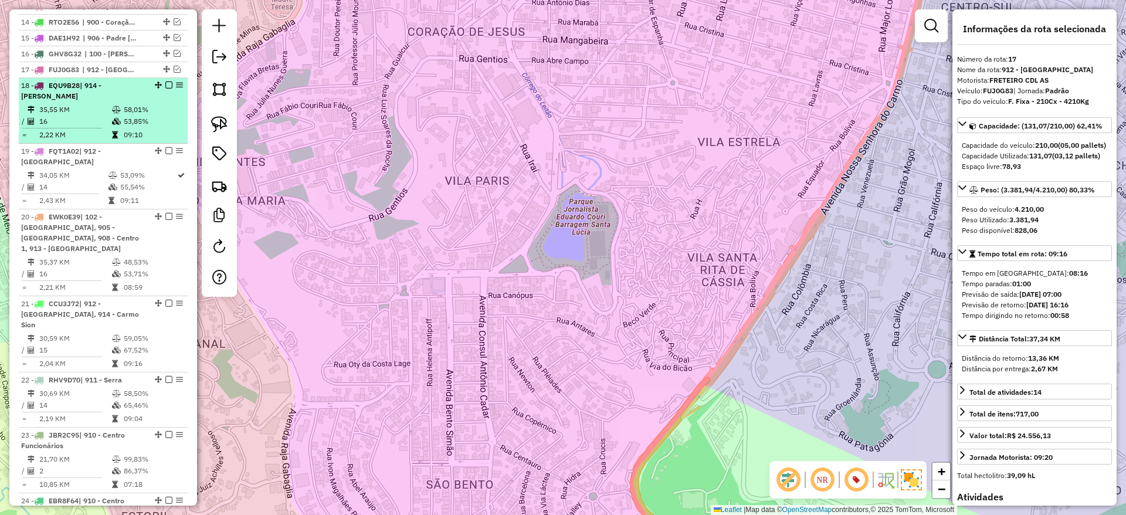
click at [145, 127] on td "53,85%" at bounding box center [152, 122] width 59 height 12
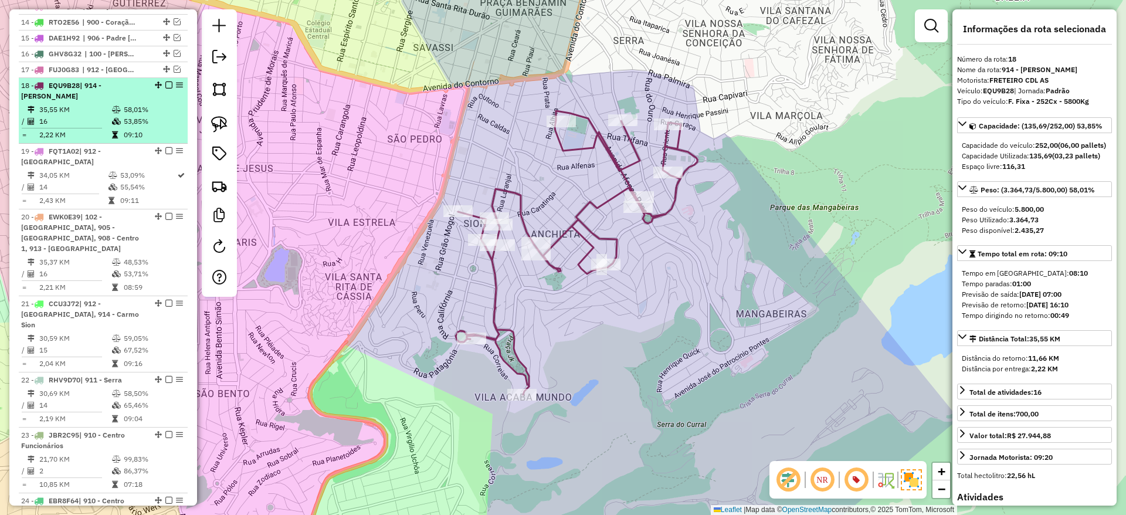
click at [167, 89] on em at bounding box center [168, 85] width 7 height 7
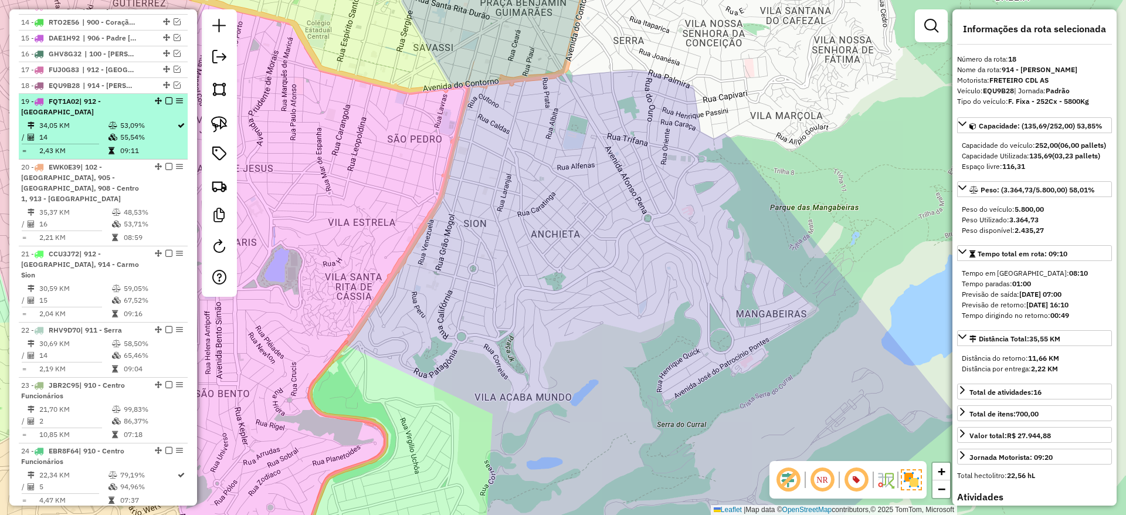
click at [146, 131] on td "53,09%" at bounding box center [148, 126] width 57 height 12
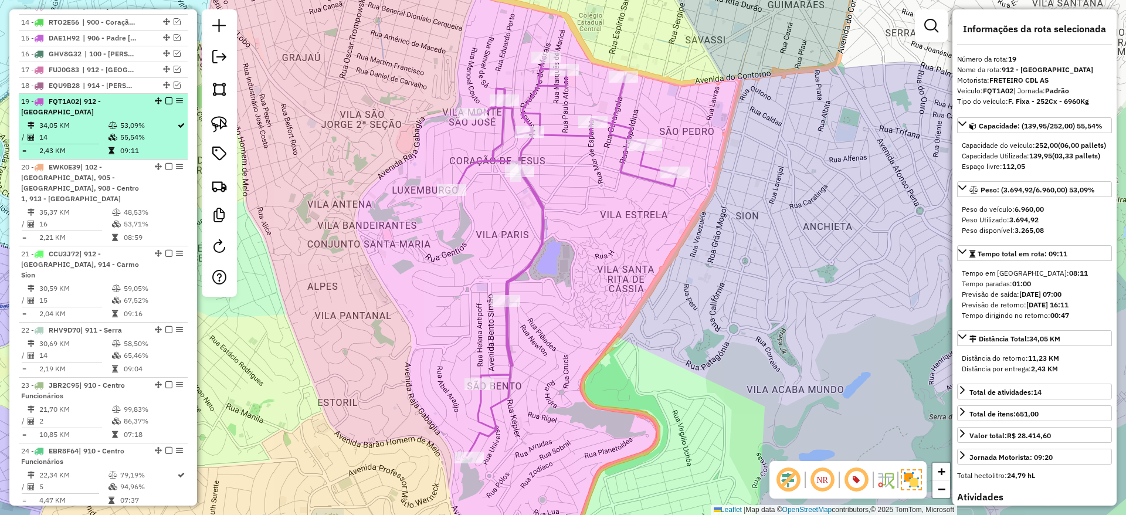
click at [165, 104] on em at bounding box center [168, 100] width 7 height 7
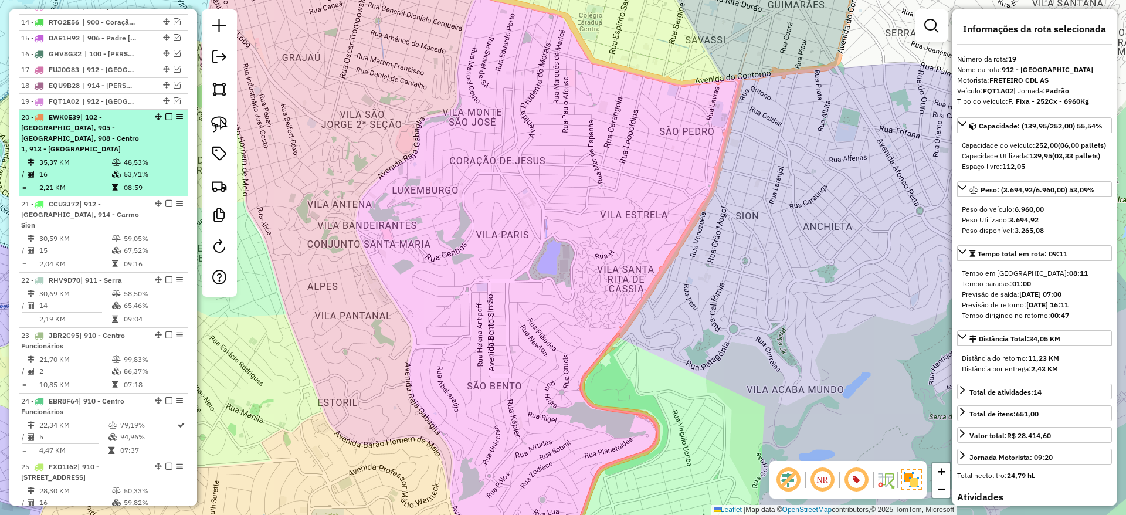
click at [150, 154] on li "20 - EWK0E39 | 102 - Nova Cintra, 905 - Prado, 908 - Centro 1, 913 - Grajau 35,…" at bounding box center [103, 153] width 169 height 87
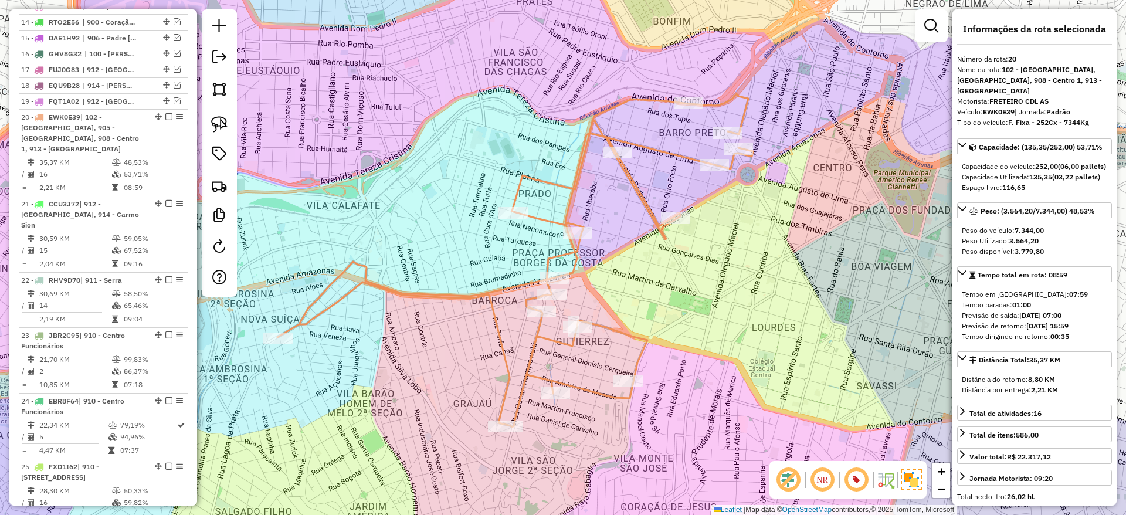
drag, startPoint x: 524, startPoint y: 338, endPoint x: 463, endPoint y: 346, distance: 60.9
click at [469, 346] on div "Janela de atendimento Grade de atendimento Capacidade Transportadoras Veículos …" at bounding box center [563, 257] width 1126 height 515
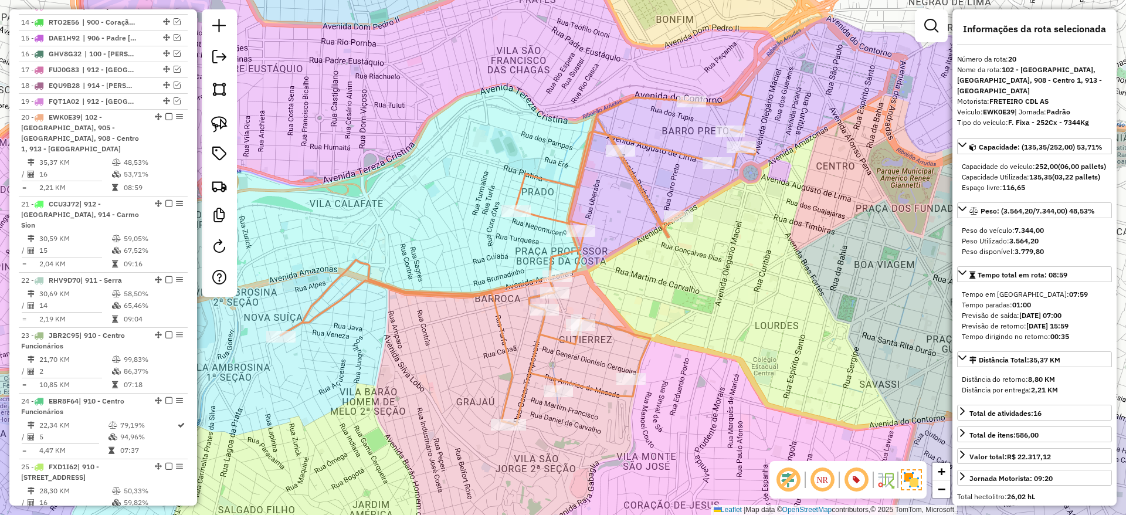
drag, startPoint x: 340, startPoint y: 340, endPoint x: 414, endPoint y: 341, distance: 73.9
click at [425, 338] on div "Janela de atendimento Grade de atendimento Capacidade Transportadoras Veículos …" at bounding box center [563, 257] width 1126 height 515
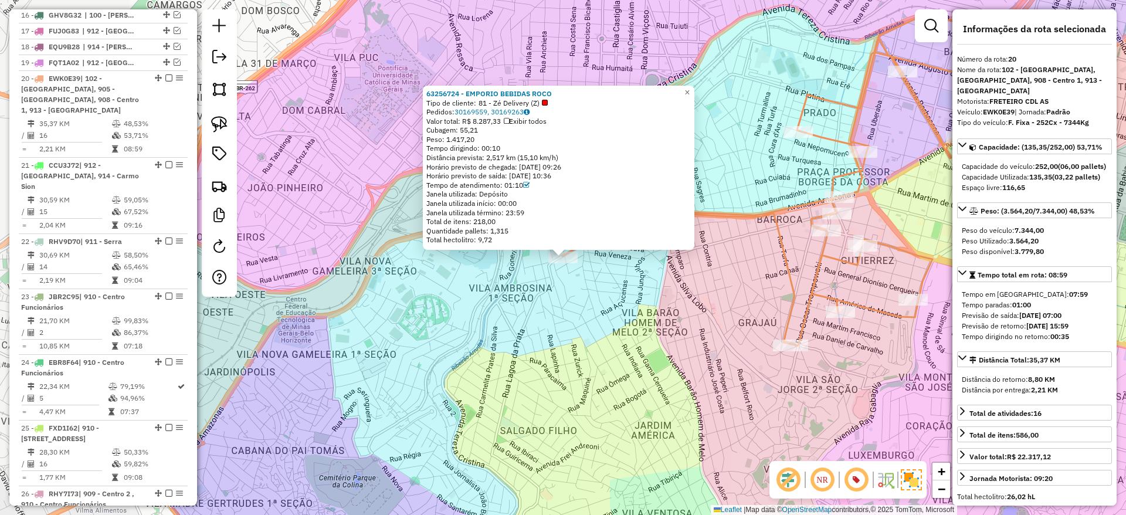
scroll to position [795, 0]
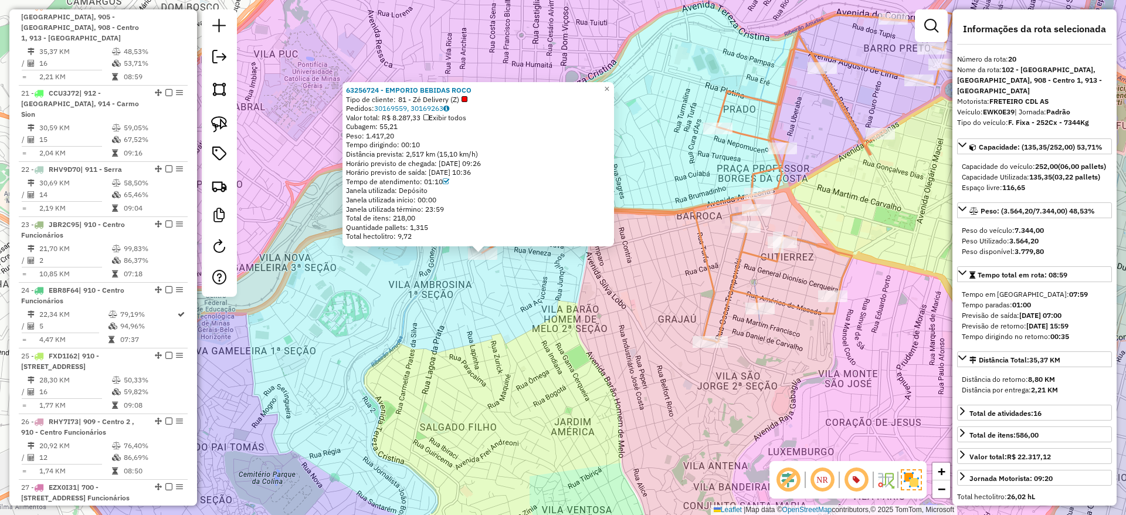
drag, startPoint x: 639, startPoint y: 357, endPoint x: 526, endPoint y: 348, distance: 113.0
click at [526, 348] on div "63256724 - EMPORIO BEBIDAS ROCO Tipo de cliente: 81 - Zé Delivery (Z) Pedidos: …" at bounding box center [563, 257] width 1126 height 515
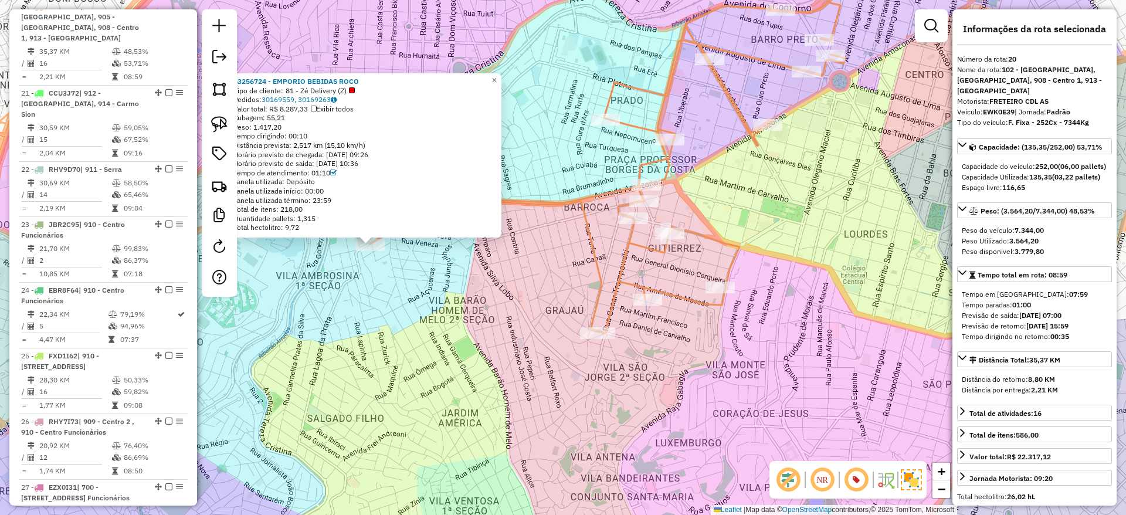
drag, startPoint x: 544, startPoint y: 307, endPoint x: 529, endPoint y: 312, distance: 15.6
click at [534, 311] on div "63256724 - EMPORIO BEBIDAS ROCO Tipo de cliente: 81 - Zé Delivery (Z) Pedidos: …" at bounding box center [563, 257] width 1126 height 515
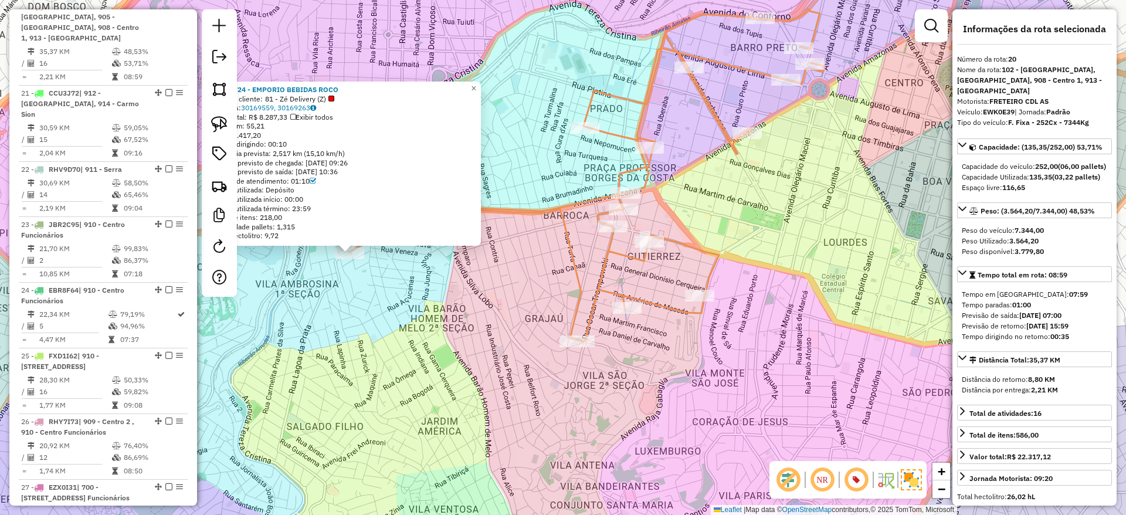
click at [529, 312] on div "63256724 - EMPORIO BEBIDAS ROCO Tipo de cliente: 81 - Zé Delivery (Z) Pedidos: …" at bounding box center [563, 257] width 1126 height 515
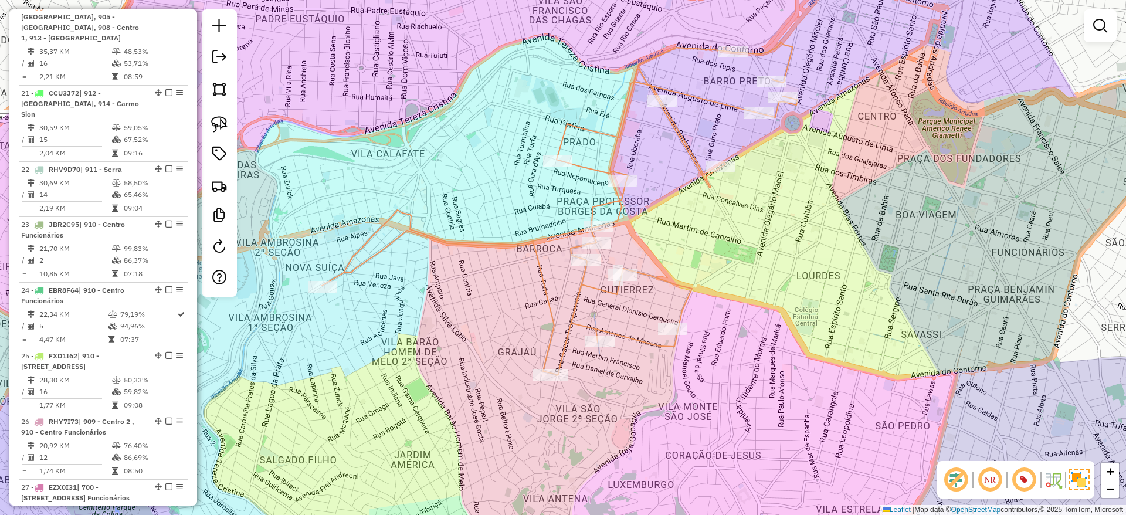
drag, startPoint x: 496, startPoint y: 329, endPoint x: 468, endPoint y: 357, distance: 40.2
click at [468, 357] on div "Janela de atendimento Grade de atendimento Capacidade Transportadoras Veículos …" at bounding box center [563, 257] width 1126 height 515
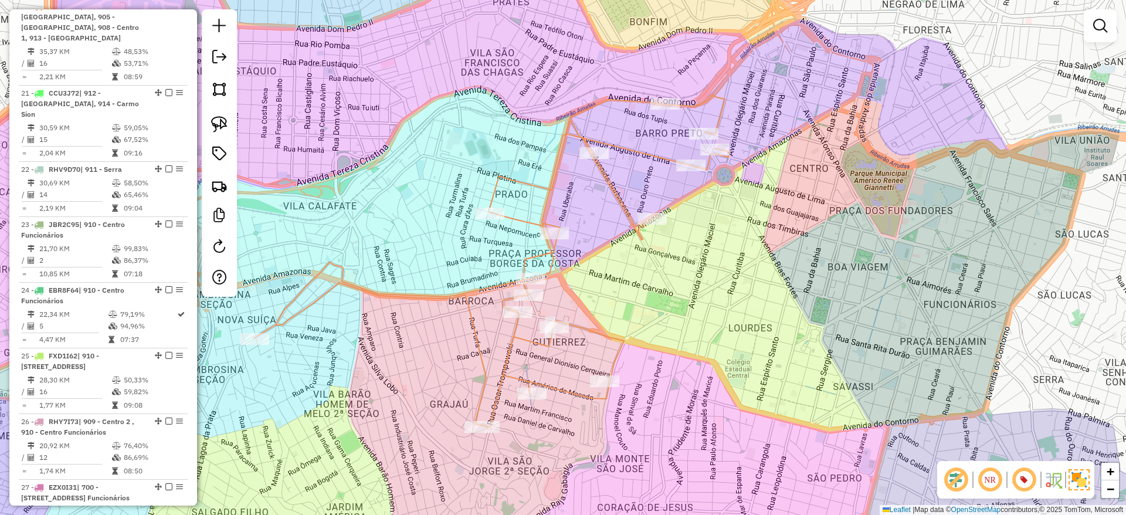
drag, startPoint x: 468, startPoint y: 357, endPoint x: 428, endPoint y: 380, distance: 46.2
click at [428, 381] on div "Janela de atendimento Grade de atendimento Capacidade Transportadoras Veículos …" at bounding box center [563, 257] width 1126 height 515
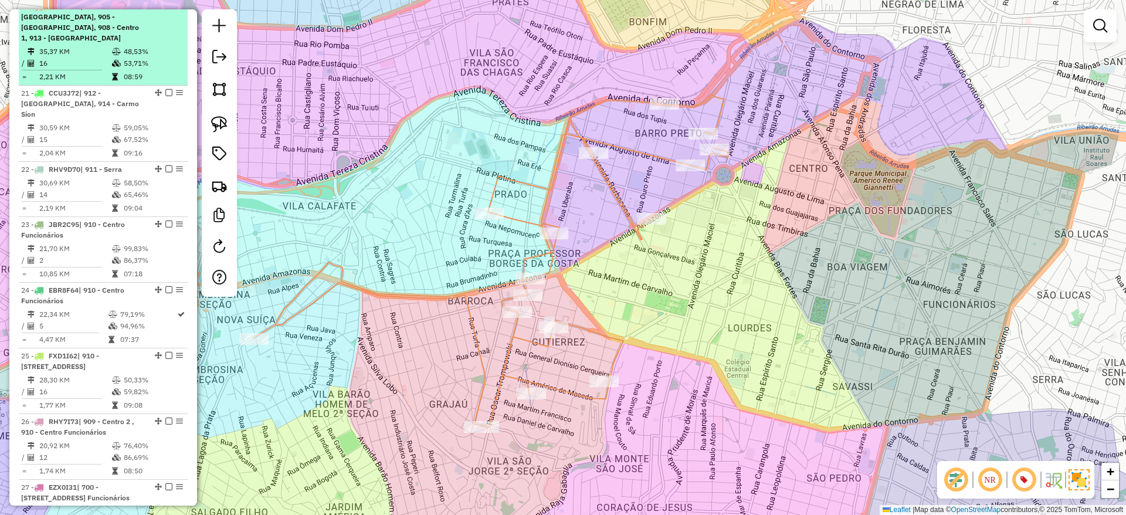
click at [165, 9] on em at bounding box center [168, 5] width 7 height 7
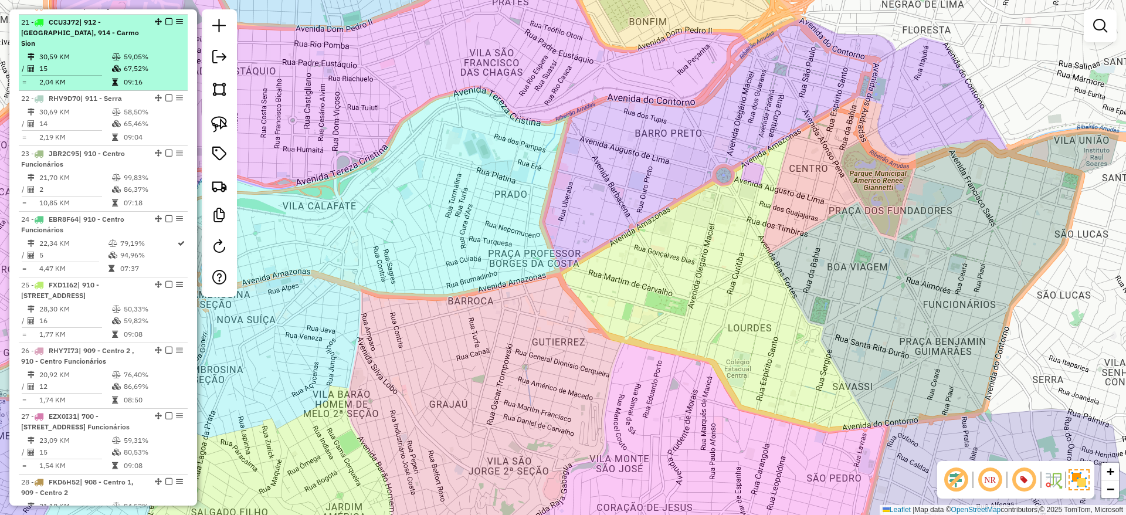
click at [153, 75] on table "30,59 KM 59,05% / 15 67,52% = 2,04 KM 09:16" at bounding box center [103, 69] width 164 height 37
select select "**********"
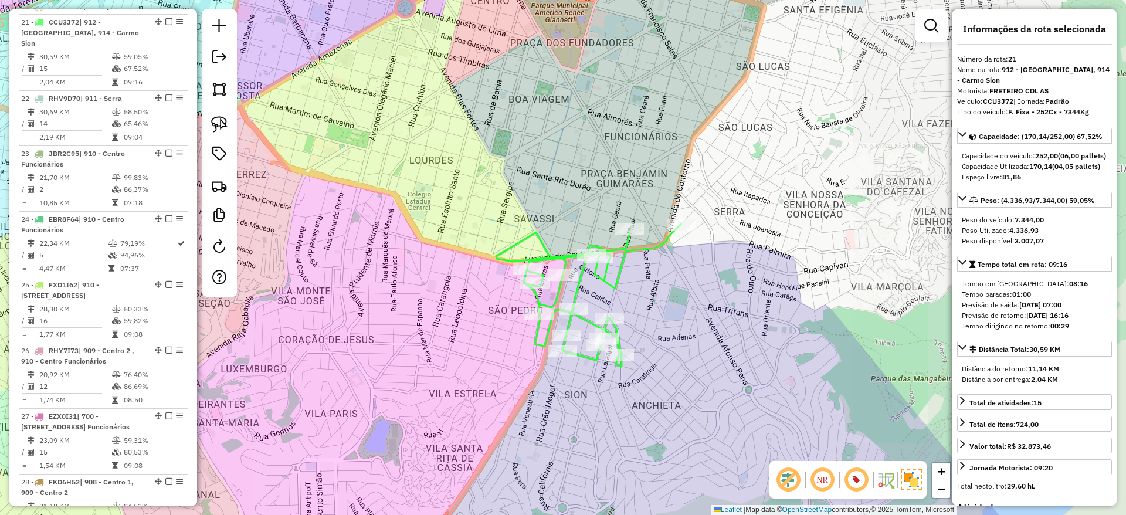
drag, startPoint x: 716, startPoint y: 407, endPoint x: 701, endPoint y: 391, distance: 21.2
click at [701, 391] on div "Janela de atendimento Grade de atendimento Capacidade Transportadoras Veículos …" at bounding box center [563, 257] width 1126 height 515
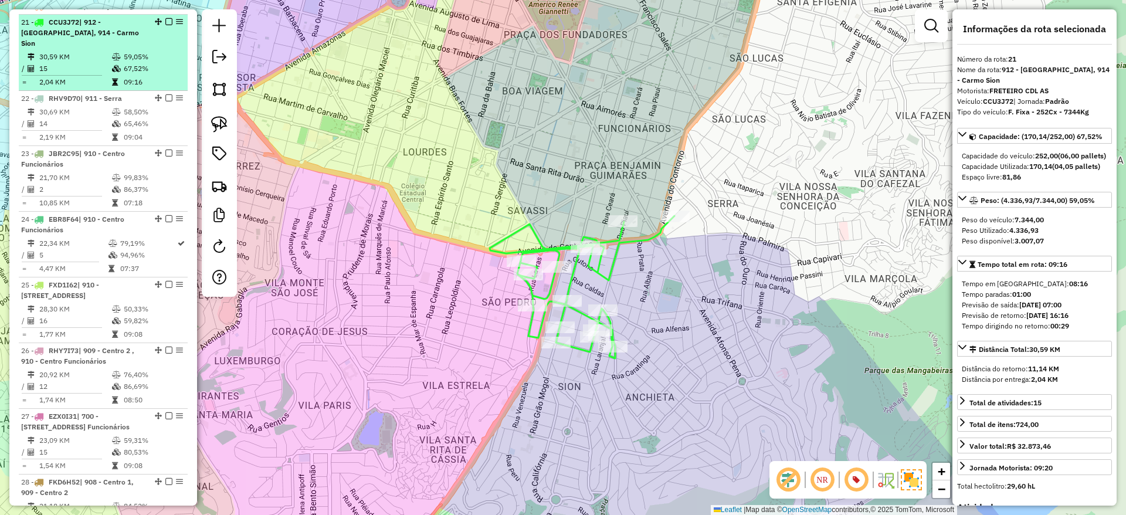
click at [165, 25] on em at bounding box center [168, 21] width 7 height 7
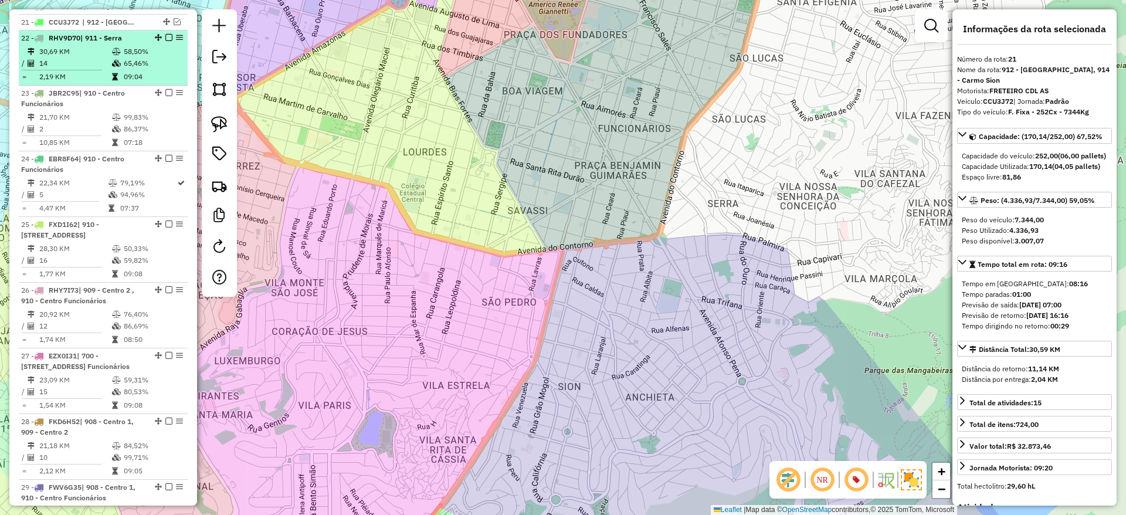
click at [162, 69] on td "65,46%" at bounding box center [152, 63] width 59 height 12
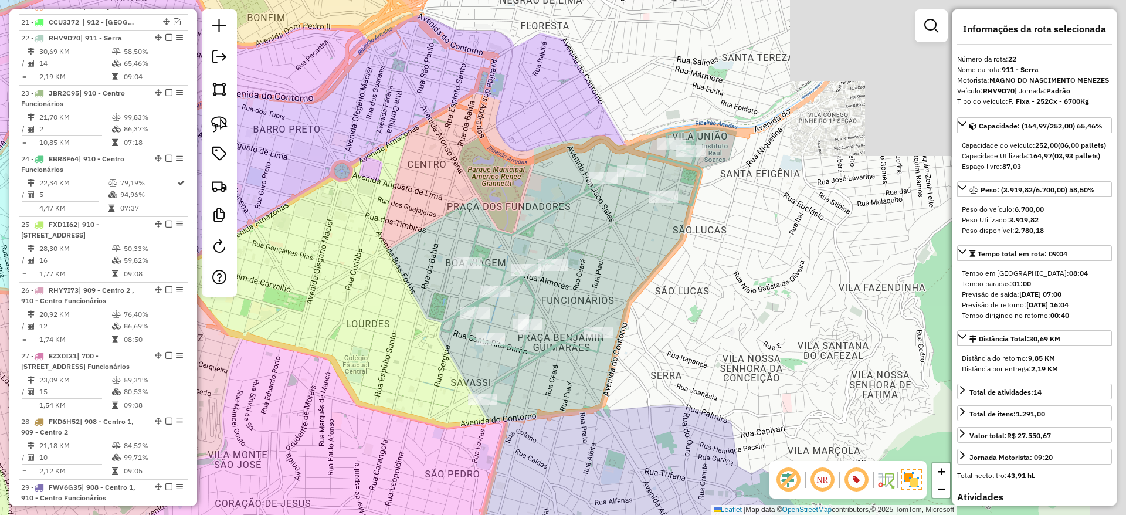
drag, startPoint x: 595, startPoint y: 283, endPoint x: 602, endPoint y: 280, distance: 7.9
click at [602, 280] on div "Janela de atendimento Grade de atendimento Capacidade Transportadoras Veículos …" at bounding box center [563, 257] width 1126 height 515
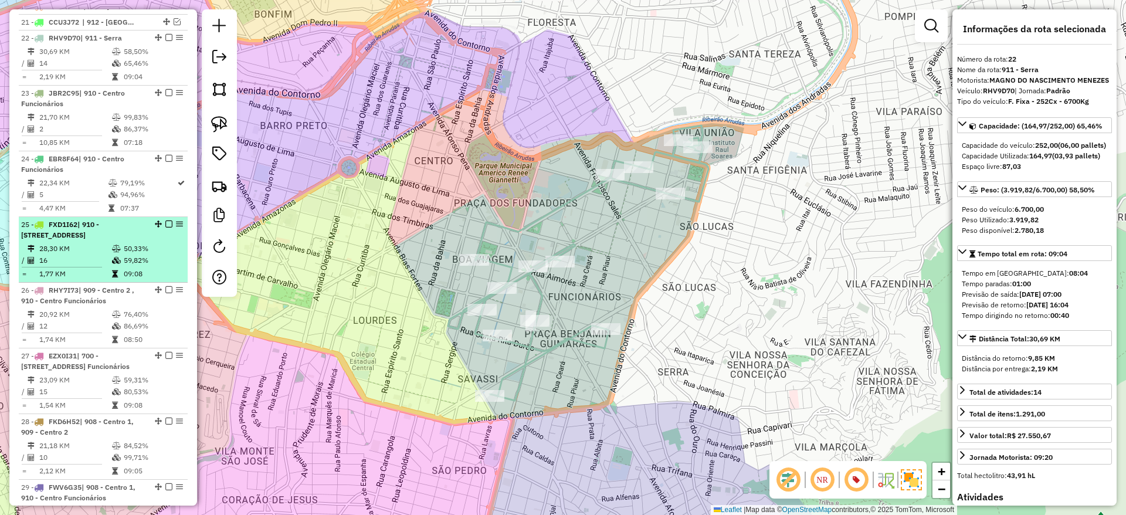
click at [146, 255] on td "50,33%" at bounding box center [152, 249] width 59 height 12
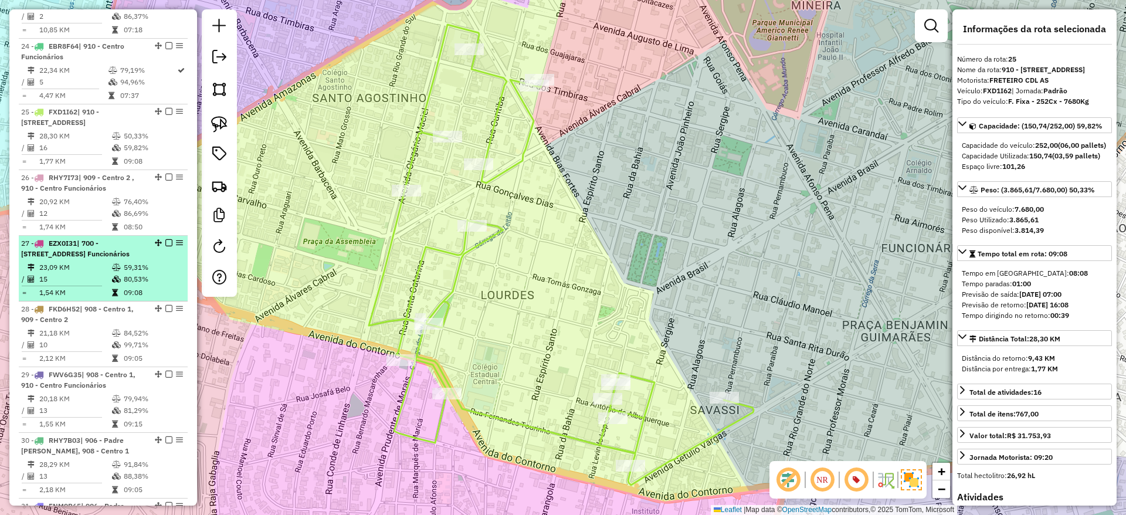
scroll to position [912, 0]
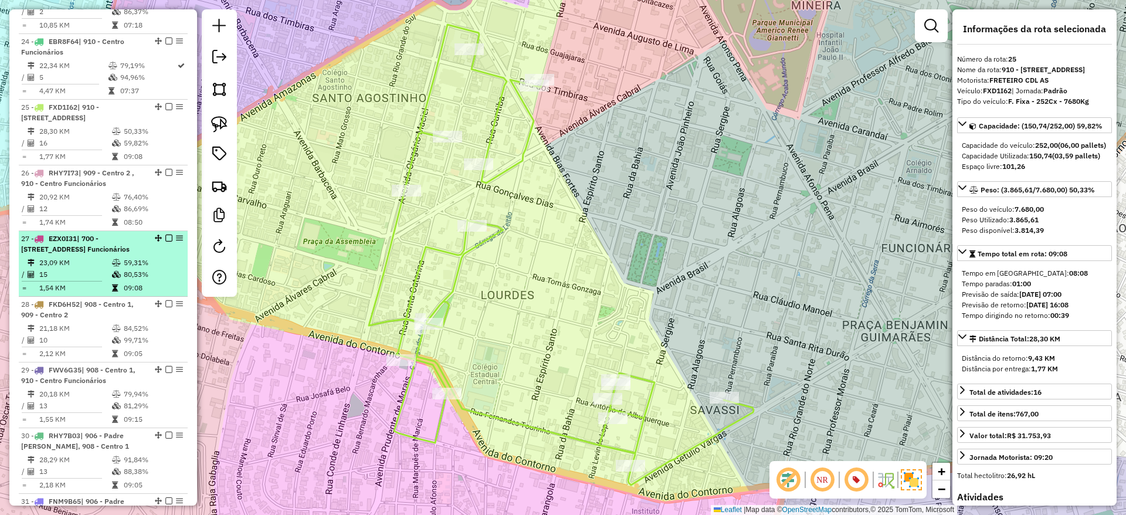
click at [128, 269] on td "59,31%" at bounding box center [152, 263] width 59 height 12
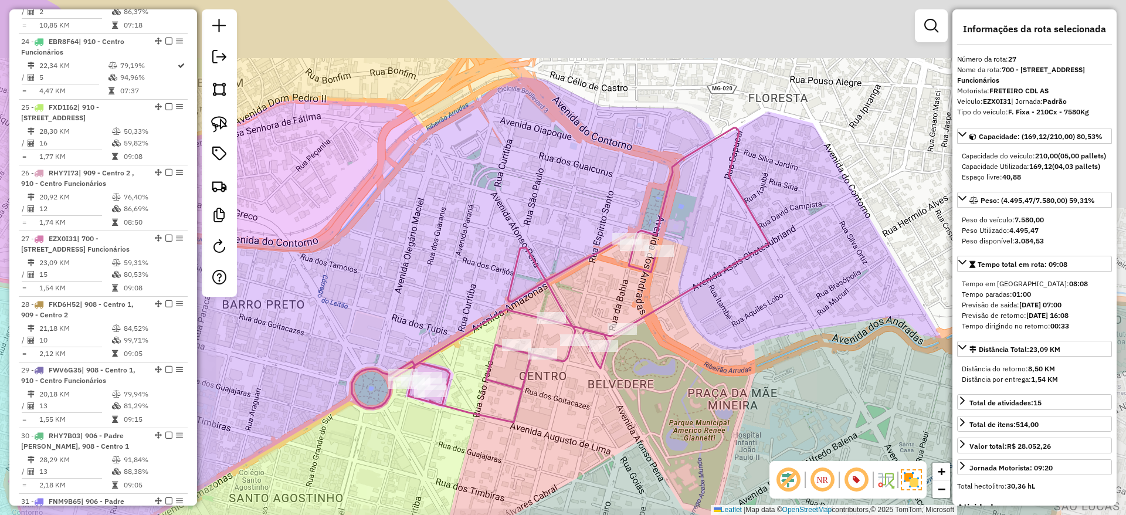
drag, startPoint x: 498, startPoint y: 387, endPoint x: 476, endPoint y: 371, distance: 27.0
click at [476, 371] on icon at bounding box center [560, 275] width 417 height 294
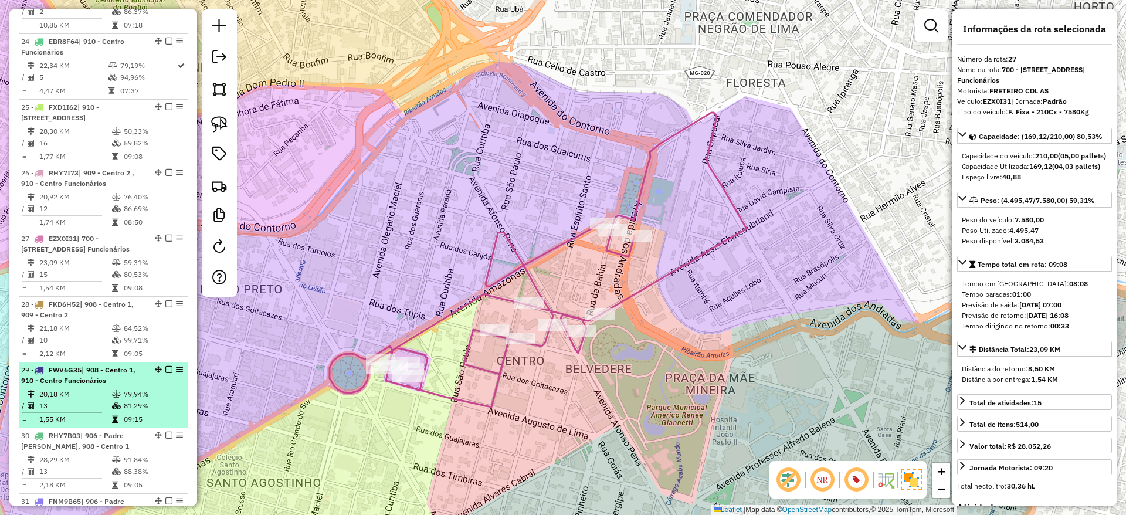
click at [128, 400] on td "79,94%" at bounding box center [152, 394] width 59 height 12
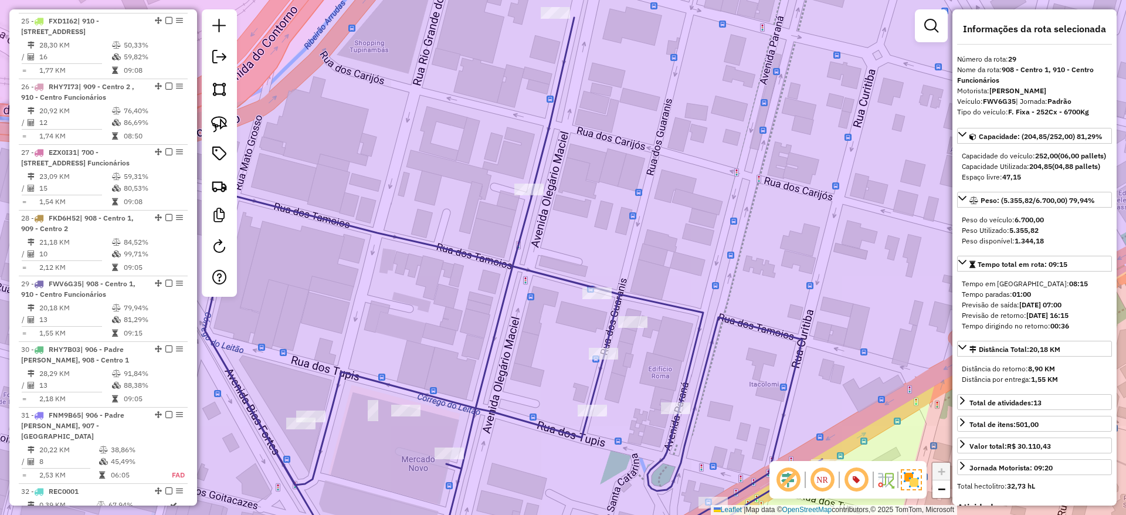
scroll to position [1000, 0]
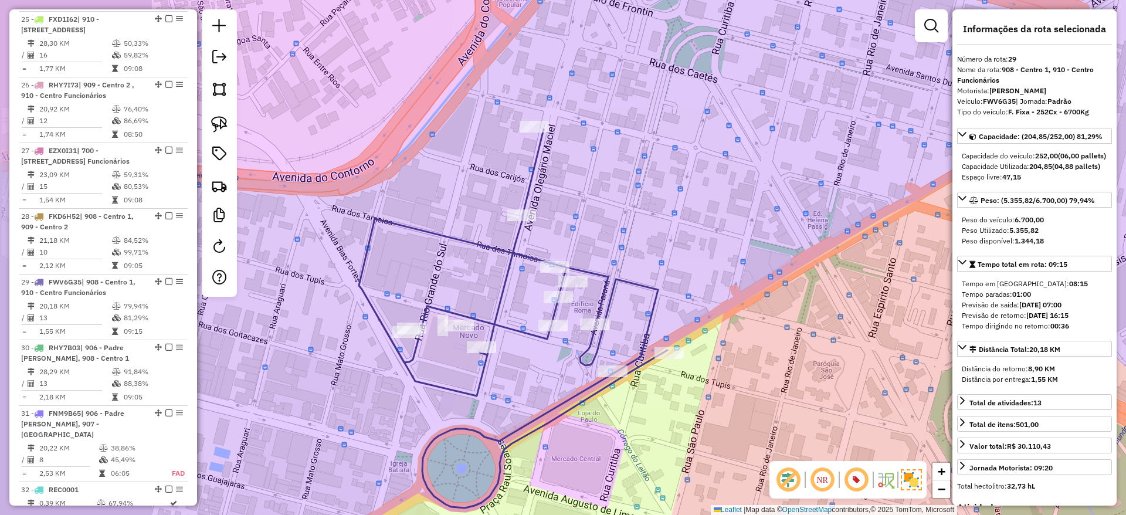
drag, startPoint x: 477, startPoint y: 290, endPoint x: 518, endPoint y: 232, distance: 71.1
click at [518, 232] on div "Janela de atendimento Grade de atendimento Capacidade Transportadoras Veículos …" at bounding box center [563, 257] width 1126 height 515
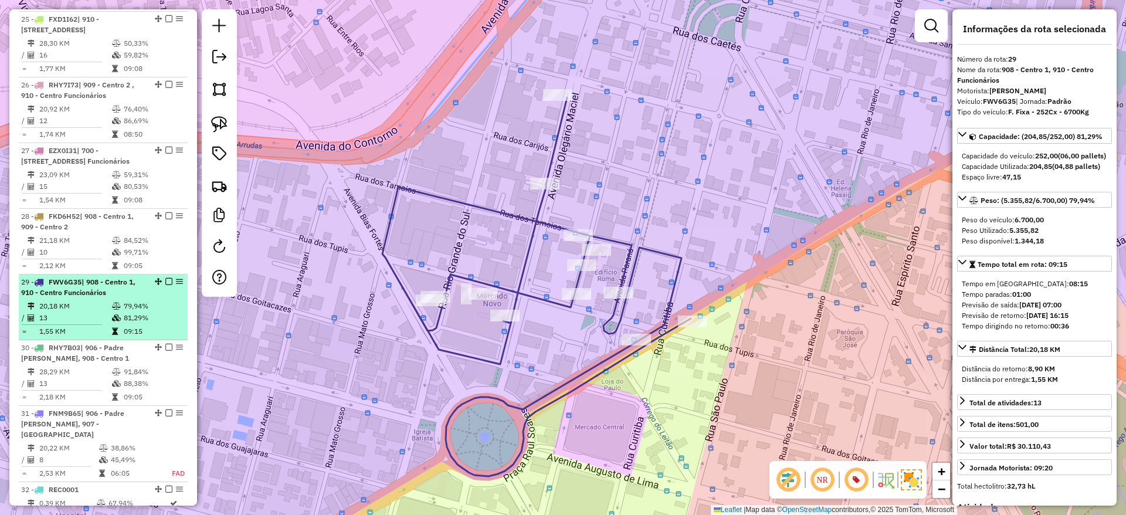
click at [127, 312] on td "79,94%" at bounding box center [152, 306] width 59 height 12
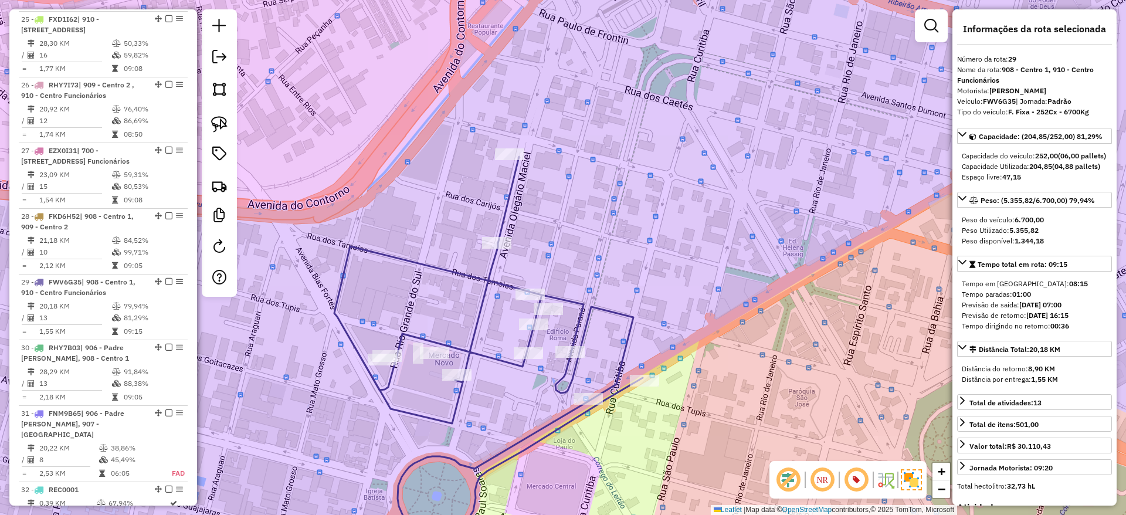
drag, startPoint x: 438, startPoint y: 311, endPoint x: 443, endPoint y: 292, distance: 20.2
click at [443, 292] on div "Janela de atendimento Grade de atendimento Capacidade Transportadoras Veículos …" at bounding box center [563, 257] width 1126 height 515
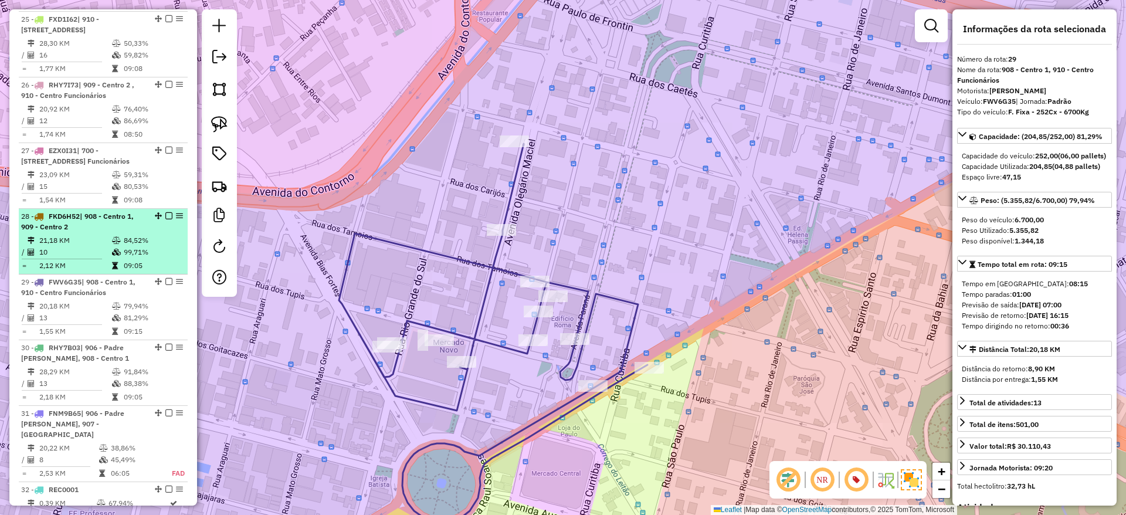
click at [111, 258] on td at bounding box center [117, 252] width 12 height 12
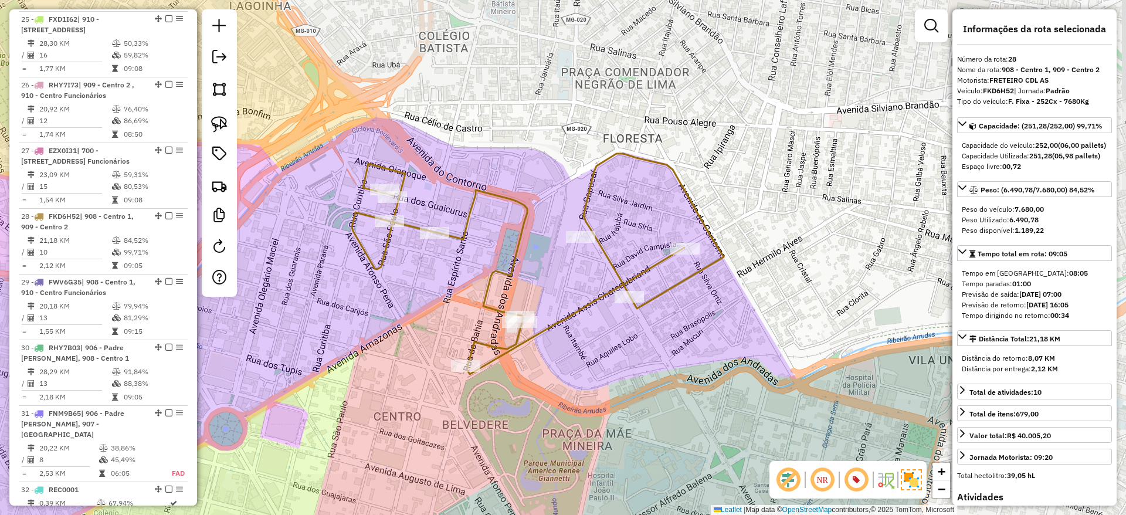
drag, startPoint x: 429, startPoint y: 296, endPoint x: 456, endPoint y: 297, distance: 27.6
click at [456, 297] on div "Janela de atendimento Grade de atendimento Capacidade Transportadoras Veículos …" at bounding box center [563, 257] width 1126 height 515
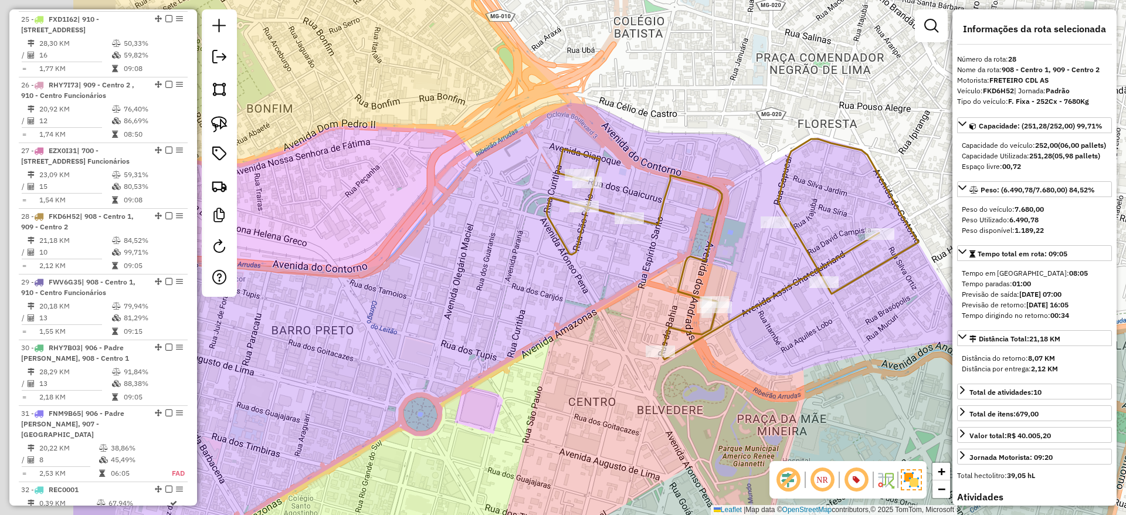
drag, startPoint x: 486, startPoint y: 312, endPoint x: 659, endPoint y: 292, distance: 174.2
click at [659, 292] on div "Janela de atendimento Grade de atendimento Capacidade Transportadoras Veículos …" at bounding box center [563, 257] width 1126 height 515
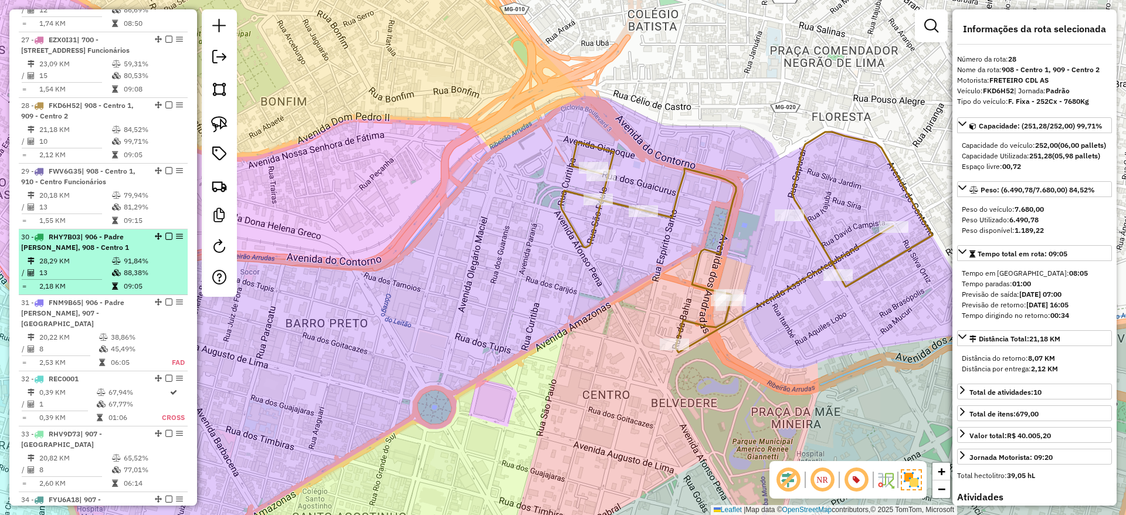
scroll to position [1118, 0]
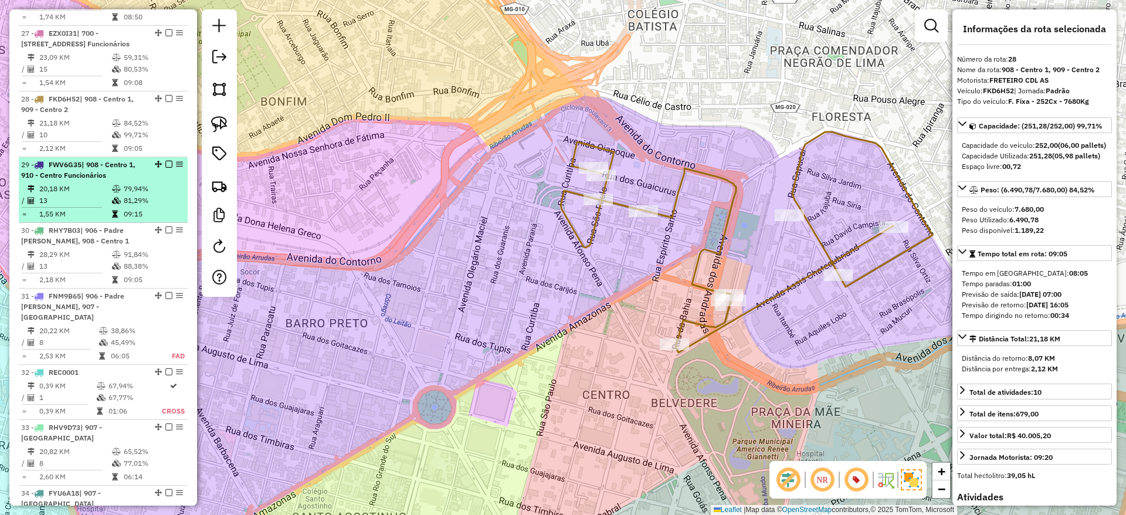
click at [127, 220] on td "09:15" at bounding box center [152, 214] width 59 height 12
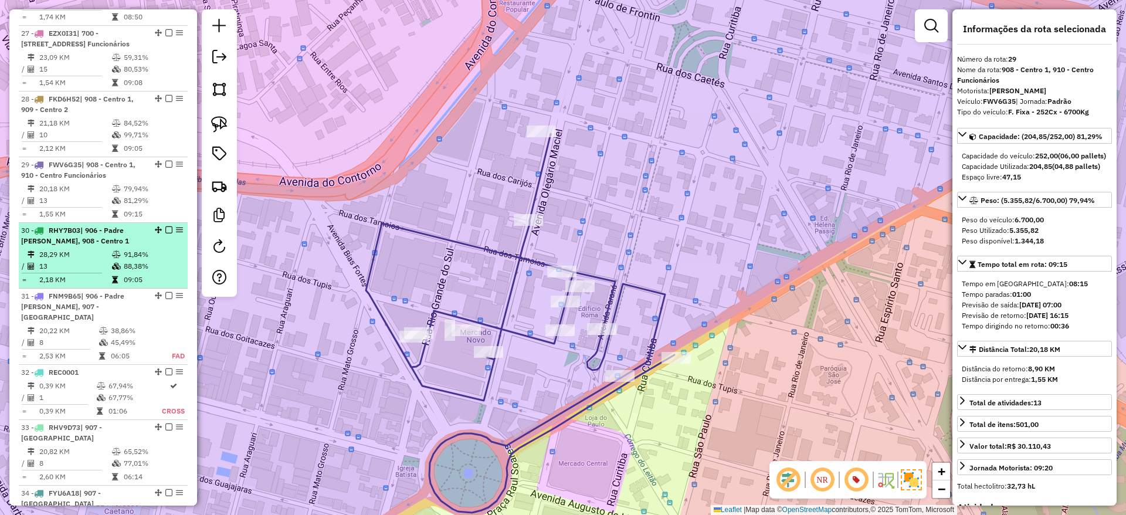
click at [125, 272] on td "88,38%" at bounding box center [152, 266] width 59 height 12
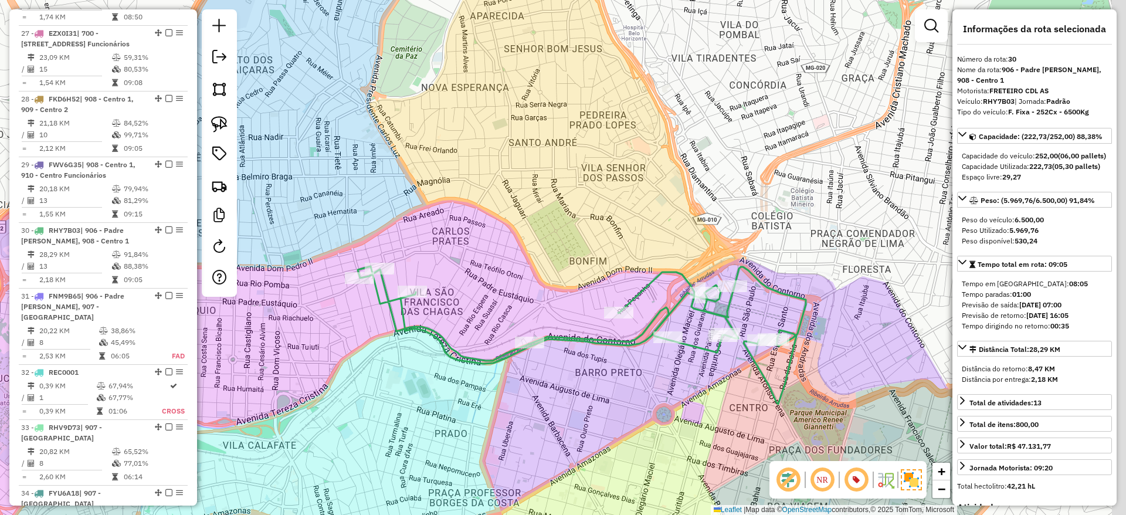
drag, startPoint x: 652, startPoint y: 412, endPoint x: 589, endPoint y: 390, distance: 66.8
click at [589, 390] on div "Janela de atendimento Grade de atendimento Capacidade Transportadoras Veículos …" at bounding box center [563, 257] width 1126 height 515
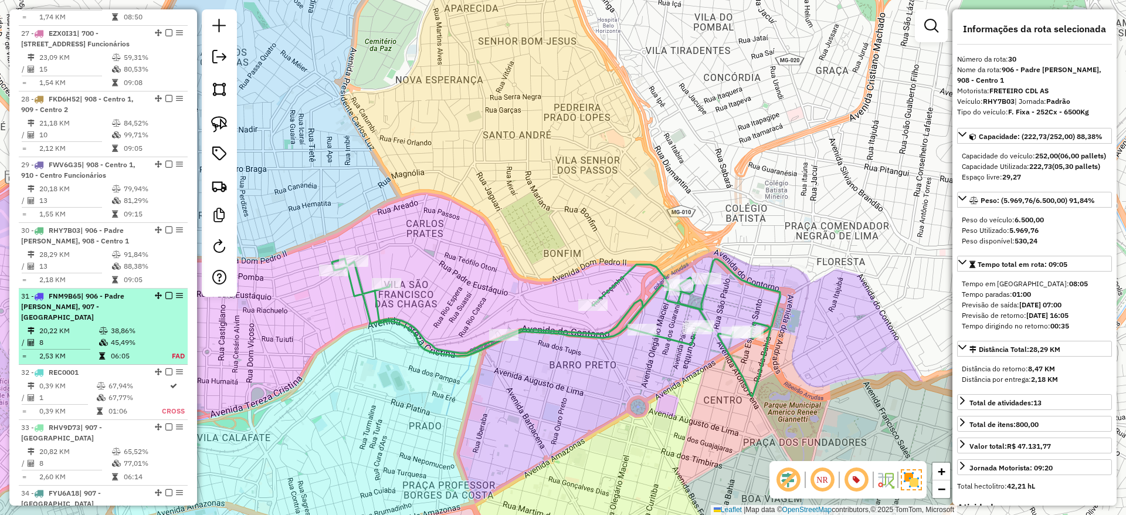
click at [129, 345] on li "31 - FNM9B65 | 906 - Padre Eustáquio, 907 - Santo André 20,22 KM 38,86% / 8 45,…" at bounding box center [103, 327] width 169 height 76
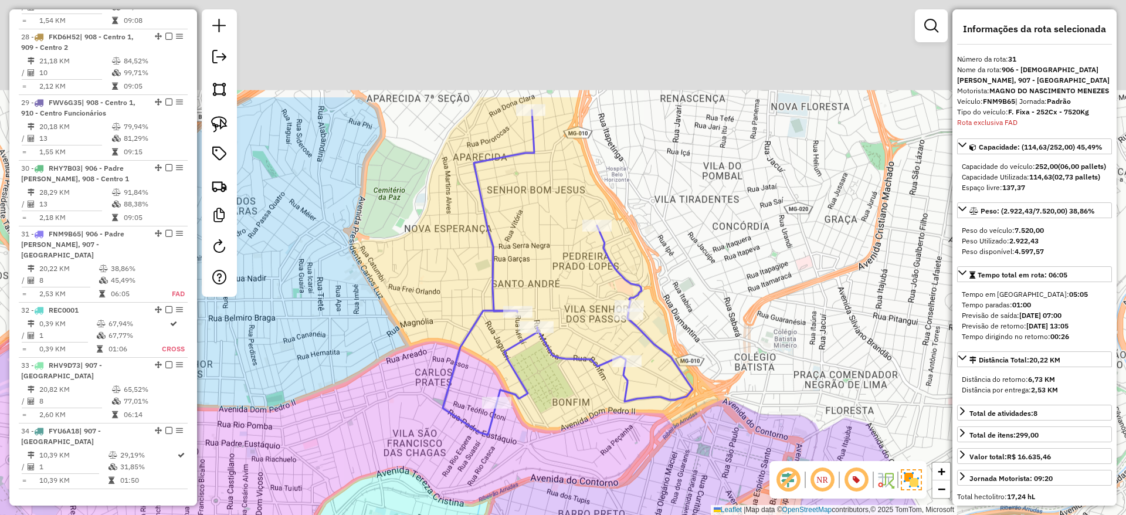
scroll to position [1262, 0]
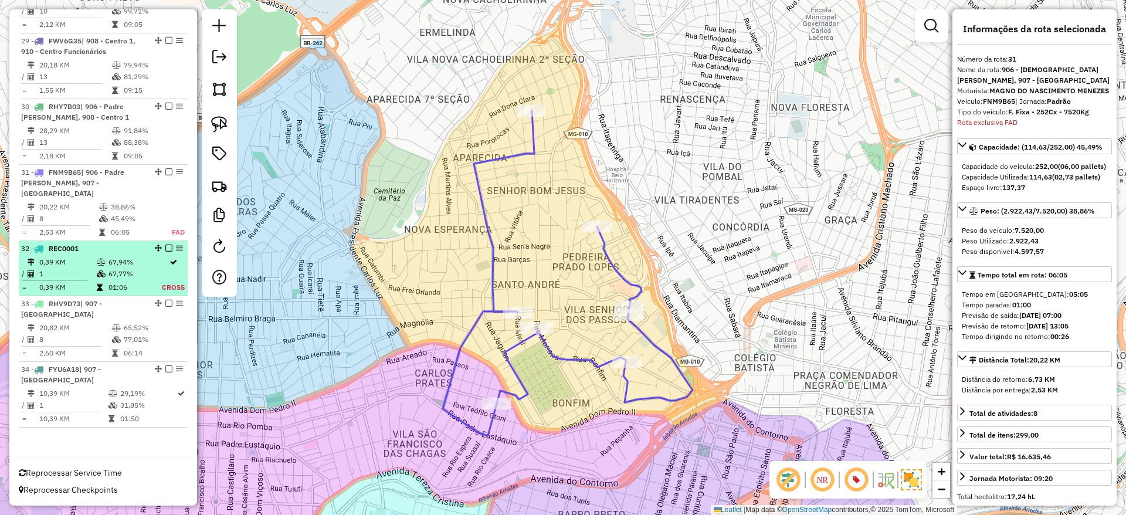
click at [128, 256] on td "67,94%" at bounding box center [134, 262] width 53 height 12
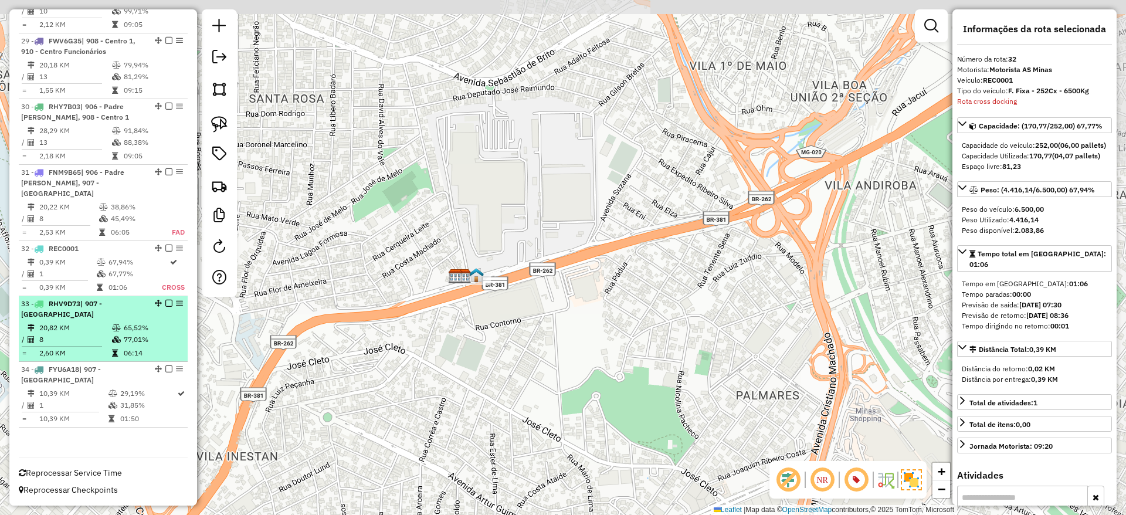
click at [157, 338] on td "77,01%" at bounding box center [152, 340] width 59 height 12
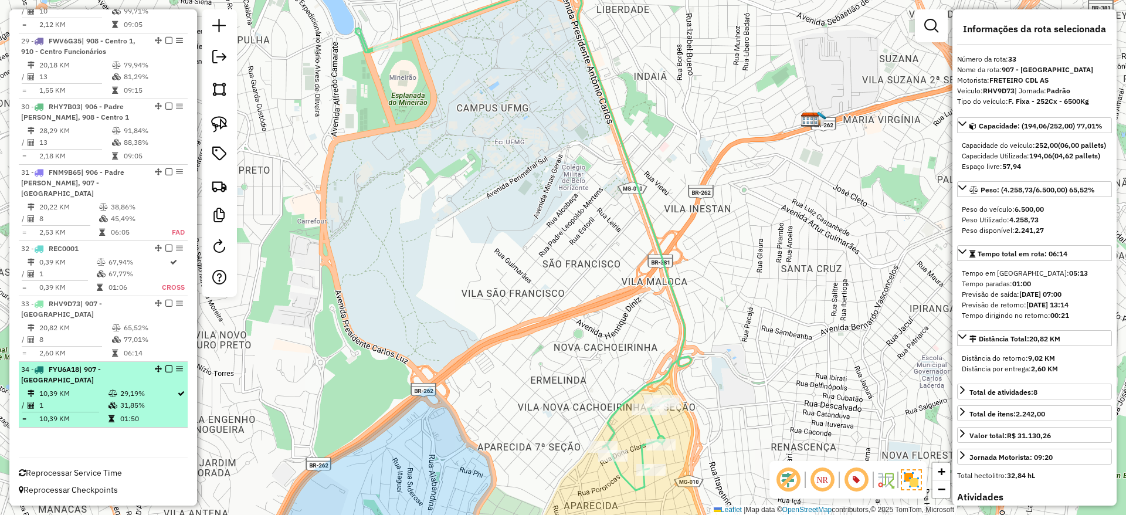
click at [124, 394] on td "29,19%" at bounding box center [148, 394] width 57 height 12
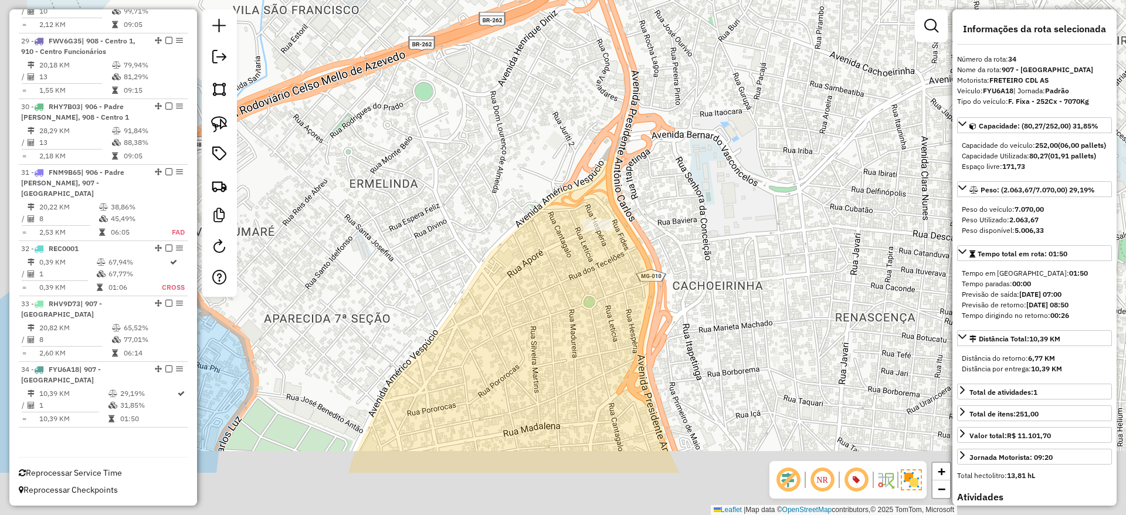
drag, startPoint x: 495, startPoint y: 423, endPoint x: 599, endPoint y: 321, distance: 145.2
click at [598, 324] on div "Janela de atendimento Grade de atendimento Capacidade Transportadoras Veículos …" at bounding box center [563, 257] width 1126 height 515
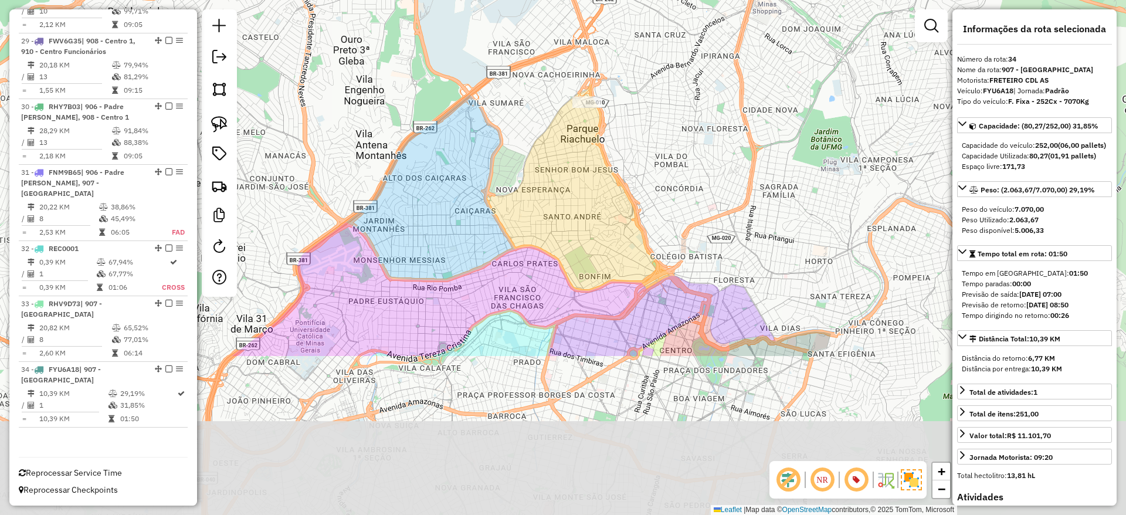
drag, startPoint x: 546, startPoint y: 327, endPoint x: 542, endPoint y: 253, distance: 74.0
click at [542, 253] on div "Janela de atendimento Grade de atendimento Capacidade Transportadoras Veículos …" at bounding box center [563, 257] width 1126 height 515
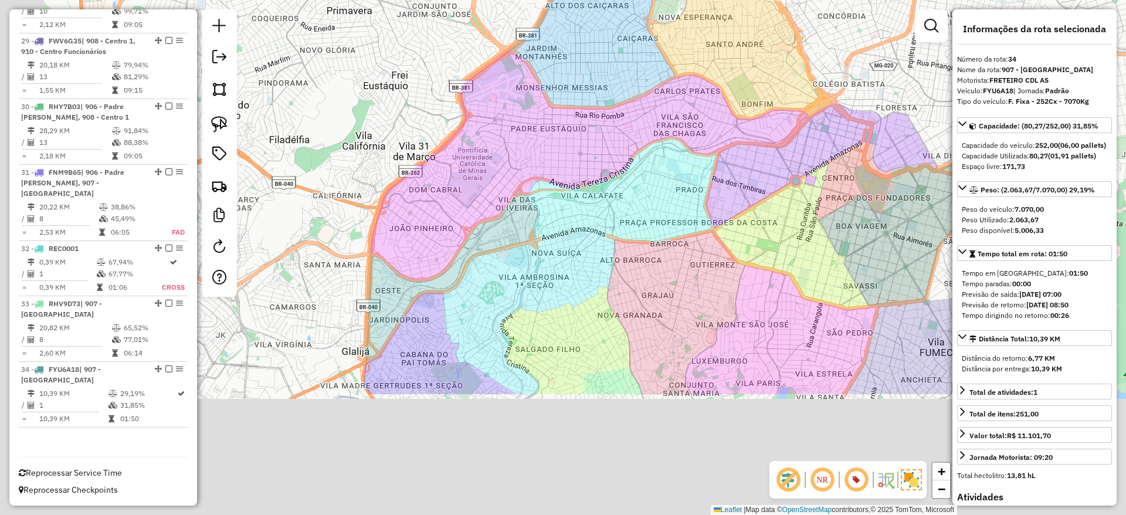
drag, startPoint x: 487, startPoint y: 384, endPoint x: 650, endPoint y: 212, distance: 236.5
click at [650, 212] on div "Janela de atendimento Grade de atendimento Capacidade Transportadoras Veículos …" at bounding box center [563, 257] width 1126 height 515
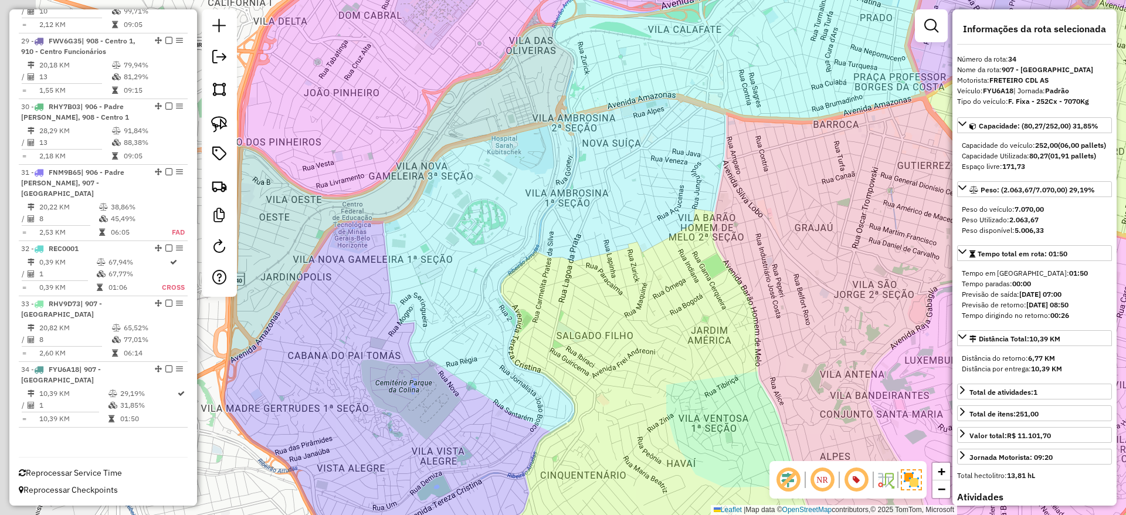
drag, startPoint x: 487, startPoint y: 353, endPoint x: 574, endPoint y: 268, distance: 121.5
click at [574, 268] on div "Janela de atendimento Grade de atendimento Capacidade Transportadoras Veículos …" at bounding box center [563, 257] width 1126 height 515
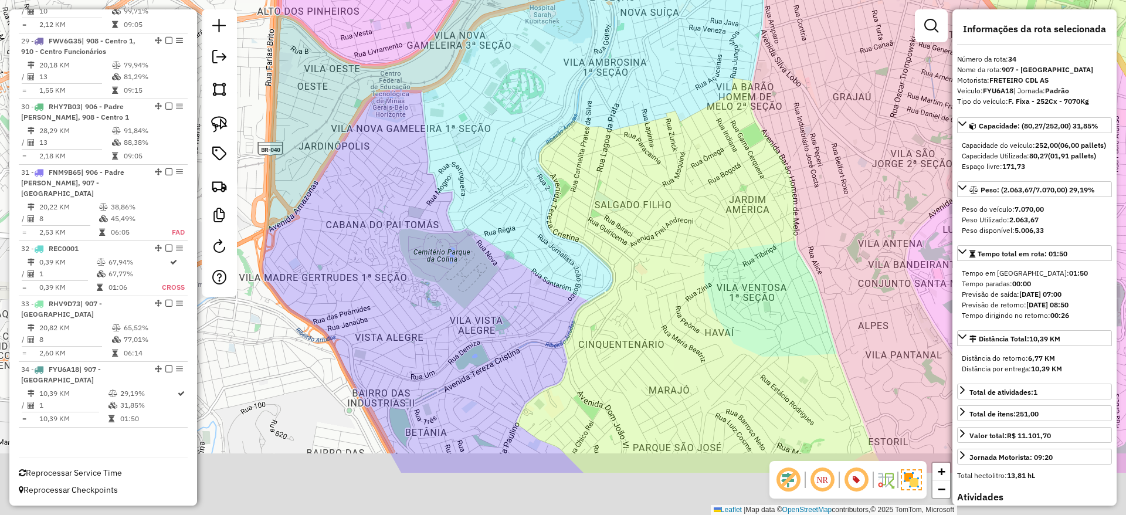
drag, startPoint x: 600, startPoint y: 453, endPoint x: 599, endPoint y: 346, distance: 106.8
click at [599, 351] on div "Janela de atendimento Grade de atendimento Capacidade Transportadoras Veículos …" at bounding box center [563, 257] width 1126 height 515
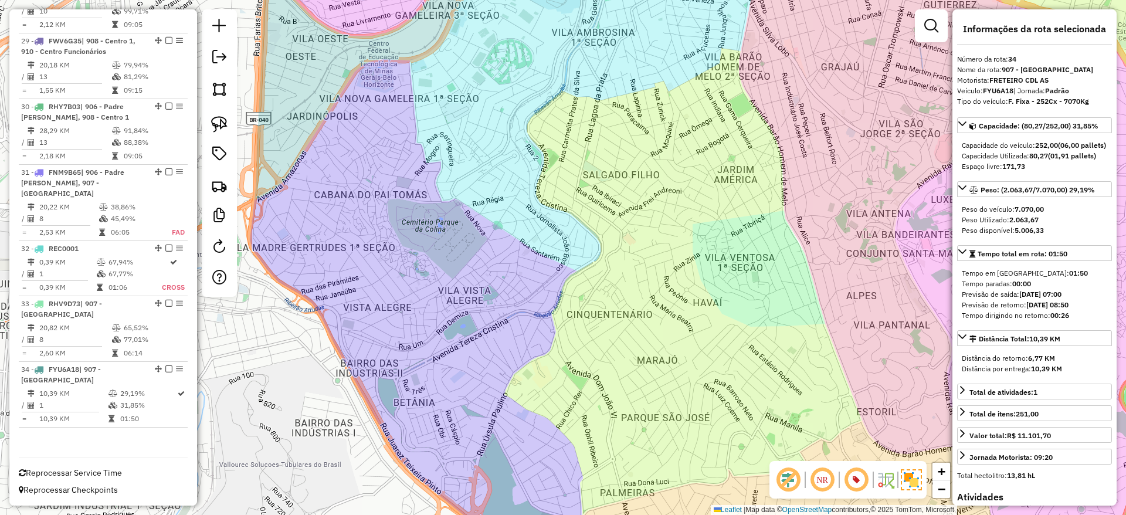
drag, startPoint x: 615, startPoint y: 383, endPoint x: 605, endPoint y: 449, distance: 66.9
click at [605, 449] on div "Janela de atendimento Grade de atendimento Capacidade Transportadoras Veículos …" at bounding box center [563, 257] width 1126 height 515
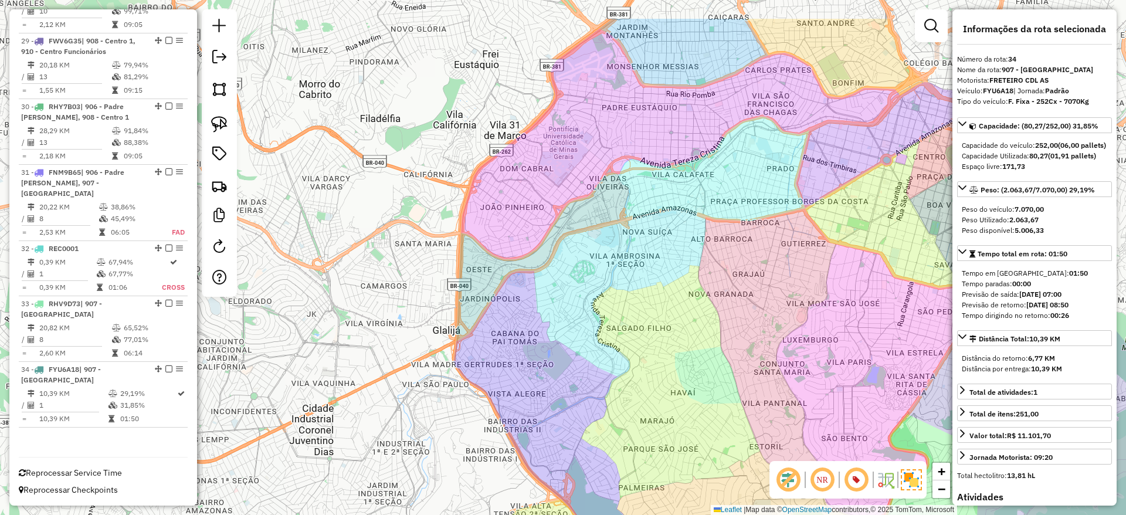
drag, startPoint x: 682, startPoint y: 256, endPoint x: 672, endPoint y: 373, distance: 117.2
click at [673, 373] on div "Janela de atendimento Grade de atendimento Capacidade Transportadoras Veículos …" at bounding box center [563, 257] width 1126 height 515
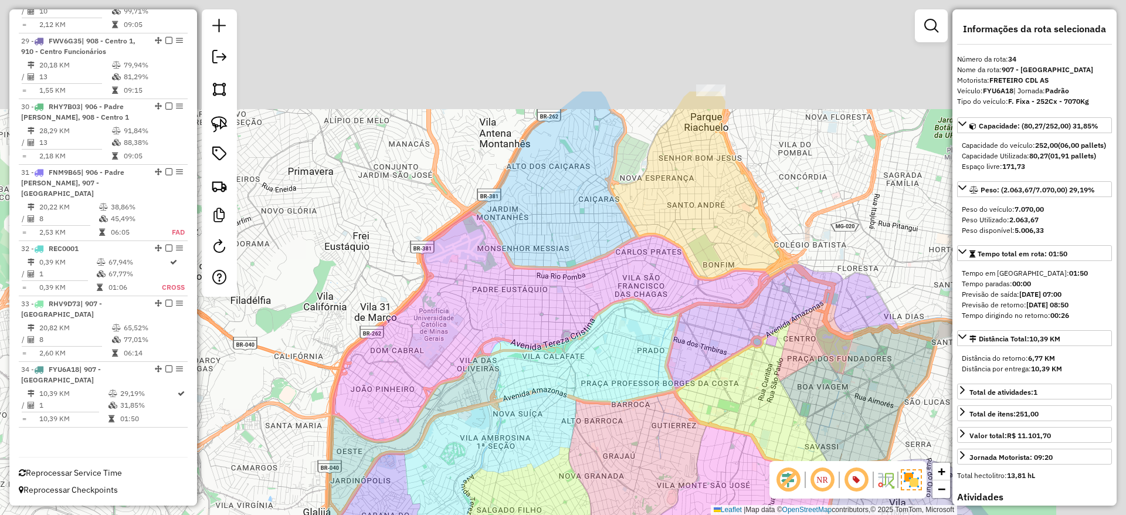
drag, startPoint x: 668, startPoint y: 300, endPoint x: 506, endPoint y: 443, distance: 216.1
click at [506, 443] on div "Janela de atendimento Grade de atendimento Capacidade Transportadoras Veículos …" at bounding box center [563, 257] width 1126 height 515
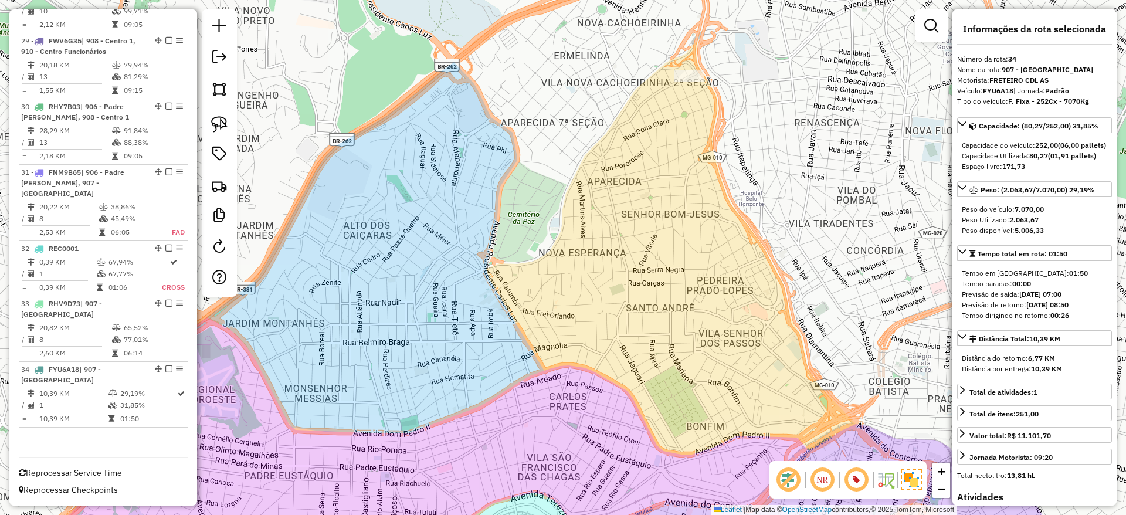
drag, startPoint x: 702, startPoint y: 206, endPoint x: 666, endPoint y: 265, distance: 69.0
click at [666, 265] on div "Janela de atendimento Grade de atendimento Capacidade Transportadoras Veículos …" at bounding box center [563, 257] width 1126 height 515
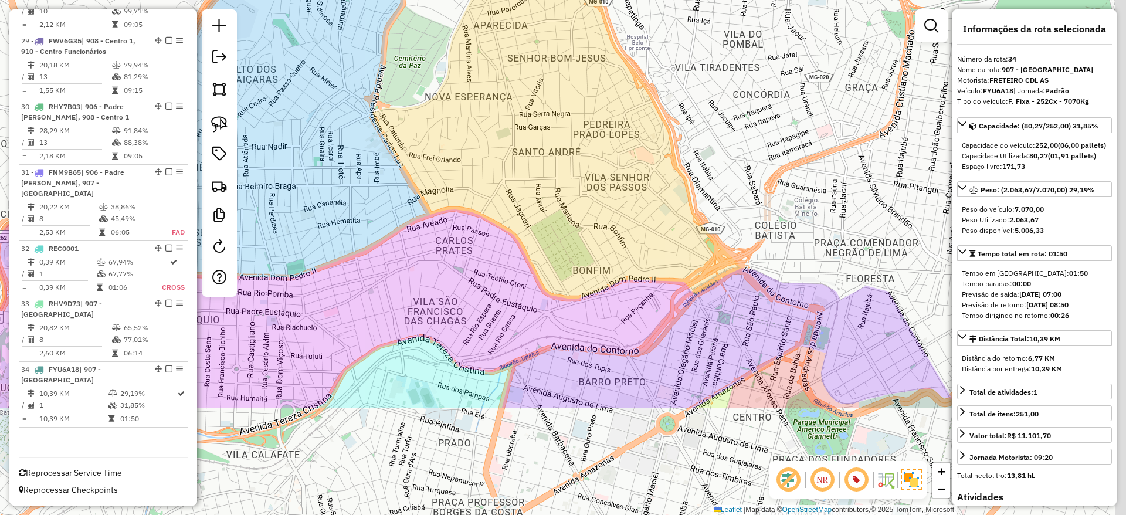
drag, startPoint x: 702, startPoint y: 419, endPoint x: 515, endPoint y: 119, distance: 353.9
click at [515, 119] on div "Janela de atendimento Grade de atendimento Capacidade Transportadoras Veículos …" at bounding box center [563, 257] width 1126 height 515
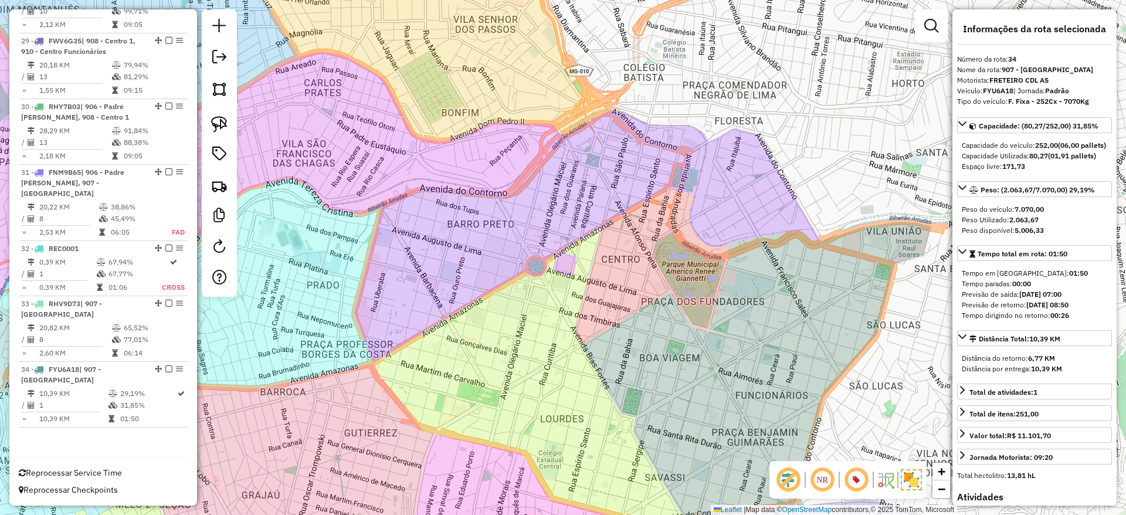
drag, startPoint x: 601, startPoint y: 345, endPoint x: 546, endPoint y: 331, distance: 56.8
click at [546, 331] on div "Janela de atendimento Grade de atendimento Capacidade Transportadoras Veículos …" at bounding box center [563, 257] width 1126 height 515
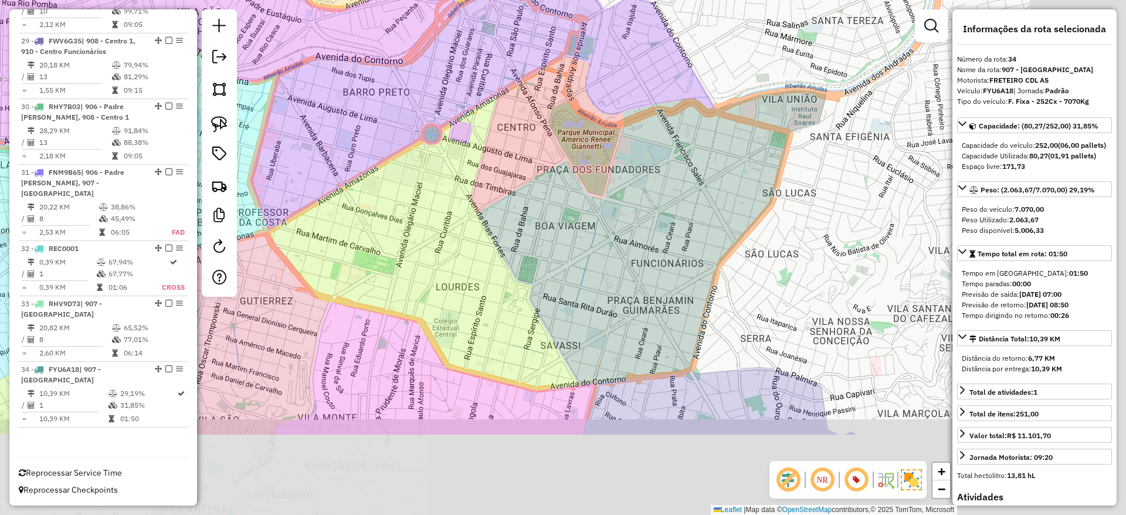
drag, startPoint x: 673, startPoint y: 424, endPoint x: 568, endPoint y: 291, distance: 168.8
click at [568, 291] on div "Janela de atendimento Grade de atendimento Capacidade Transportadoras Veículos …" at bounding box center [563, 257] width 1126 height 515
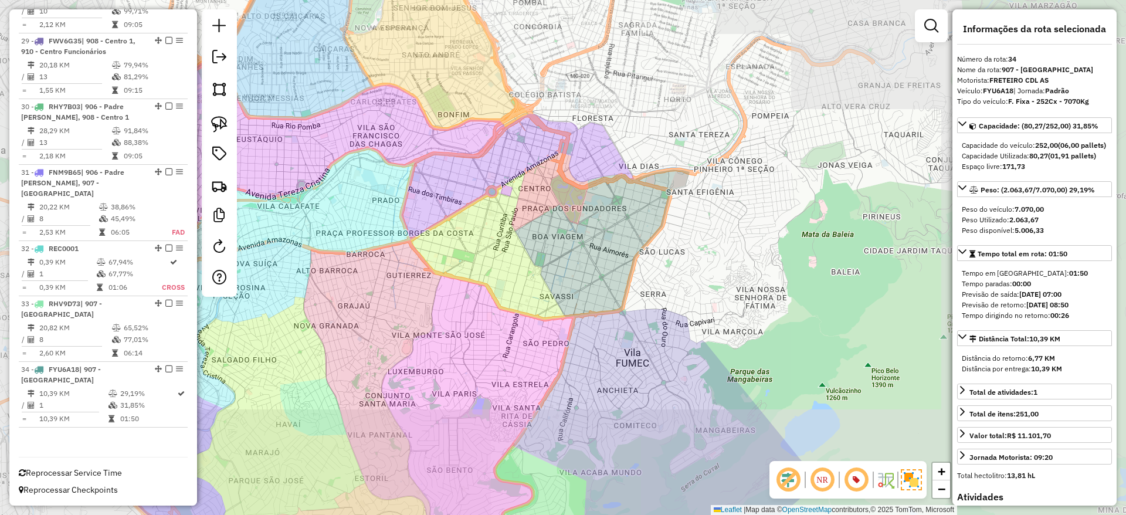
drag, startPoint x: 575, startPoint y: 333, endPoint x: 568, endPoint y: 283, distance: 50.9
click at [568, 283] on div "Janela de atendimento Grade de atendimento Capacidade Transportadoras Veículos …" at bounding box center [563, 257] width 1126 height 515
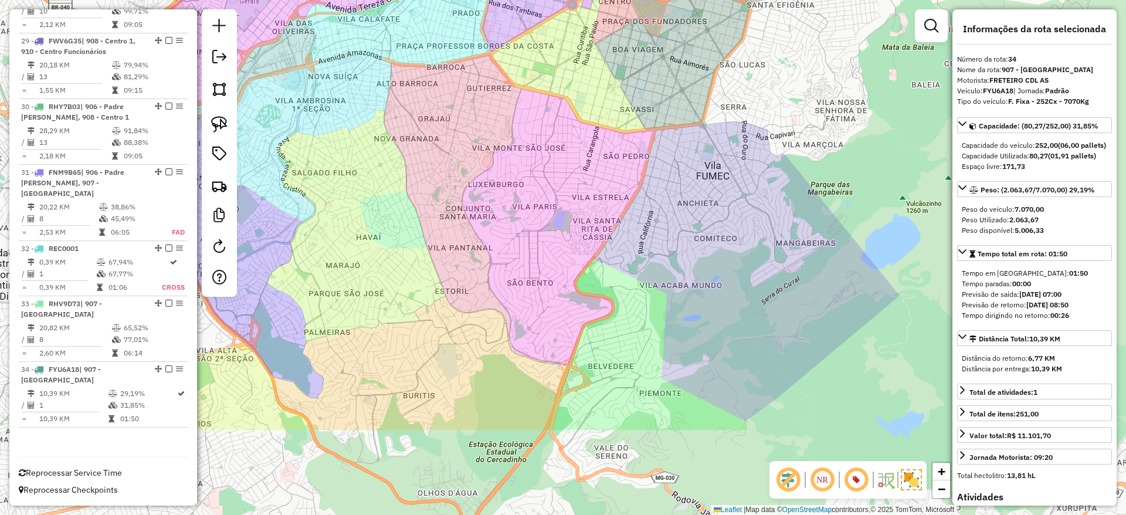
drag, startPoint x: 627, startPoint y: 235, endPoint x: 642, endPoint y: 213, distance: 26.9
click at [642, 213] on div "Janela de atendimento Grade de atendimento Capacidade Transportadoras Veículos …" at bounding box center [563, 257] width 1126 height 515
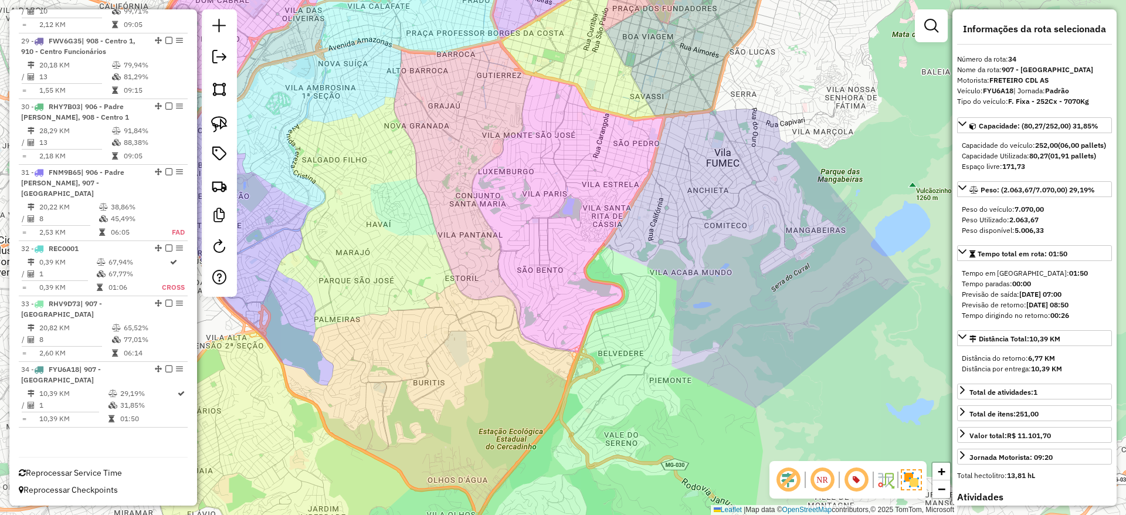
drag, startPoint x: 557, startPoint y: 376, endPoint x: 621, endPoint y: 343, distance: 72.2
click at [624, 343] on div "Janela de atendimento Grade de atendimento Capacidade Transportadoras Veículos …" at bounding box center [563, 257] width 1126 height 515
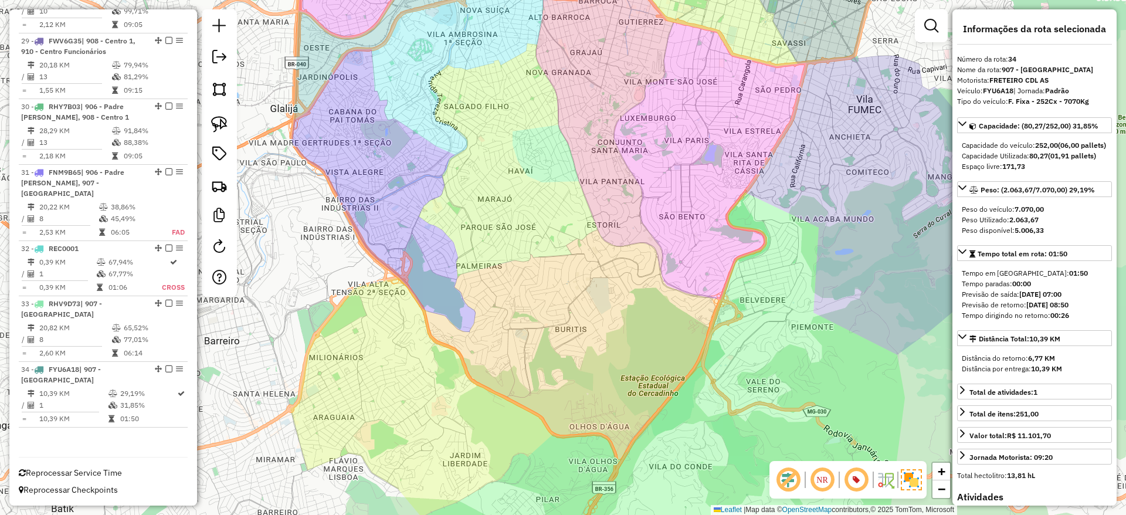
drag, startPoint x: 578, startPoint y: 337, endPoint x: 649, endPoint y: 317, distance: 73.7
click at [649, 317] on div "Janela de atendimento Grade de atendimento Capacidade Transportadoras Veículos …" at bounding box center [563, 257] width 1126 height 515
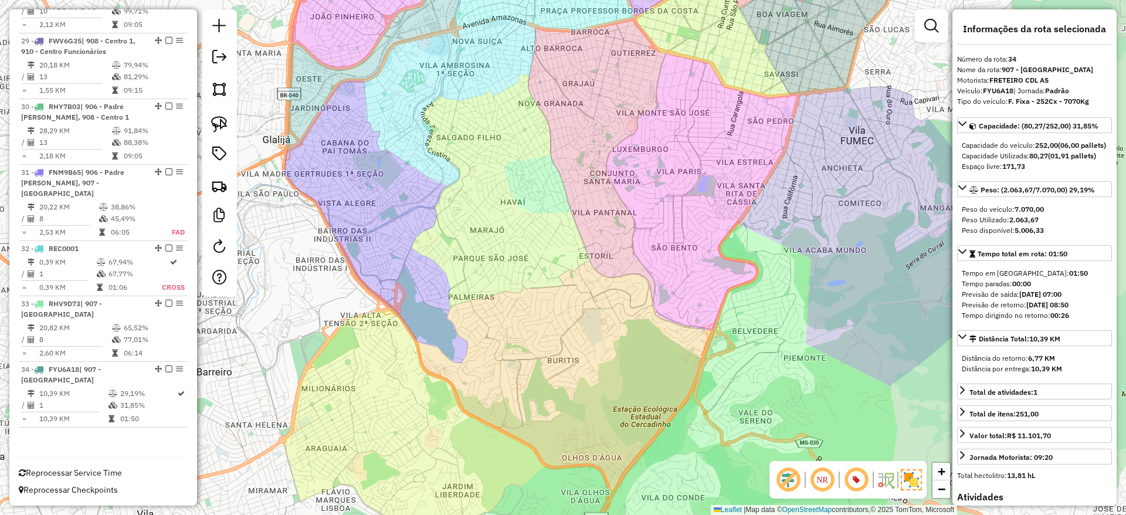
drag, startPoint x: 649, startPoint y: 315, endPoint x: 641, endPoint y: 320, distance: 9.5
click at [640, 350] on div "Janela de atendimento Grade de atendimento Capacidade Transportadoras Veículos …" at bounding box center [563, 257] width 1126 height 515
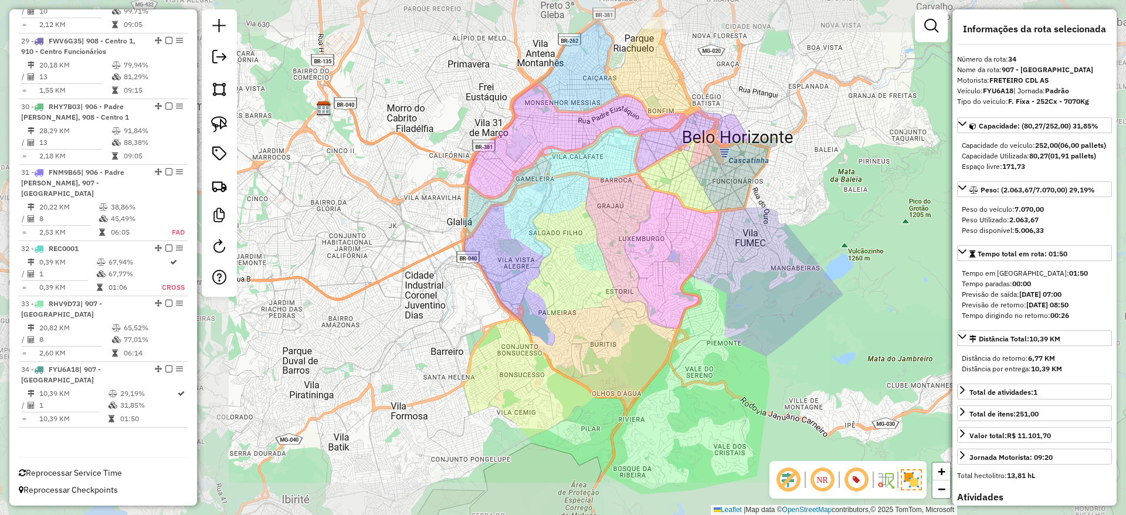
drag, startPoint x: 655, startPoint y: 289, endPoint x: 652, endPoint y: 297, distance: 8.7
click at [652, 297] on div "Janela de atendimento Grade de atendimento Capacidade Transportadoras Veículos …" at bounding box center [563, 257] width 1126 height 515
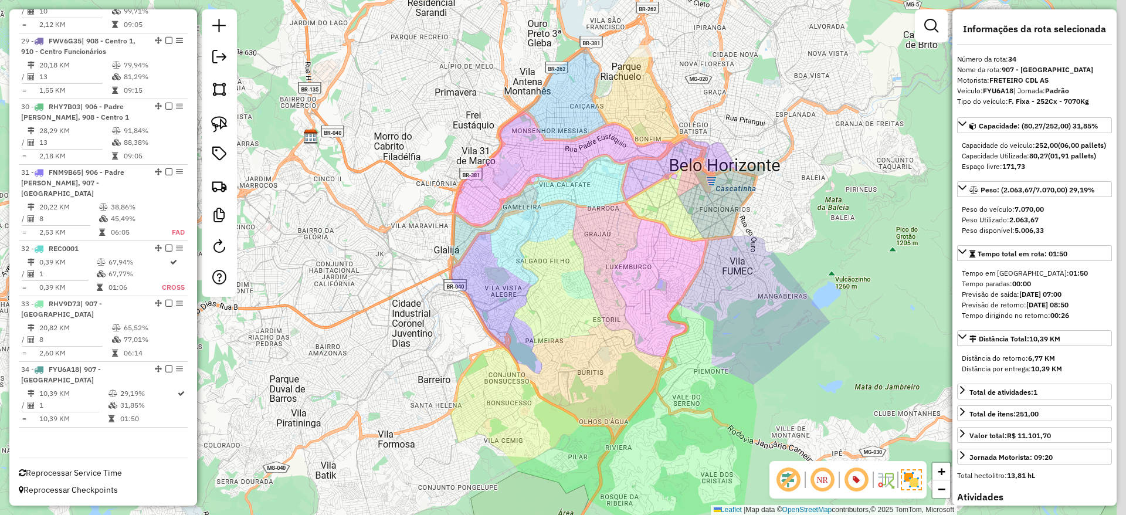
drag, startPoint x: 656, startPoint y: 290, endPoint x: 602, endPoint y: 373, distance: 99.3
click at [603, 373] on div "Janela de atendimento Grade de atendimento Capacidade Transportadoras Veículos …" at bounding box center [563, 257] width 1126 height 515
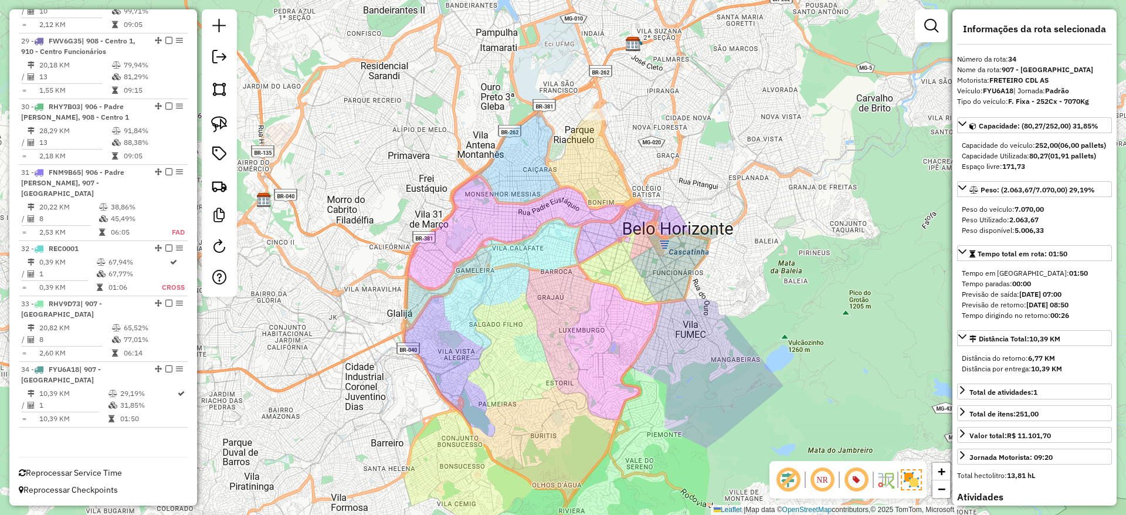
drag, startPoint x: 653, startPoint y: 335, endPoint x: 639, endPoint y: 327, distance: 16.5
click at [639, 327] on div "Janela de atendimento Grade de atendimento Capacidade Transportadoras Veículos …" at bounding box center [563, 257] width 1126 height 515
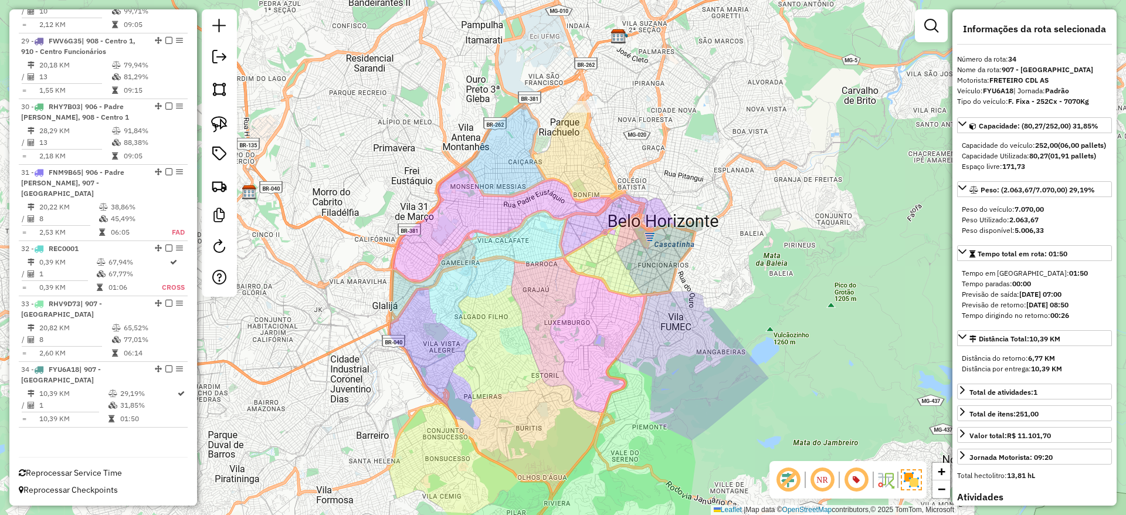
drag, startPoint x: 638, startPoint y: 327, endPoint x: 626, endPoint y: 316, distance: 16.2
click at [626, 316] on div "Janela de atendimento Grade de atendimento Capacidade Transportadoras Veículos …" at bounding box center [563, 257] width 1126 height 515
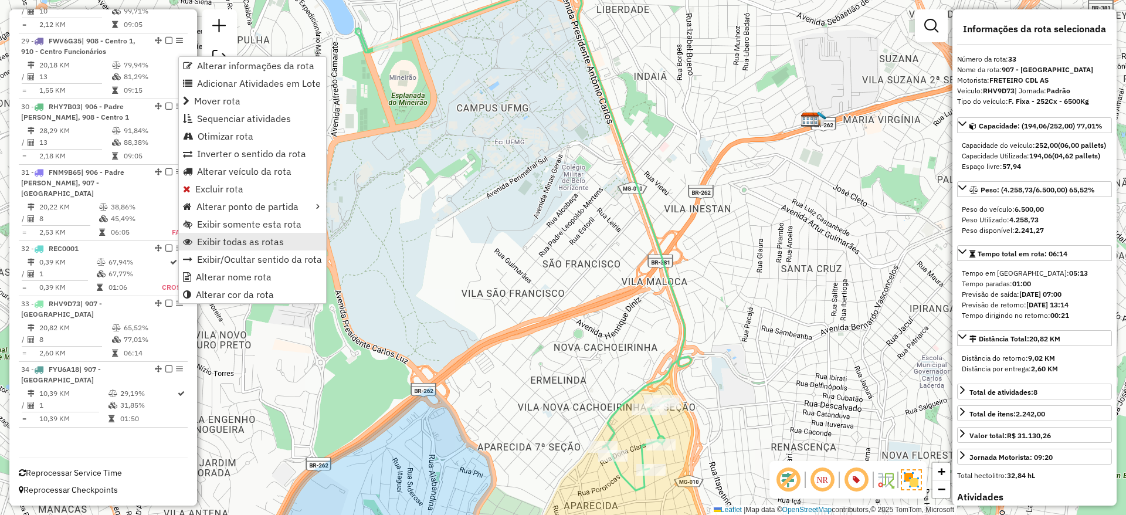
click at [258, 245] on span "Exibir todas as rotas" at bounding box center [240, 241] width 87 height 9
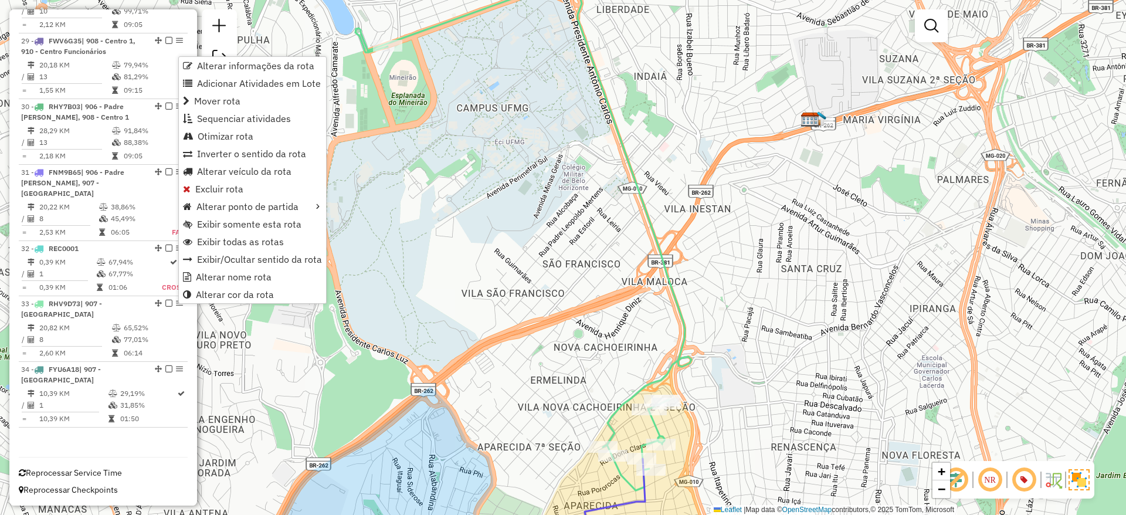
click at [563, 263] on div "Janela de atendimento Grade de atendimento Capacidade Transportadoras Veículos …" at bounding box center [563, 257] width 1126 height 515
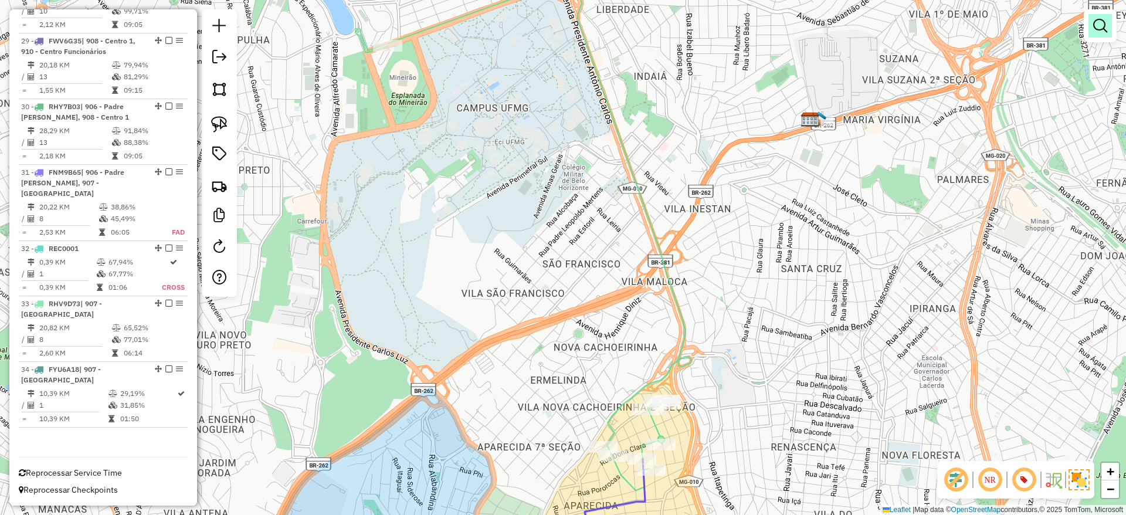
click at [1098, 33] on link at bounding box center [1100, 25] width 23 height 23
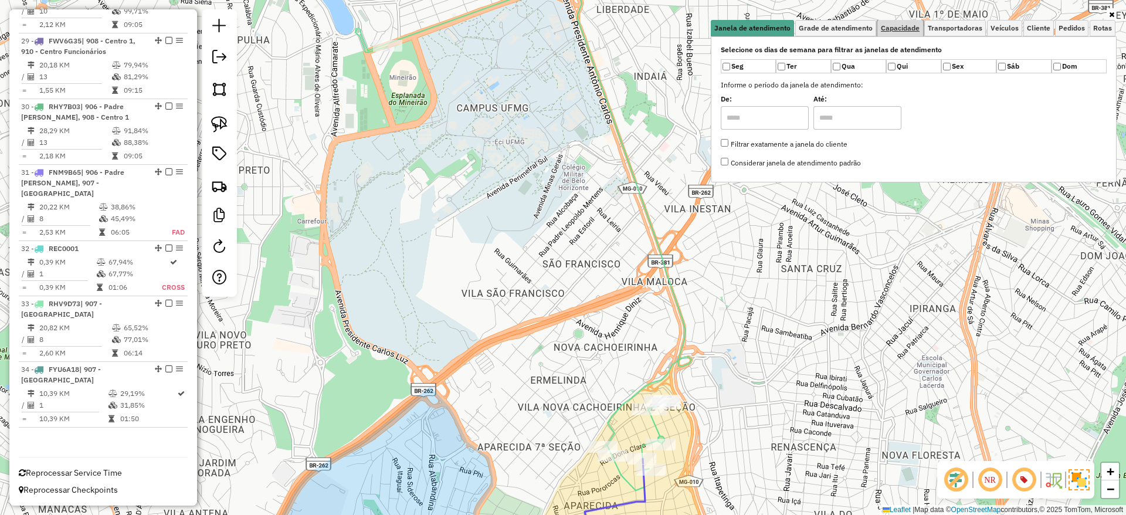
click at [898, 25] on span "Capacidade" at bounding box center [900, 28] width 39 height 7
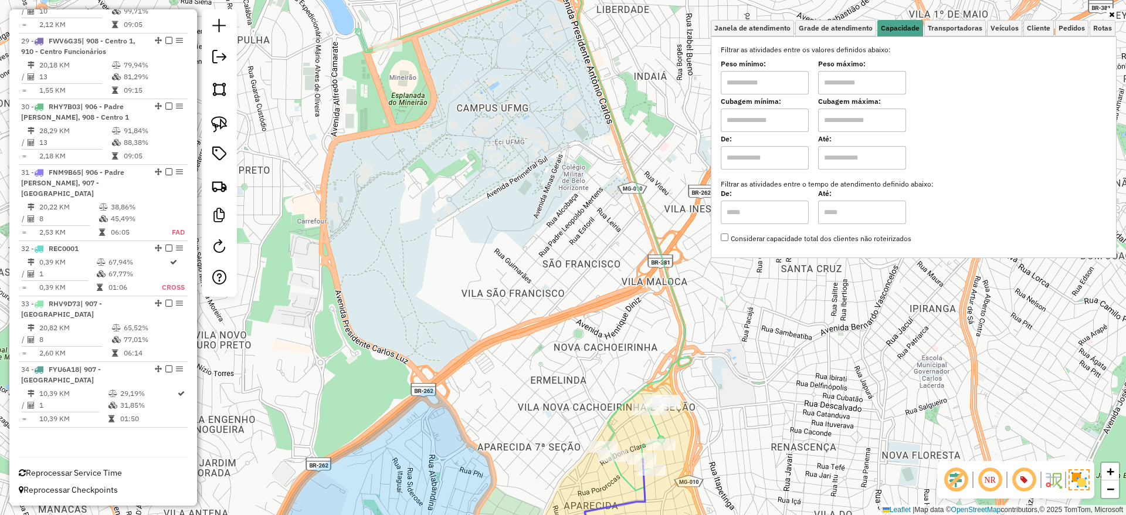
click at [774, 209] on input "text" at bounding box center [765, 212] width 88 height 23
type input "*****"
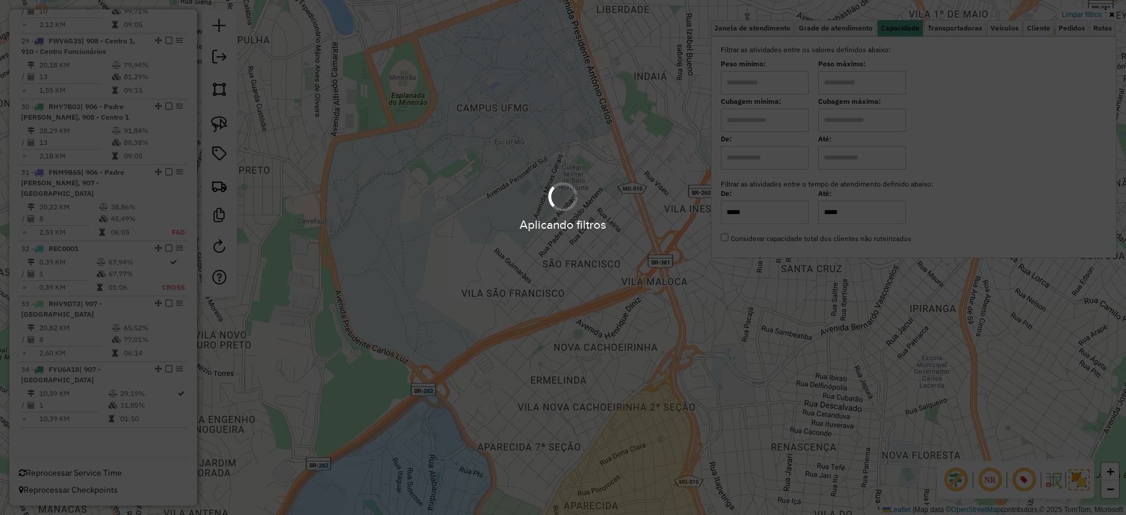
type input "*****"
click at [703, 399] on div "Limpar filtros Janela de atendimento Grade de atendimento Capacidade Transporta…" at bounding box center [563, 257] width 1126 height 515
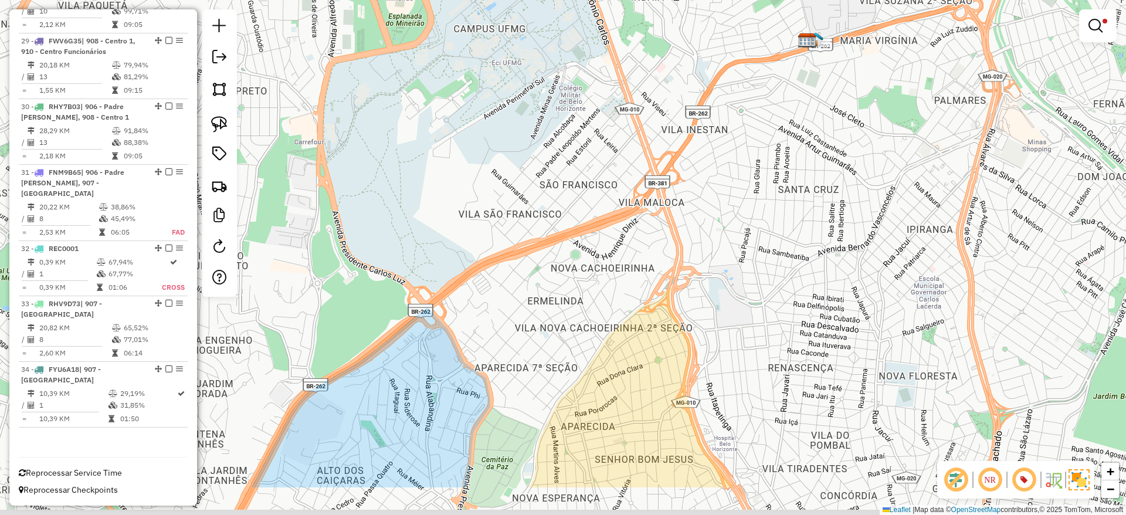
drag, startPoint x: 690, startPoint y: 397, endPoint x: 709, endPoint y: 134, distance: 264.0
click at [709, 134] on div "Limpar filtros Janela de atendimento Grade de atendimento Capacidade Transporta…" at bounding box center [563, 257] width 1126 height 515
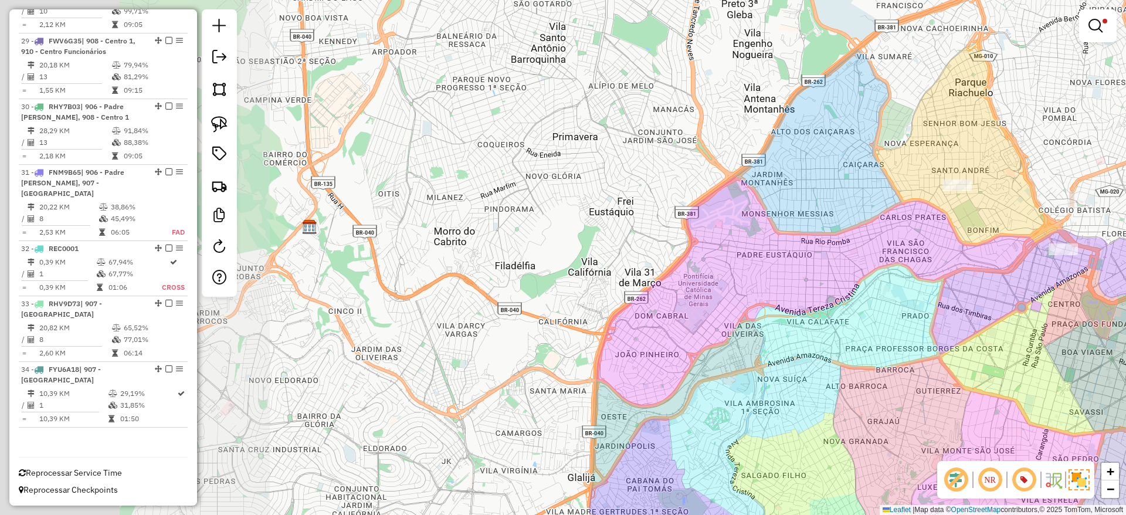
drag, startPoint x: 795, startPoint y: 271, endPoint x: 983, endPoint y: 260, distance: 188.0
click at [983, 260] on div "Limpar filtros Janela de atendimento Grade de atendimento Capacidade Transporta…" at bounding box center [563, 257] width 1126 height 515
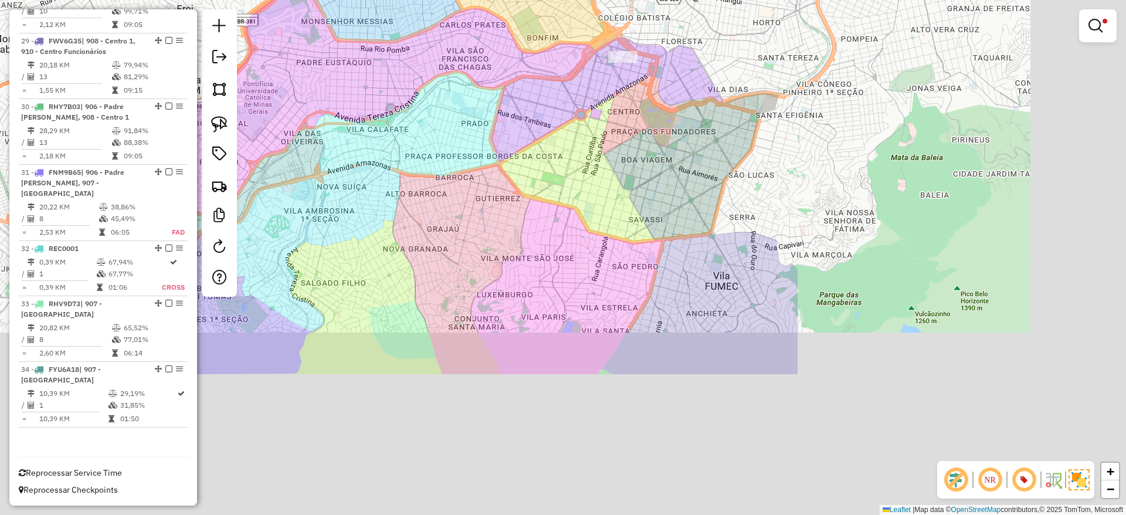
drag, startPoint x: 499, startPoint y: 79, endPoint x: 489, endPoint y: 57, distance: 23.9
click at [489, 59] on div "Limpar filtros Janela de atendimento Grade de atendimento Capacidade Transporta…" at bounding box center [563, 257] width 1126 height 515
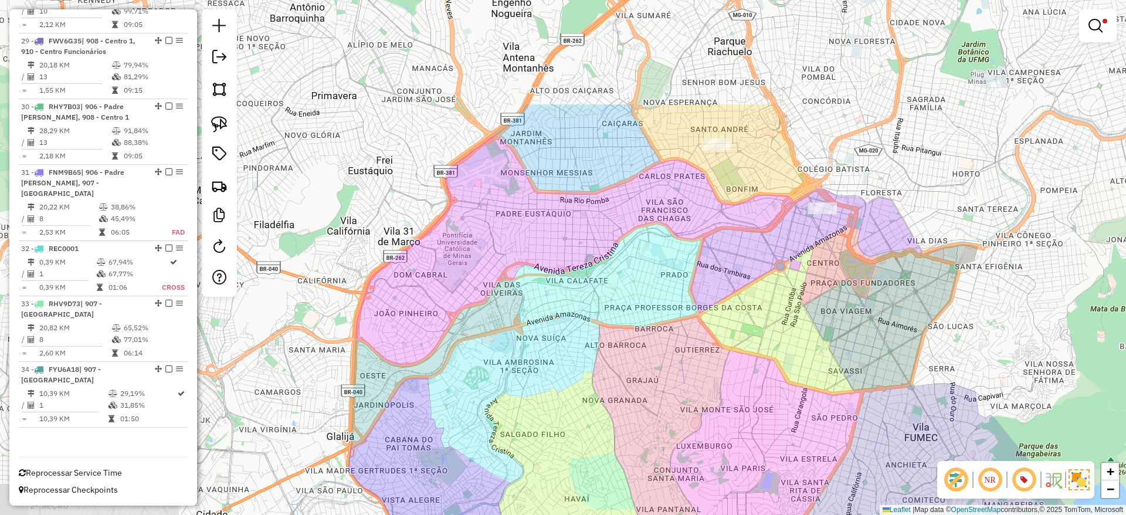
drag, startPoint x: 618, startPoint y: 198, endPoint x: 781, endPoint y: 269, distance: 177.1
click at [771, 306] on div "Limpar filtros Janela de atendimento Grade de atendimento Capacidade Transporta…" at bounding box center [563, 257] width 1126 height 515
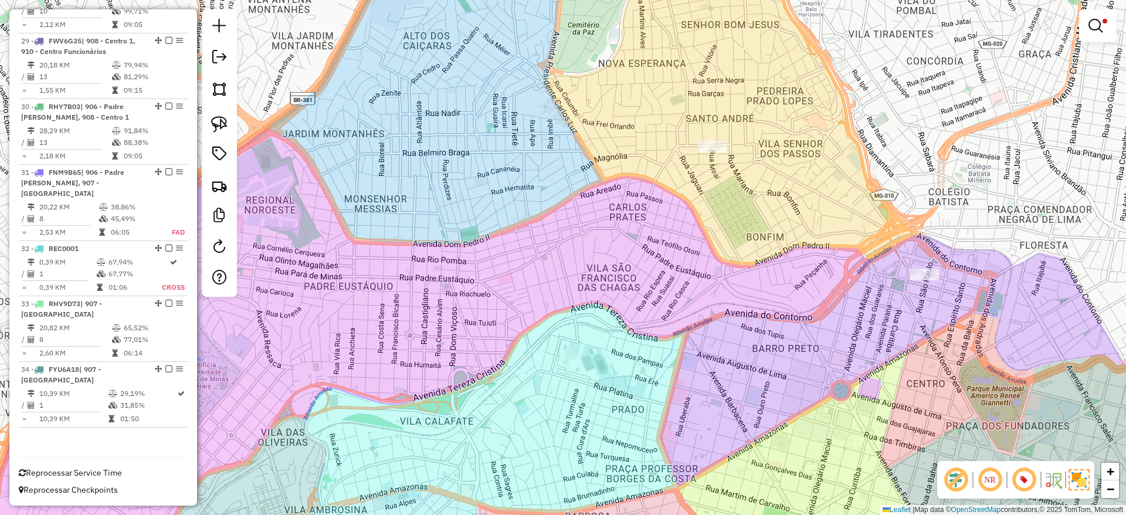
drag, startPoint x: 719, startPoint y: 287, endPoint x: 719, endPoint y: 239, distance: 48.1
click at [719, 286] on div "Rota 31 - Placa FNM9B65 63261573 - 53.545.686 MARISTELA BARBOSA MONTEIRO Limpar…" at bounding box center [563, 257] width 1126 height 515
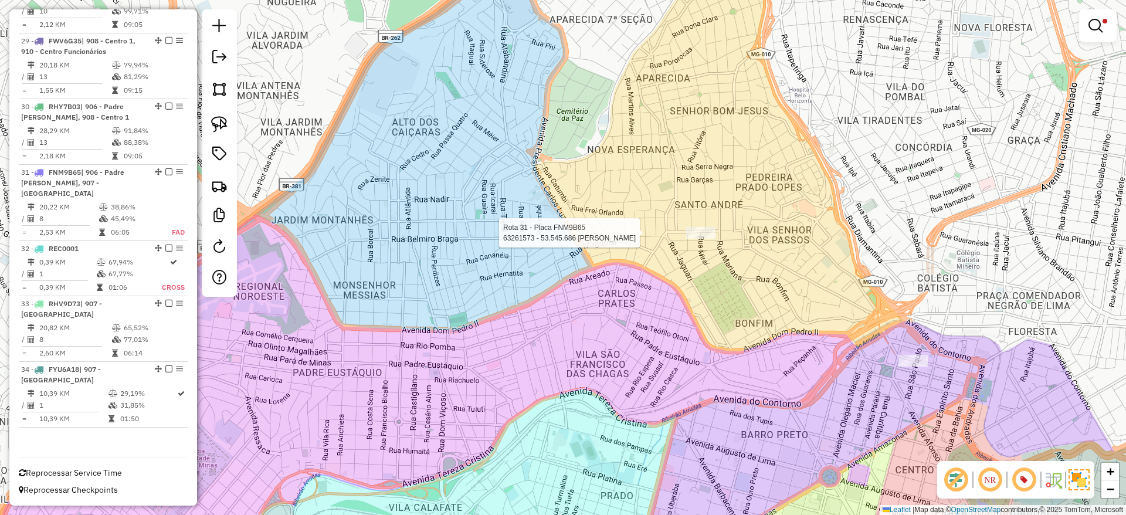
select select "**********"
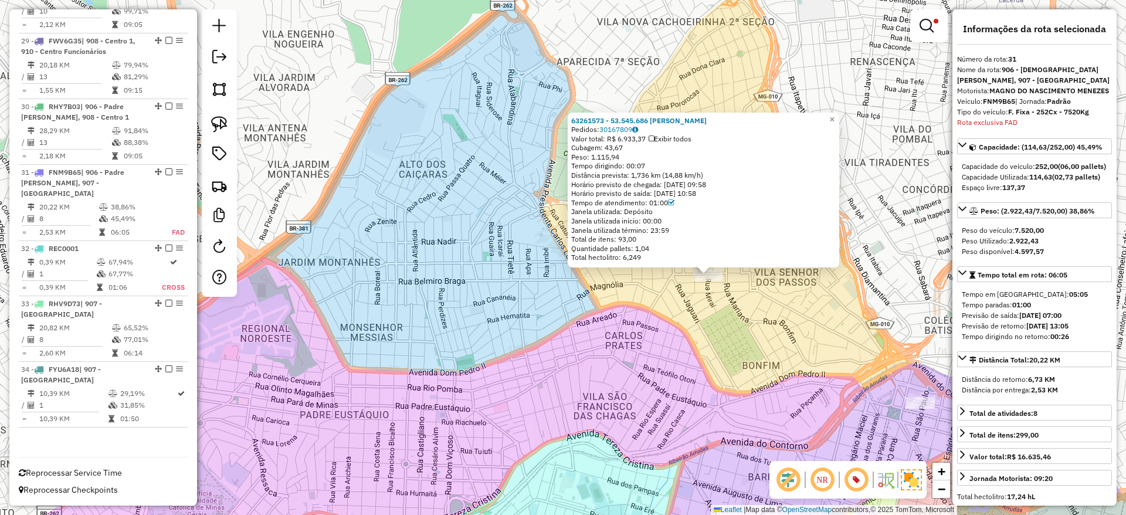
drag, startPoint x: 763, startPoint y: 322, endPoint x: 783, endPoint y: 338, distance: 25.4
click at [783, 338] on div "63261573 - 53.545.686 MARISTELA BARBOSA MONTEIRO Pedidos: 30167809 Valor total:…" at bounding box center [563, 257] width 1126 height 515
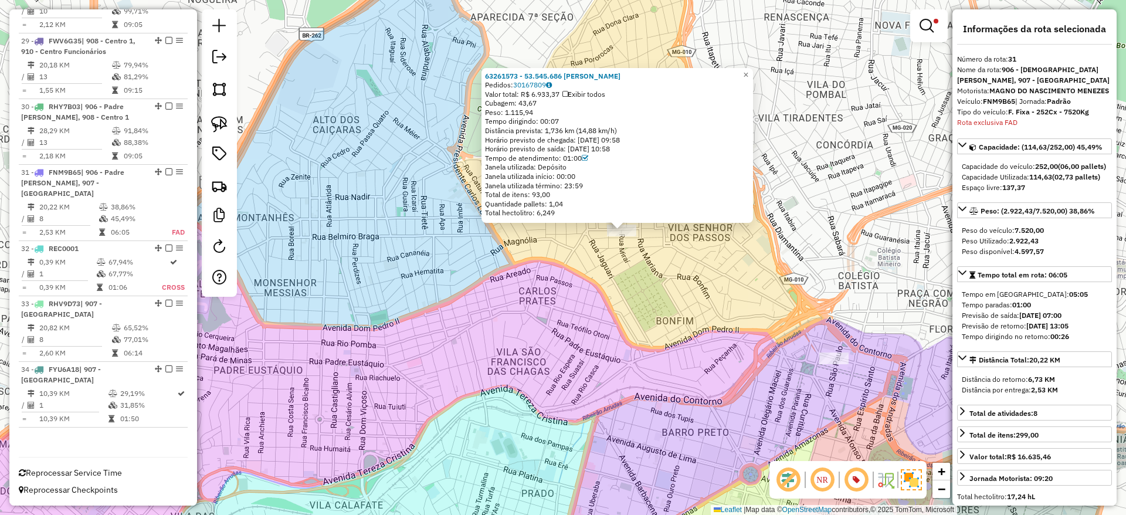
drag, startPoint x: 831, startPoint y: 416, endPoint x: 688, endPoint y: 331, distance: 166.2
click at [686, 331] on div "63261573 - 53.545.686 MARISTELA BARBOSA MONTEIRO Pedidos: 30167809 Valor total:…" at bounding box center [563, 257] width 1126 height 515
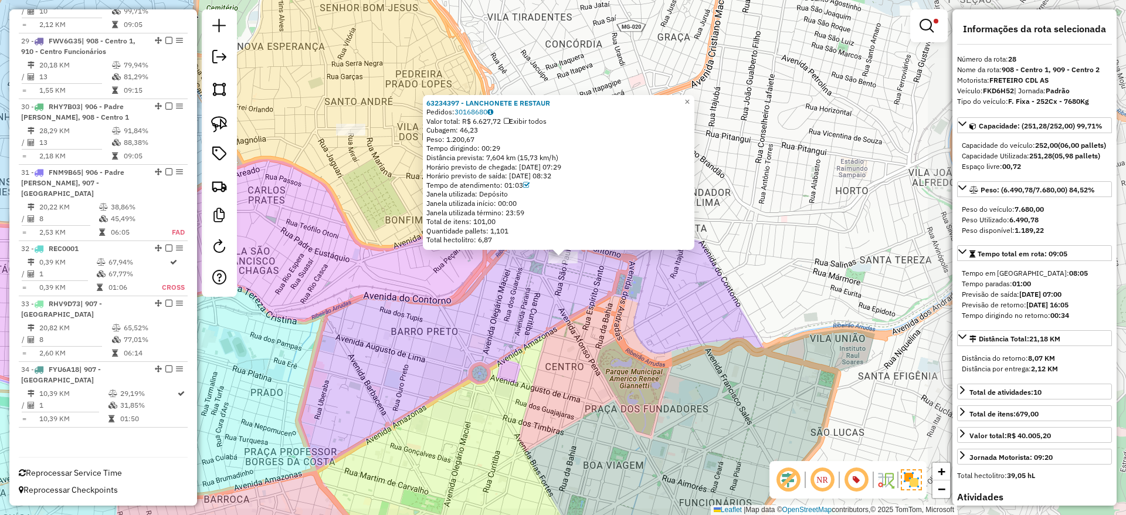
scroll to position [1231, 0]
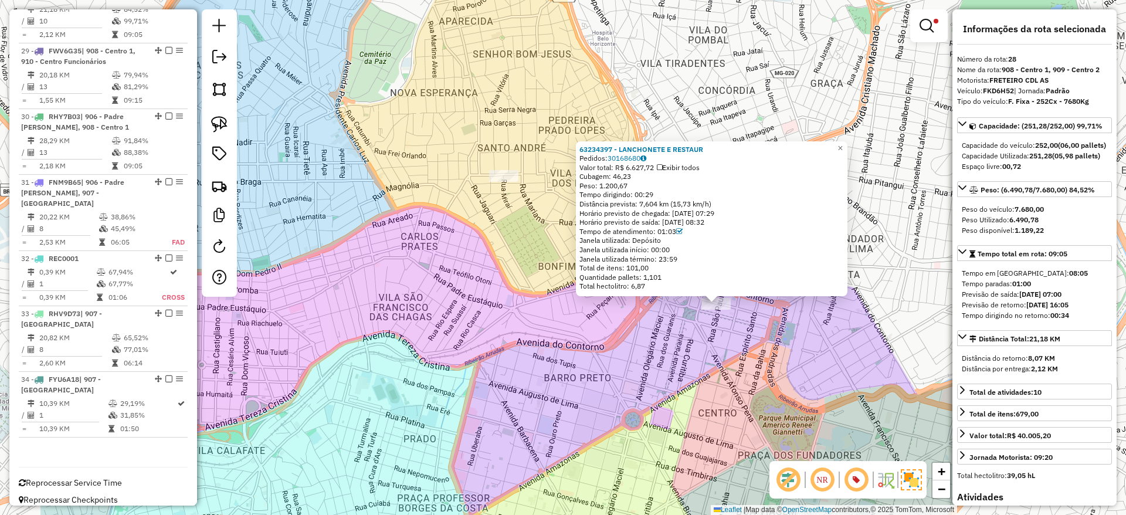
drag, startPoint x: 597, startPoint y: 313, endPoint x: 760, endPoint y: 361, distance: 169.6
click at [760, 361] on div "63234397 - LANCHONETE E RESTAUR Pedidos: 30168680 Valor total: R$ 6.627,72 Exib…" at bounding box center [563, 257] width 1126 height 515
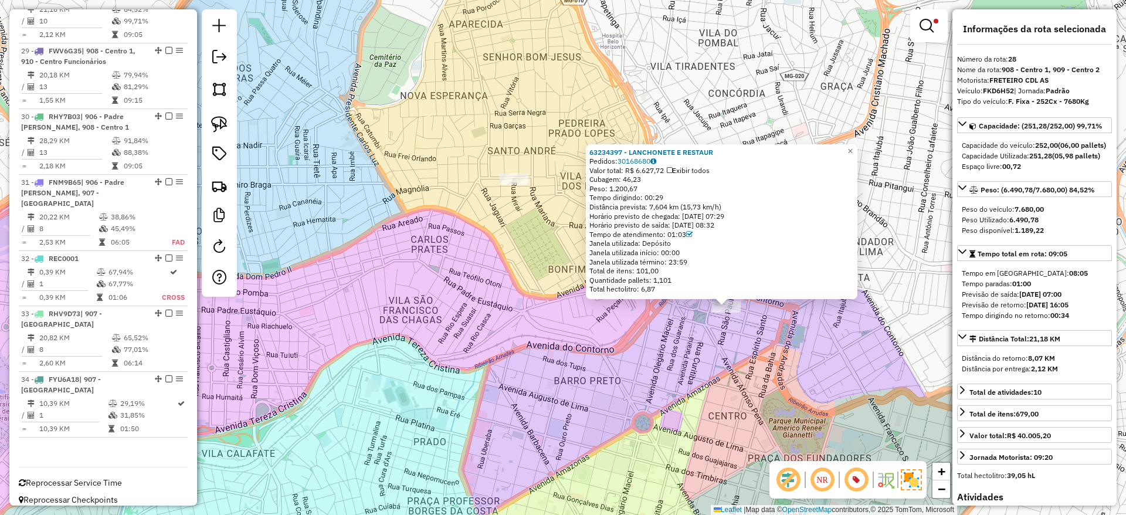
click at [504, 249] on div "63234397 - LANCHONETE E RESTAUR Pedidos: 30168680 Valor total: R$ 6.627,72 Exib…" at bounding box center [563, 257] width 1126 height 515
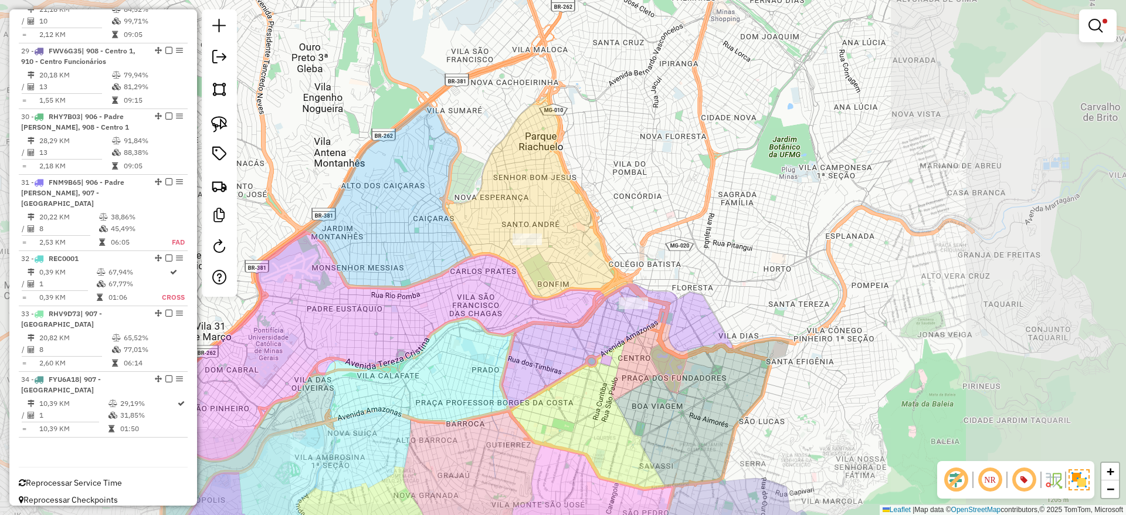
drag, startPoint x: 536, startPoint y: 354, endPoint x: 797, endPoint y: 195, distance: 305.1
click at [583, 304] on div "Limpar filtros Janela de atendimento Grade de atendimento Capacidade Transporta…" at bounding box center [563, 257] width 1126 height 515
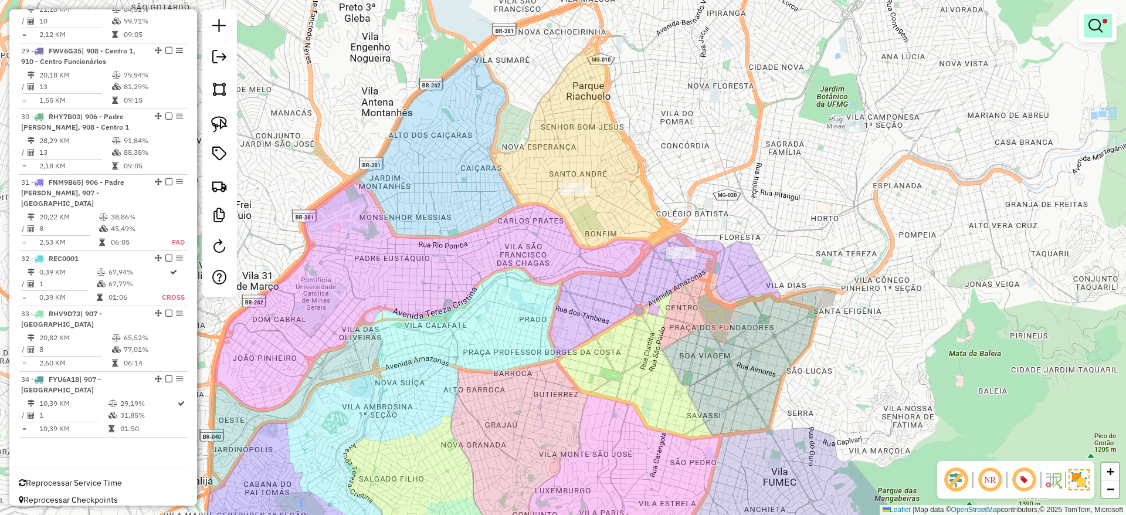
click at [1096, 28] on em at bounding box center [1096, 26] width 14 height 14
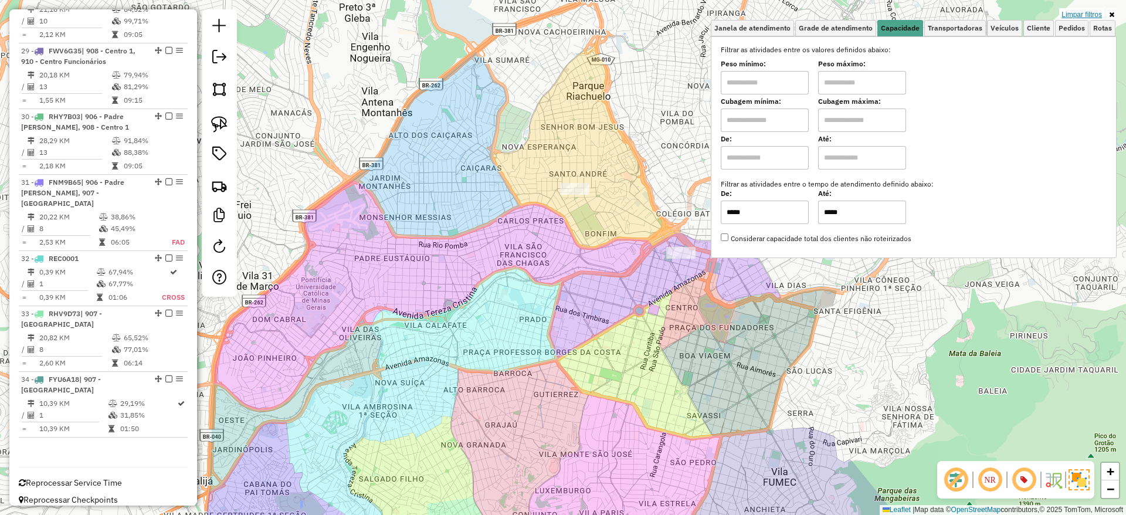
click at [1088, 15] on link "Limpar filtros" at bounding box center [1081, 14] width 45 height 13
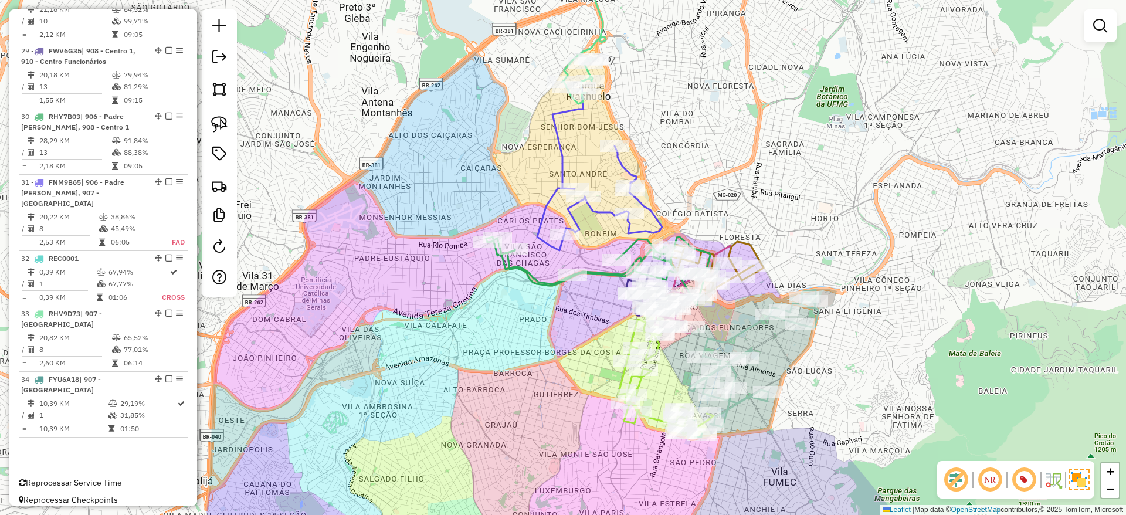
click at [500, 91] on div "Janela de atendimento Grade de atendimento Capacidade Transportadoras Veículos …" at bounding box center [563, 257] width 1126 height 515
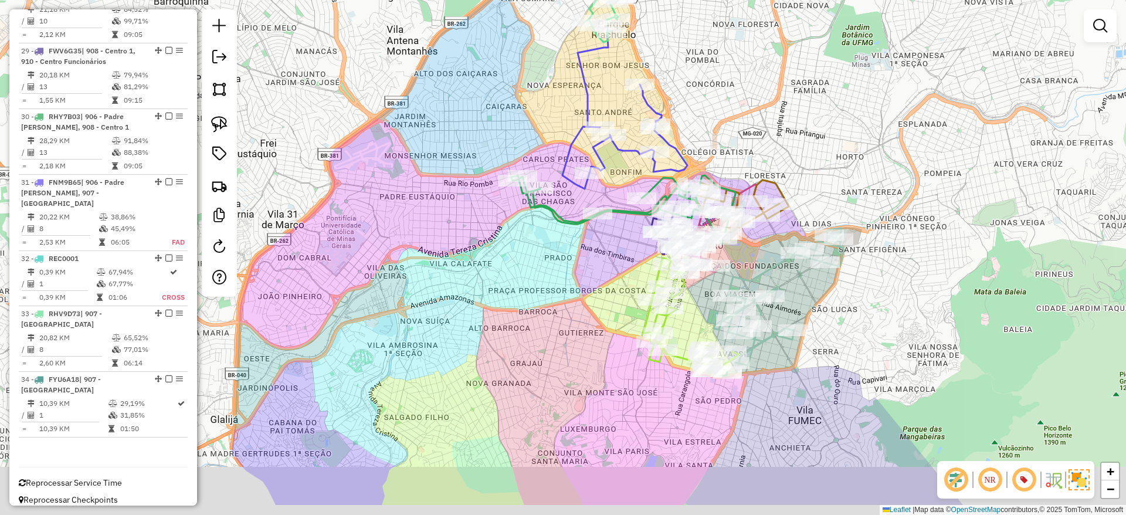
drag, startPoint x: 460, startPoint y: 324, endPoint x: 472, endPoint y: 301, distance: 25.4
click at [472, 301] on div "Janela de atendimento Grade de atendimento Capacidade Transportadoras Veículos …" at bounding box center [563, 257] width 1126 height 515
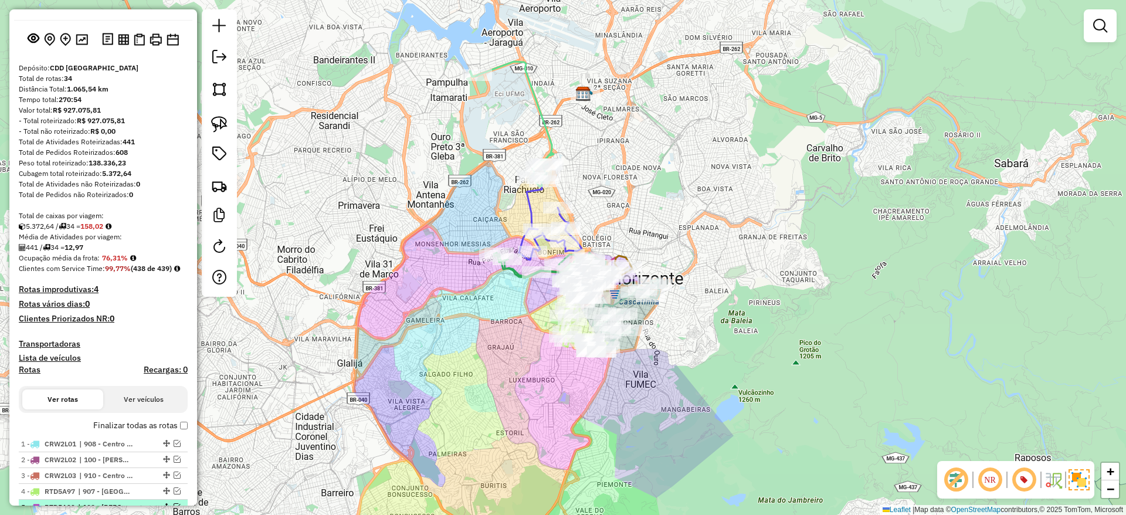
scroll to position [293, 0]
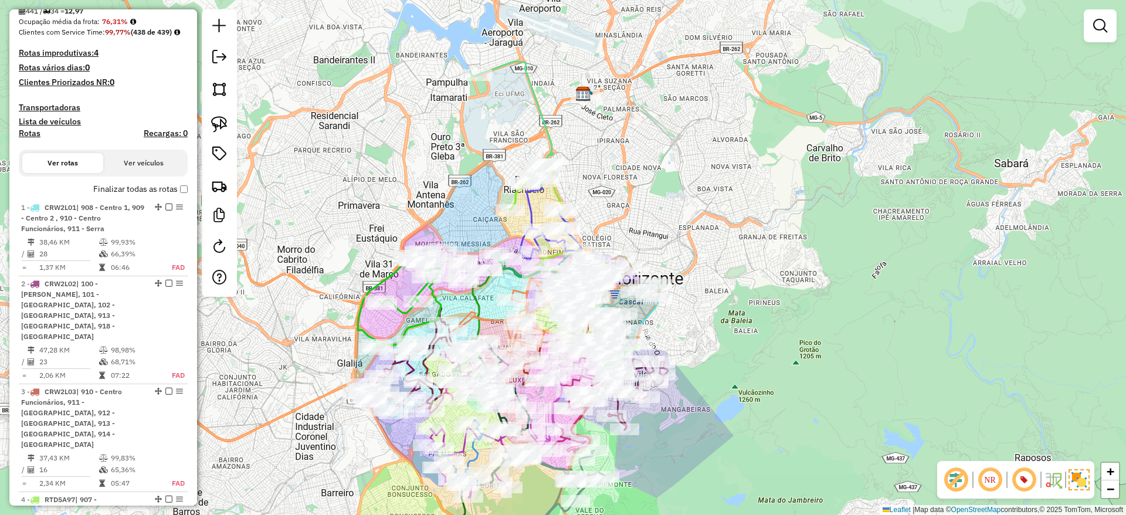
click at [753, 219] on div "Janela de atendimento Grade de atendimento Capacidade Transportadoras Veículos …" at bounding box center [563, 257] width 1126 height 515
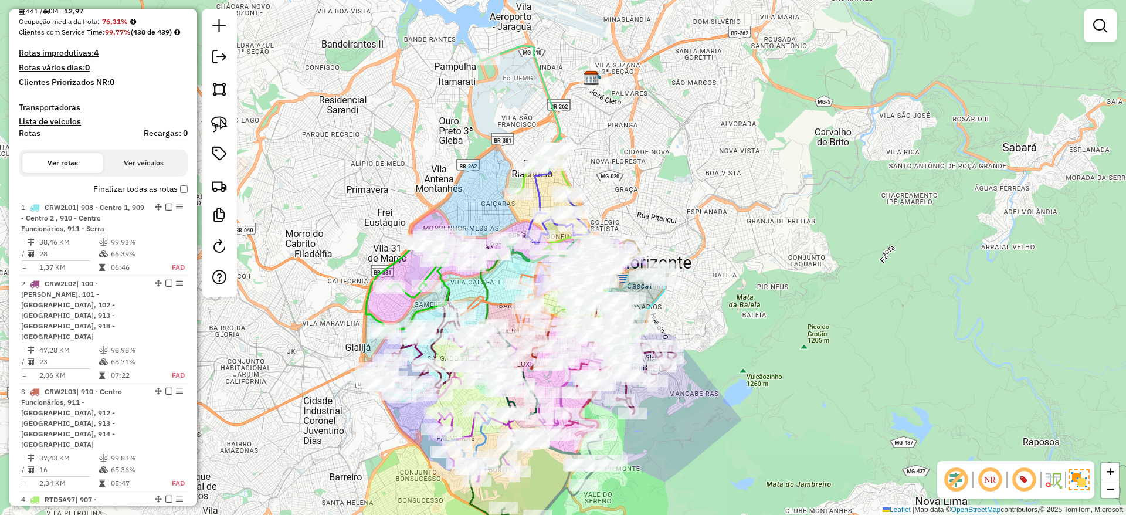
drag, startPoint x: 749, startPoint y: 302, endPoint x: 784, endPoint y: 238, distance: 73.0
click at [784, 238] on div "Janela de atendimento Grade de atendimento Capacidade Transportadoras Veículos …" at bounding box center [563, 257] width 1126 height 515
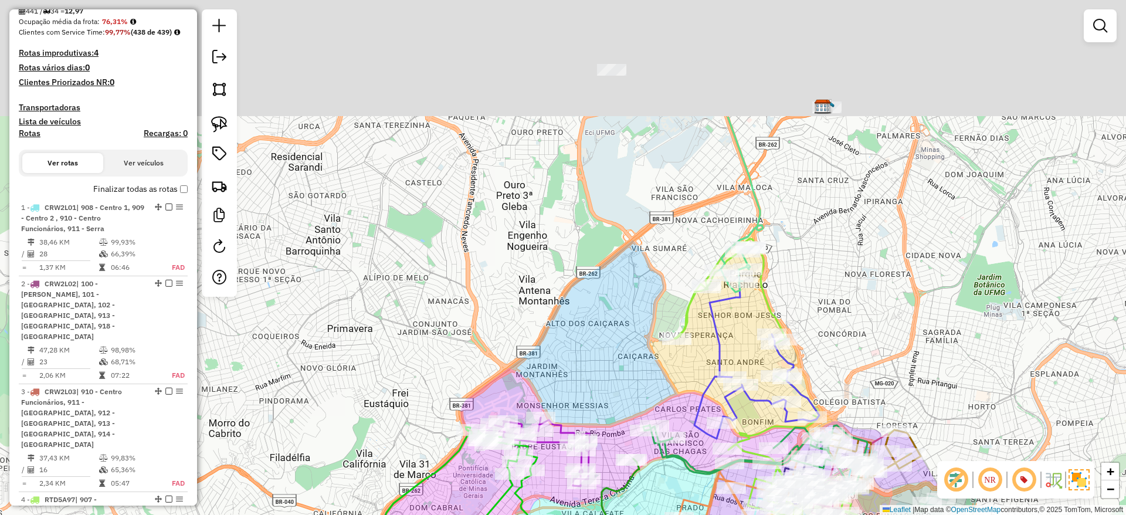
drag, startPoint x: 543, startPoint y: 287, endPoint x: 546, endPoint y: 297, distance: 9.8
click at [546, 297] on div "Janela de atendimento Grade de atendimento Capacidade Transportadoras Veículos …" at bounding box center [563, 257] width 1126 height 515
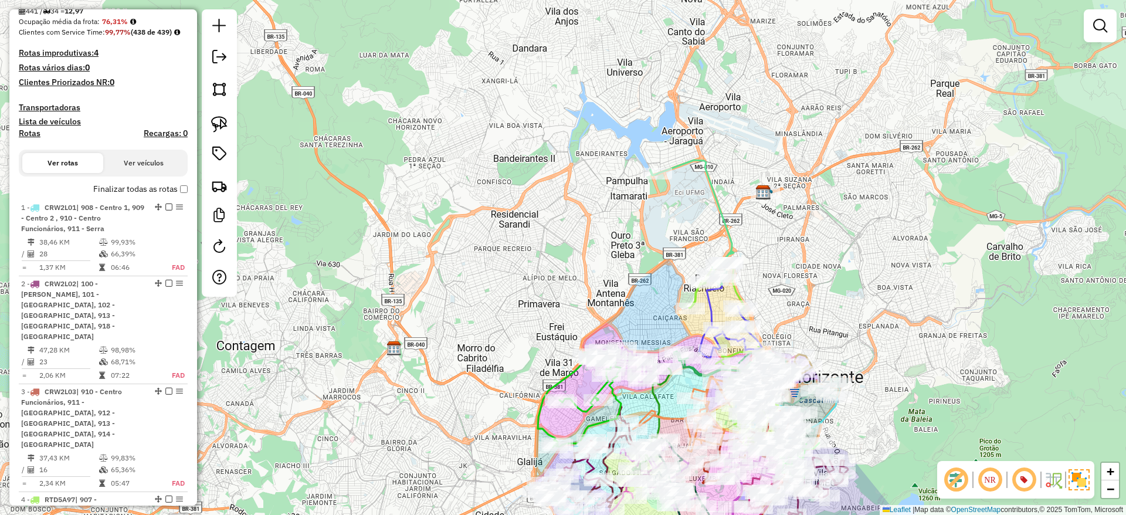
drag, startPoint x: 619, startPoint y: 199, endPoint x: 642, endPoint y: 246, distance: 51.9
click at [642, 246] on div "Janela de atendimento Grade de atendimento Capacidade Transportadoras Veículos …" at bounding box center [563, 257] width 1126 height 515
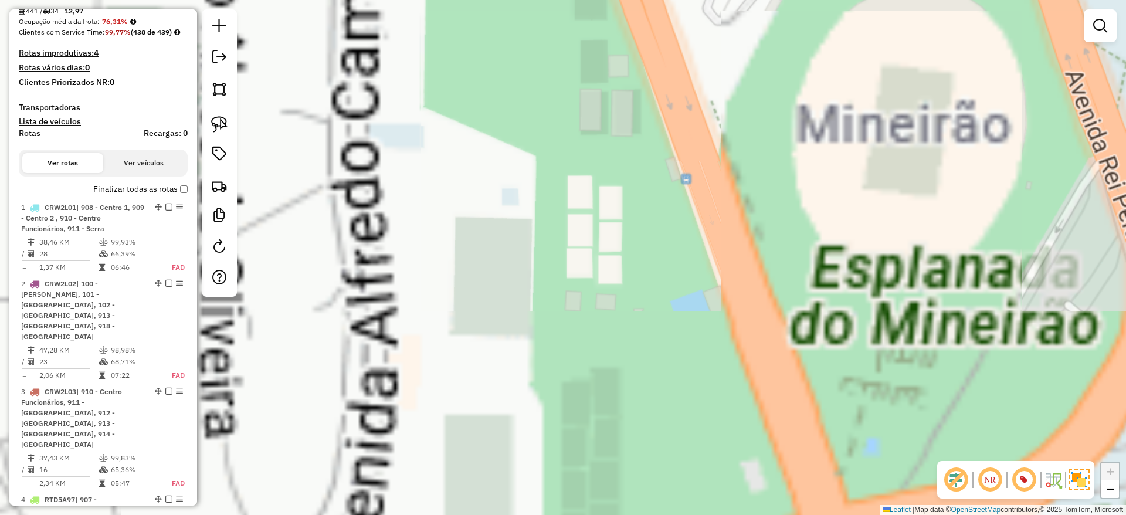
drag, startPoint x: 744, startPoint y: 64, endPoint x: 661, endPoint y: 394, distance: 339.9
click at [657, 416] on div "Janela de atendimento Grade de atendimento Capacidade Transportadoras Veículos …" at bounding box center [563, 257] width 1126 height 515
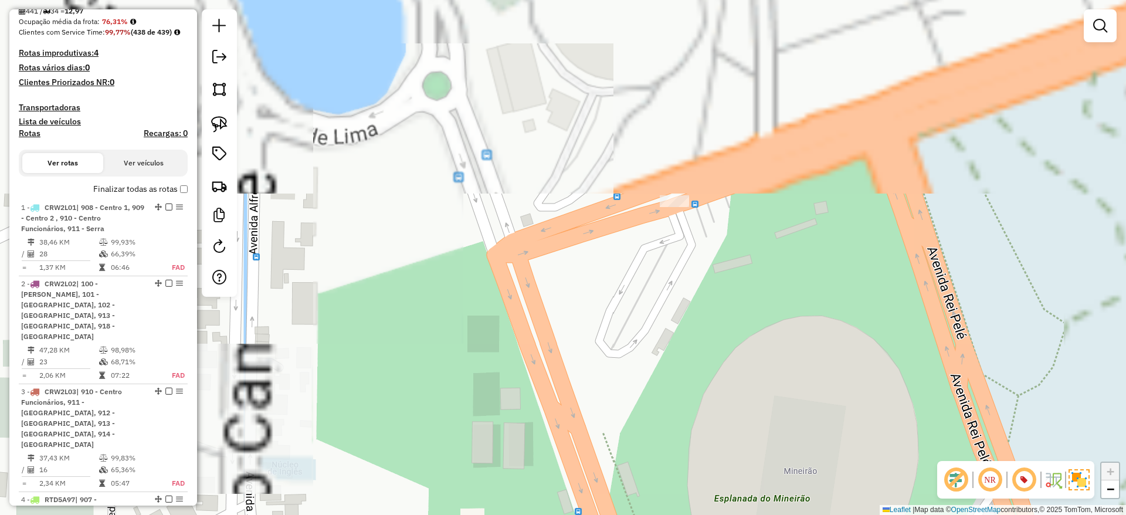
drag, startPoint x: 799, startPoint y: 96, endPoint x: 691, endPoint y: 429, distance: 349.7
click at [691, 429] on div "Janela de atendimento Grade de atendimento Capacidade Transportadoras Veículos …" at bounding box center [563, 257] width 1126 height 515
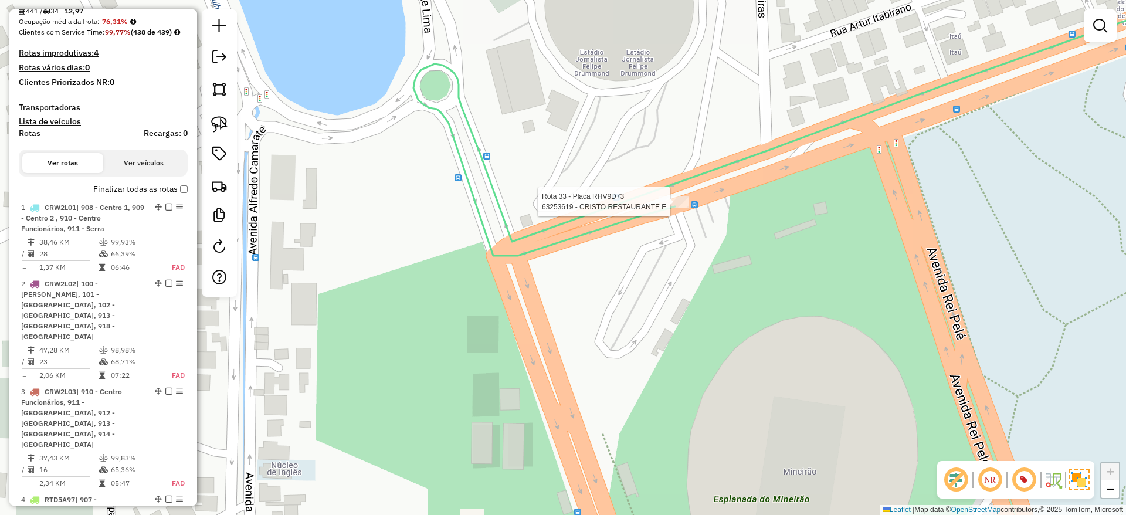
select select "**********"
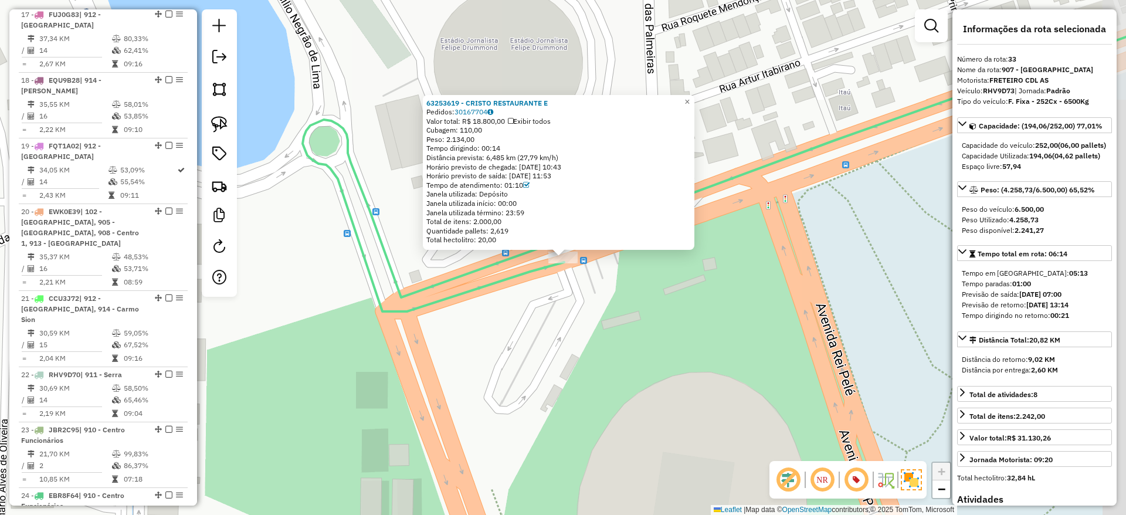
scroll to position [2415, 0]
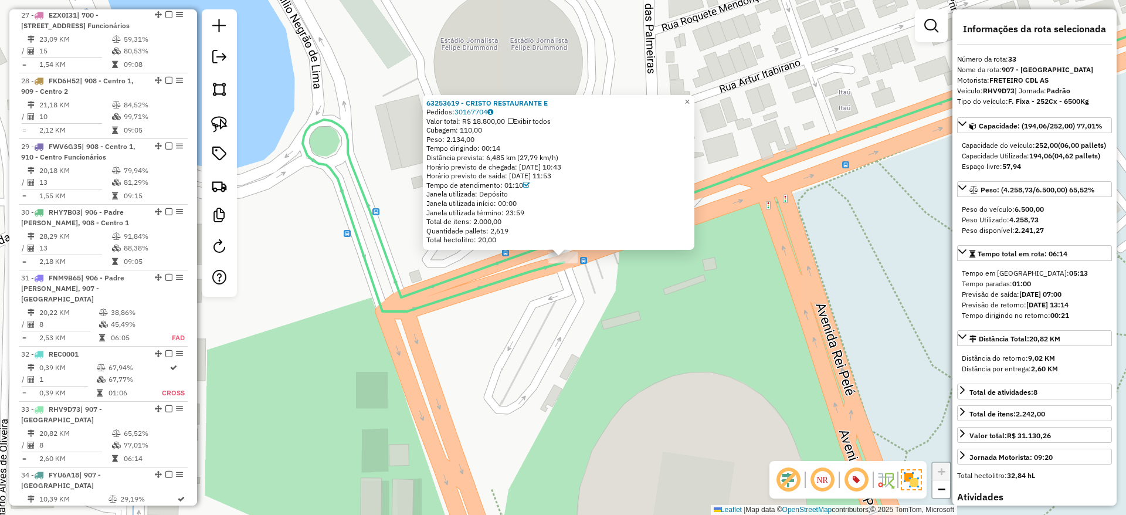
click at [554, 341] on div "63253619 - CRISTO RESTAURANTE E Pedidos: 30167704 Valor total: R$ 18.800,00 Exi…" at bounding box center [563, 257] width 1126 height 515
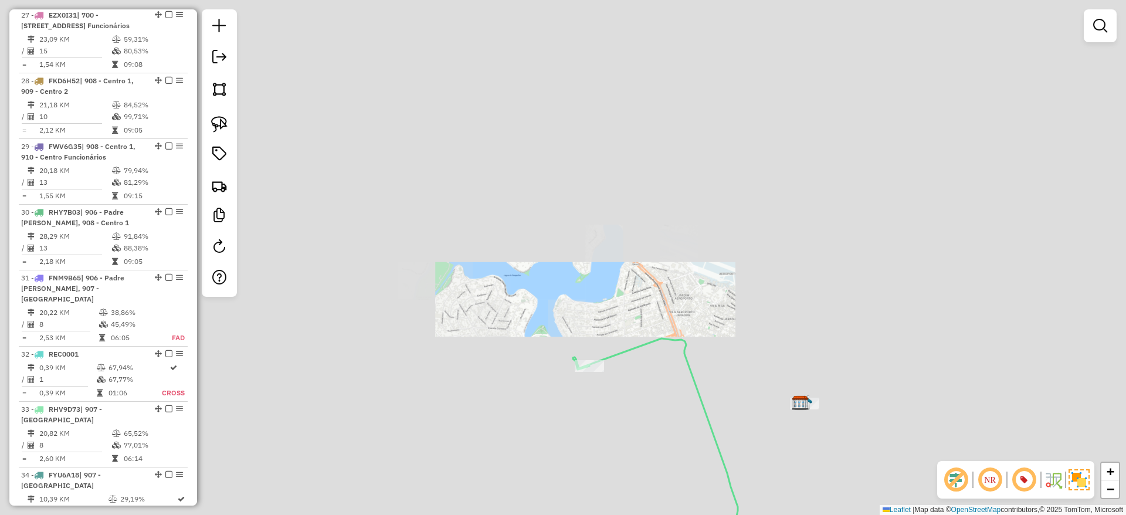
click at [649, 326] on div "Janela de atendimento Grade de atendimento Capacidade Transportadoras Veículos …" at bounding box center [563, 257] width 1126 height 515
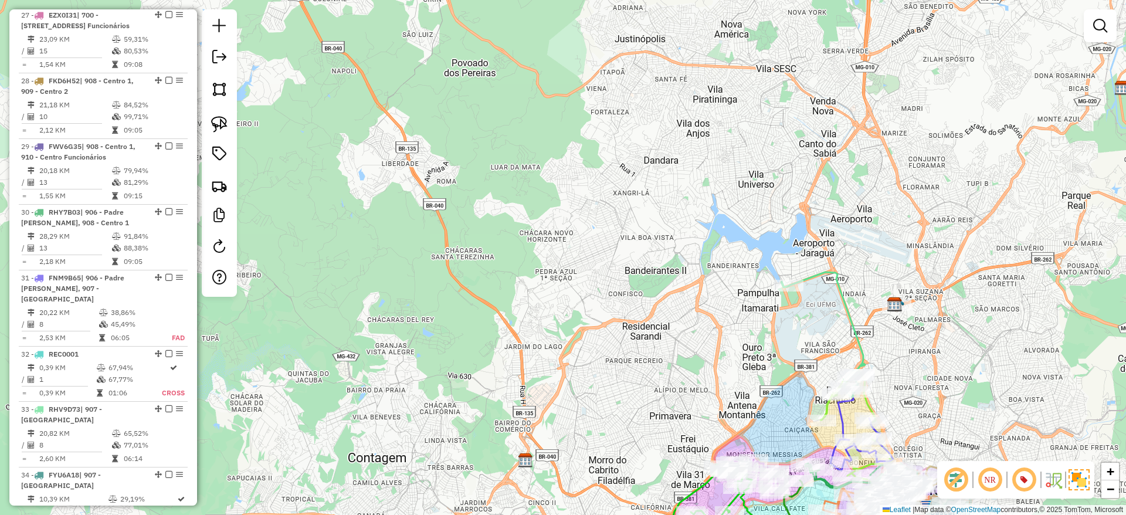
drag, startPoint x: 678, startPoint y: 313, endPoint x: 763, endPoint y: 305, distance: 84.8
click at [763, 305] on div "Janela de atendimento Grade de atendimento Capacidade Transportadoras Veículos …" at bounding box center [563, 257] width 1126 height 515
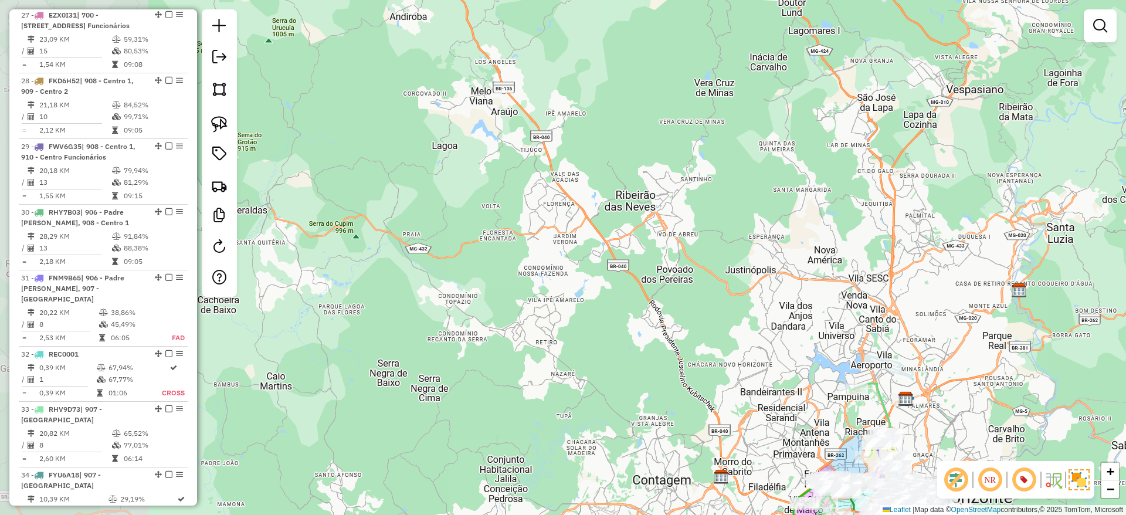
drag, startPoint x: 633, startPoint y: 375, endPoint x: 647, endPoint y: 396, distance: 24.9
click at [647, 396] on div "Janela de atendimento Grade de atendimento Capacidade Transportadoras Veículos …" at bounding box center [563, 257] width 1126 height 515
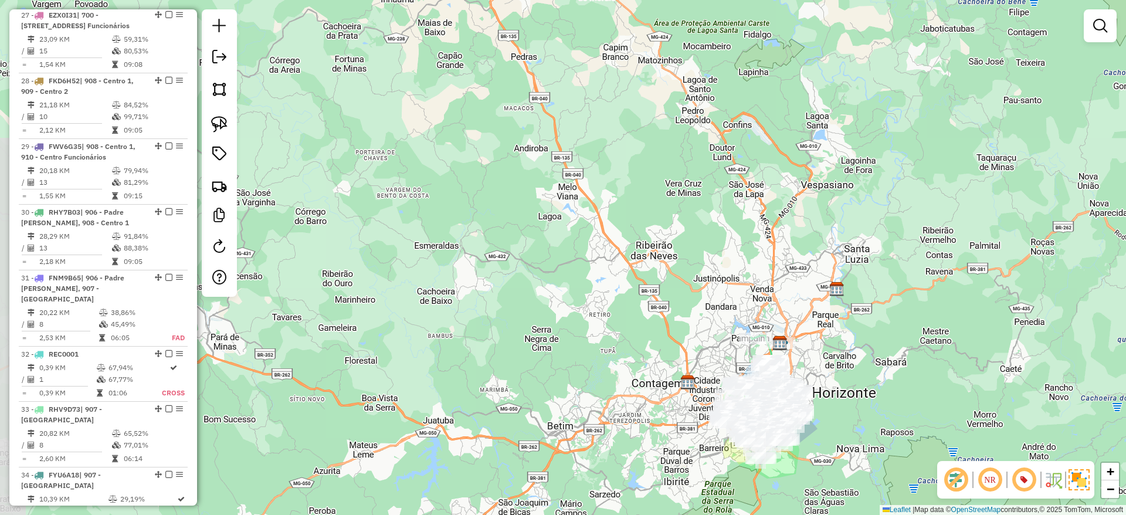
drag, startPoint x: 632, startPoint y: 388, endPoint x: 638, endPoint y: 338, distance: 49.6
click at [638, 338] on div "Janela de atendimento Grade de atendimento Capacidade Transportadoras Veículos …" at bounding box center [563, 257] width 1126 height 515
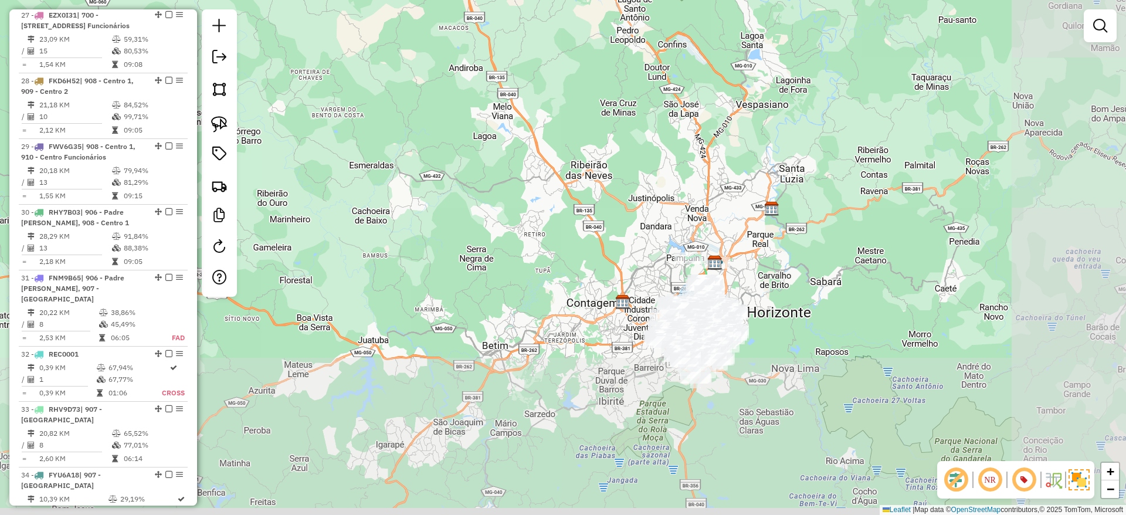
drag, startPoint x: 648, startPoint y: 354, endPoint x: 504, endPoint y: 128, distance: 268.0
click at [503, 100] on div "Janela de atendimento Grade de atendimento Capacidade Transportadoras Veículos …" at bounding box center [563, 257] width 1126 height 515
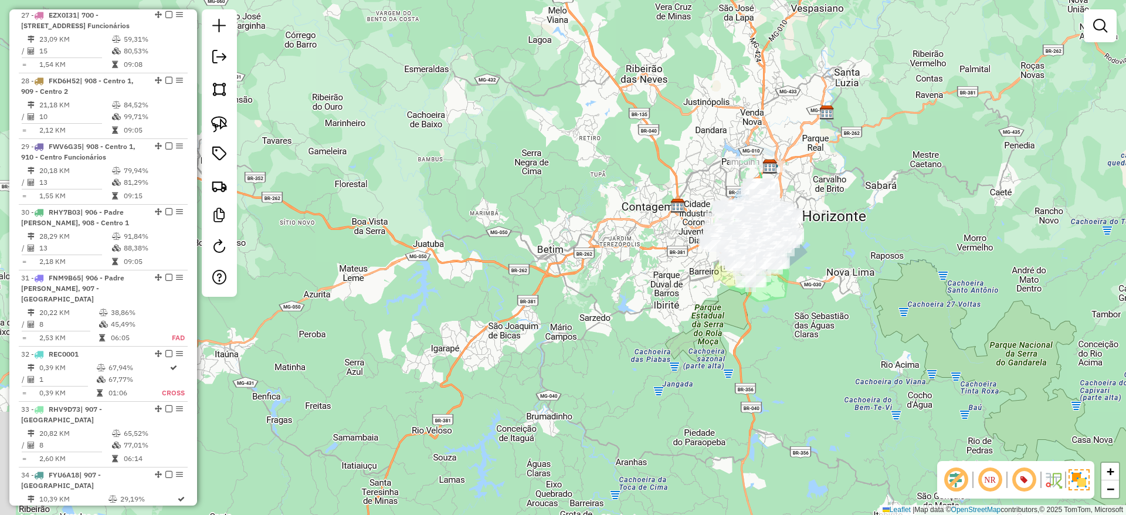
click at [573, 233] on div "Janela de atendimento Grade de atendimento Capacidade Transportadoras Veículos …" at bounding box center [563, 257] width 1126 height 515
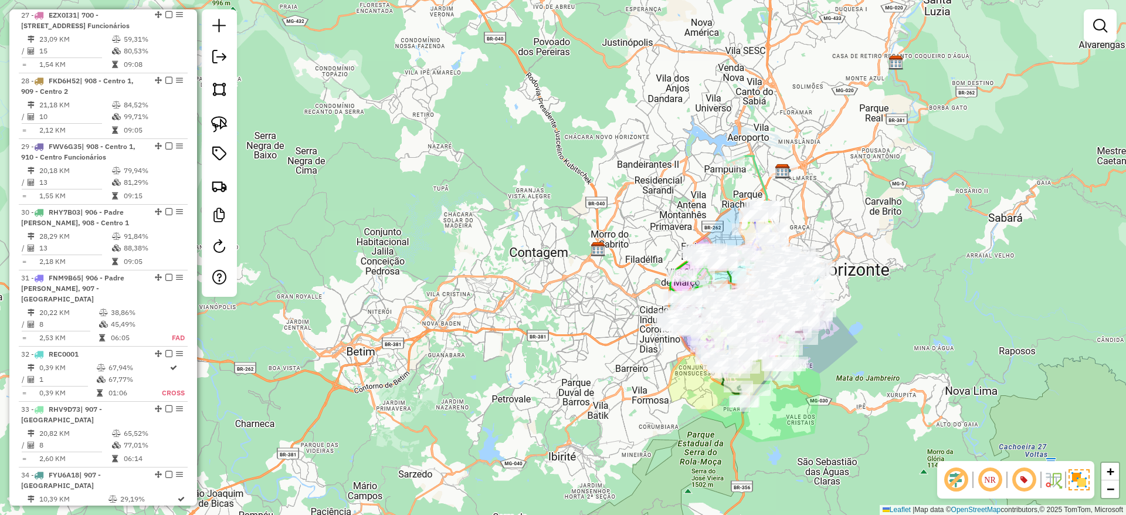
drag, startPoint x: 711, startPoint y: 255, endPoint x: 602, endPoint y: 329, distance: 131.0
click at [602, 329] on div "Janela de atendimento Grade de atendimento Capacidade Transportadoras Veículos …" at bounding box center [563, 257] width 1126 height 515
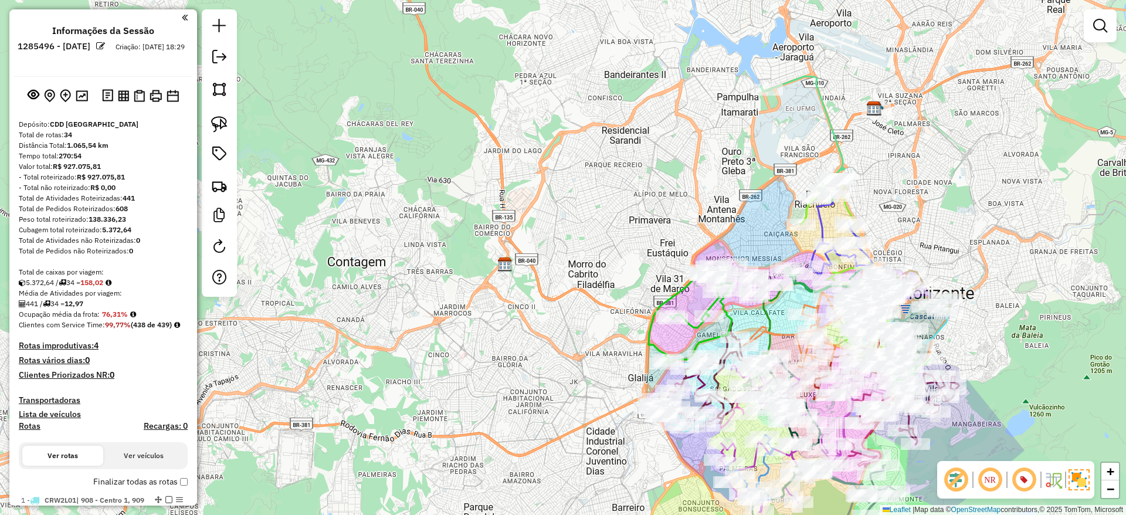
scroll to position [2415, 0]
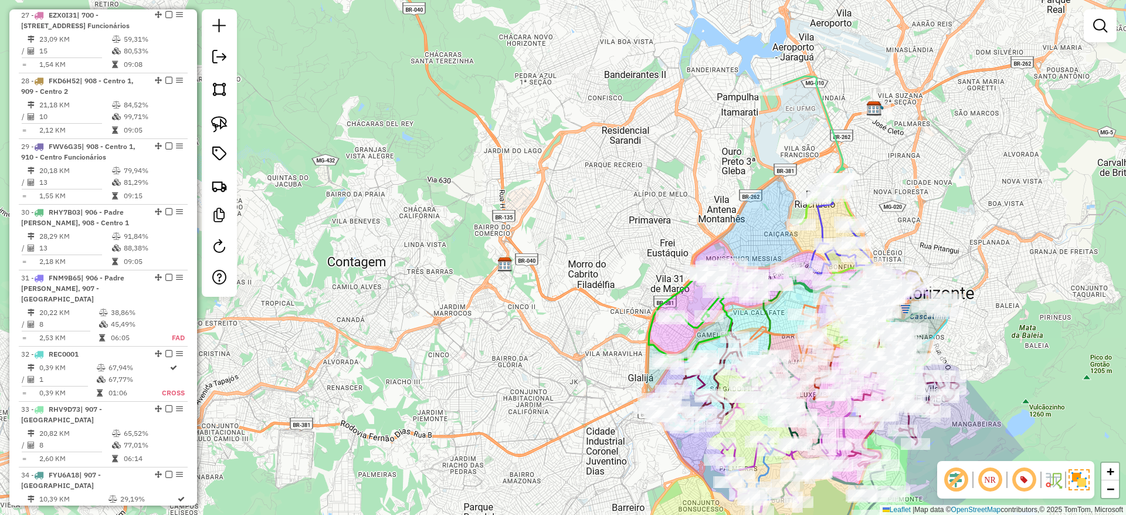
drag, startPoint x: 587, startPoint y: 220, endPoint x: 549, endPoint y: 143, distance: 86.3
click at [549, 143] on div "Janela de atendimento Grade de atendimento Capacidade Transportadoras Veículos …" at bounding box center [563, 257] width 1126 height 515
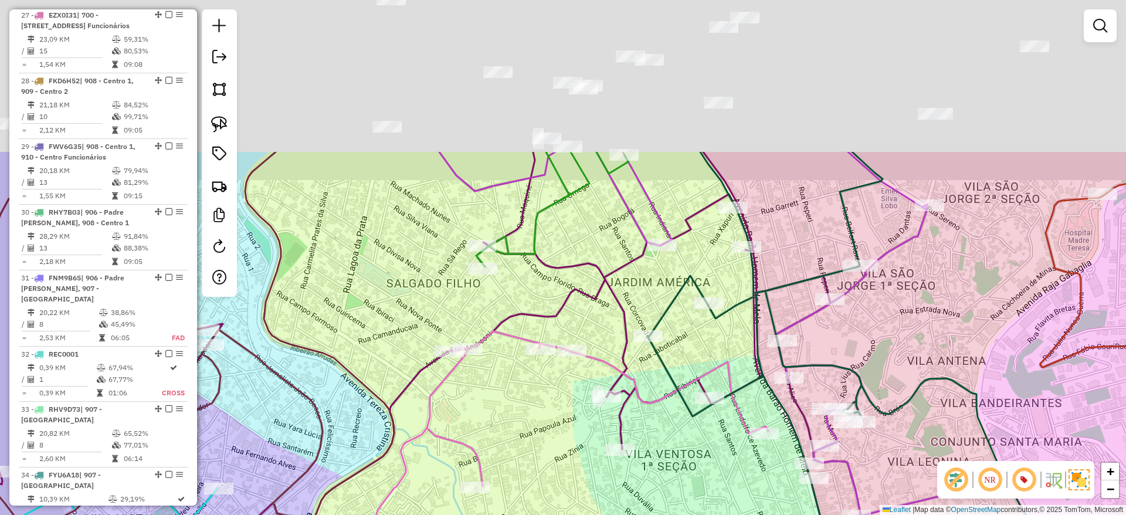
drag, startPoint x: 590, startPoint y: 245, endPoint x: 661, endPoint y: 430, distance: 197.7
click at [674, 451] on div "Janela de atendimento Grade de atendimento Capacidade Transportadoras Veículos …" at bounding box center [563, 257] width 1126 height 515
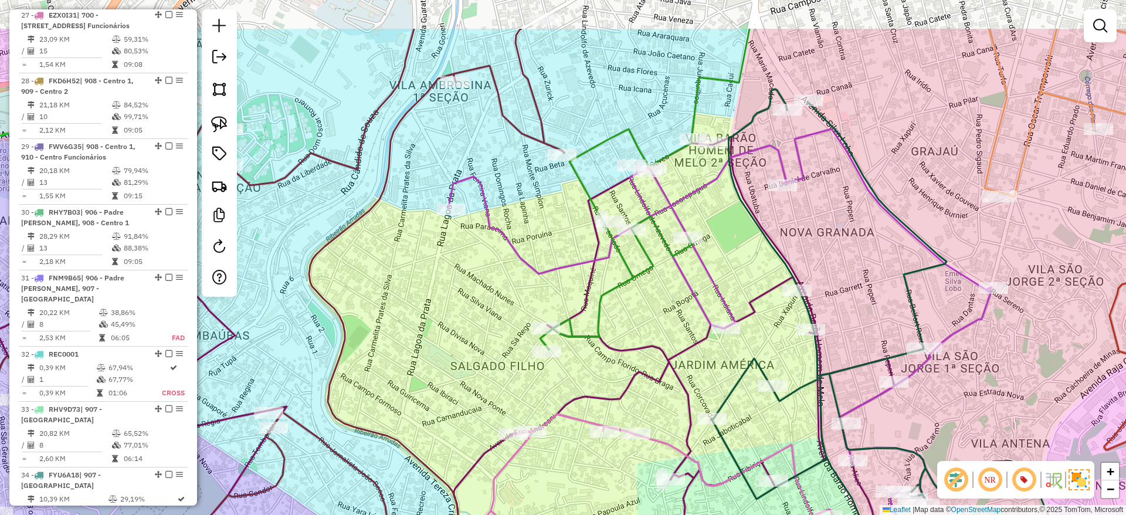
drag, startPoint x: 462, startPoint y: 302, endPoint x: 480, endPoint y: 326, distance: 30.6
click at [480, 326] on div "Janela de atendimento Grade de atendimento Capacidade Transportadoras Veículos …" at bounding box center [563, 257] width 1126 height 515
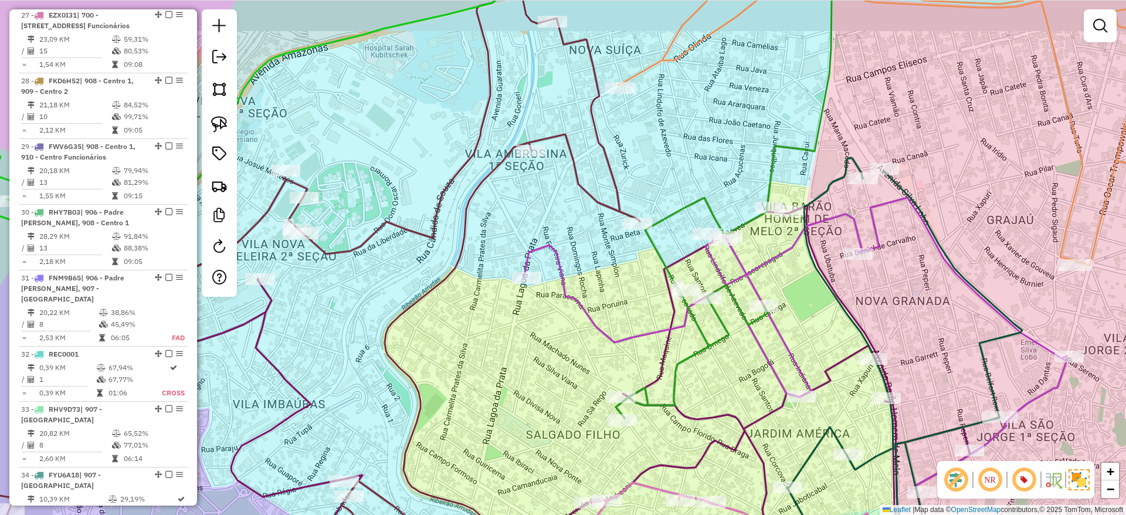
drag, startPoint x: 580, startPoint y: 231, endPoint x: 587, endPoint y: 236, distance: 8.8
click at [587, 236] on div "Janela de atendimento Grade de atendimento Capacidade Transportadoras Veículos …" at bounding box center [563, 257] width 1126 height 515
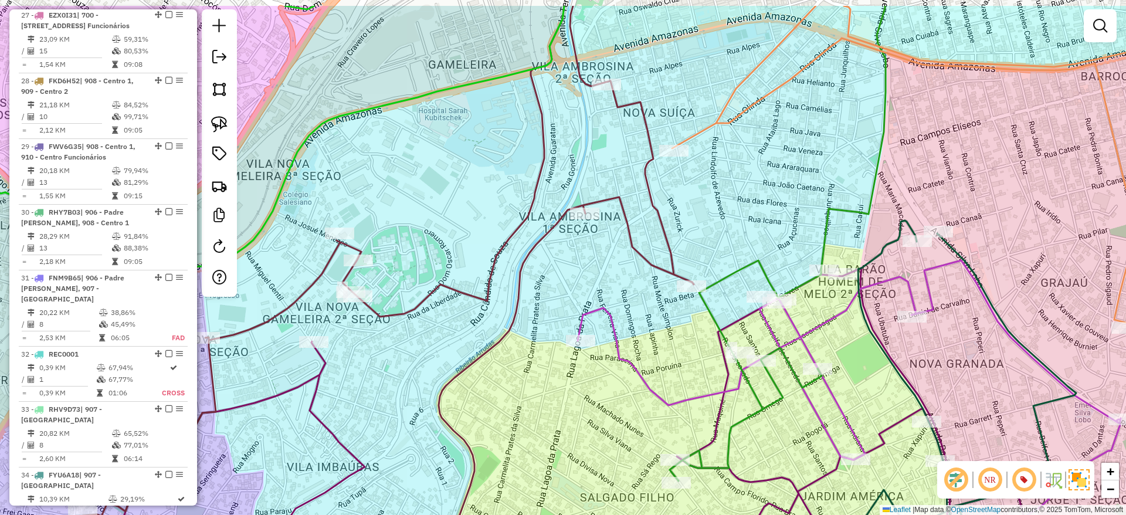
drag, startPoint x: 546, startPoint y: 212, endPoint x: 592, endPoint y: 270, distance: 73.8
click at [592, 270] on div "Janela de atendimento Grade de atendimento Capacidade Transportadoras Veículos …" at bounding box center [563, 257] width 1126 height 515
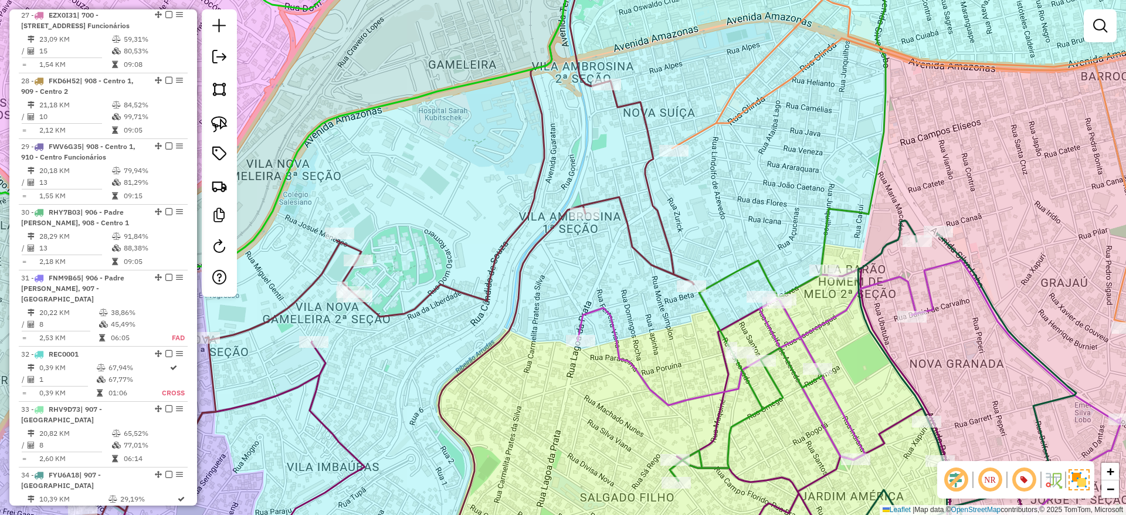
drag, startPoint x: 532, startPoint y: 243, endPoint x: 626, endPoint y: 178, distance: 113.9
click at [626, 178] on icon at bounding box center [344, 265] width 699 height 601
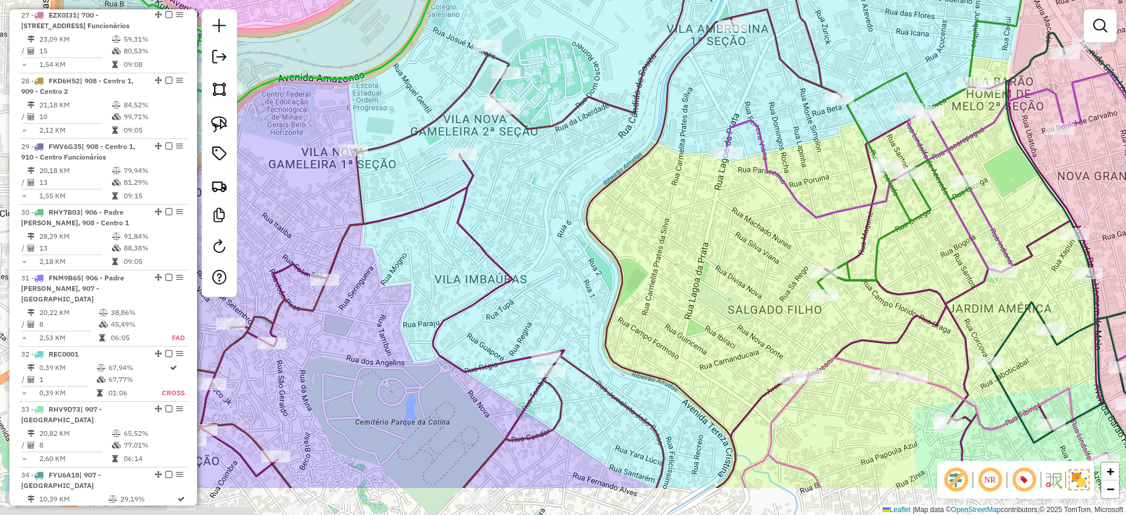
drag, startPoint x: 553, startPoint y: 307, endPoint x: 559, endPoint y: 228, distance: 78.8
click at [559, 228] on div "Janela de atendimento Grade de atendimento Capacidade Transportadoras Veículos …" at bounding box center [563, 257] width 1126 height 515
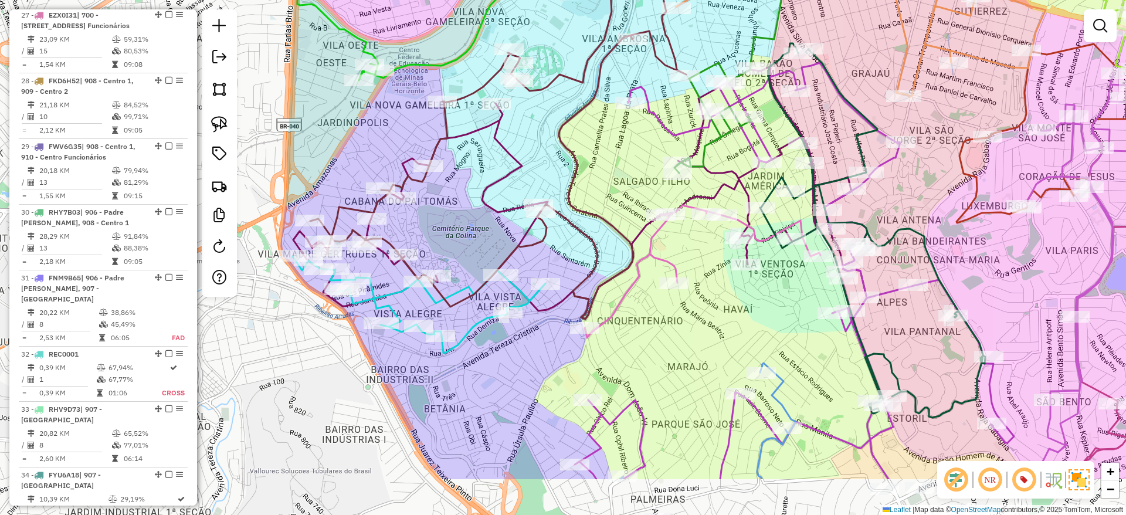
drag, startPoint x: 577, startPoint y: 261, endPoint x: 563, endPoint y: 174, distance: 88.4
click at [563, 174] on div "Janela de atendimento Grade de atendimento Capacidade Transportadoras Veículos …" at bounding box center [563, 257] width 1126 height 515
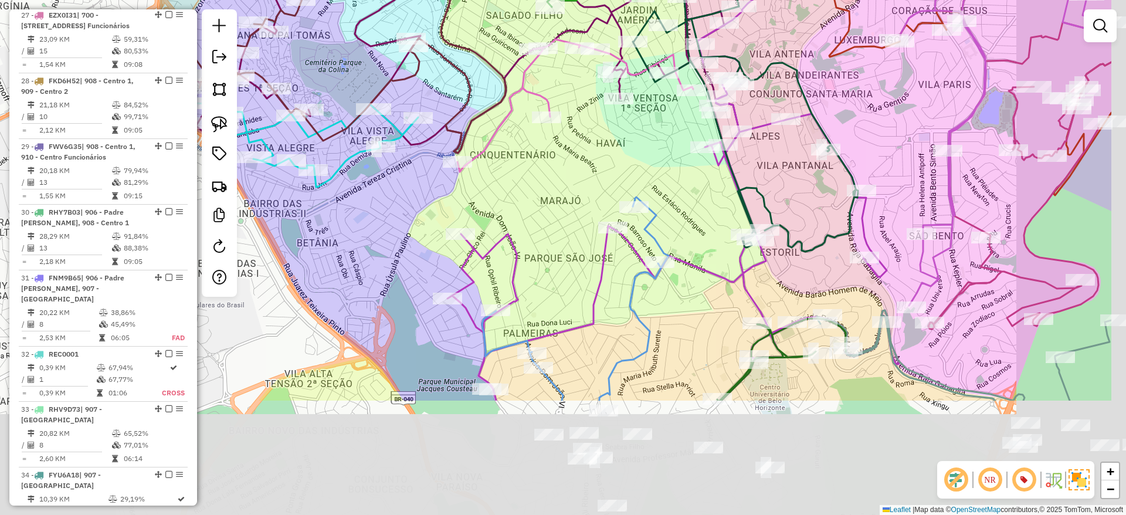
drag, startPoint x: 536, startPoint y: 368, endPoint x: 405, endPoint y: 201, distance: 211.9
click at [405, 201] on div "Janela de atendimento Grade de atendimento Capacidade Transportadoras Veículos …" at bounding box center [563, 257] width 1126 height 515
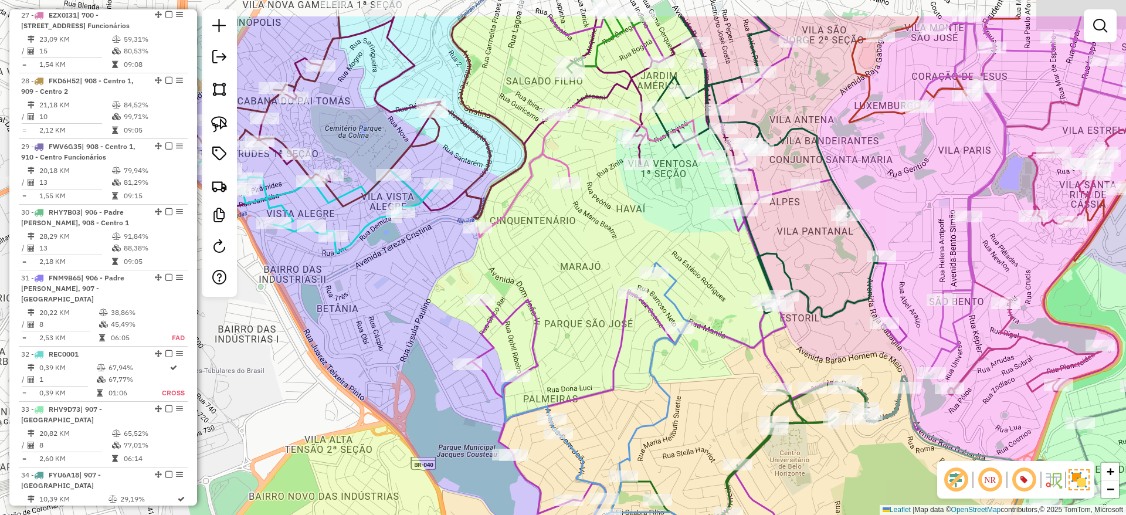
drag, startPoint x: 536, startPoint y: 288, endPoint x: 567, endPoint y: 407, distance: 122.5
click at [574, 417] on div "Janela de atendimento Grade de atendimento Capacidade Transportadoras Veículos …" at bounding box center [563, 257] width 1126 height 515
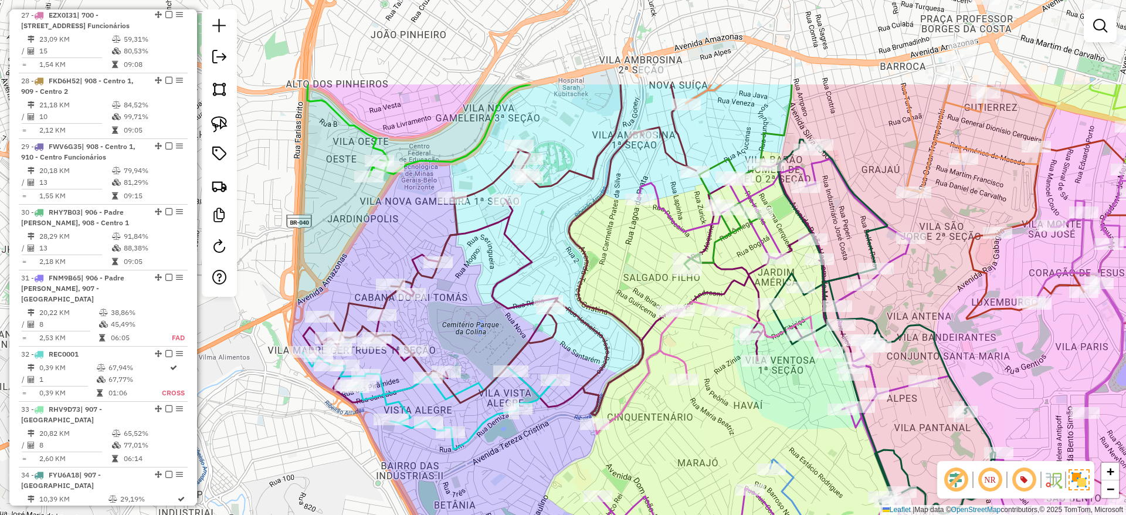
drag, startPoint x: 489, startPoint y: 146, endPoint x: 600, endPoint y: 297, distance: 187.5
click at [604, 297] on div "Janela de atendimento Grade de atendimento Capacidade Transportadoras Veículos …" at bounding box center [563, 257] width 1126 height 515
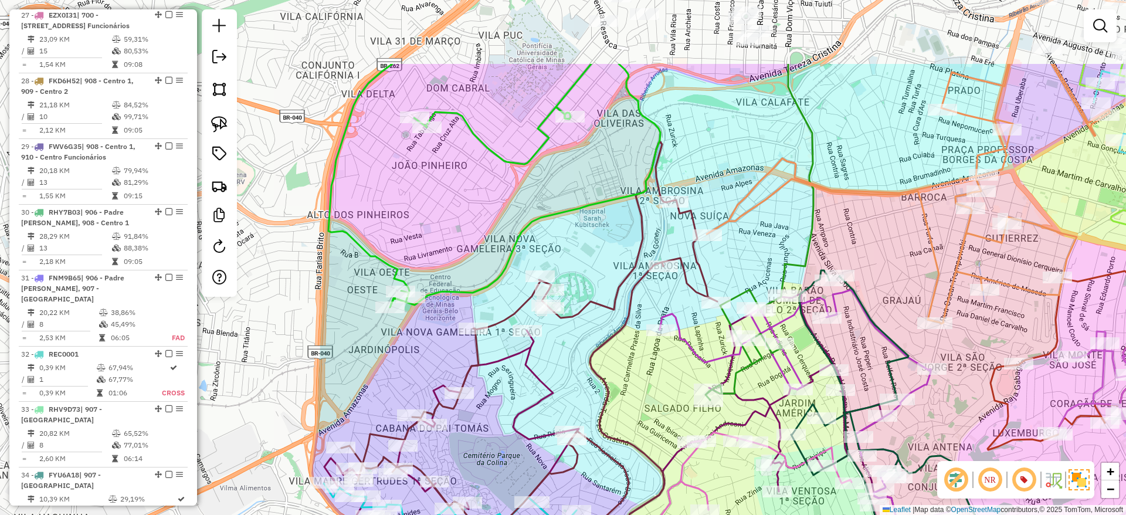
drag, startPoint x: 561, startPoint y: 255, endPoint x: 570, endPoint y: 371, distance: 115.9
click at [570, 371] on div "Janela de atendimento Grade de atendimento Capacidade Transportadoras Veículos …" at bounding box center [563, 257] width 1126 height 515
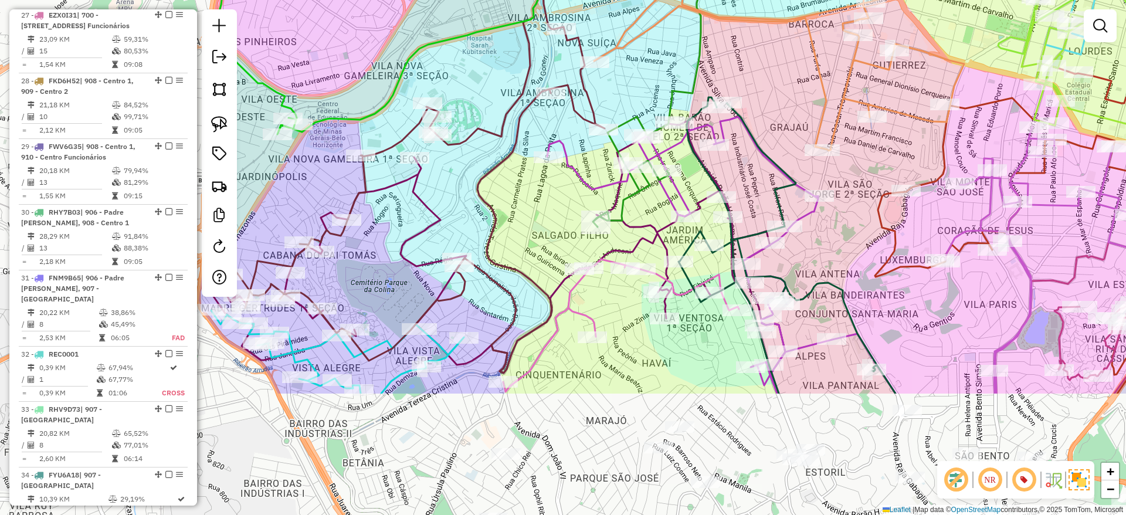
drag, startPoint x: 588, startPoint y: 271, endPoint x: 477, endPoint y: 100, distance: 203.9
click at [477, 100] on div "Janela de atendimento Grade de atendimento Capacidade Transportadoras Veículos …" at bounding box center [563, 257] width 1126 height 515
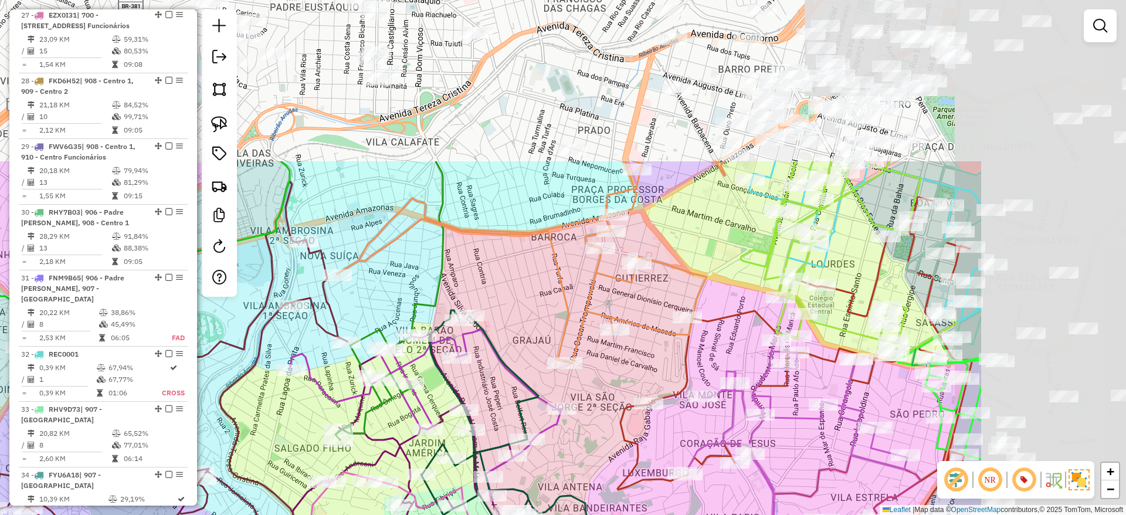
drag, startPoint x: 737, startPoint y: 68, endPoint x: 480, endPoint y: 280, distance: 333.8
click at [480, 280] on div "Janela de atendimento Grade de atendimento Capacidade Transportadoras Veículos …" at bounding box center [563, 257] width 1126 height 515
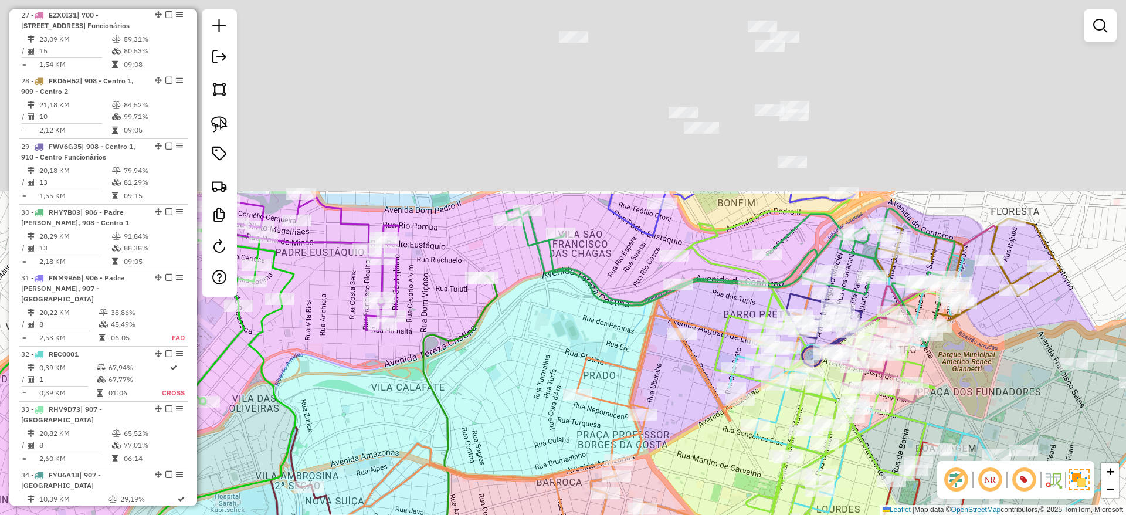
drag, startPoint x: 551, startPoint y: 99, endPoint x: 556, endPoint y: 344, distance: 245.3
click at [556, 344] on div "Janela de atendimento Grade de atendimento Capacidade Transportadoras Veículos …" at bounding box center [563, 257] width 1126 height 515
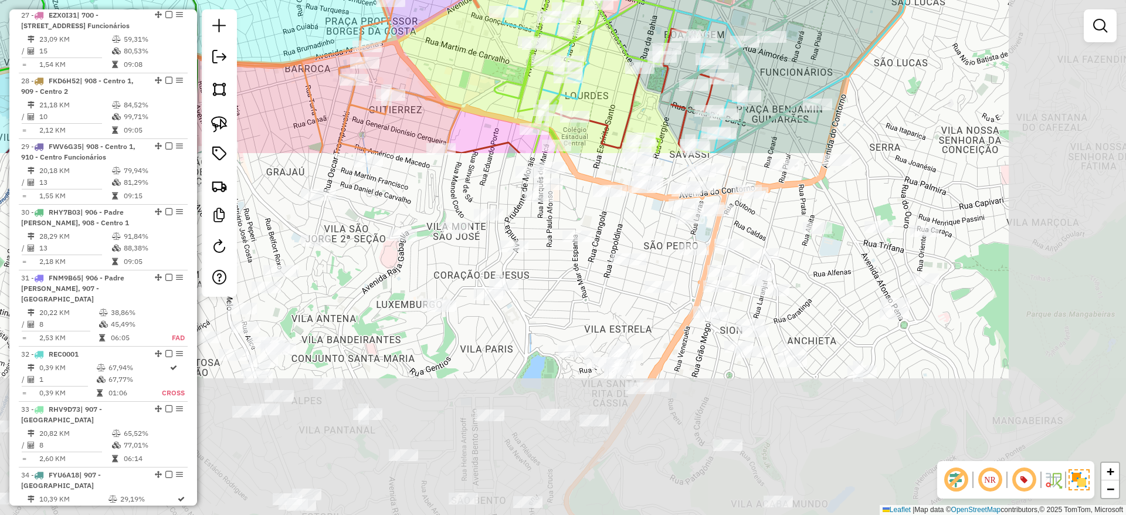
drag, startPoint x: 501, startPoint y: 455, endPoint x: 296, endPoint y: -64, distance: 558.1
click at [296, 0] on html "Aplicando filtros Pop-up bloqueado! Seu navegador bloqueou automáticamente a ab…" at bounding box center [563, 257] width 1126 height 515
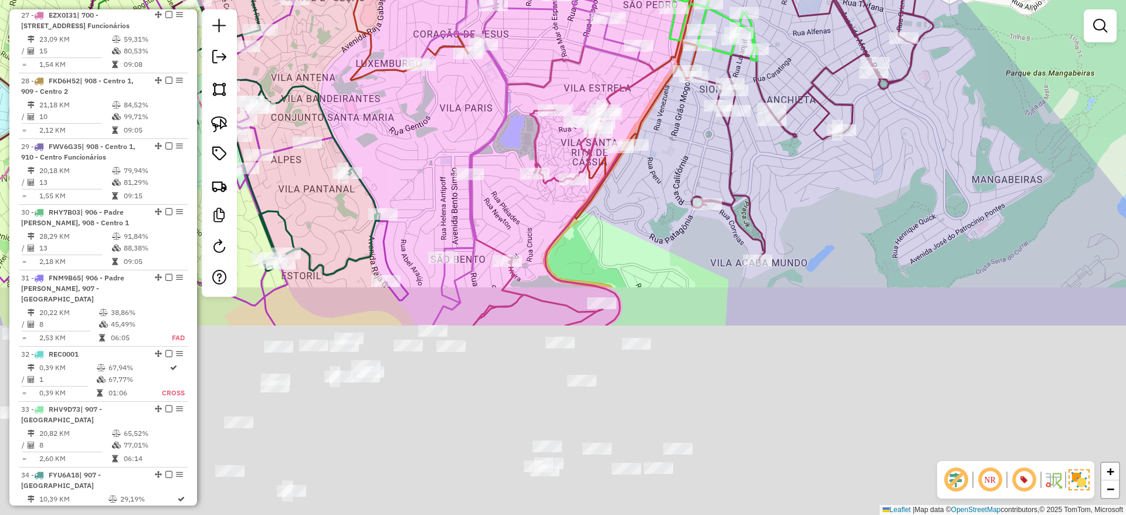
drag, startPoint x: 680, startPoint y: 437, endPoint x: 654, endPoint y: 131, distance: 307.3
click at [654, 131] on div "Janela de atendimento Grade de atendimento Capacidade Transportadoras Veículos …" at bounding box center [563, 257] width 1126 height 515
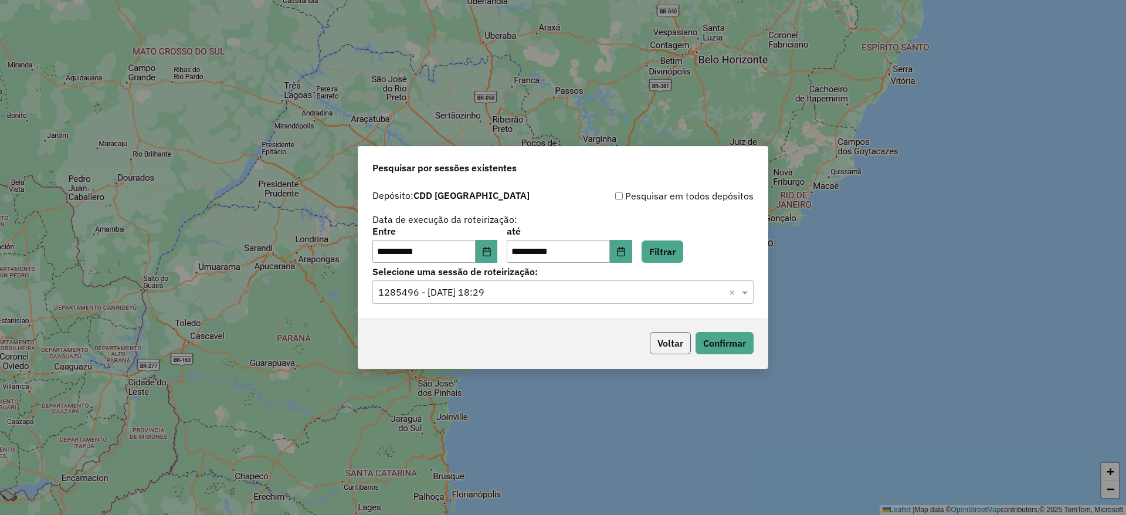
click at [665, 338] on button "Voltar" at bounding box center [670, 343] width 41 height 22
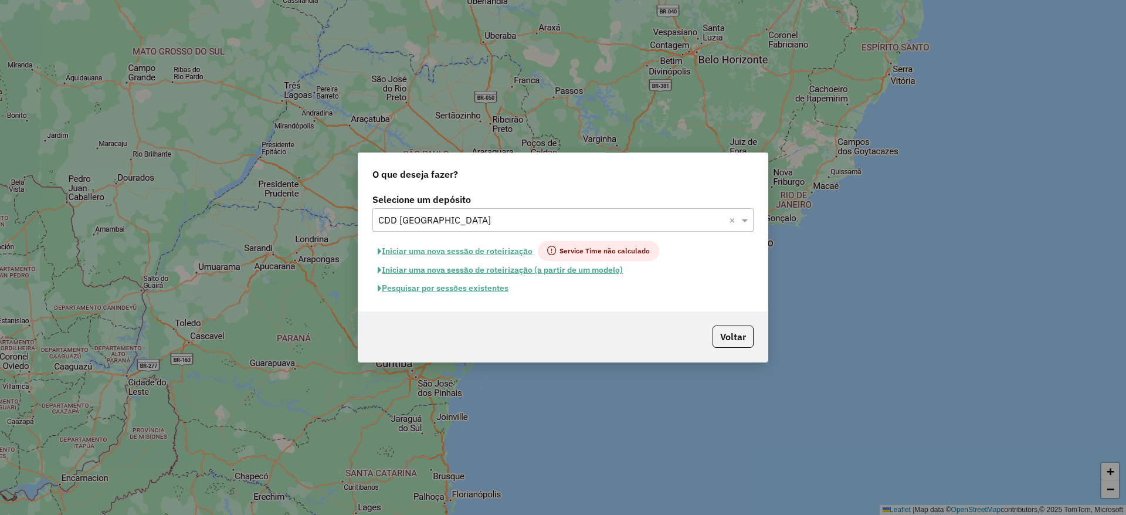
click at [509, 222] on input "text" at bounding box center [551, 221] width 346 height 14
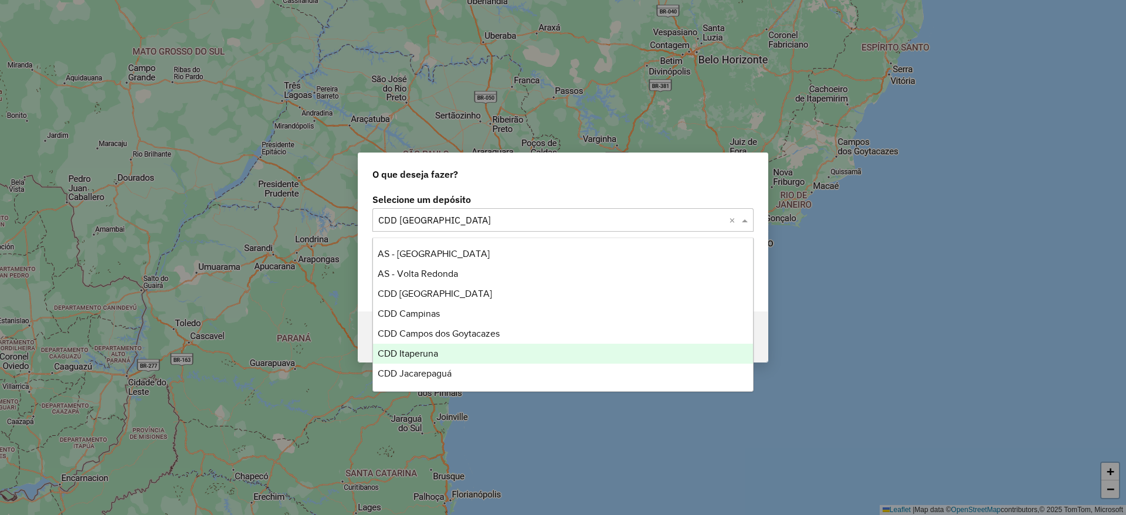
click at [466, 360] on div "CDD Itaperuna" at bounding box center [563, 354] width 380 height 20
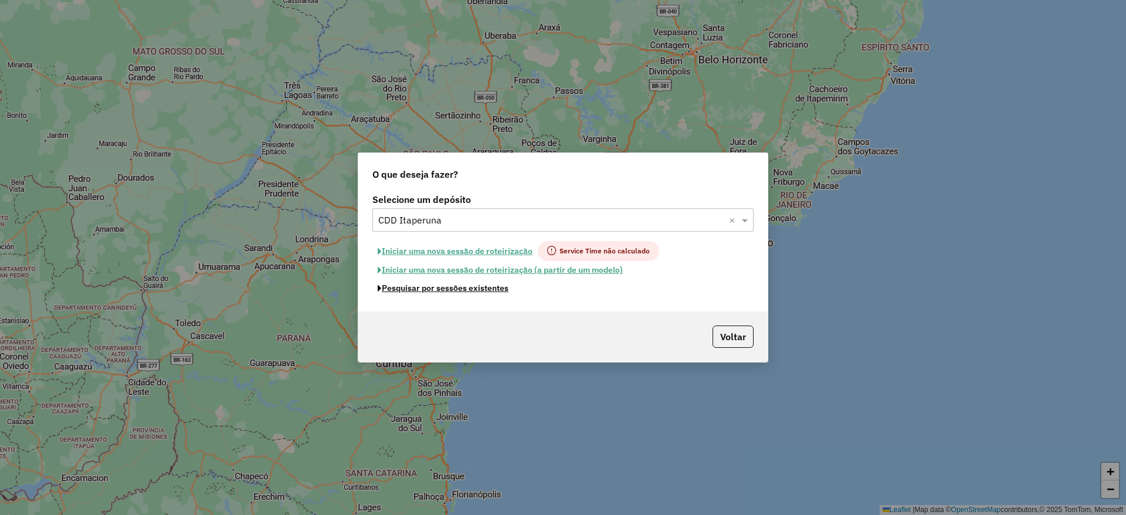
click at [482, 290] on button "Pesquisar por sessões existentes" at bounding box center [443, 288] width 141 height 18
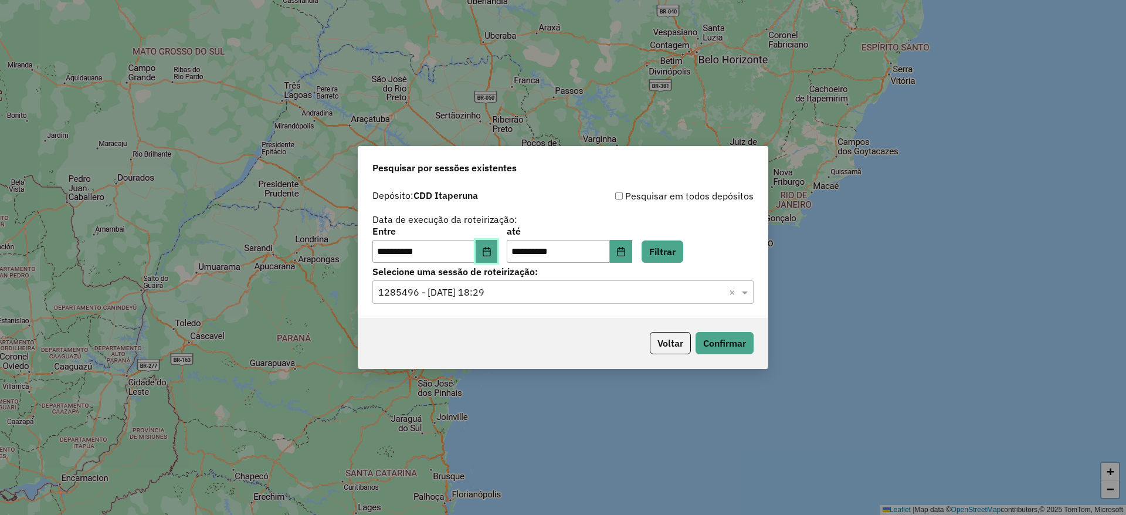
click at [492, 249] on icon "Choose Date" at bounding box center [486, 251] width 9 height 9
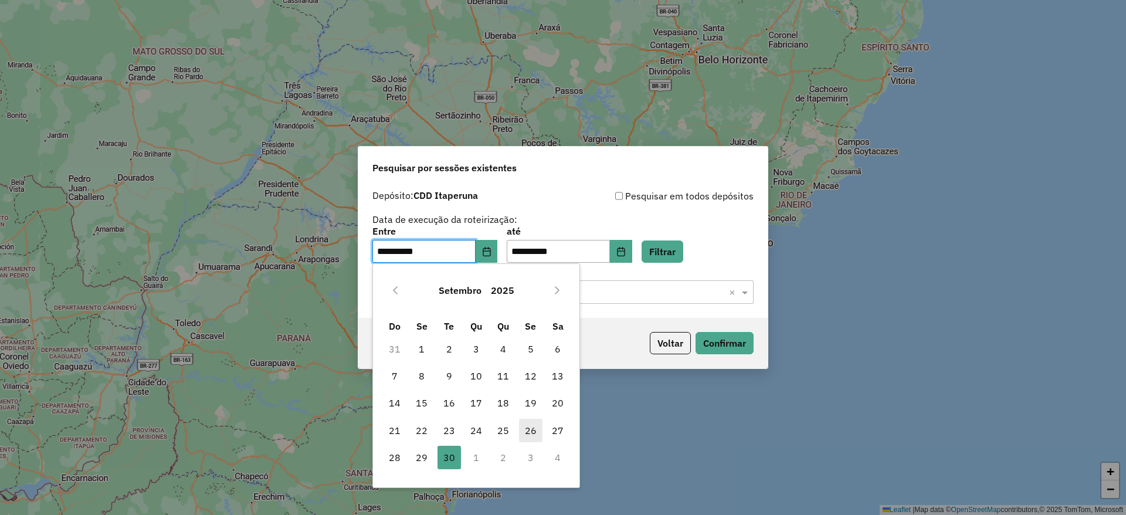
click at [539, 432] on span "26" at bounding box center [530, 430] width 23 height 23
type input "**********"
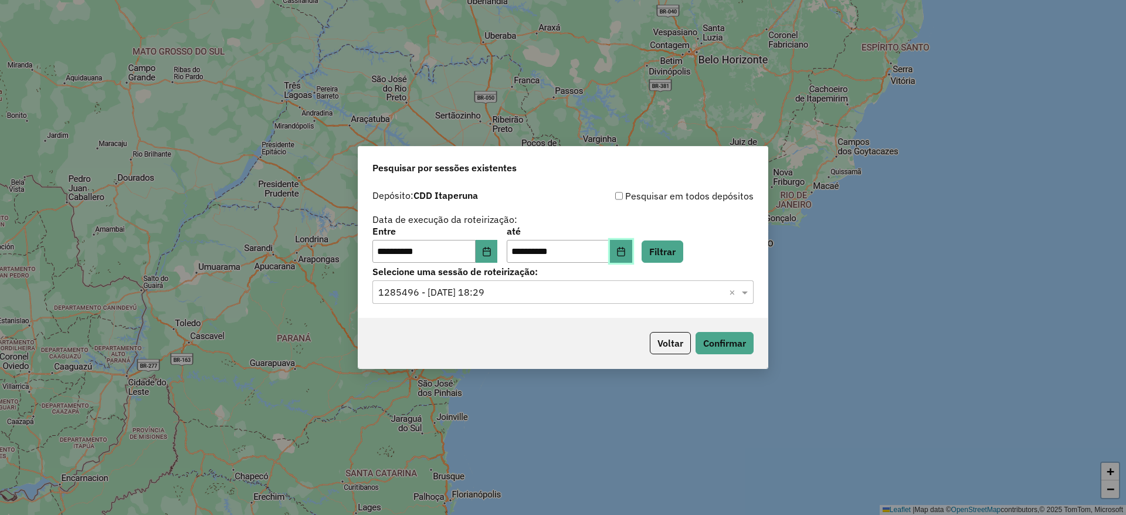
drag, startPoint x: 634, startPoint y: 253, endPoint x: 629, endPoint y: 260, distance: 8.5
click at [626, 252] on icon "Choose Date" at bounding box center [621, 251] width 9 height 9
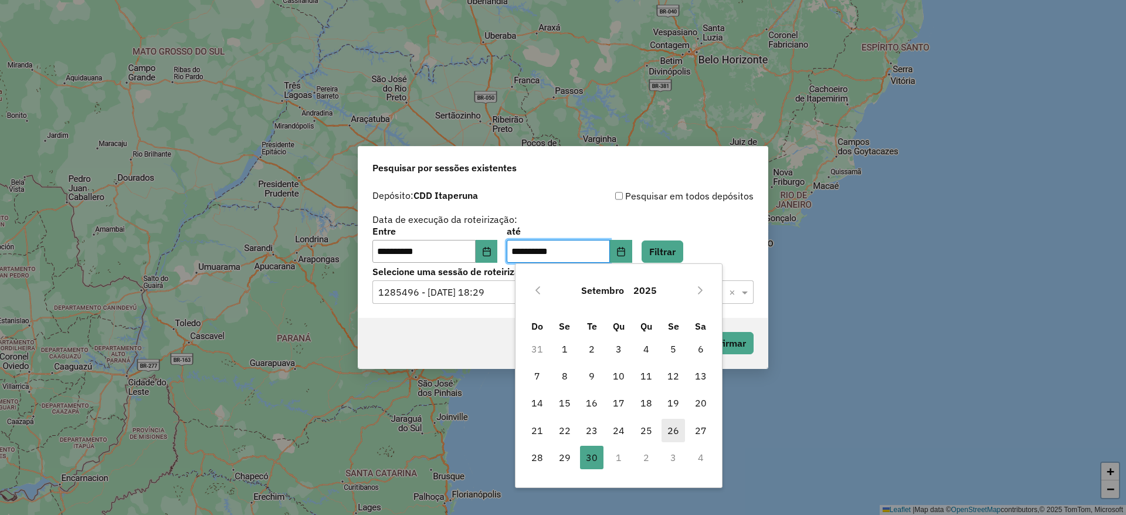
click at [670, 430] on span "26" at bounding box center [673, 430] width 23 height 23
type input "**********"
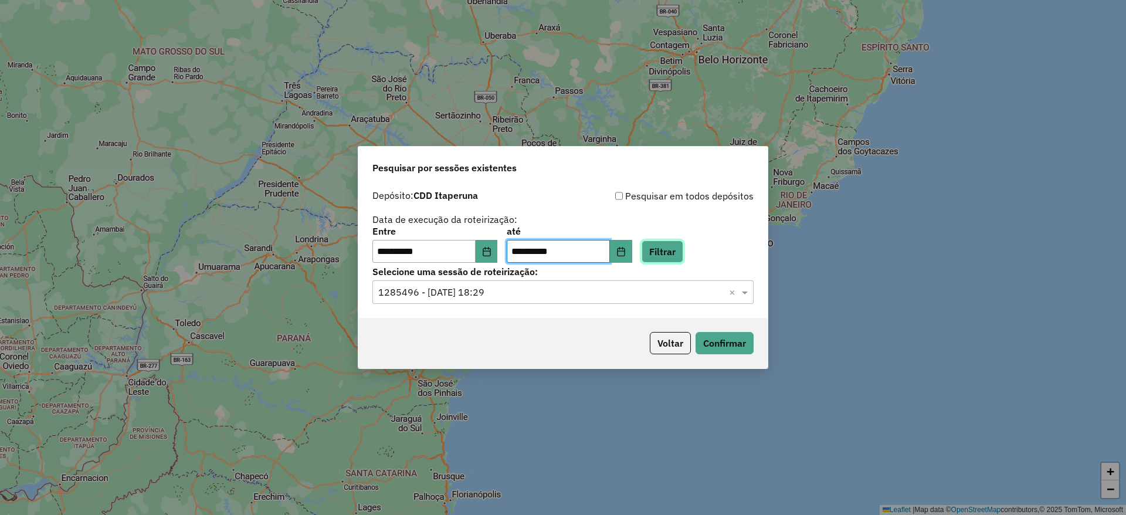
click at [683, 249] on button "Filtrar" at bounding box center [663, 252] width 42 height 22
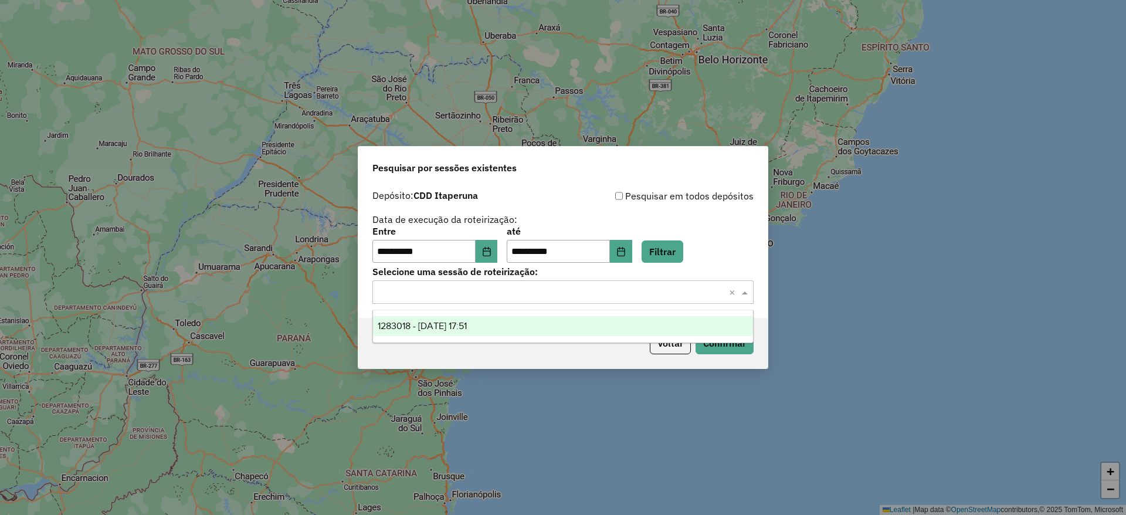
click at [537, 299] on div "Selecione uma sessão × ×" at bounding box center [563, 291] width 381 height 23
click at [536, 333] on div "1283018 - [DATE] 17:51" at bounding box center [563, 326] width 380 height 20
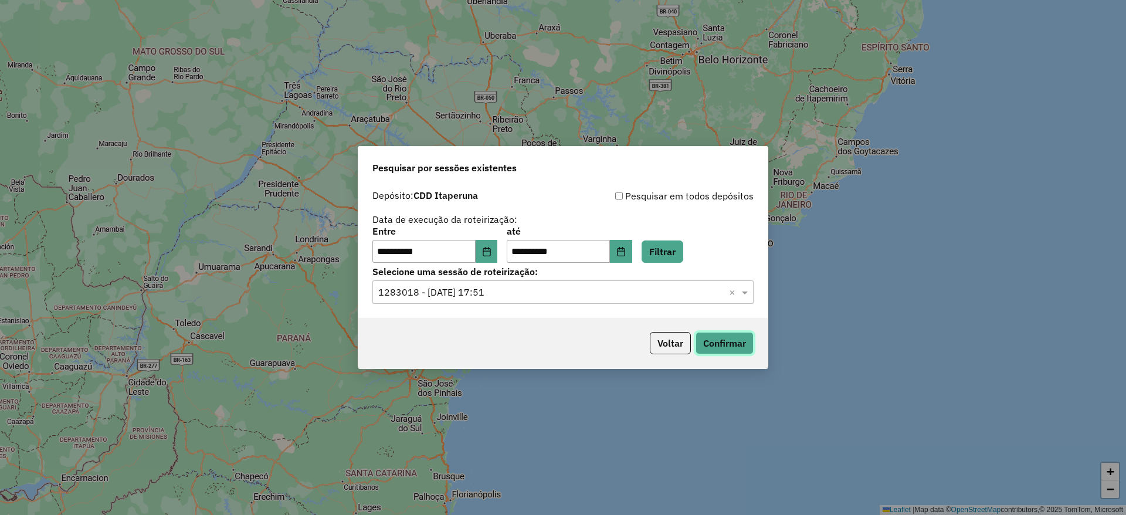
click at [717, 337] on button "Confirmar" at bounding box center [725, 343] width 58 height 22
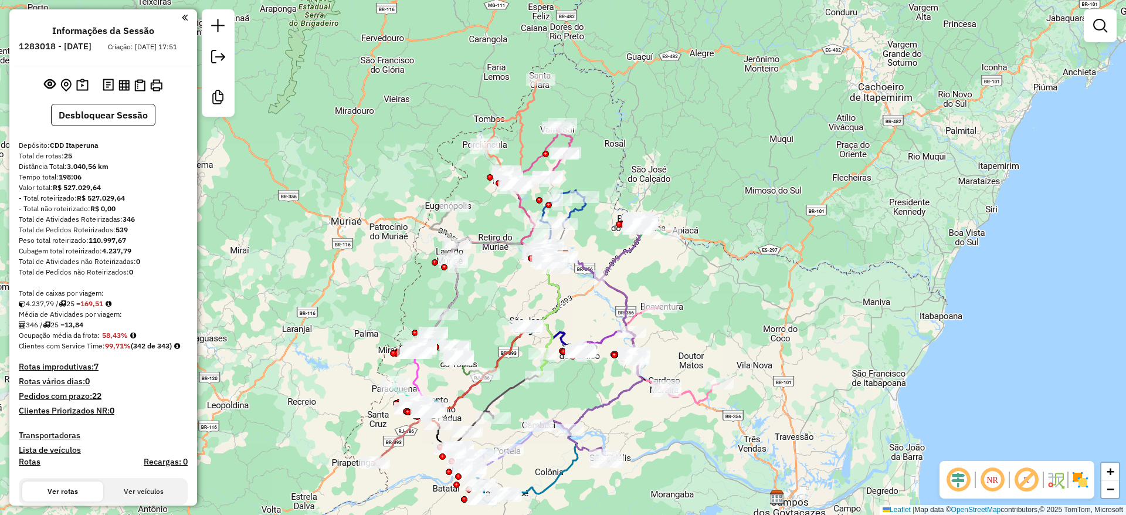
click at [956, 478] on em at bounding box center [958, 480] width 28 height 28
click at [1027, 479] on em at bounding box center [1026, 480] width 28 height 28
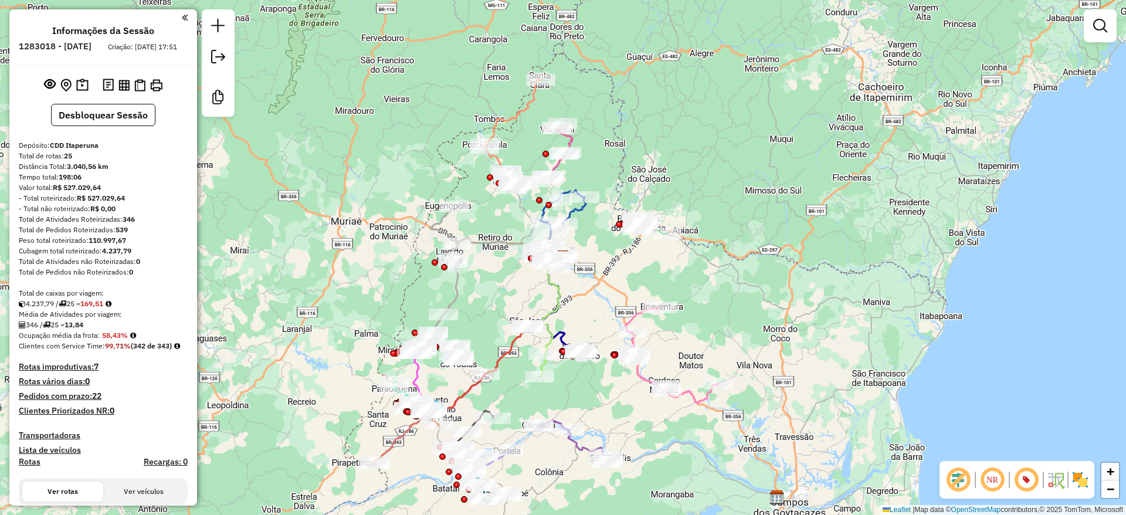
click at [1079, 483] on img at bounding box center [1080, 479] width 19 height 19
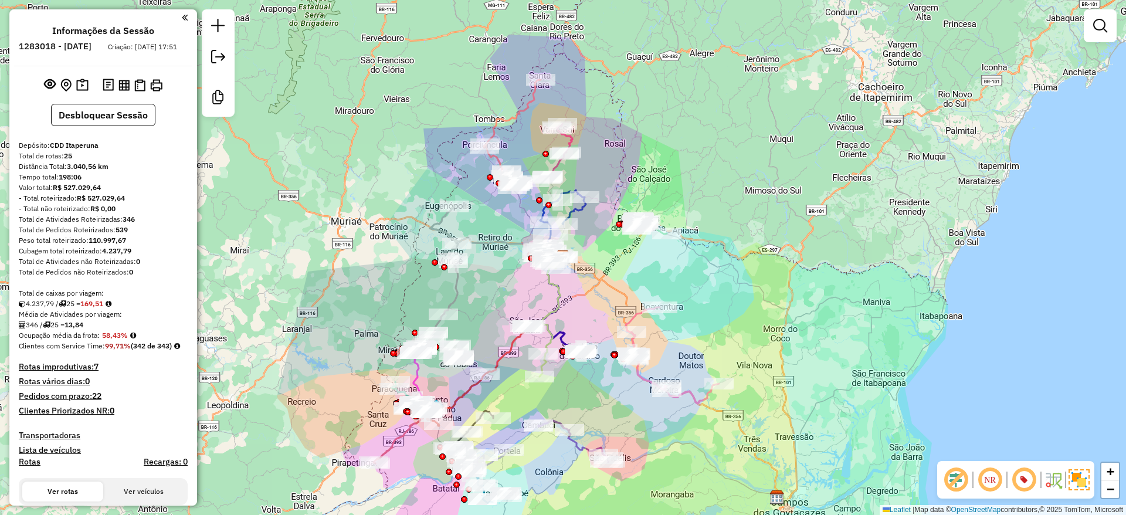
click at [800, 213] on div "Janela de atendimento Grade de atendimento Capacidade Transportadoras Veículos …" at bounding box center [563, 257] width 1126 height 515
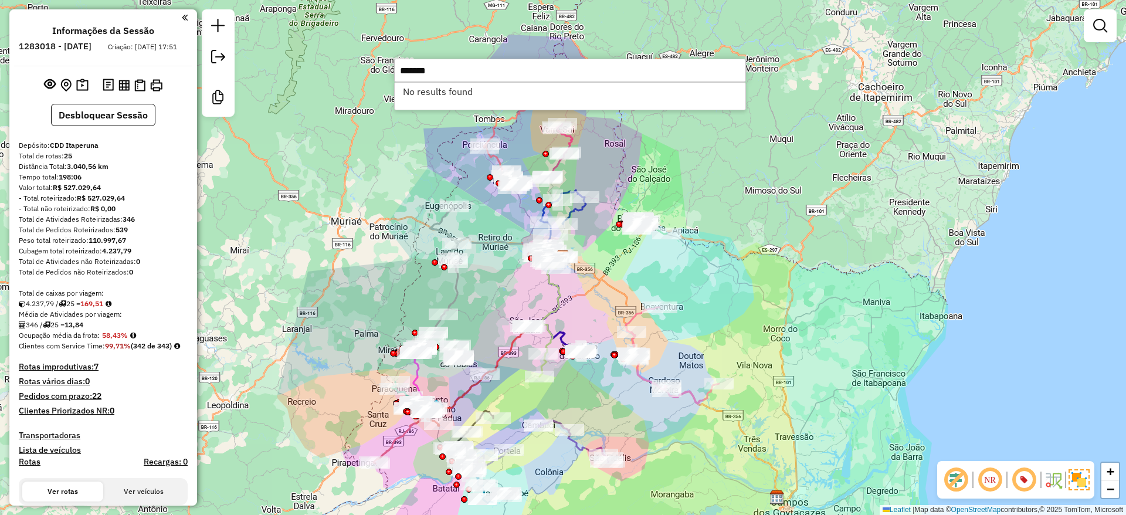
type input "*******"
click at [574, 5] on div "Janela de atendimento Grade de atendimento Capacidade Transportadoras Veículos …" at bounding box center [563, 257] width 1126 height 515
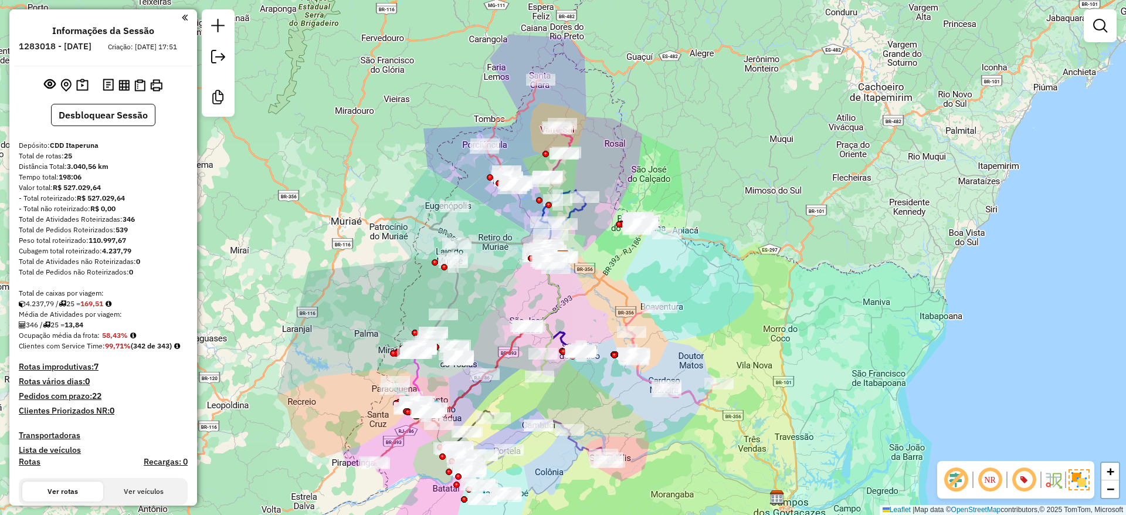
scroll to position [901, 0]
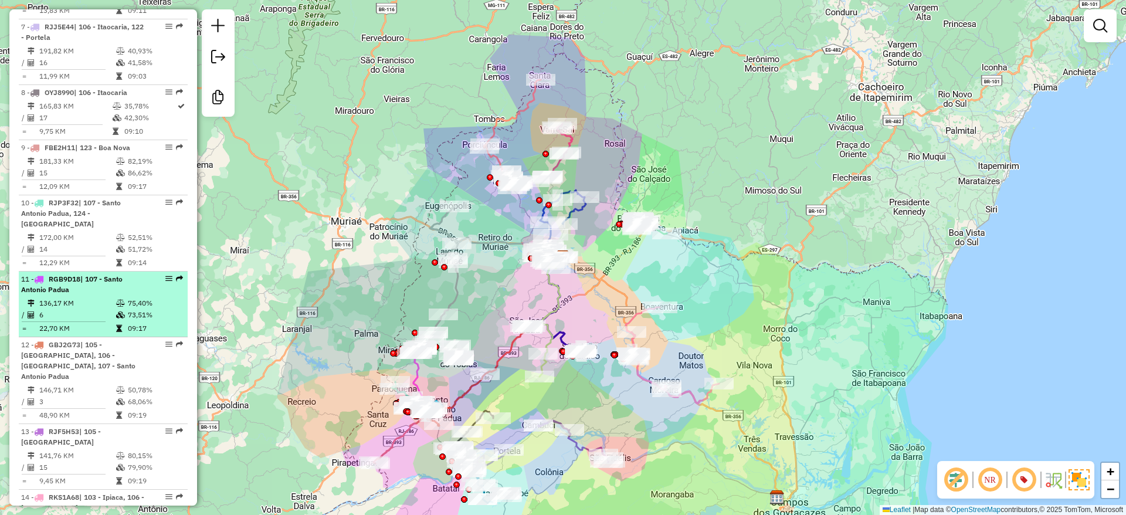
click at [120, 323] on td at bounding box center [122, 329] width 12 height 12
select select "**********"
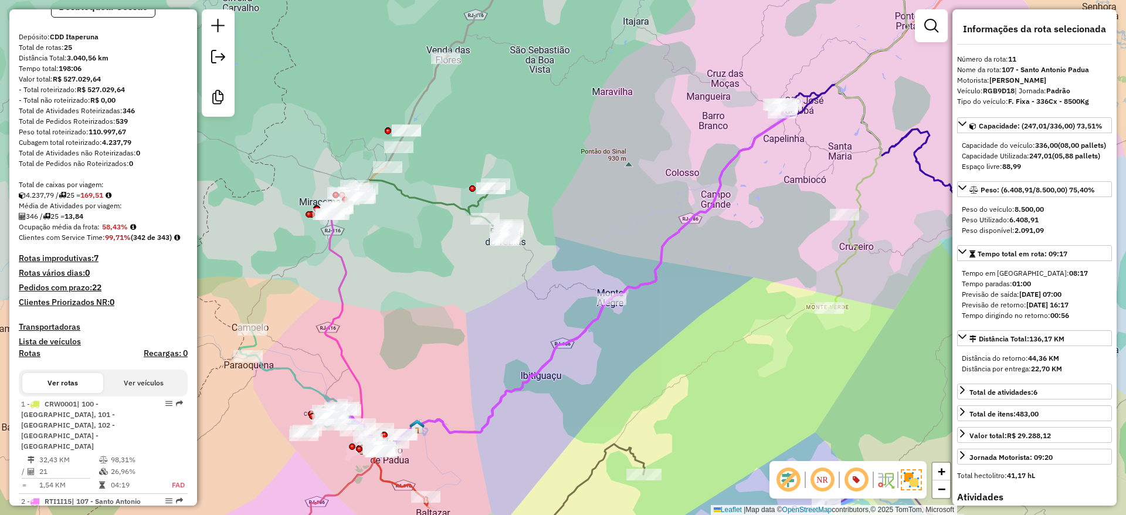
scroll to position [0, 0]
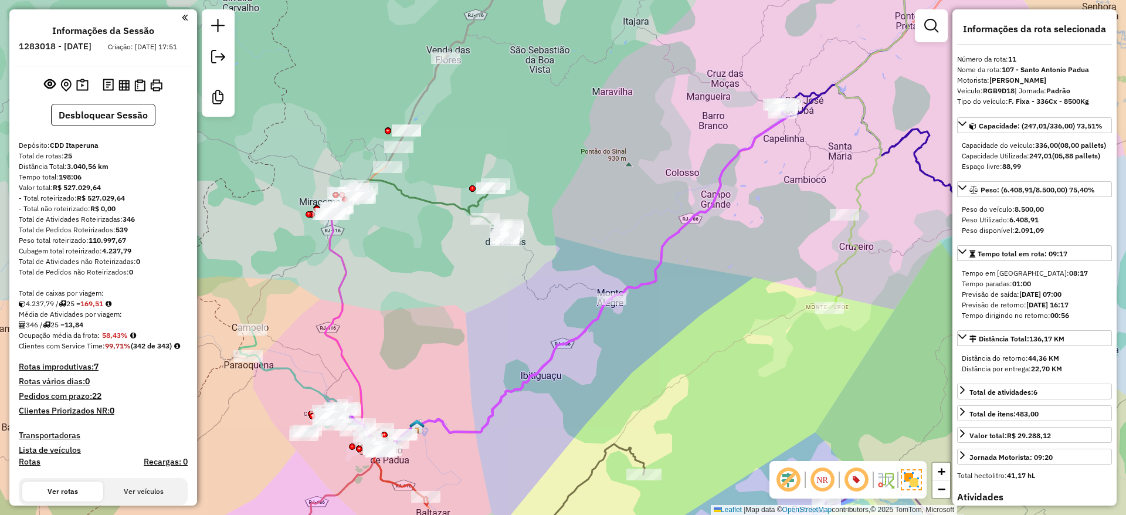
click at [653, 117] on div "Janela de atendimento Grade de atendimento Capacidade Transportadoras Veículos …" at bounding box center [563, 257] width 1126 height 515
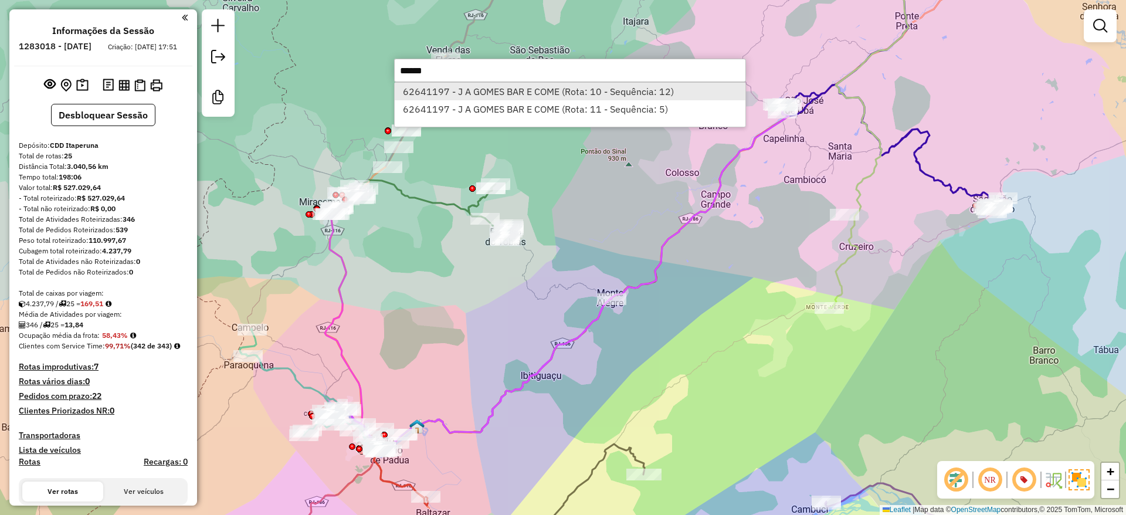
type input "*****"
click at [546, 92] on li "62641197 - J A GOMES BAR E COME (Rota: 10 - Sequência: 12)" at bounding box center [570, 92] width 351 height 18
select select "**********"
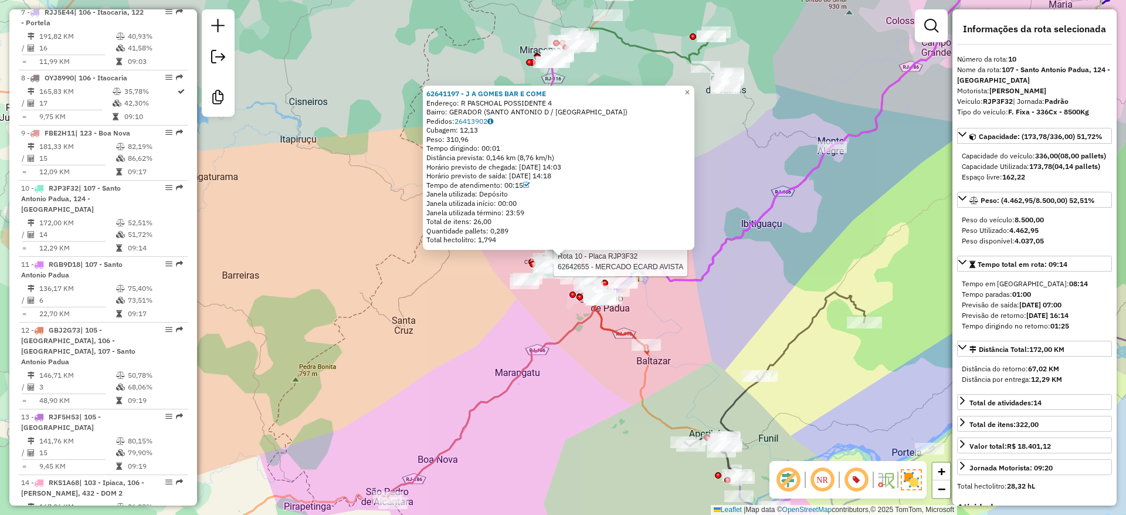
scroll to position [1076, 0]
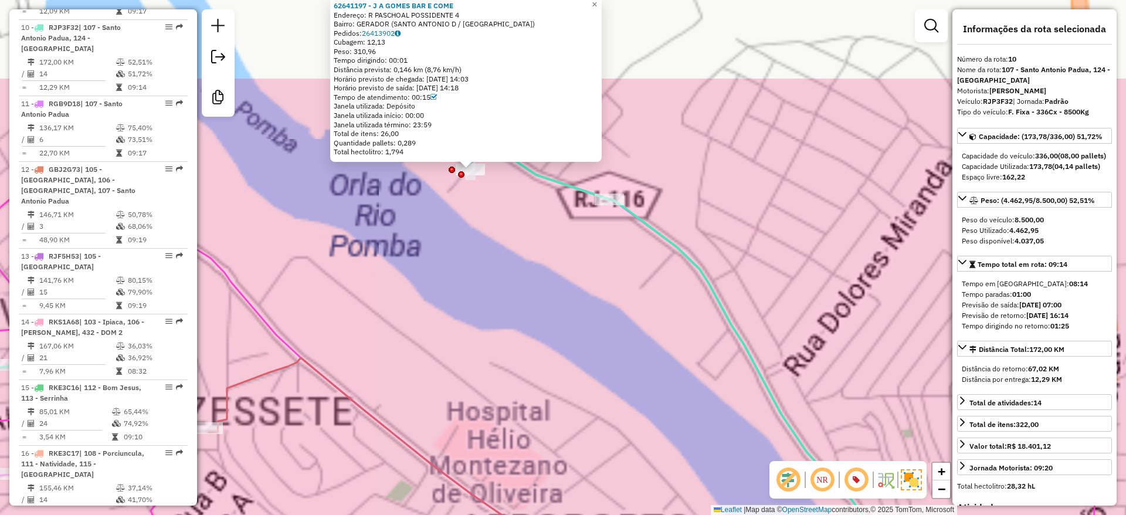
drag, startPoint x: 446, startPoint y: 136, endPoint x: 534, endPoint y: 354, distance: 235.5
click at [537, 357] on div "62641197 - J A GOMES BAR E COME Endereço: R PASCHOAL POSSIDENTE 4 Bairro: GERAD…" at bounding box center [563, 257] width 1126 height 515
click at [534, 354] on div "62641197 - J A GOMES BAR E COME Endereço: R PASCHOAL POSSIDENTE 4 Bairro: GERAD…" at bounding box center [563, 257] width 1126 height 515
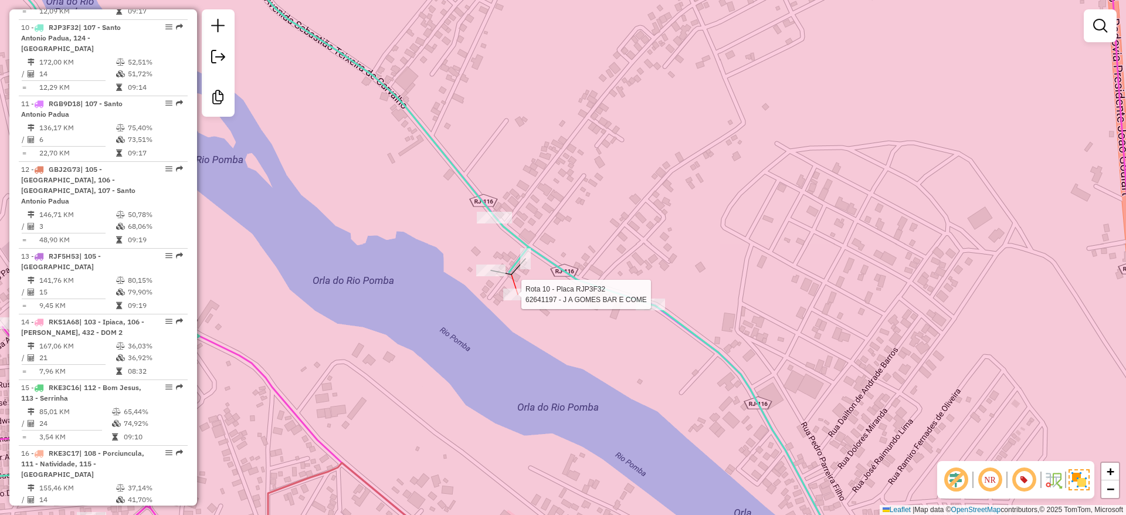
select select "**********"
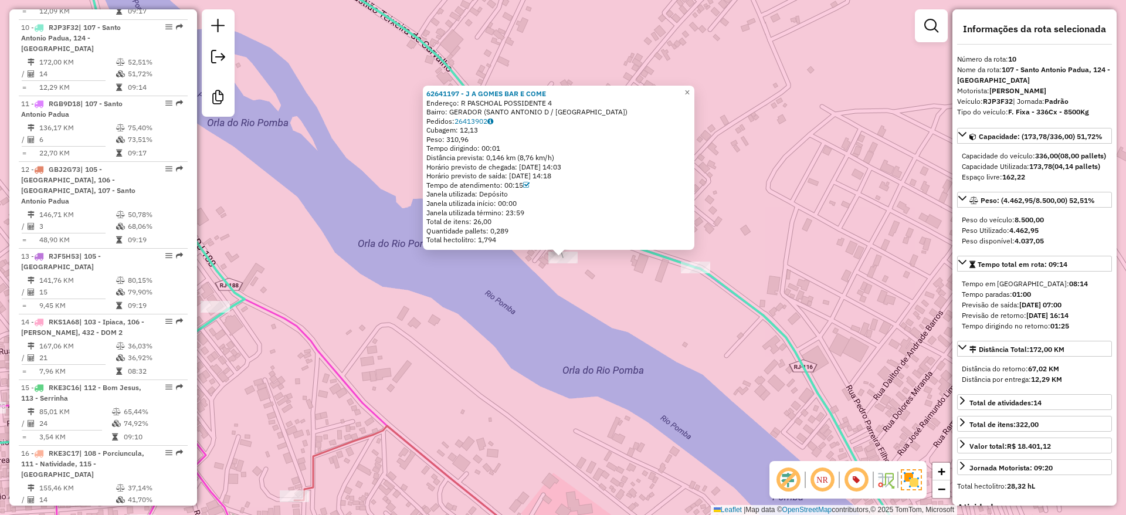
click at [532, 294] on div "62641197 - J A GOMES BAR E COME Endereço: R PASCHOAL POSSIDENTE 4 Bairro: GERAD…" at bounding box center [563, 257] width 1126 height 515
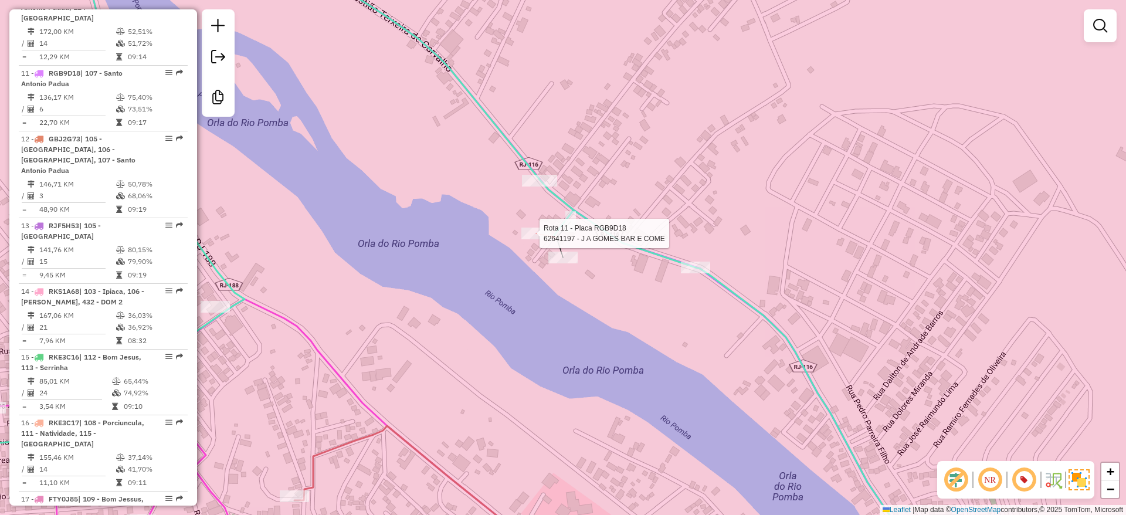
select select "**********"
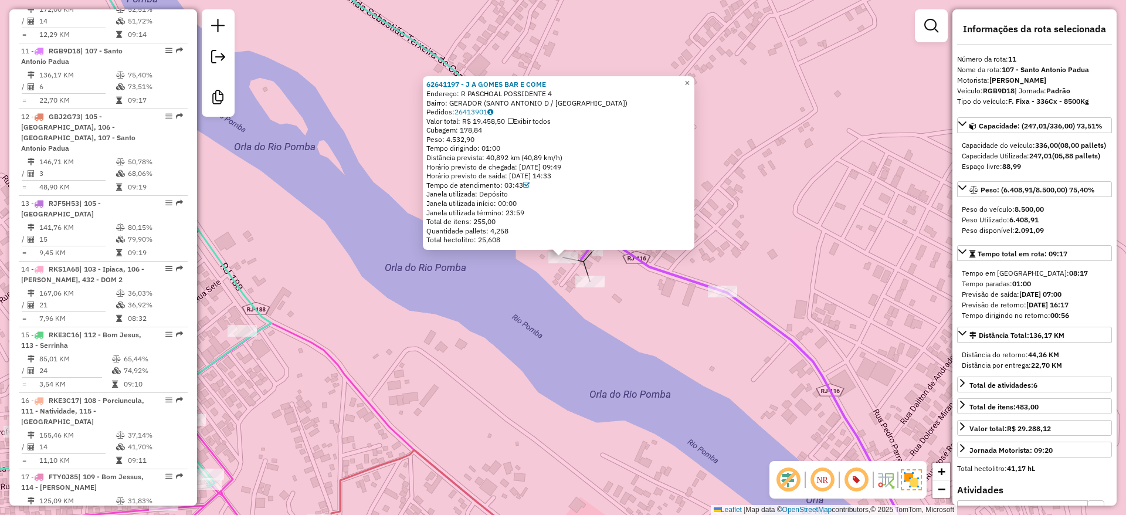
scroll to position [1142, 0]
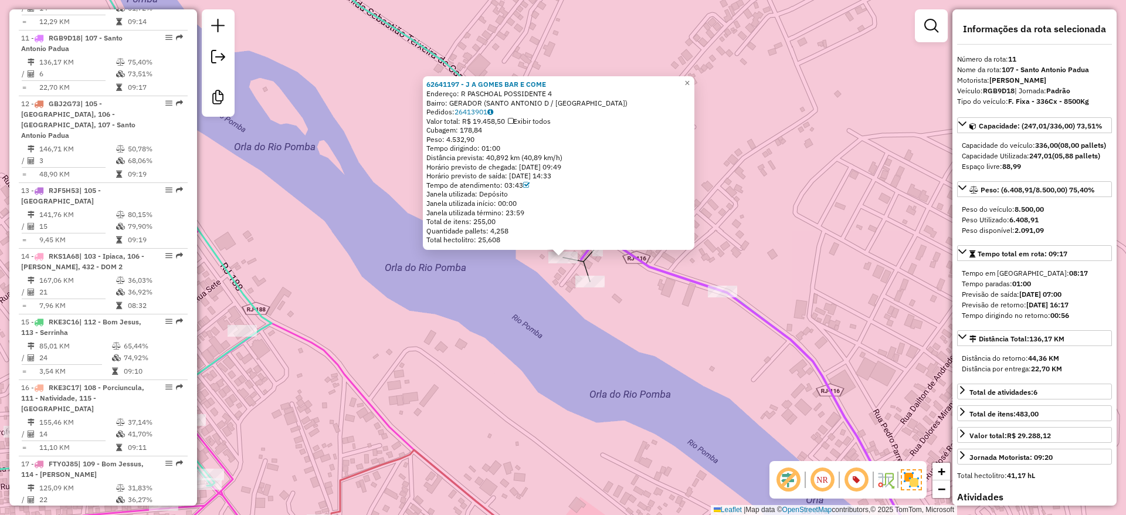
click at [539, 335] on div "62641197 - J A GOMES BAR E COME Endereço: R PASCHOAL POSSIDENTE 4 Bairro: GERAD…" at bounding box center [563, 257] width 1126 height 515
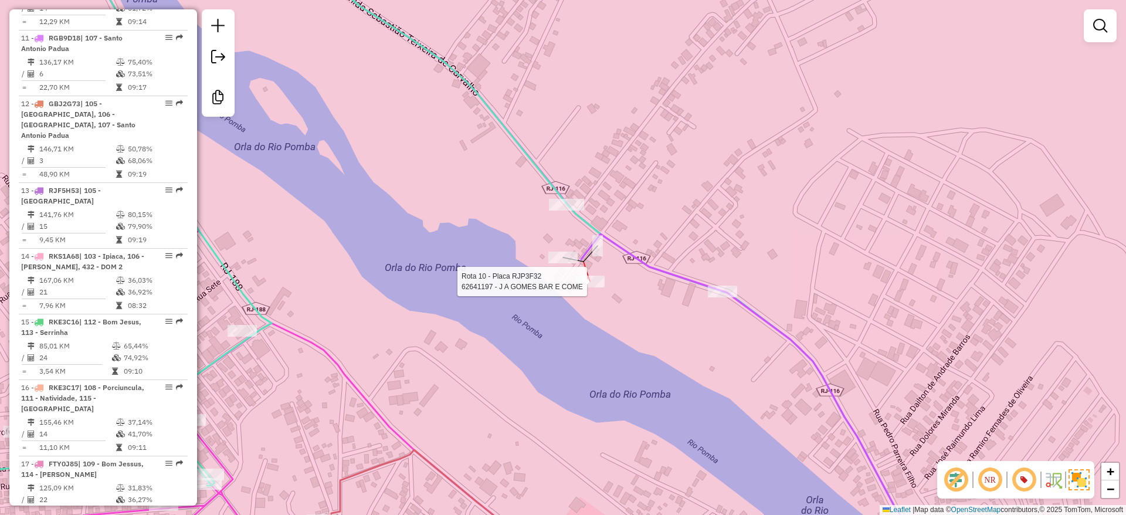
click at [605, 277] on div "Rota 10 - Placa RJP3F32 62641197 - J A GOMES BAR E COME Janela de atendimento G…" at bounding box center [563, 257] width 1126 height 515
select select "**********"
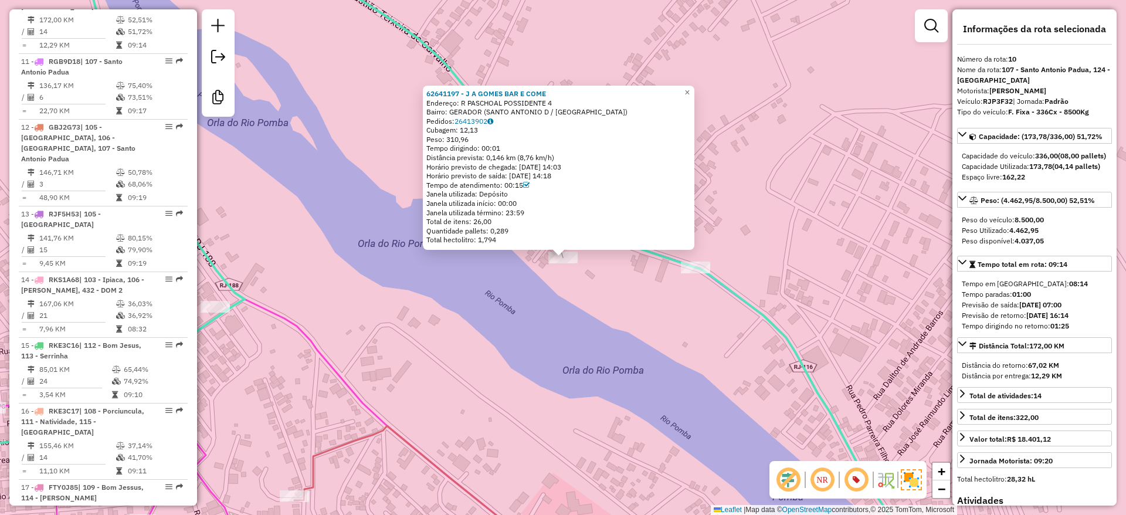
scroll to position [1076, 0]
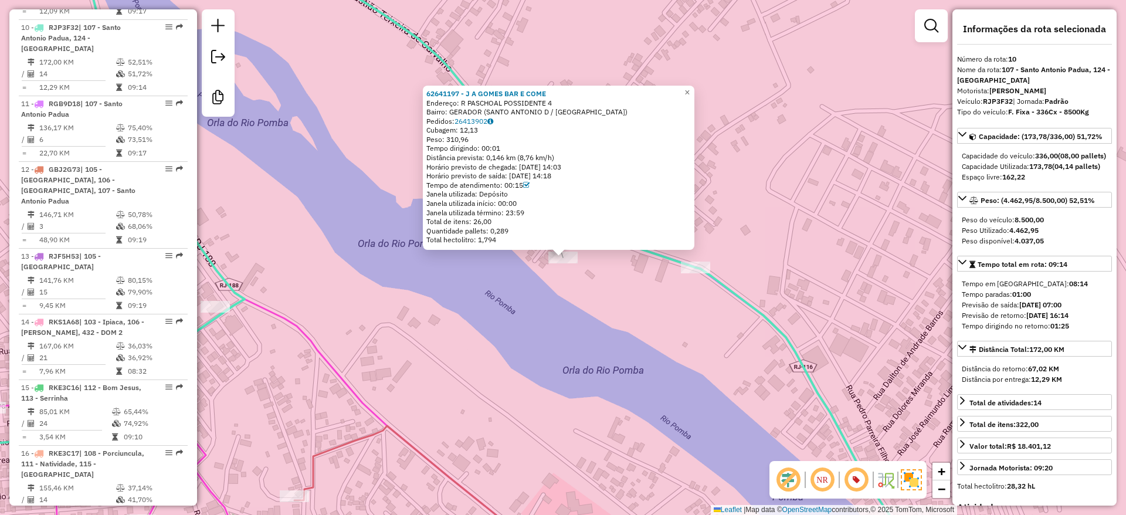
click at [565, 317] on div "62641197 - J A GOMES BAR E COME Endereço: R PASCHOAL POSSIDENTE 4 Bairro: GERAD…" at bounding box center [563, 257] width 1126 height 515
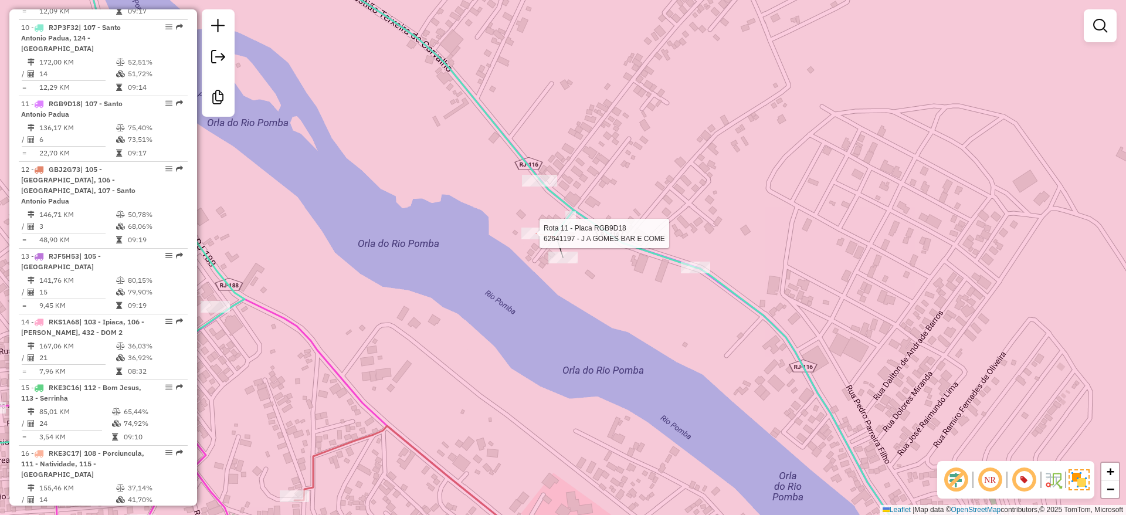
click at [533, 239] on div at bounding box center [536, 234] width 29 height 12
select select "**********"
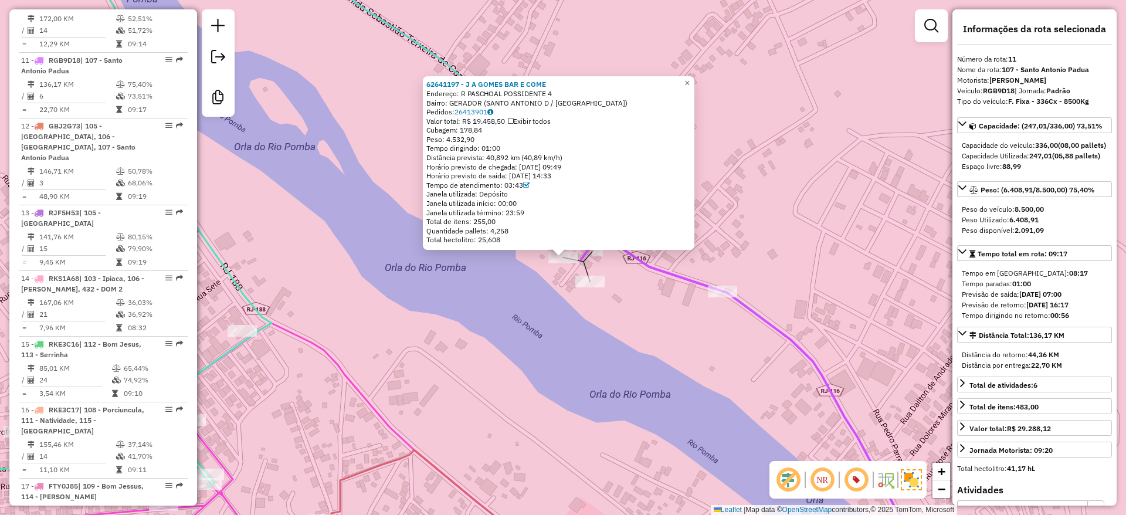
scroll to position [1142, 0]
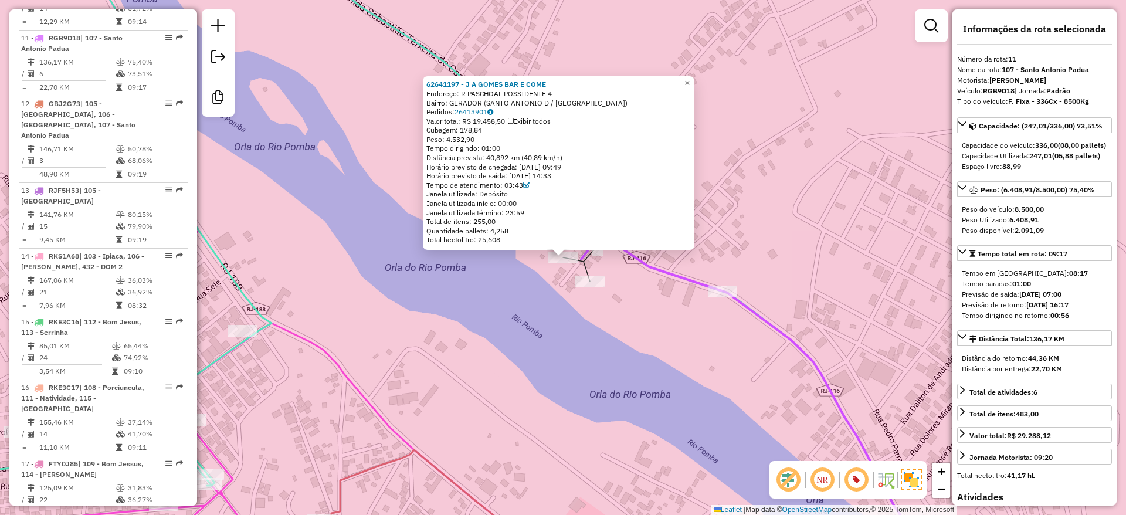
click at [522, 316] on div "62641197 - J A GOMES BAR E COME Endereço: R PASCHOAL POSSIDENTE 4 Bairro: GERAD…" at bounding box center [563, 257] width 1126 height 515
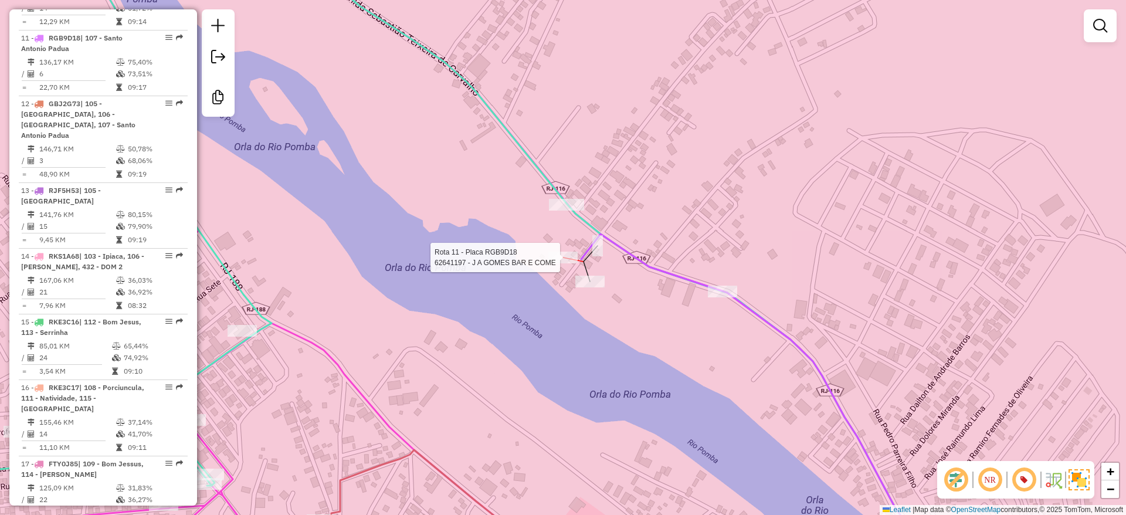
select select "**********"
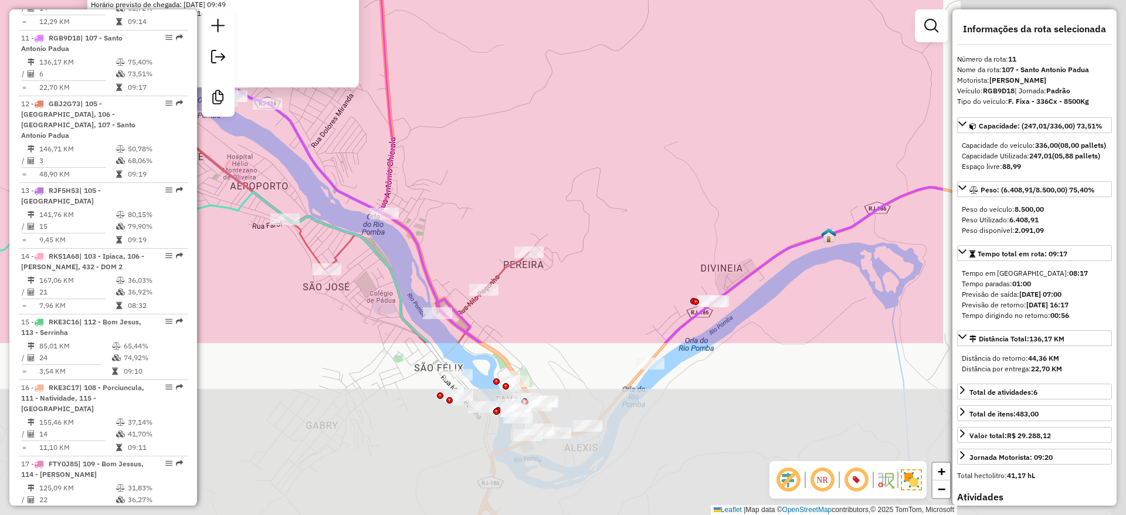
drag, startPoint x: 707, startPoint y: 341, endPoint x: 411, endPoint y: 143, distance: 356.6
click at [410, 126] on div "62641197 - J A GOMES BAR E COME Endereço: R PASCHOAL POSSIDENTE 4 Bairro: GERAD…" at bounding box center [563, 257] width 1126 height 515
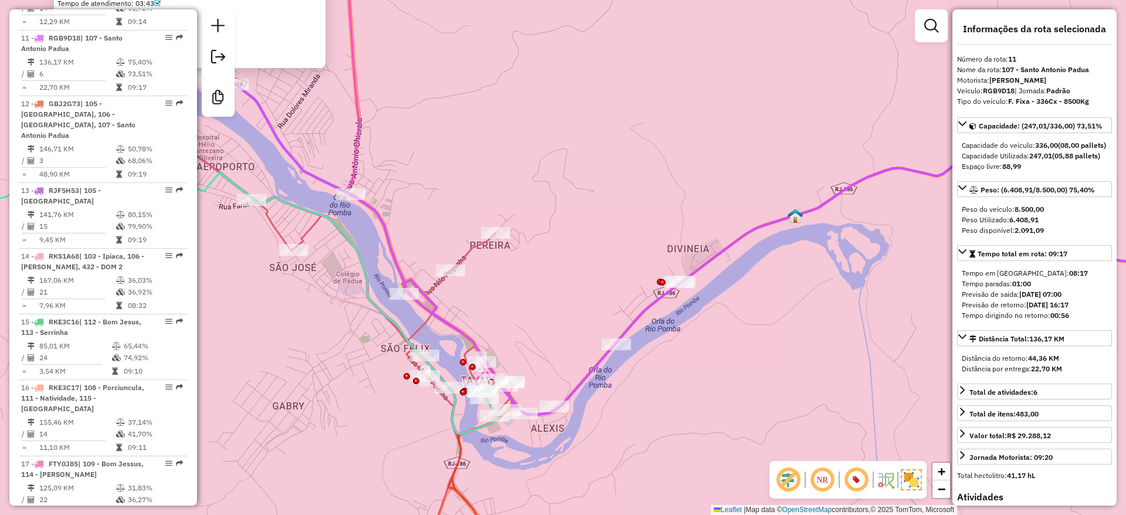
click at [642, 164] on div "62641197 - J A GOMES BAR E COME Endereço: R PASCHOAL POSSIDENTE 4 Bairro: GERAD…" at bounding box center [563, 257] width 1126 height 515
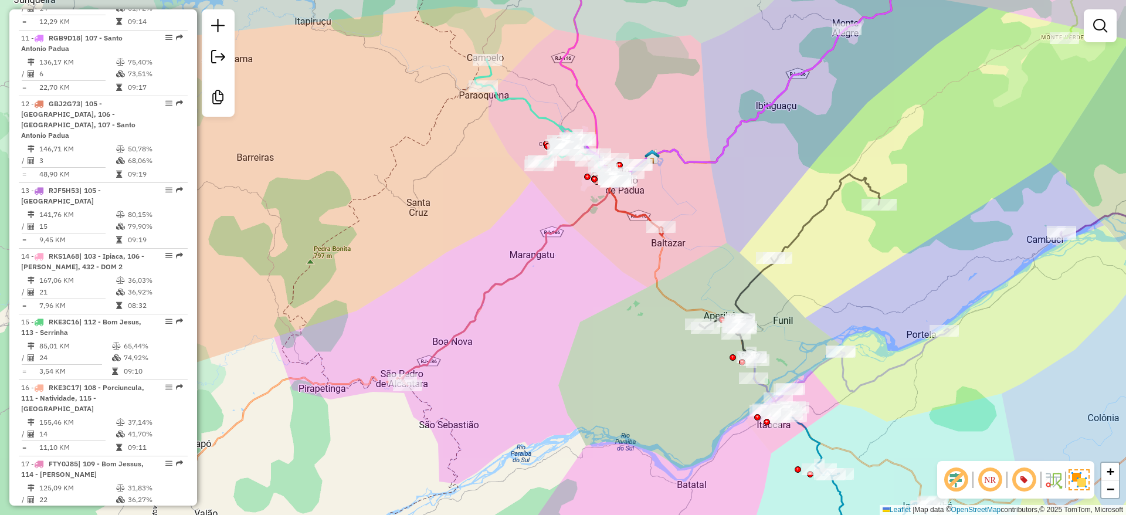
click at [577, 402] on div "Janela de atendimento Grade de atendimento Capacidade Transportadoras Veículos …" at bounding box center [563, 257] width 1126 height 515
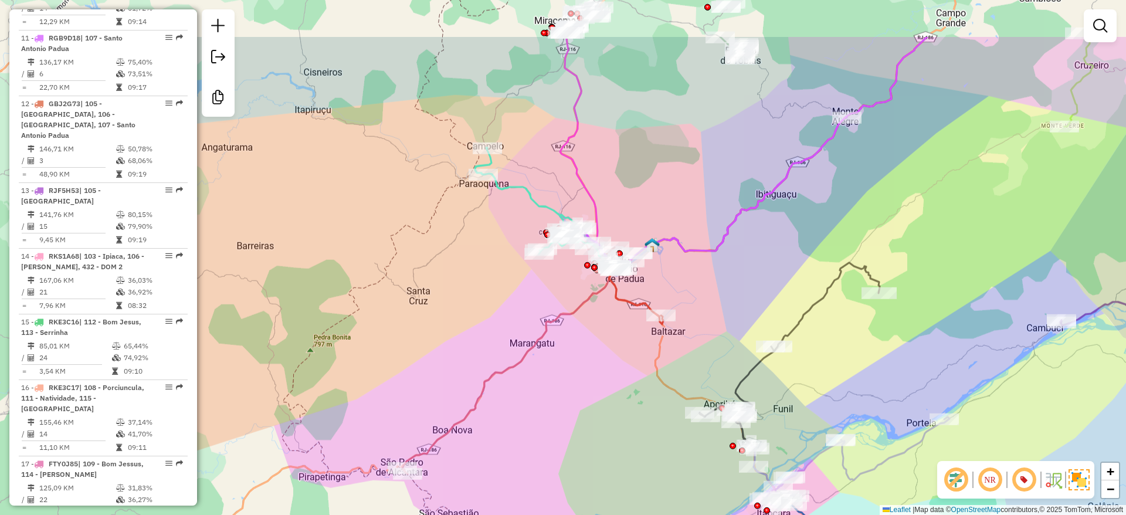
drag, startPoint x: 582, startPoint y: 408, endPoint x: 569, endPoint y: 416, distance: 15.3
click at [574, 418] on div "Janela de atendimento Grade de atendimento Capacidade Transportadoras Veículos …" at bounding box center [563, 257] width 1126 height 515
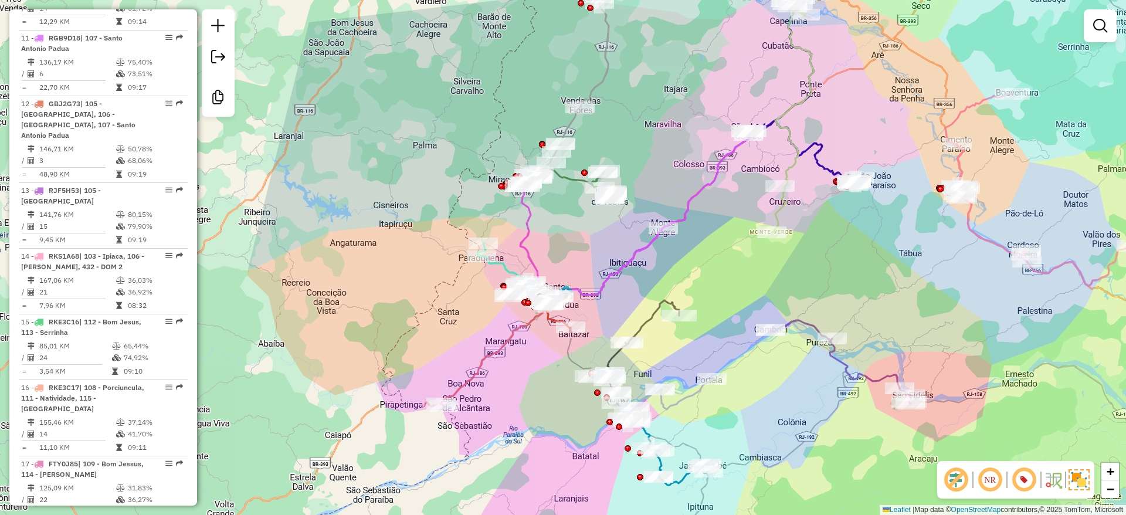
drag, startPoint x: 449, startPoint y: 322, endPoint x: 439, endPoint y: 311, distance: 15.0
click at [439, 311] on div "Janela de atendimento Grade de atendimento Capacidade Transportadoras Veículos …" at bounding box center [563, 257] width 1126 height 515
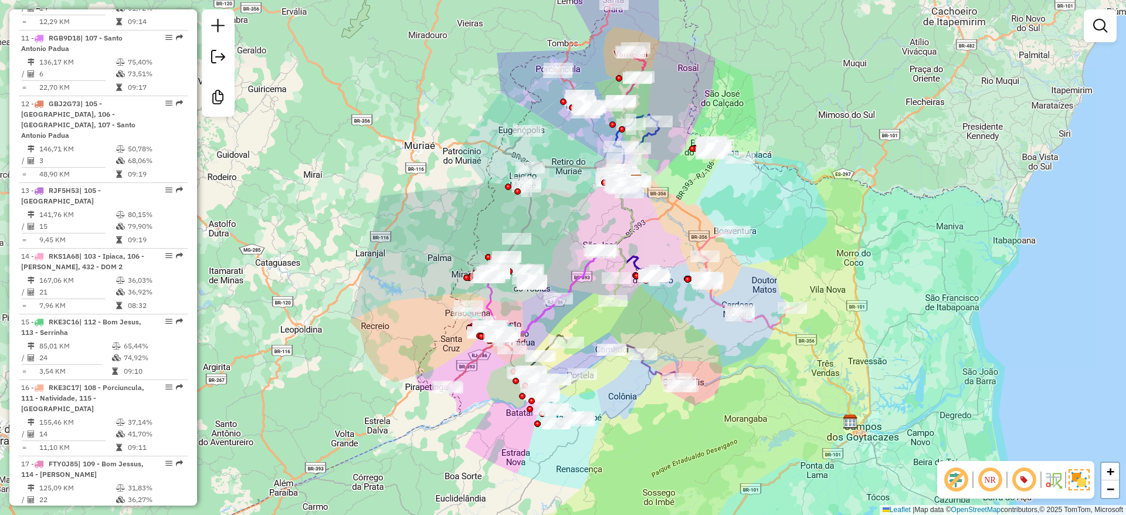
click at [424, 330] on div "Janela de atendimento Grade de atendimento Capacidade Transportadoras Veículos …" at bounding box center [563, 257] width 1126 height 515
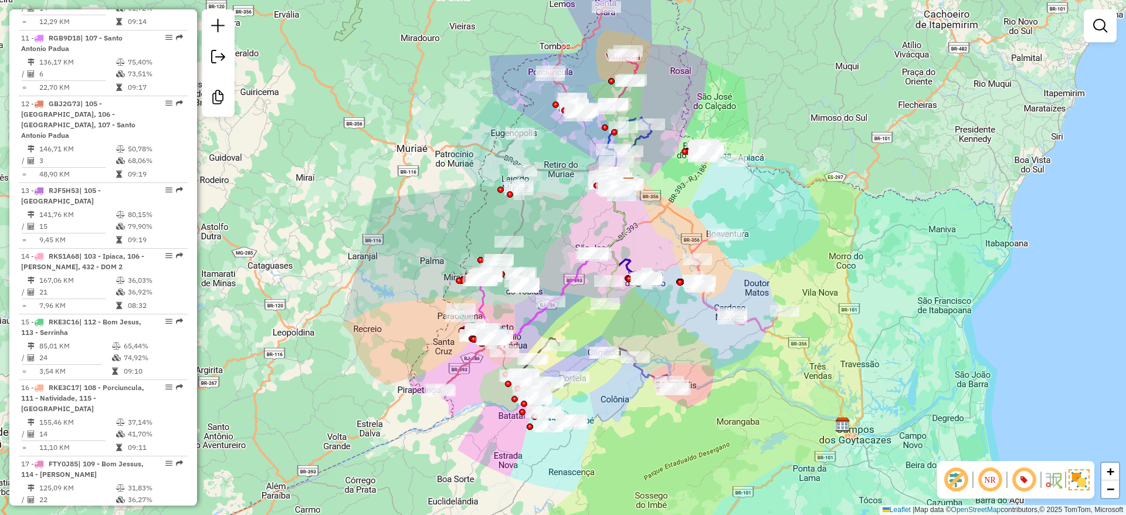
drag, startPoint x: 422, startPoint y: 328, endPoint x: 402, endPoint y: 329, distance: 20.0
click at [404, 329] on div "Janela de atendimento Grade de atendimento Capacidade Transportadoras Veículos …" at bounding box center [563, 257] width 1126 height 515
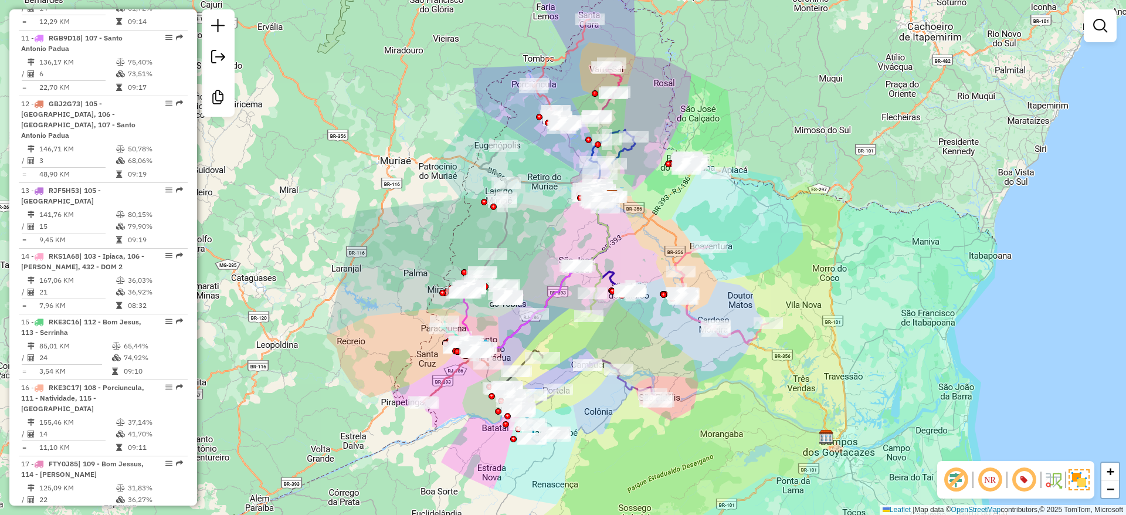
drag, startPoint x: 395, startPoint y: 340, endPoint x: 390, endPoint y: 353, distance: 13.9
click at [390, 353] on div "Janela de atendimento Grade de atendimento Capacidade Transportadoras Veículos …" at bounding box center [563, 257] width 1126 height 515
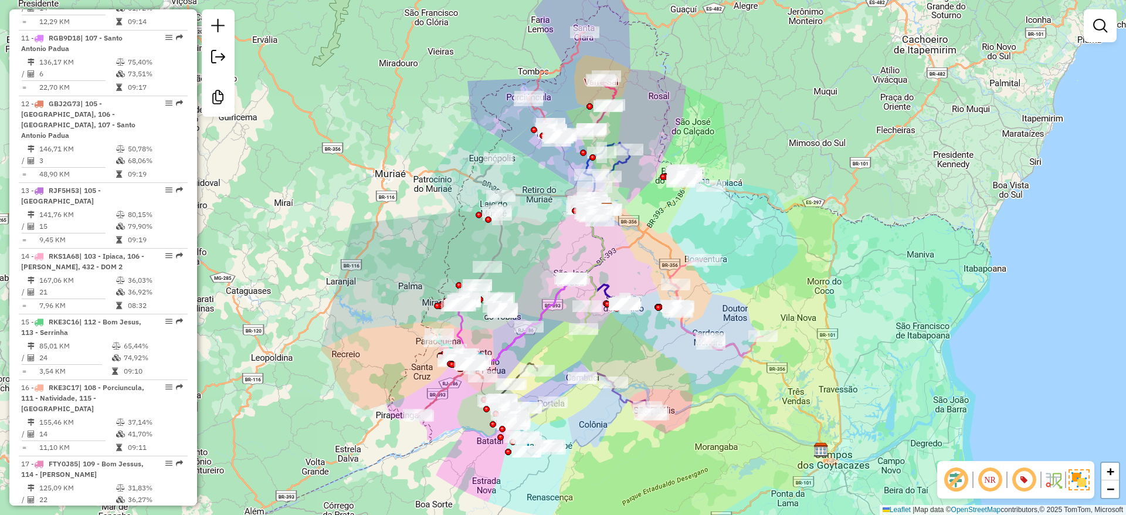
drag, startPoint x: 390, startPoint y: 353, endPoint x: 381, endPoint y: 351, distance: 8.9
click at [383, 352] on div "Janela de atendimento Grade de atendimento Capacidade Transportadoras Veículos …" at bounding box center [563, 257] width 1126 height 515
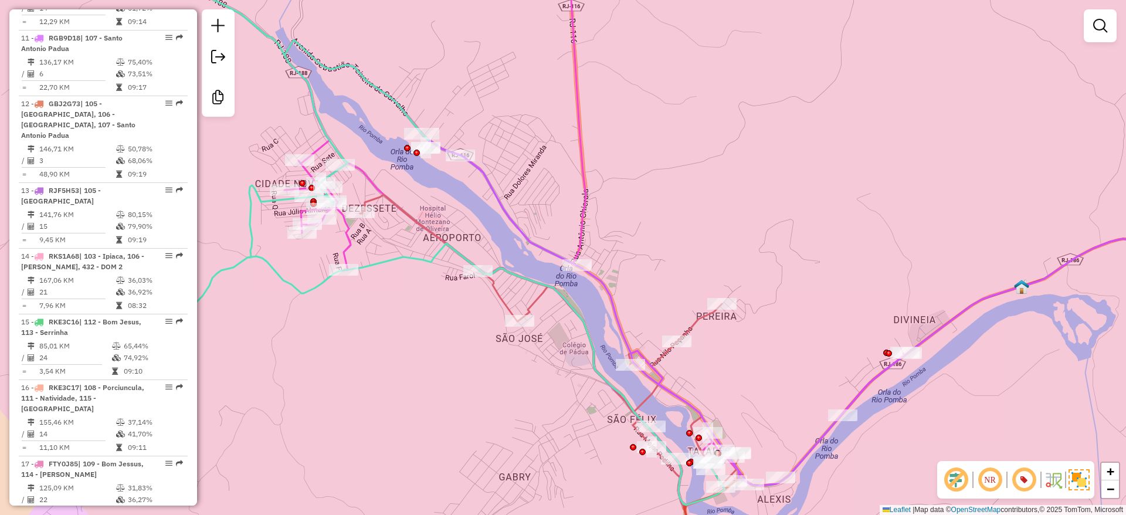
drag, startPoint x: 502, startPoint y: 212, endPoint x: 528, endPoint y: 242, distance: 39.9
click at [528, 242] on div "Rota 2 - Placa RTI1I15 62630175 - LUCIA HELENA DE CAST Janela de atendimento Gr…" at bounding box center [563, 257] width 1126 height 515
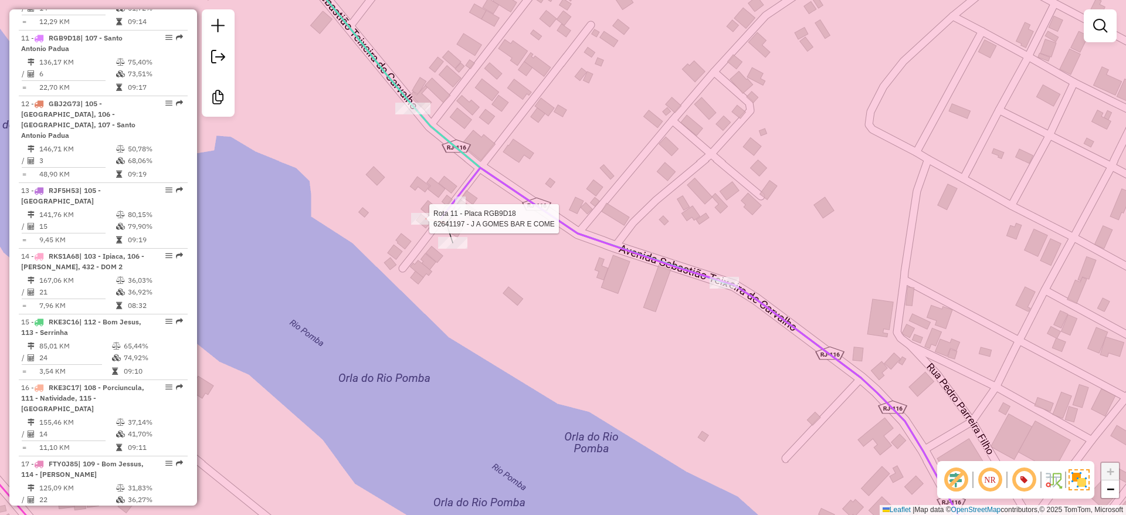
select select "**********"
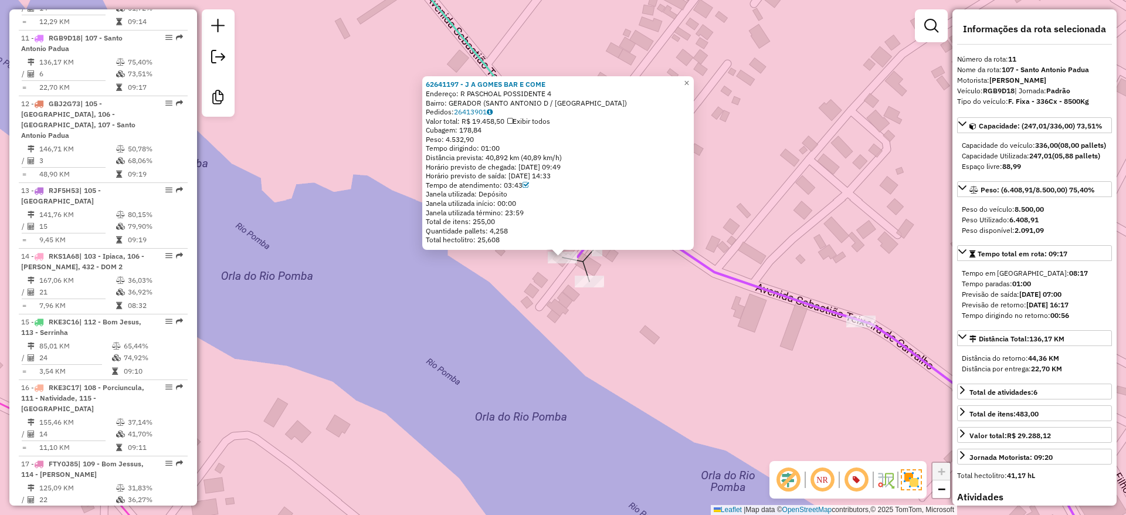
click at [653, 314] on div "62641197 - J A GOMES BAR E COME Endereço: R PASCHOAL POSSIDENTE 4 Bairro: GERAD…" at bounding box center [563, 257] width 1126 height 515
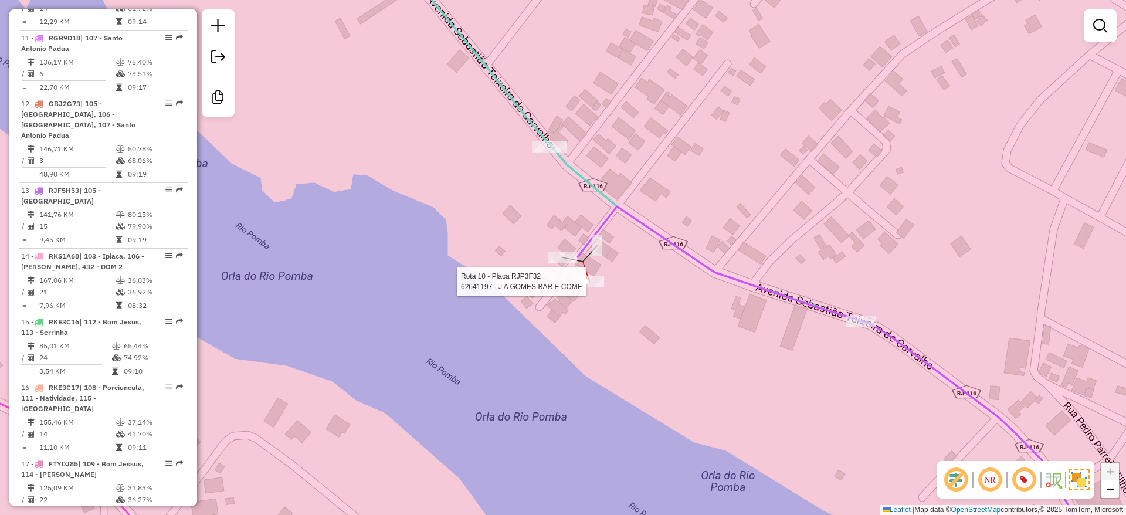
select select "**********"
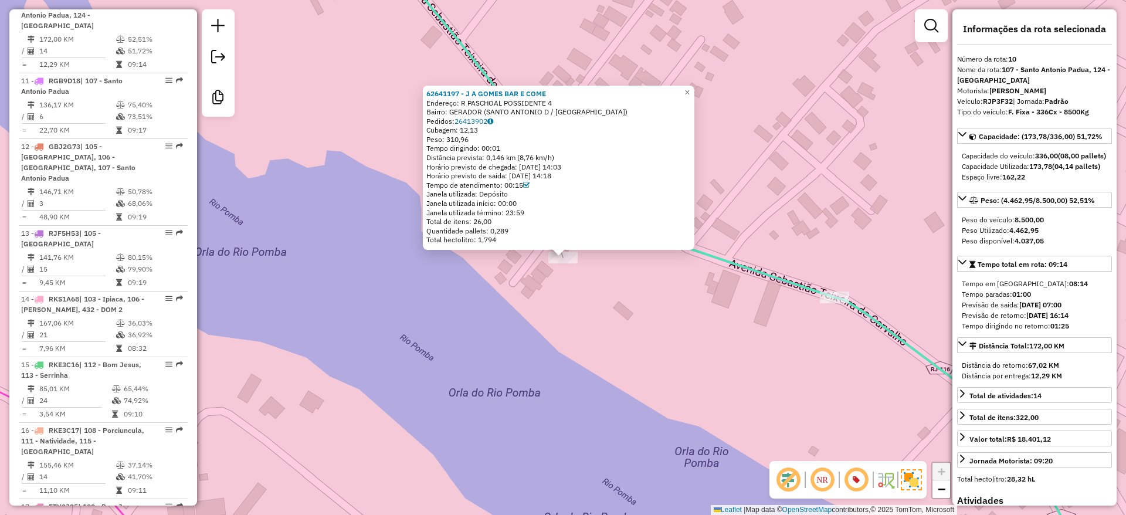
scroll to position [1076, 0]
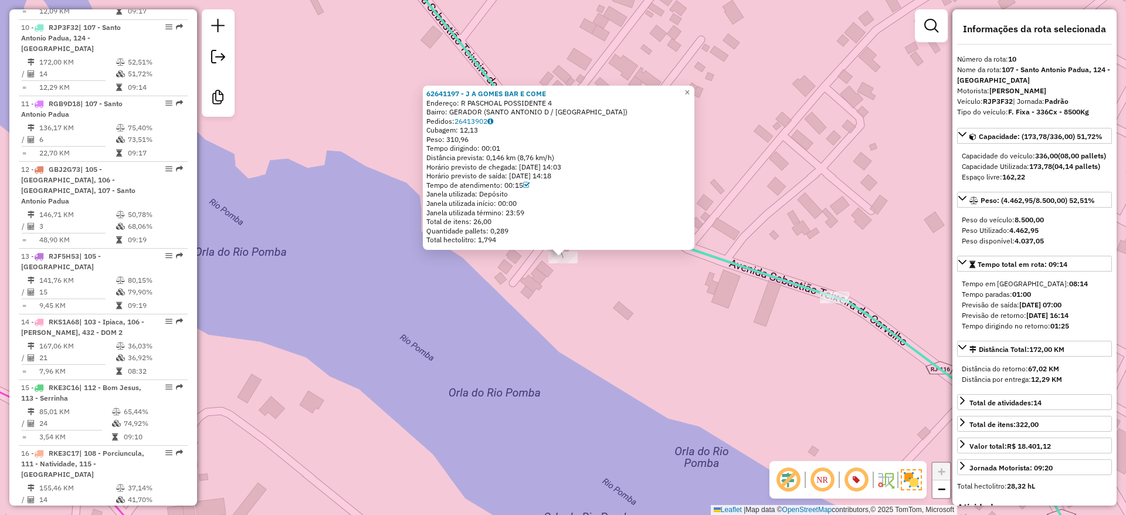
click at [591, 317] on div "62641197 - J A GOMES BAR E COME Endereço: R PASCHOAL POSSIDENTE 4 Bairro: GERAD…" at bounding box center [563, 257] width 1126 height 515
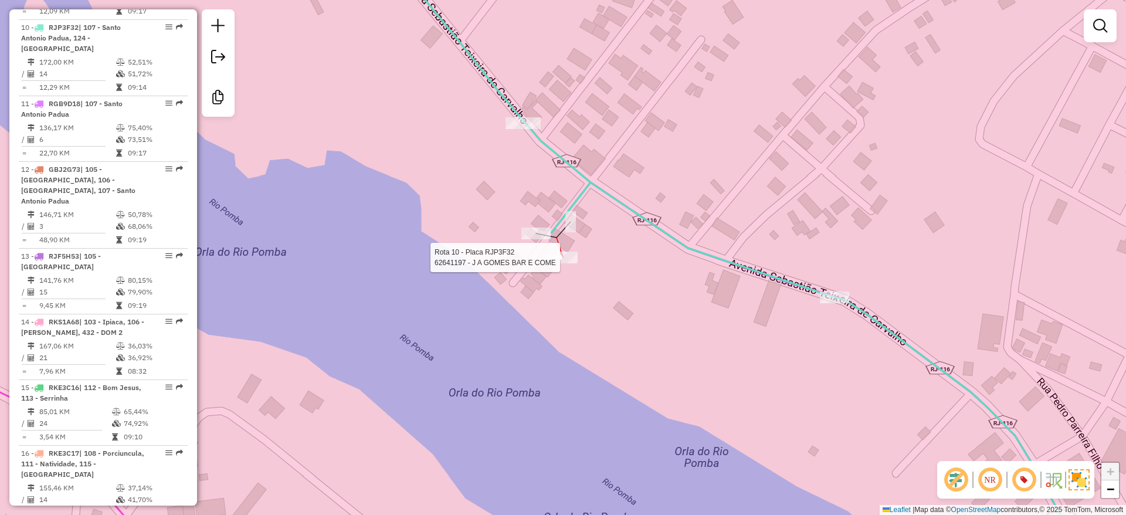
select select "**********"
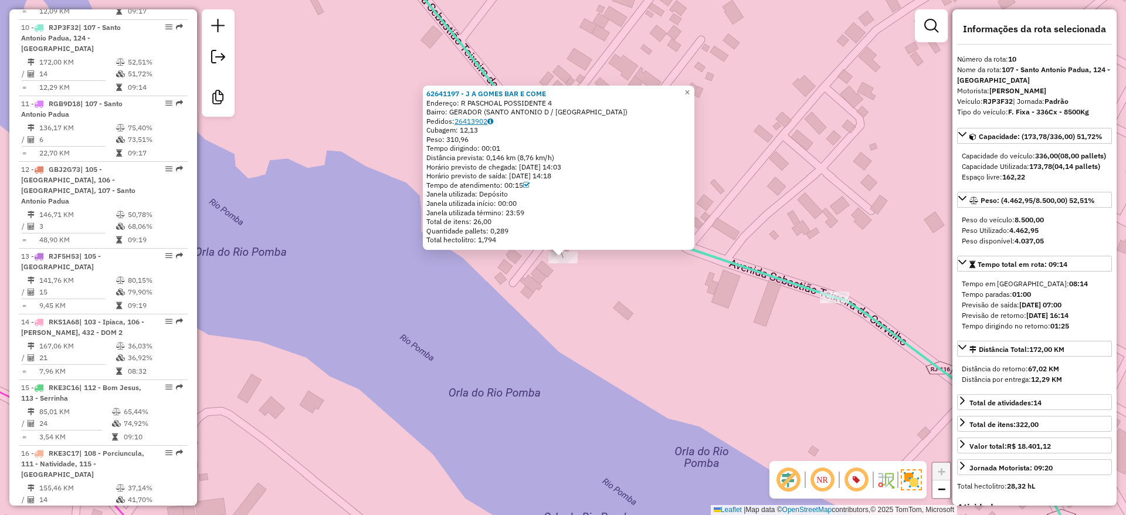
click at [479, 121] on link "26413902" at bounding box center [474, 121] width 39 height 9
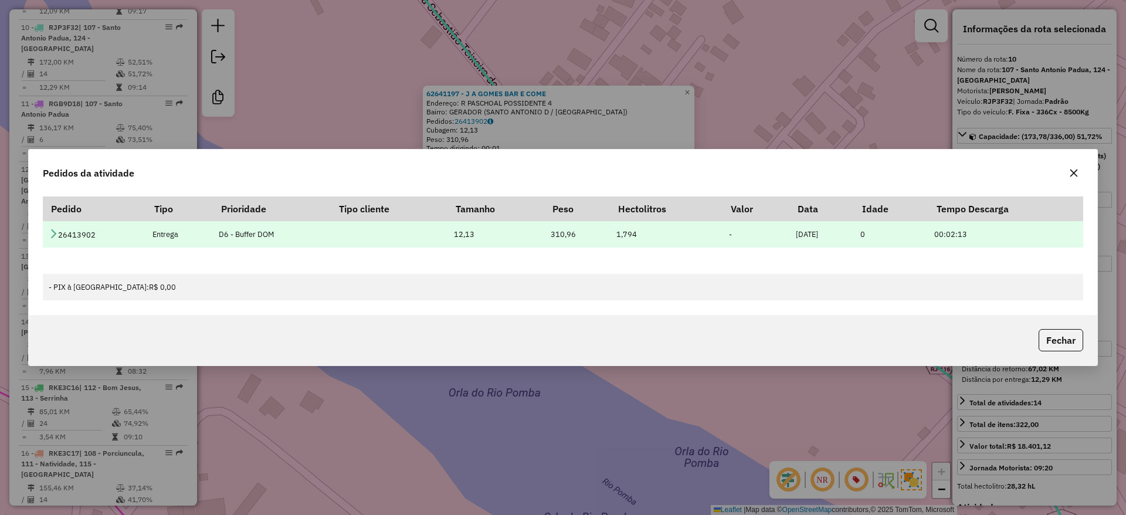
click at [53, 236] on icon at bounding box center [53, 233] width 9 height 9
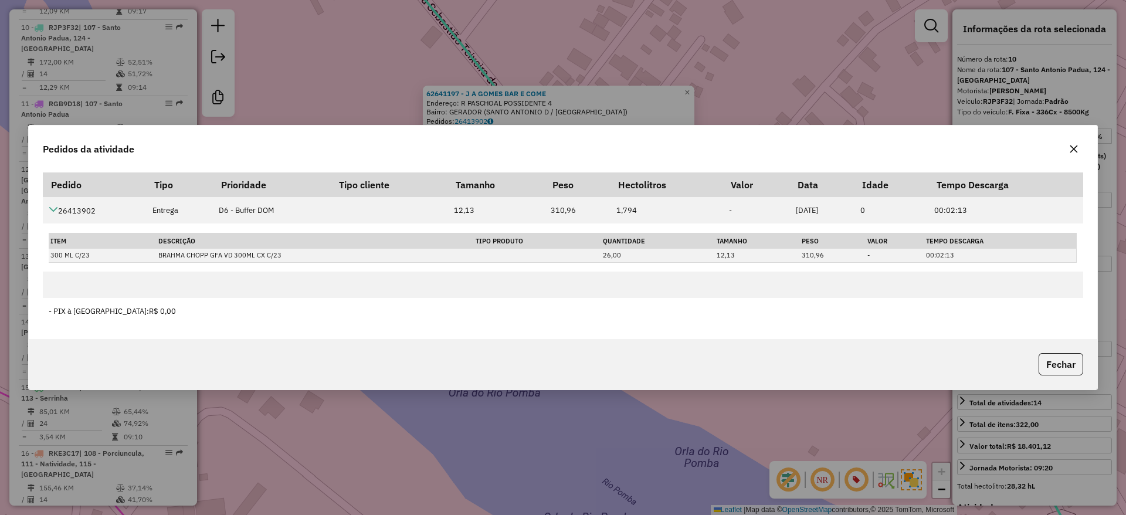
click at [1076, 151] on icon "button" at bounding box center [1075, 149] width 8 height 8
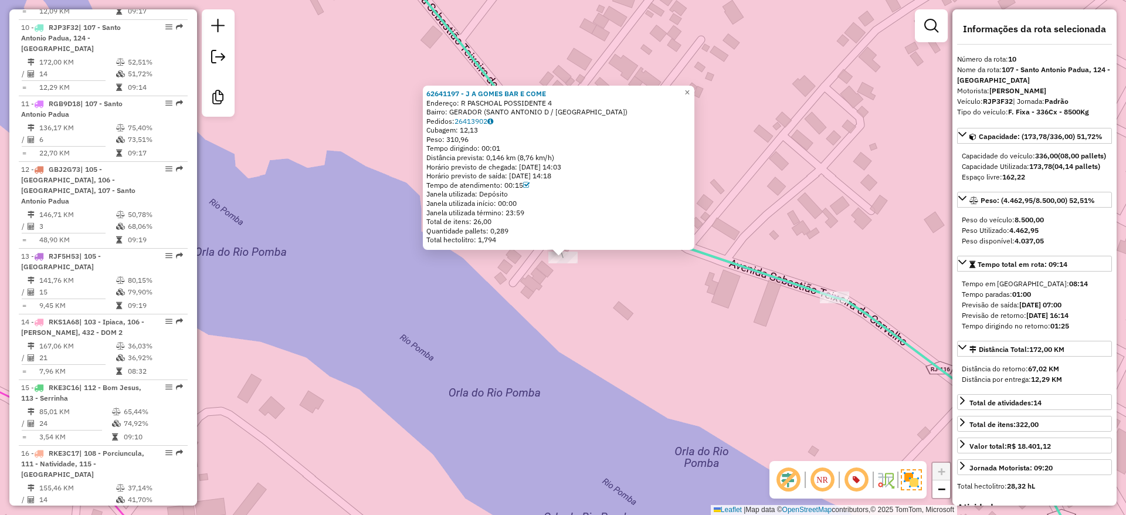
click at [283, 120] on div "62641197 - J A GOMES BAR E COME Endereço: R PASCHOAL POSSIDENTE 4 Bairro: GERAD…" at bounding box center [563, 257] width 1126 height 515
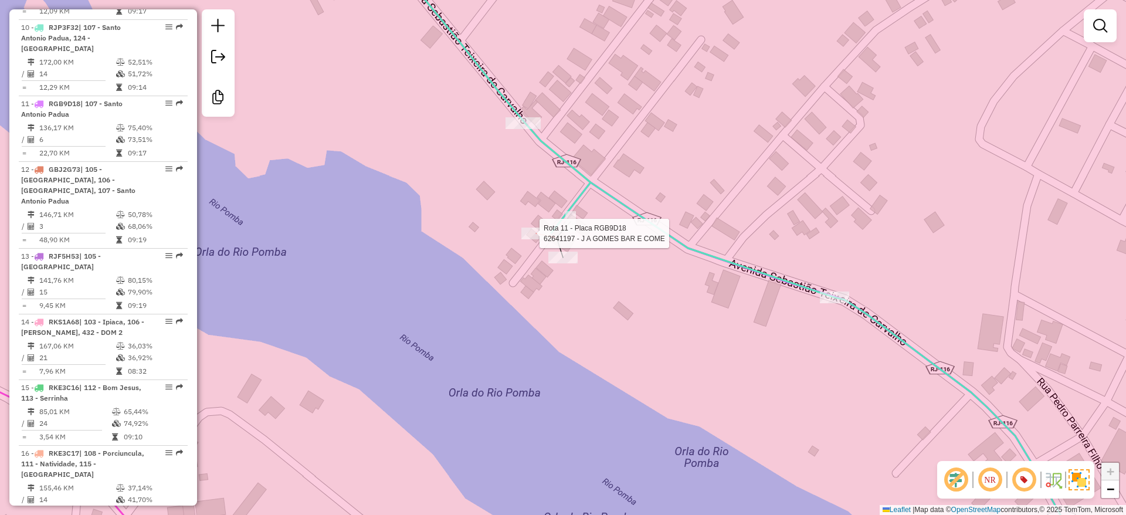
select select "**********"
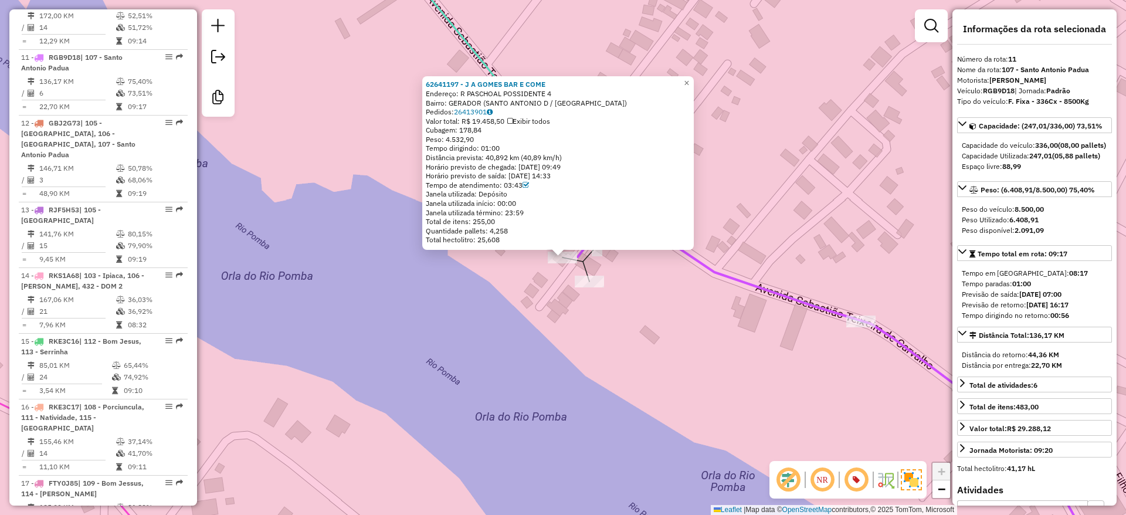
scroll to position [1142, 0]
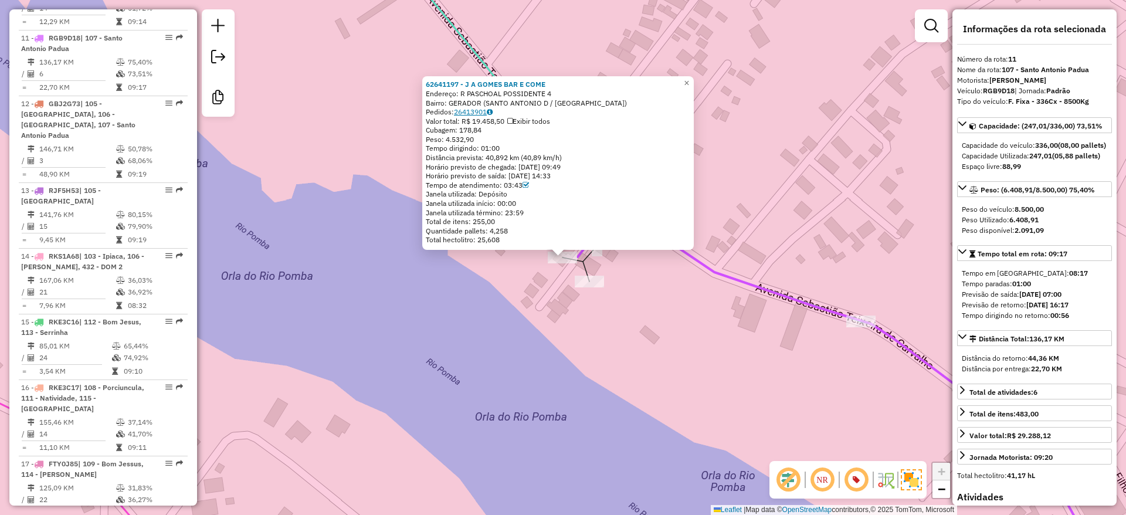
click at [485, 116] on link "26413901" at bounding box center [473, 111] width 39 height 9
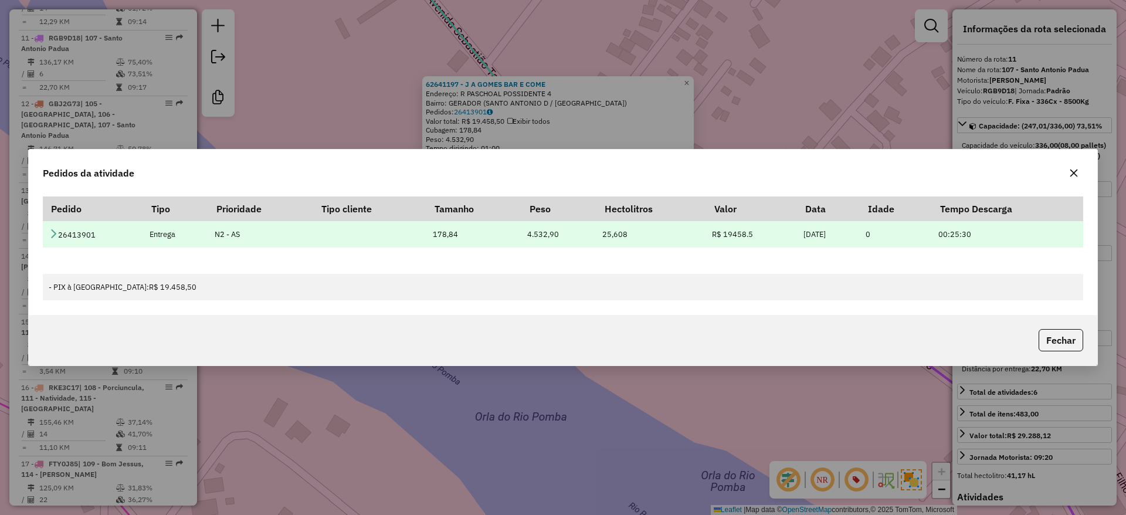
click at [65, 237] on td "26413901" at bounding box center [93, 234] width 101 height 26
click at [58, 235] on td "26413901" at bounding box center [93, 234] width 101 height 26
click at [55, 234] on icon at bounding box center [53, 233] width 9 height 9
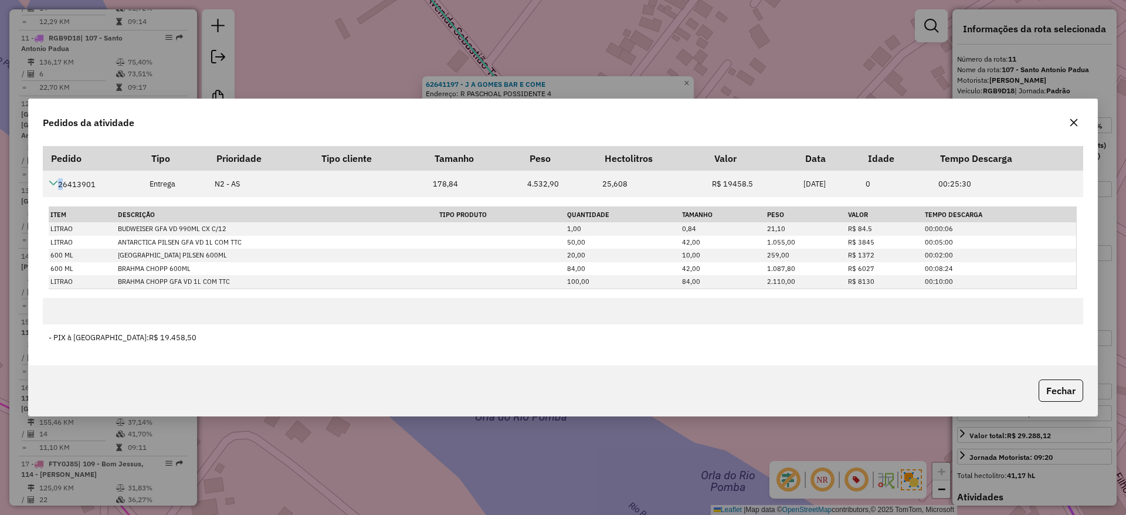
click at [1076, 127] on icon "button" at bounding box center [1073, 122] width 9 height 9
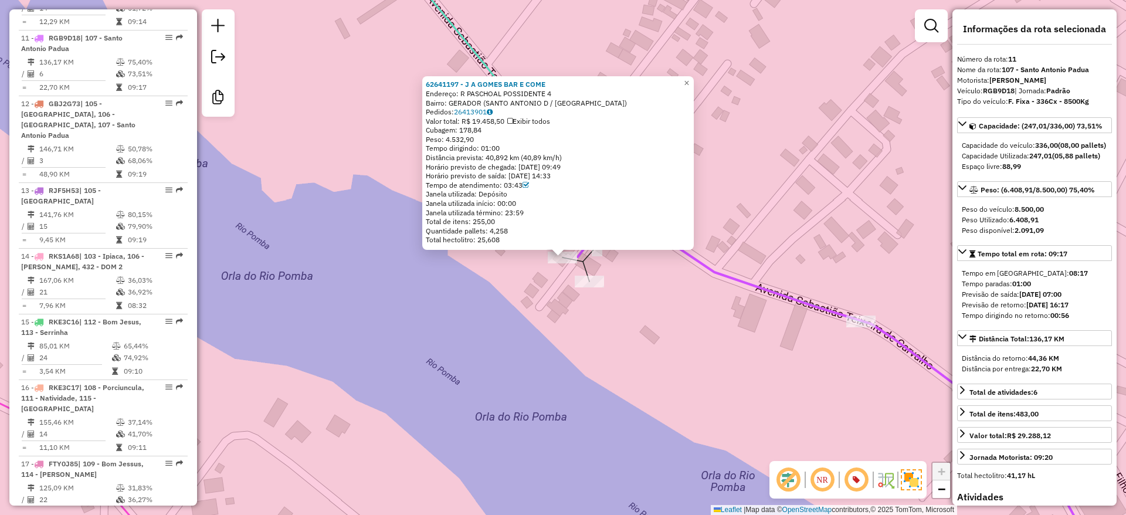
click at [815, 89] on div "62641197 - J A GOMES BAR E COME Endereço: R PASCHOAL POSSIDENTE 4 Bairro: GERAD…" at bounding box center [563, 257] width 1126 height 515
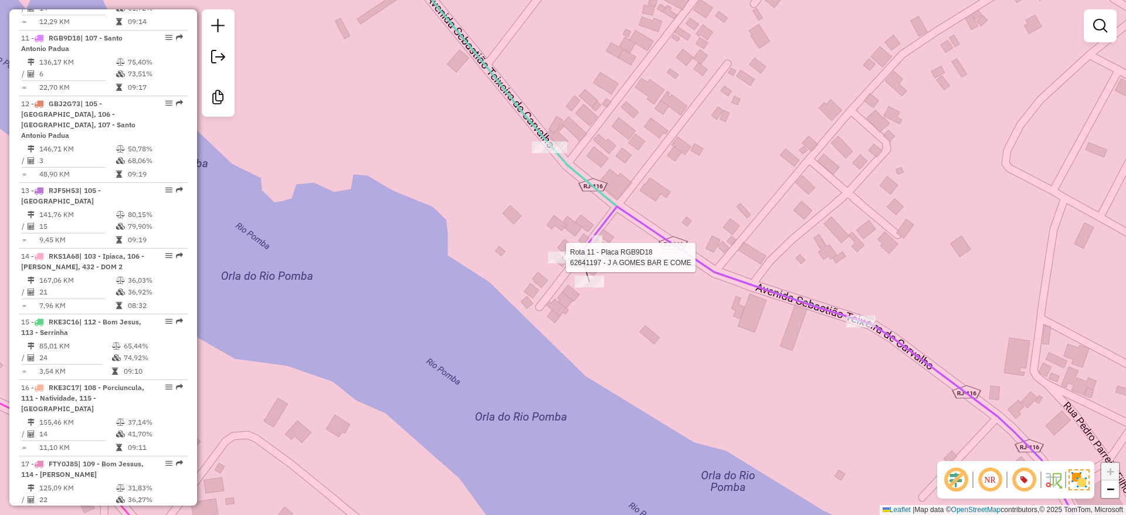
select select "**********"
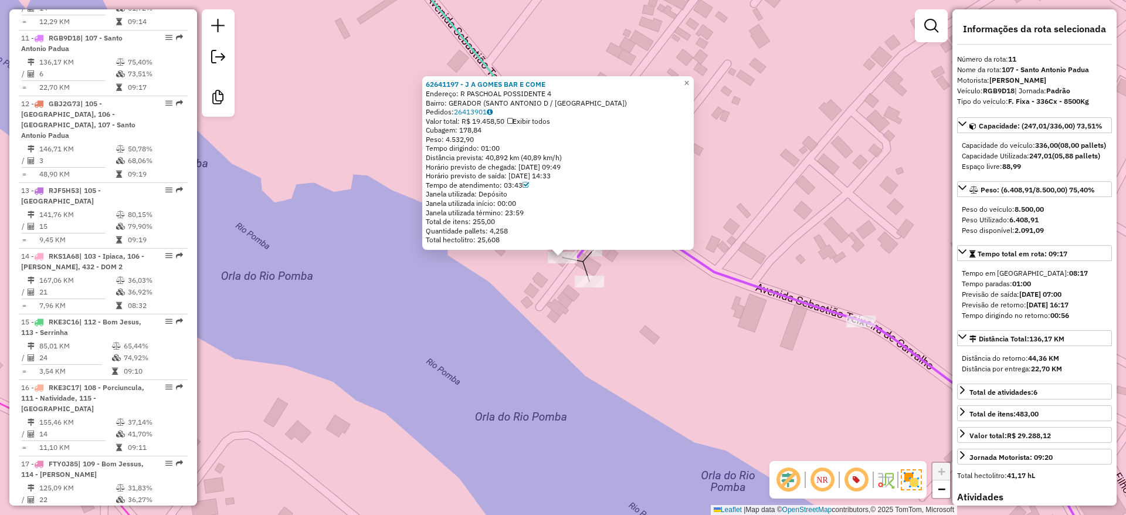
click at [531, 294] on div "62641197 - J A GOMES BAR E COME Endereço: R PASCHOAL POSSIDENTE 4 Bairro: GERAD…" at bounding box center [563, 257] width 1126 height 515
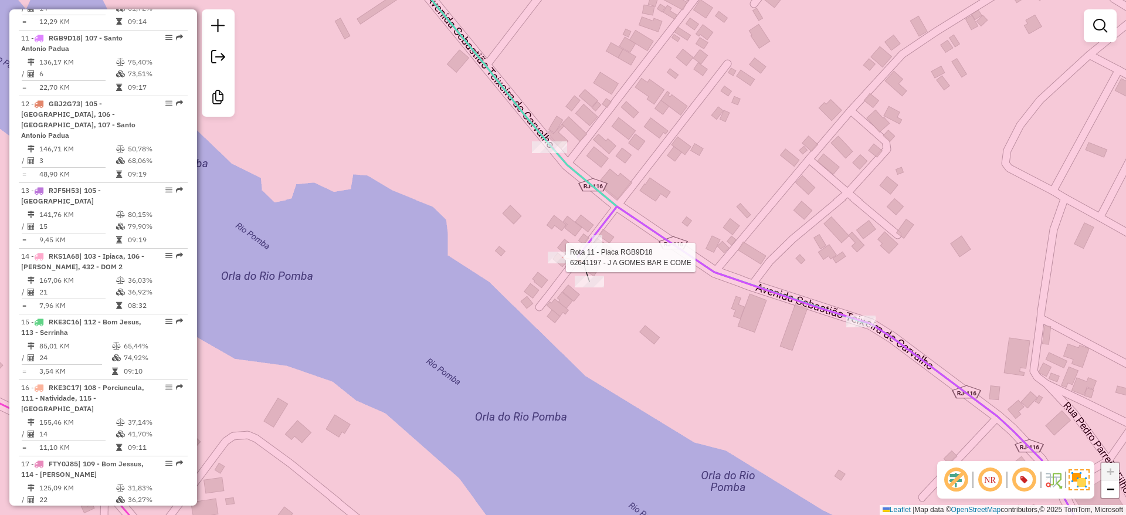
select select "**********"
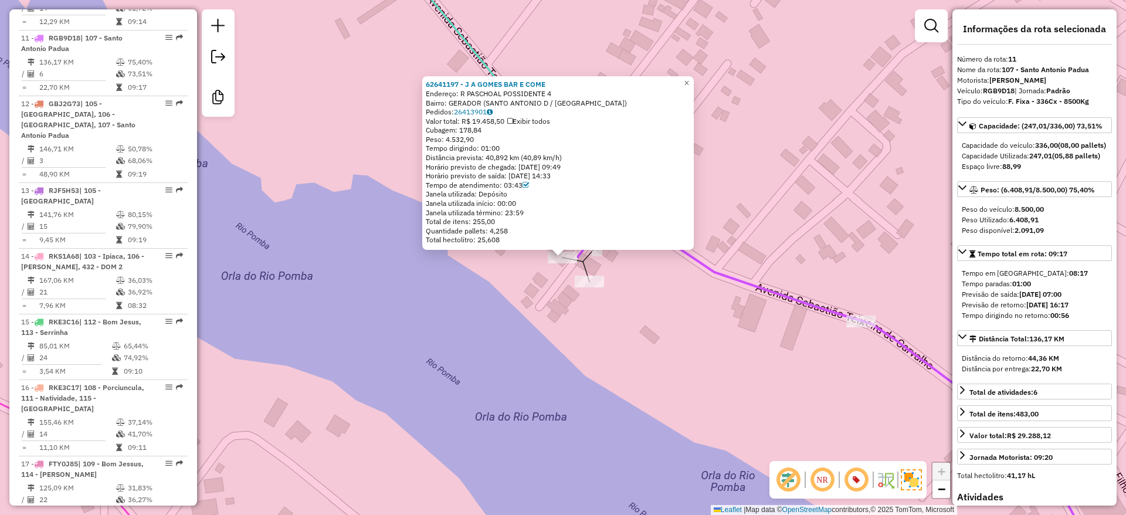
click at [483, 29] on div "62641197 - J A GOMES BAR E COME Endereço: R PASCHOAL POSSIDENTE 4 Bairro: GERAD…" at bounding box center [563, 257] width 1126 height 515
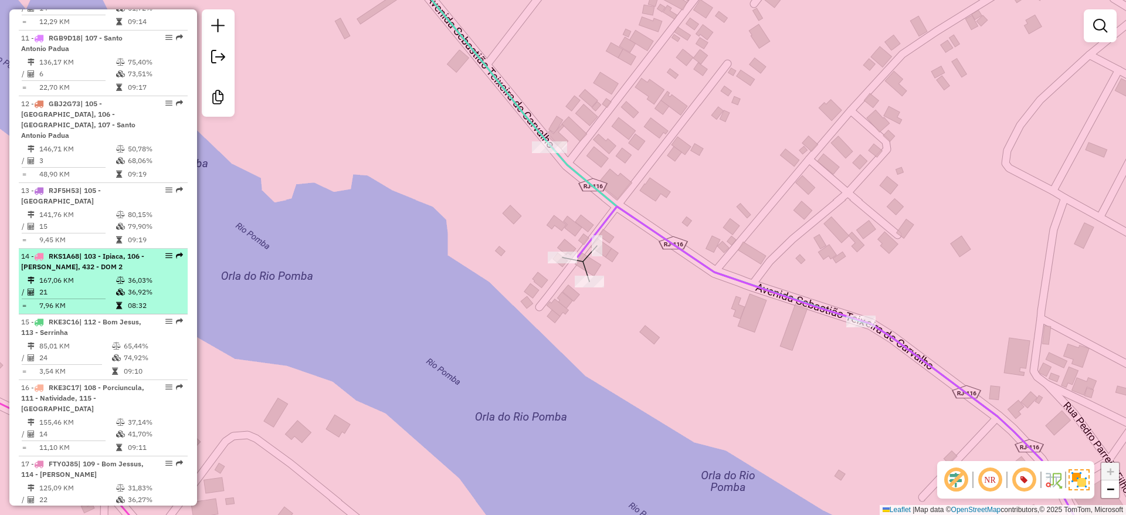
click at [127, 275] on td "36,03%" at bounding box center [155, 281] width 56 height 12
select select "**********"
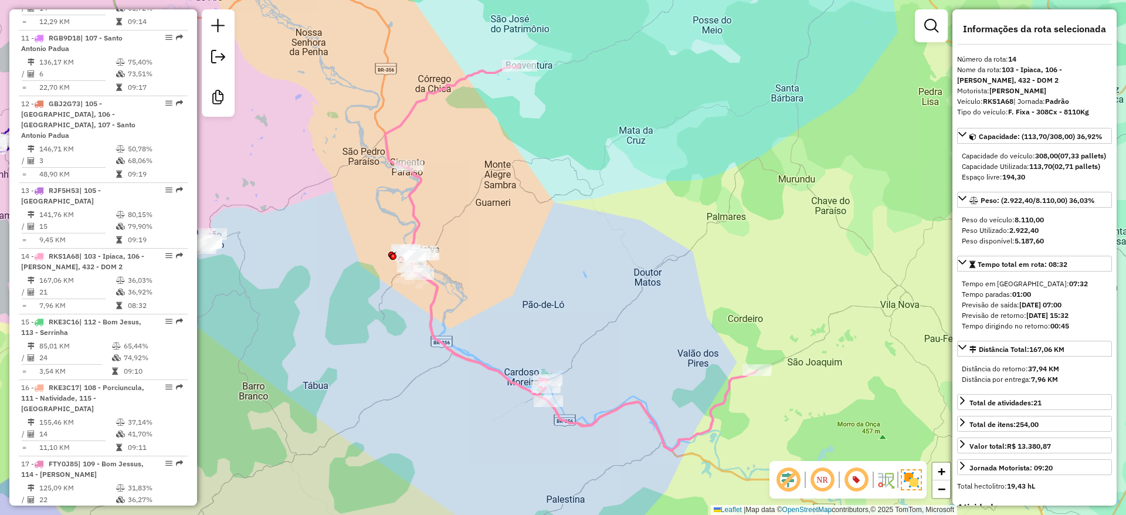
drag, startPoint x: 545, startPoint y: 354, endPoint x: 564, endPoint y: 330, distance: 30.5
click at [564, 330] on div "Janela de atendimento Grade de atendimento Capacidade Transportadoras Veículos …" at bounding box center [563, 257] width 1126 height 515
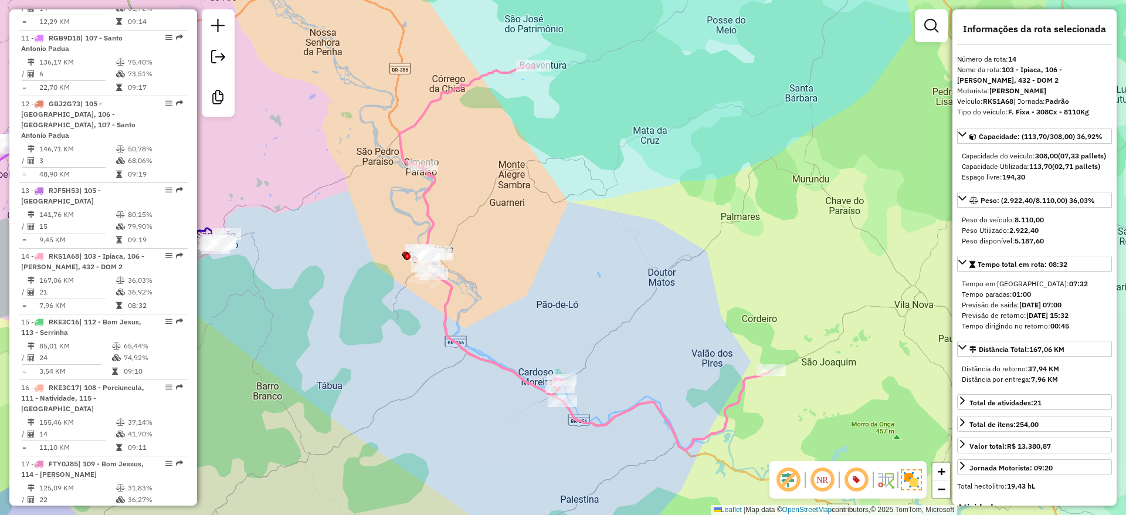
drag, startPoint x: 565, startPoint y: 330, endPoint x: 603, endPoint y: 341, distance: 39.9
click at [603, 341] on div "Janela de atendimento Grade de atendimento Capacidade Transportadoras Veículos …" at bounding box center [563, 257] width 1126 height 515
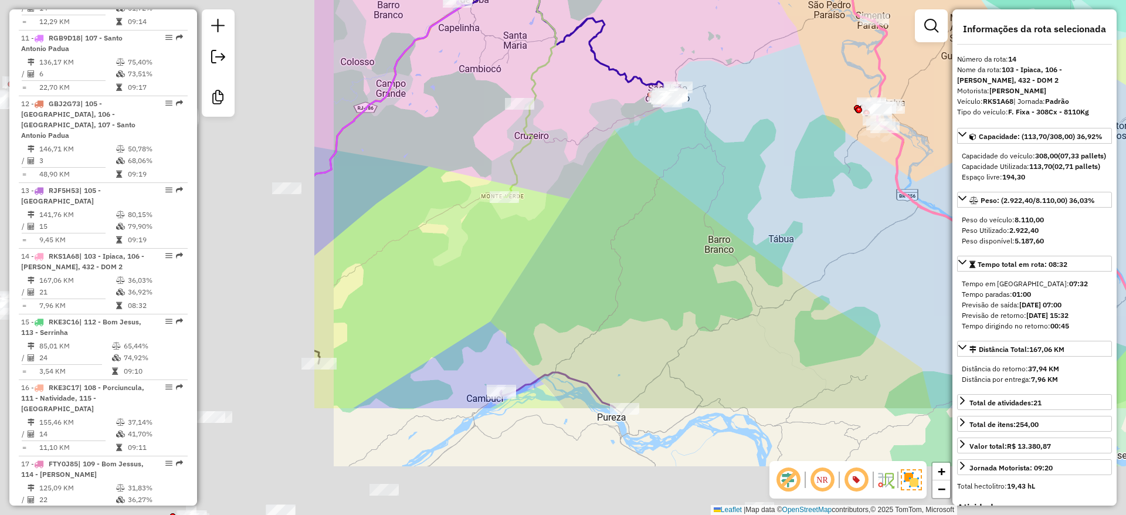
drag, startPoint x: 768, startPoint y: 188, endPoint x: 787, endPoint y: 180, distance: 20.5
click at [811, 167] on div "Janela de atendimento Grade de atendimento Capacidade Transportadoras Veículos …" at bounding box center [563, 257] width 1126 height 515
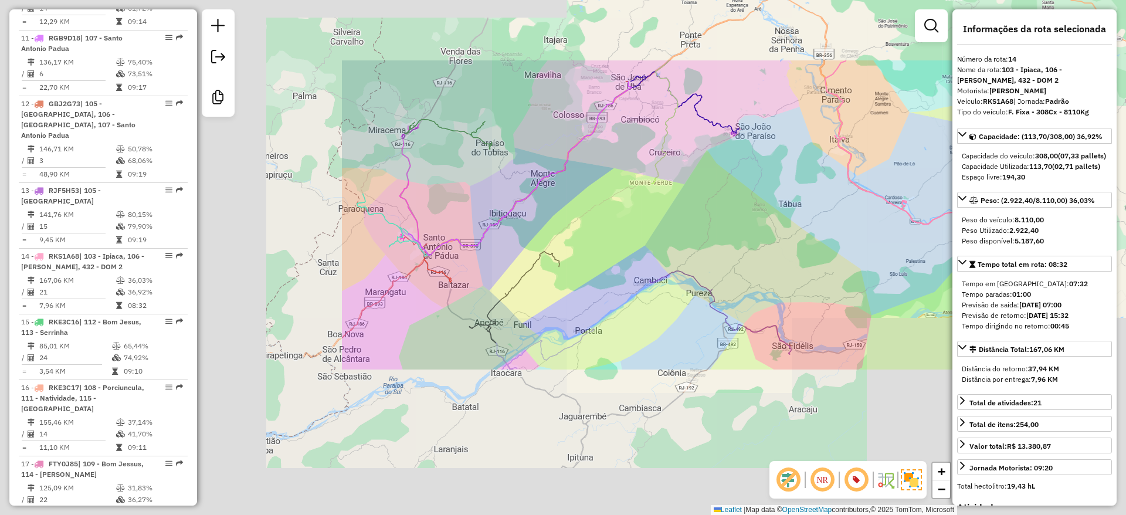
click at [619, 259] on div "Janela de atendimento Grade de atendimento Capacidade Transportadoras Veículos …" at bounding box center [563, 257] width 1126 height 515
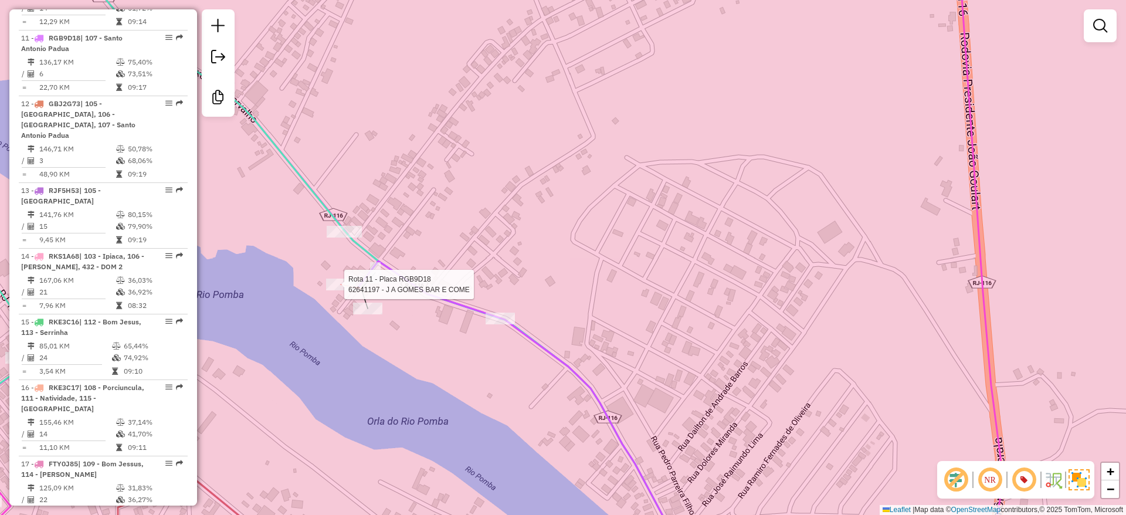
select select "**********"
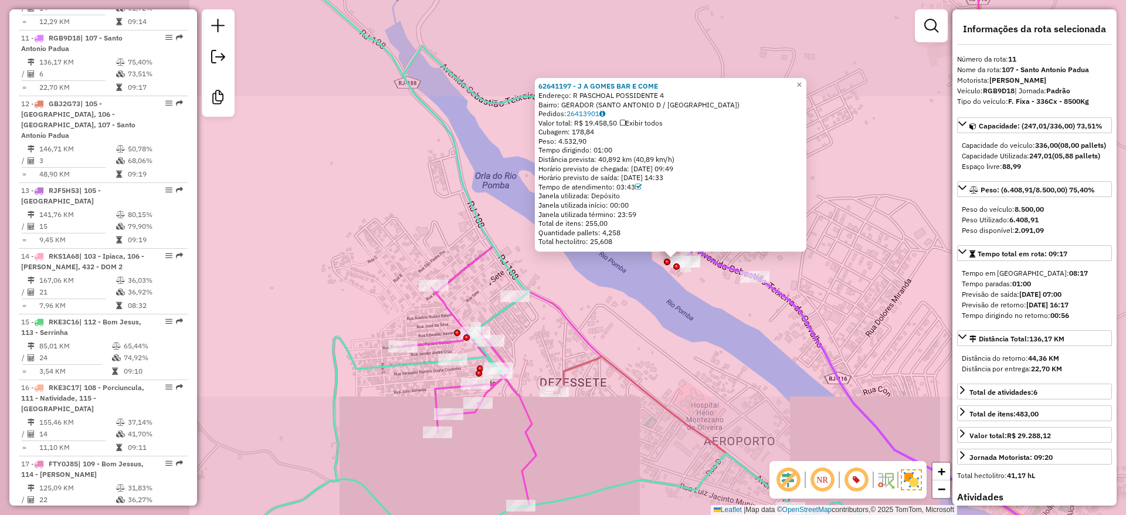
click at [743, 327] on div "62641197 - J A GOMES BAR E COME Endereço: R PASCHOAL POSSIDENTE 4 Bairro: GERAD…" at bounding box center [563, 257] width 1126 height 515
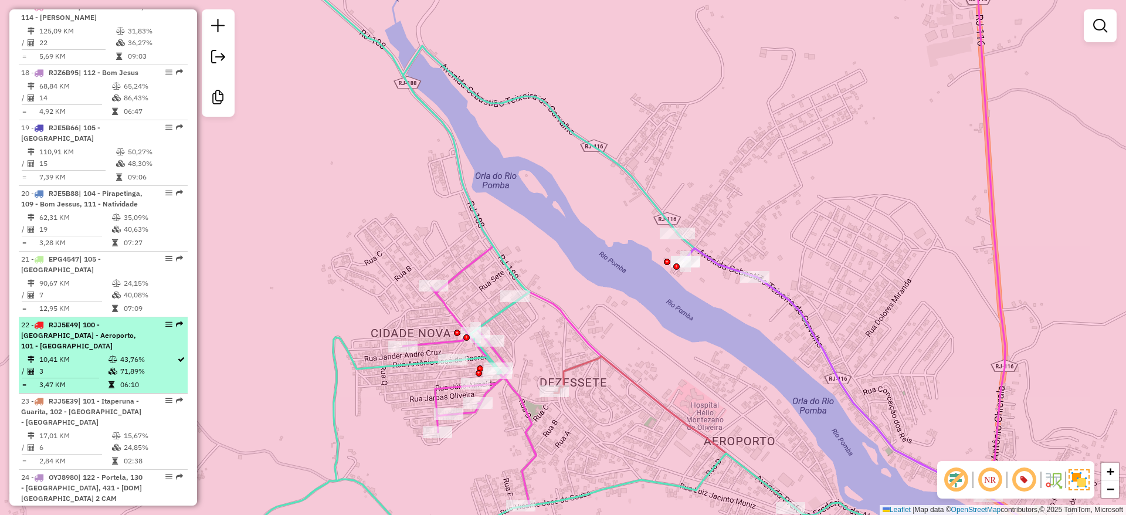
scroll to position [1662, 0]
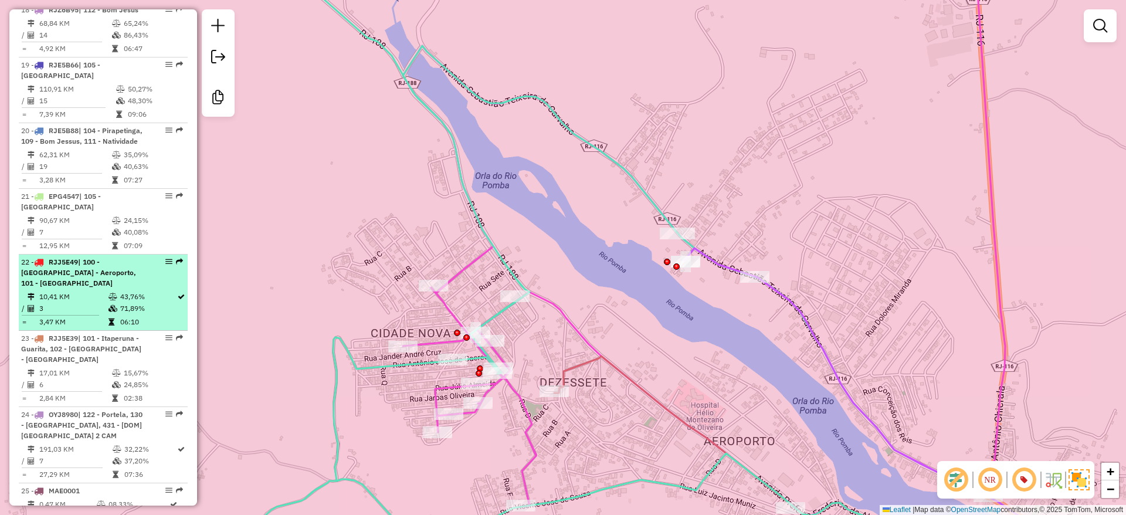
click at [108, 303] on td at bounding box center [114, 309] width 12 height 12
select select "**********"
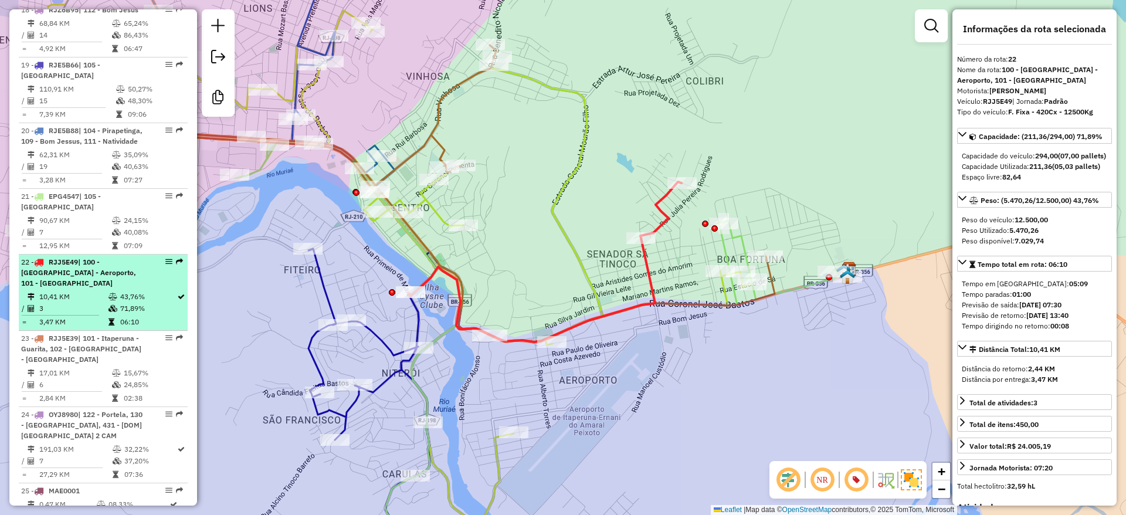
click at [92, 303] on td "3" at bounding box center [73, 309] width 69 height 12
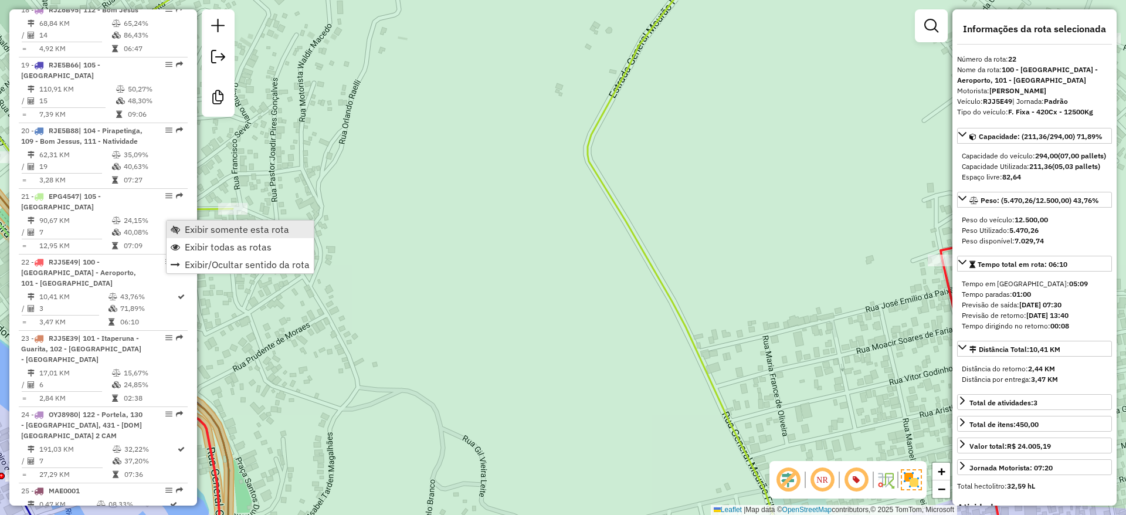
click at [228, 231] on span "Exibir somente esta rota" at bounding box center [237, 229] width 104 height 9
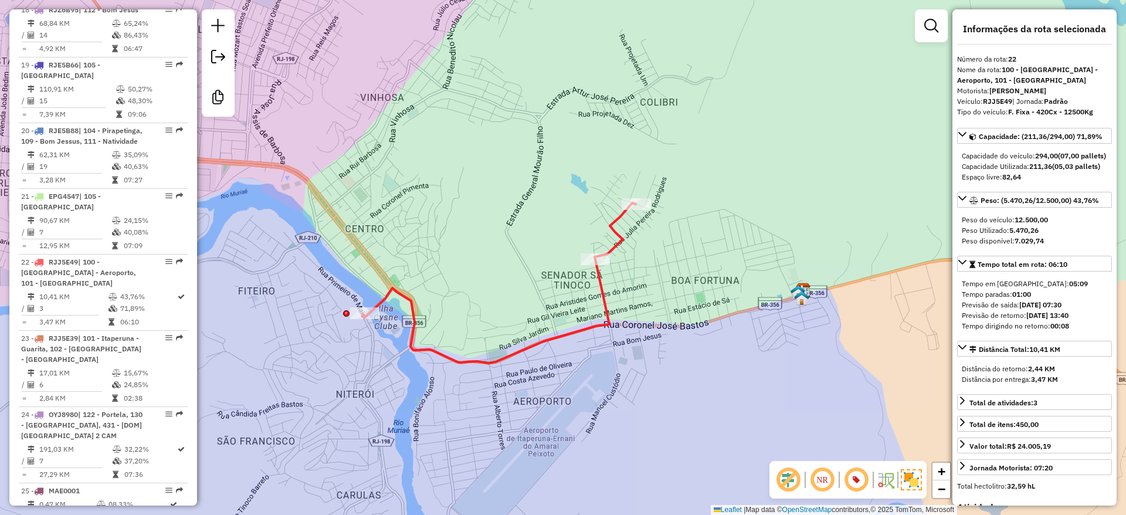
drag, startPoint x: 480, startPoint y: 312, endPoint x: 497, endPoint y: 312, distance: 16.4
click at [497, 312] on div "Janela de atendimento Grade de atendimento Capacidade Transportadoras Veículos …" at bounding box center [563, 257] width 1126 height 515
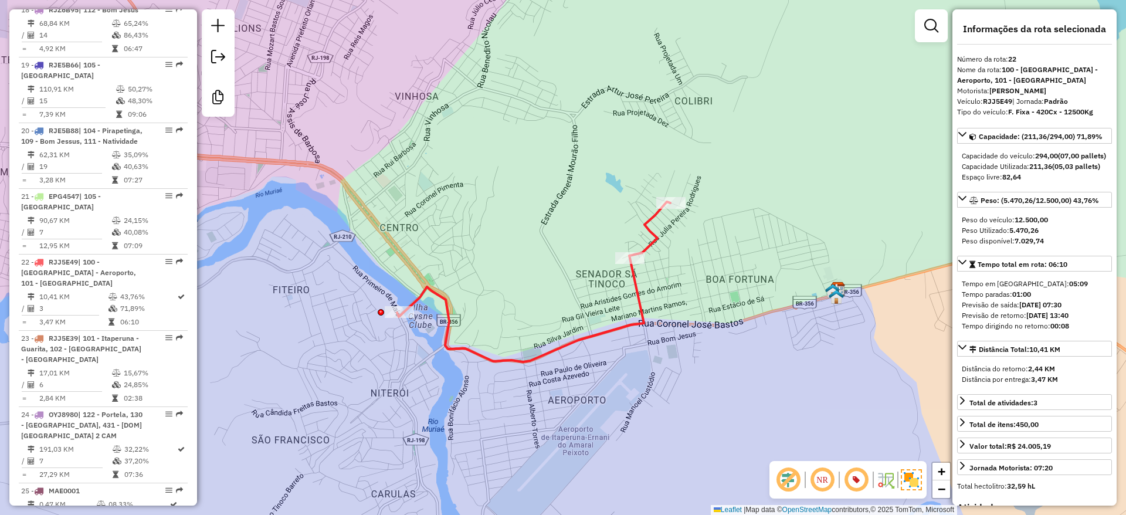
drag, startPoint x: 459, startPoint y: 310, endPoint x: 493, endPoint y: 309, distance: 34.6
click at [493, 309] on div "Janela de atendimento Grade de atendimento Capacidade Transportadoras Veículos …" at bounding box center [563, 257] width 1126 height 515
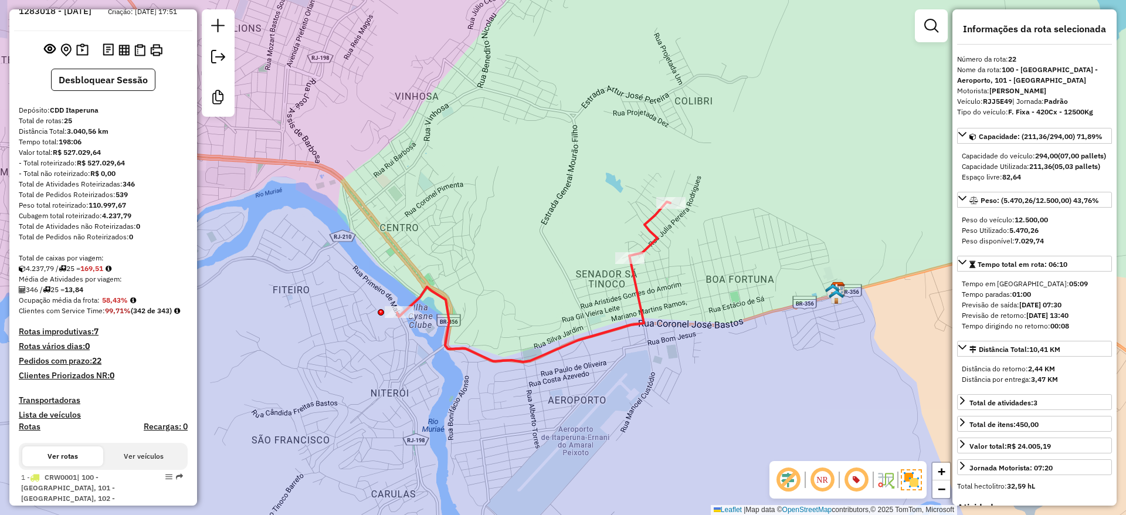
scroll to position [0, 0]
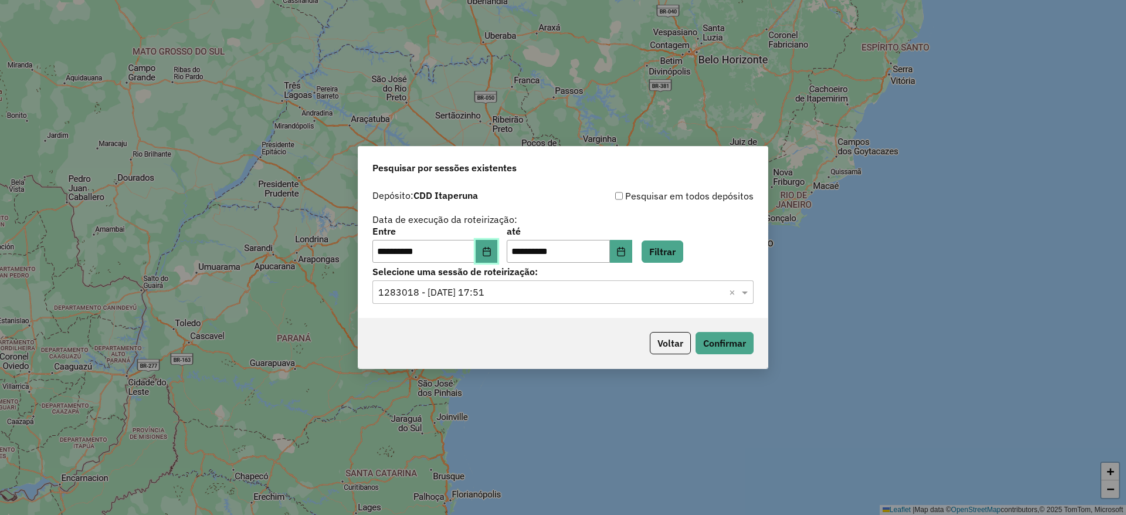
click at [492, 247] on icon "Choose Date" at bounding box center [486, 251] width 9 height 9
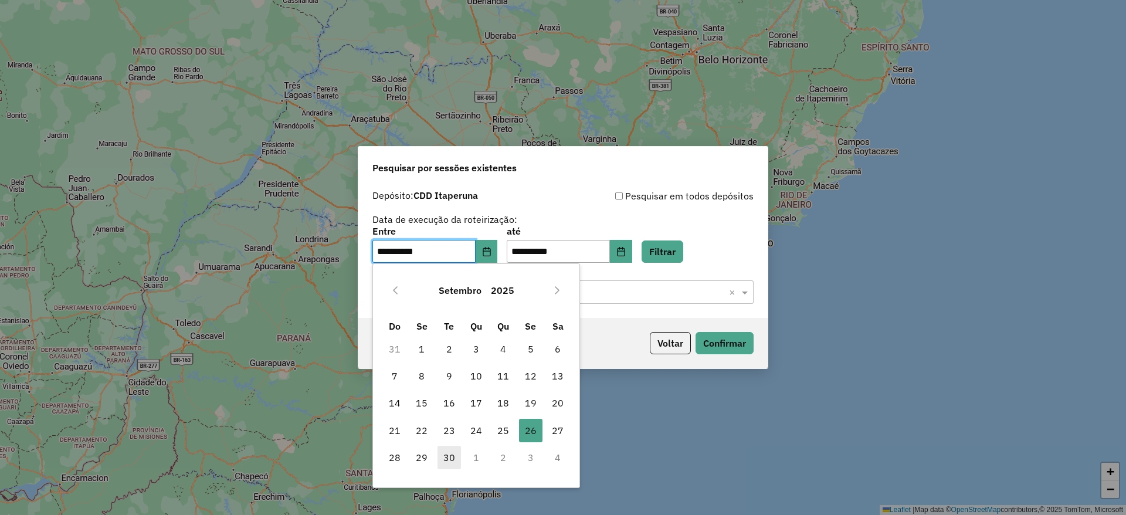
click at [453, 458] on span "30" at bounding box center [449, 457] width 23 height 23
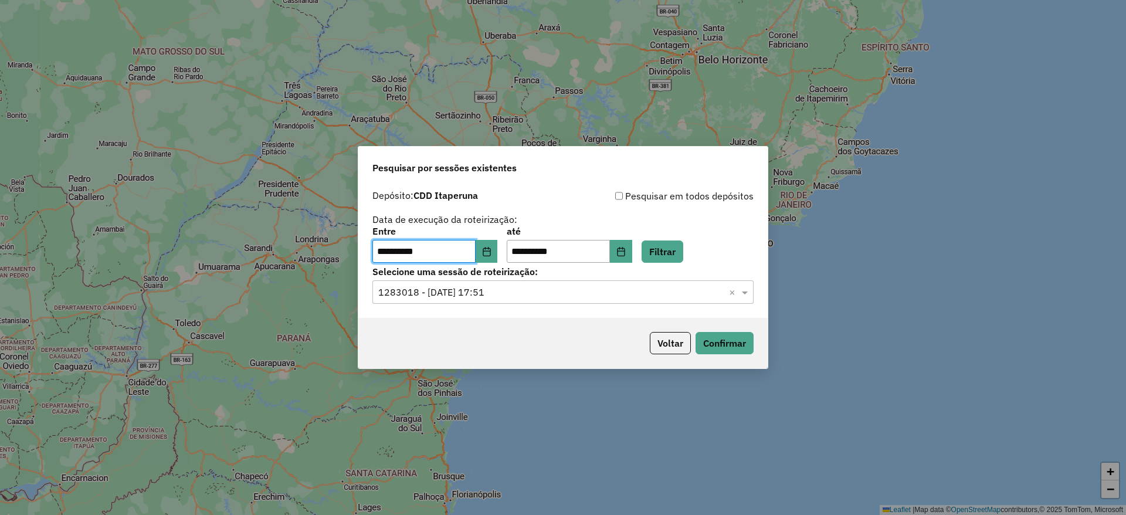
click at [702, 254] on div "**********" at bounding box center [563, 245] width 381 height 36
click at [683, 252] on button "Filtrar" at bounding box center [663, 252] width 42 height 22
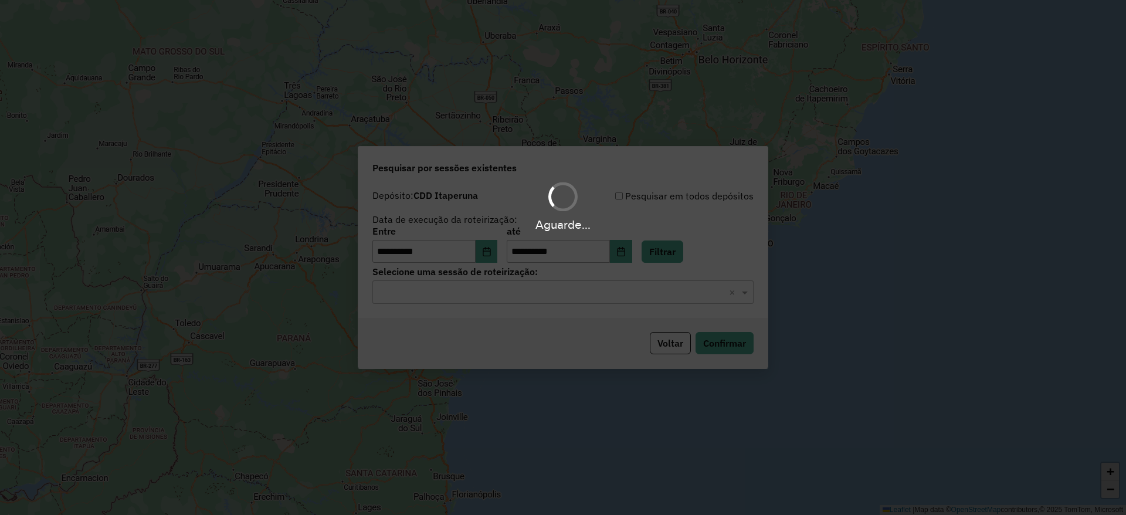
click at [595, 304] on div "**********" at bounding box center [562, 251] width 409 height 134
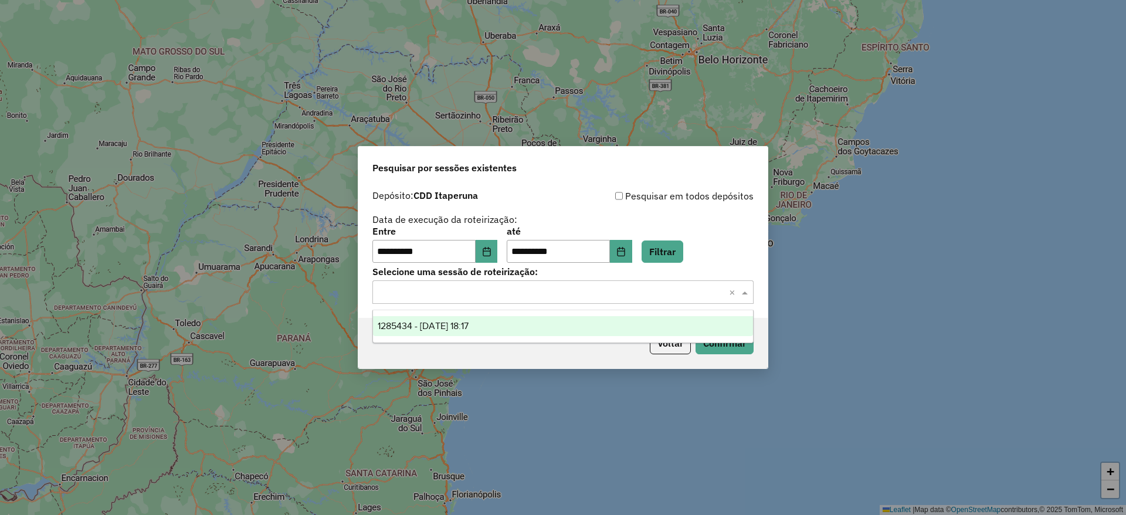
click at [590, 301] on div "Selecione uma sessão × ×" at bounding box center [563, 291] width 381 height 23
click at [585, 334] on div "1285434 - [DATE] 18:17" at bounding box center [563, 326] width 380 height 20
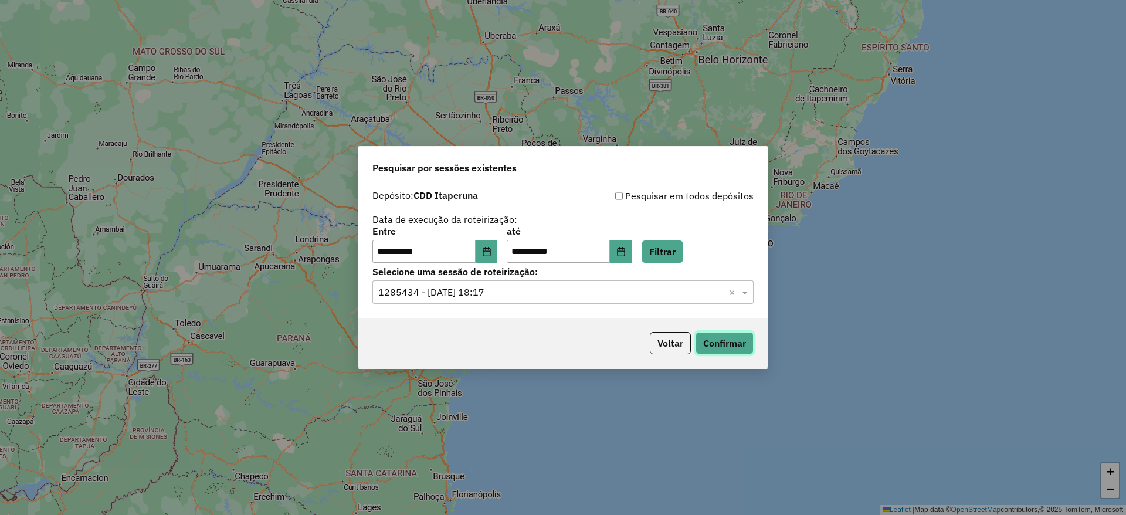
click at [742, 346] on button "Confirmar" at bounding box center [725, 343] width 58 height 22
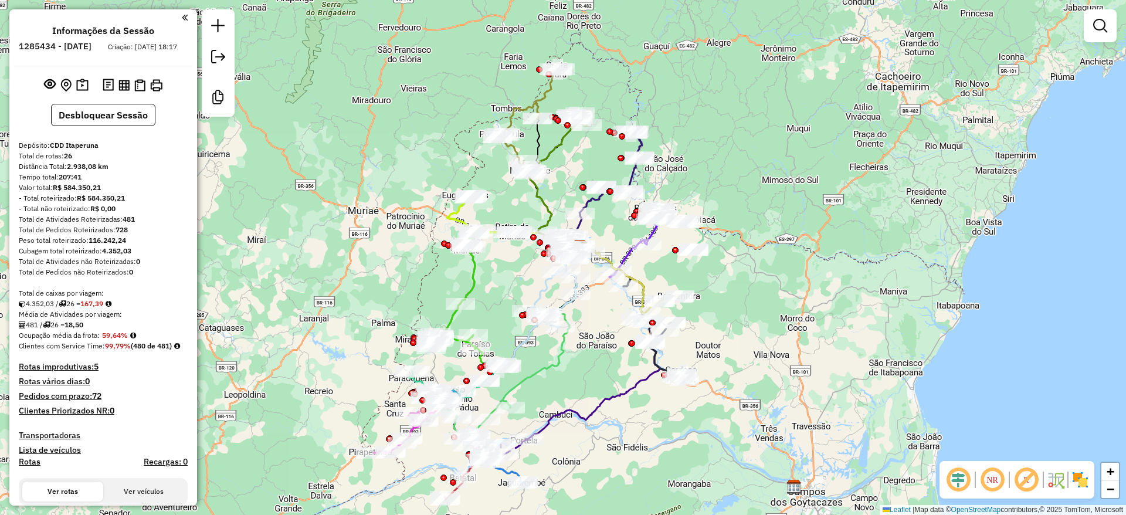
drag, startPoint x: 839, startPoint y: 212, endPoint x: 907, endPoint y: 171, distance: 79.2
click at [907, 171] on div "Janela de atendimento Grade de atendimento Capacidade Transportadoras Veículos …" at bounding box center [563, 257] width 1126 height 515
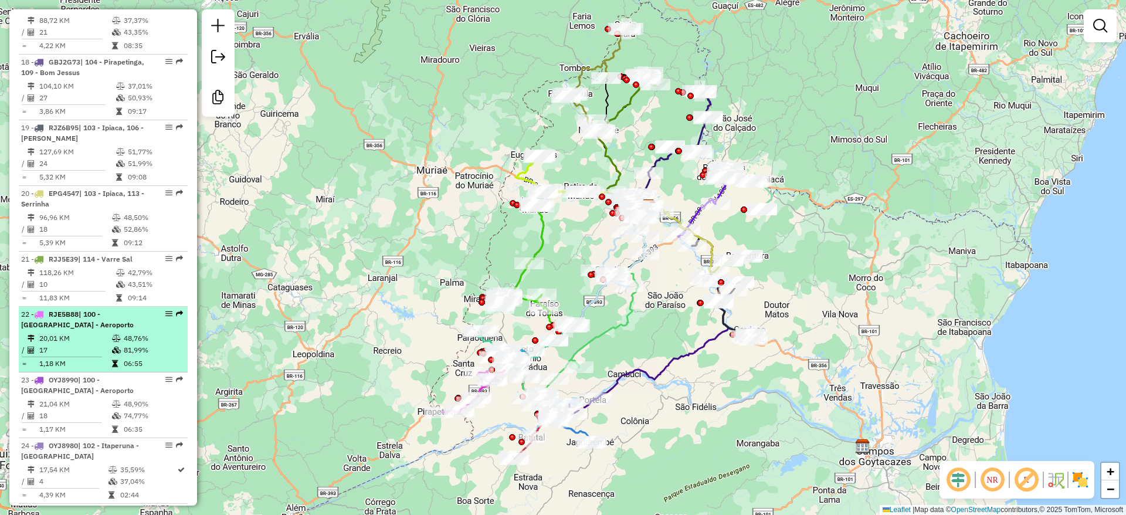
scroll to position [1696, 0]
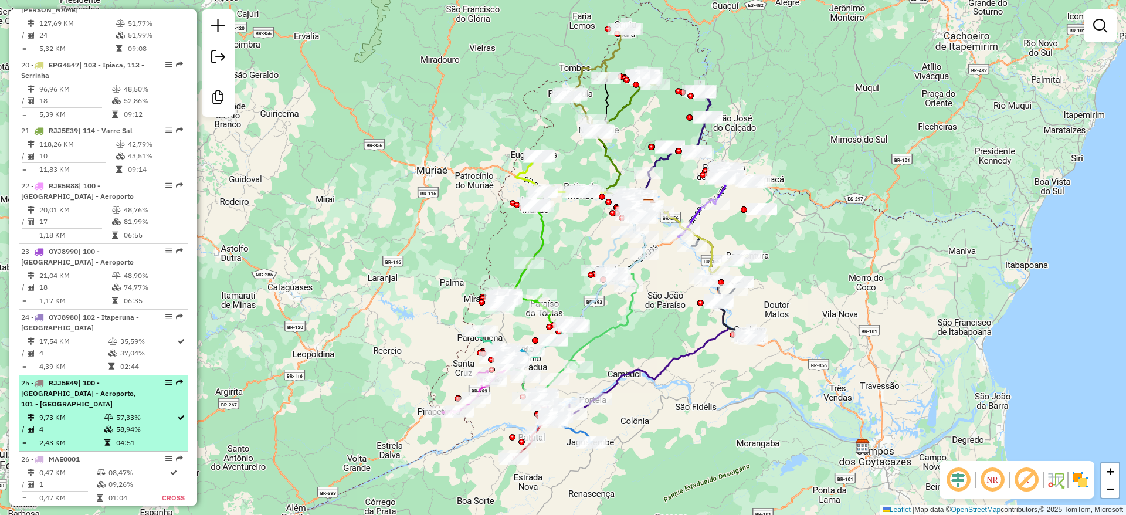
click at [126, 384] on span "| 100 - [GEOGRAPHIC_DATA] - Aeroporto, 101 - [GEOGRAPHIC_DATA]" at bounding box center [78, 393] width 115 height 30
select select "**********"
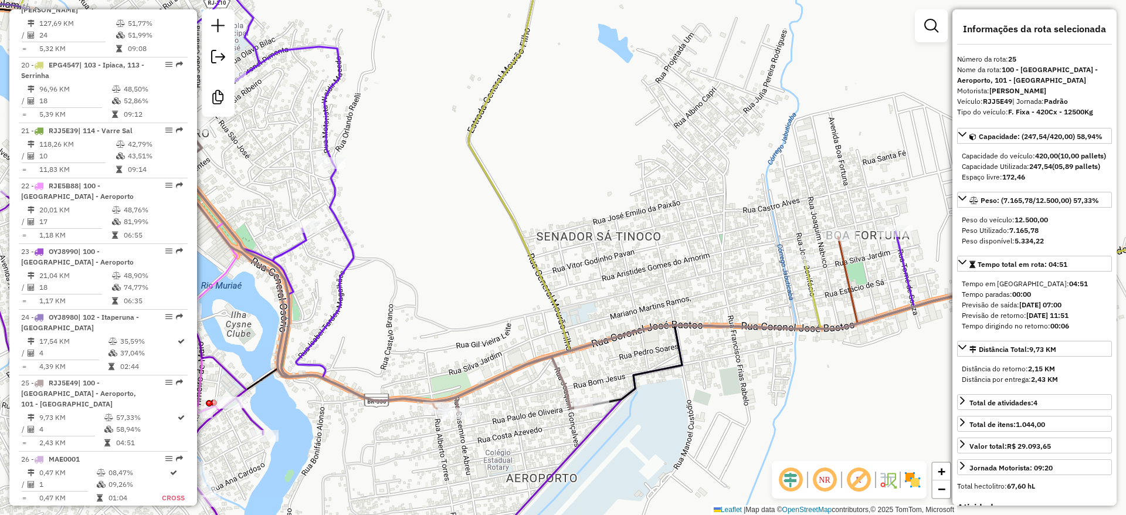
drag, startPoint x: 641, startPoint y: 295, endPoint x: 736, endPoint y: 260, distance: 101.7
click at [736, 260] on div "Janela de atendimento Grade de atendimento Capacidade Transportadoras Veículos …" at bounding box center [563, 257] width 1126 height 515
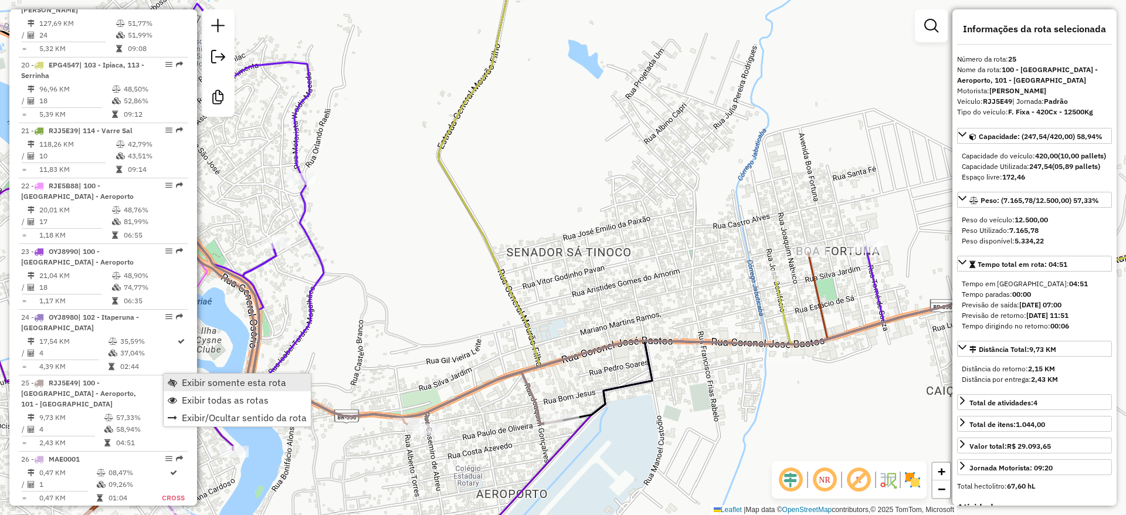
click at [280, 379] on span "Exibir somente esta rota" at bounding box center [234, 382] width 104 height 9
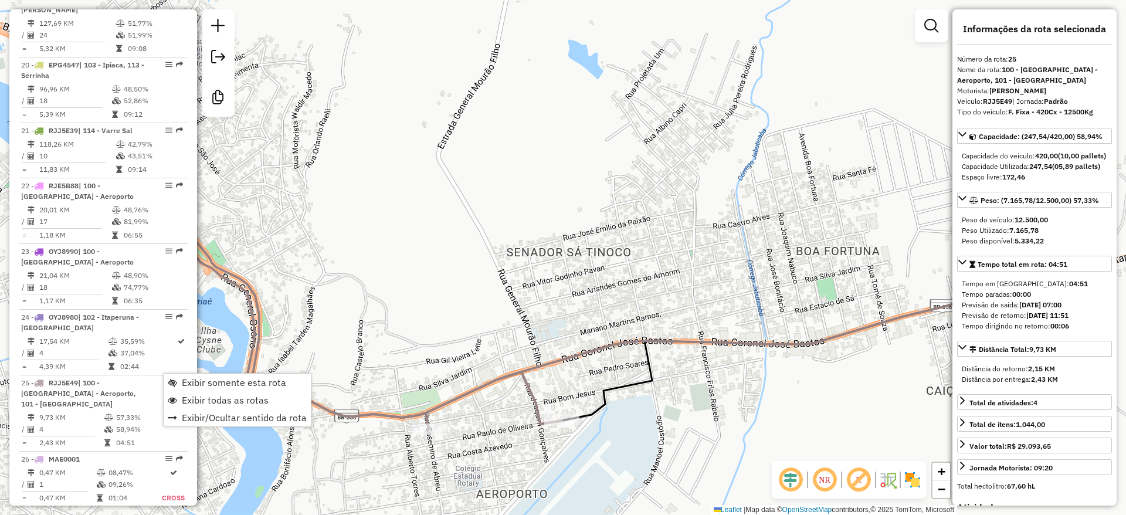
click at [539, 256] on div "Janela de atendimento Grade de atendimento Capacidade Transportadoras Veículos …" at bounding box center [563, 257] width 1126 height 515
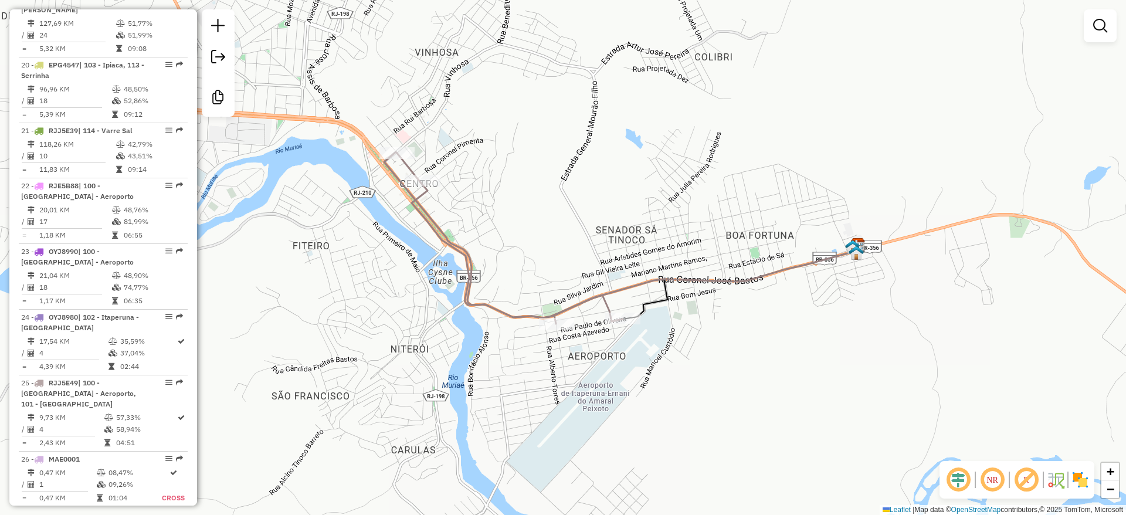
drag, startPoint x: 516, startPoint y: 257, endPoint x: 587, endPoint y: 238, distance: 74.0
click at [587, 238] on div "Janela de atendimento Grade de atendimento Capacidade Transportadoras Veículos …" at bounding box center [563, 257] width 1126 height 515
